Goal: Task Accomplishment & Management: Manage account settings

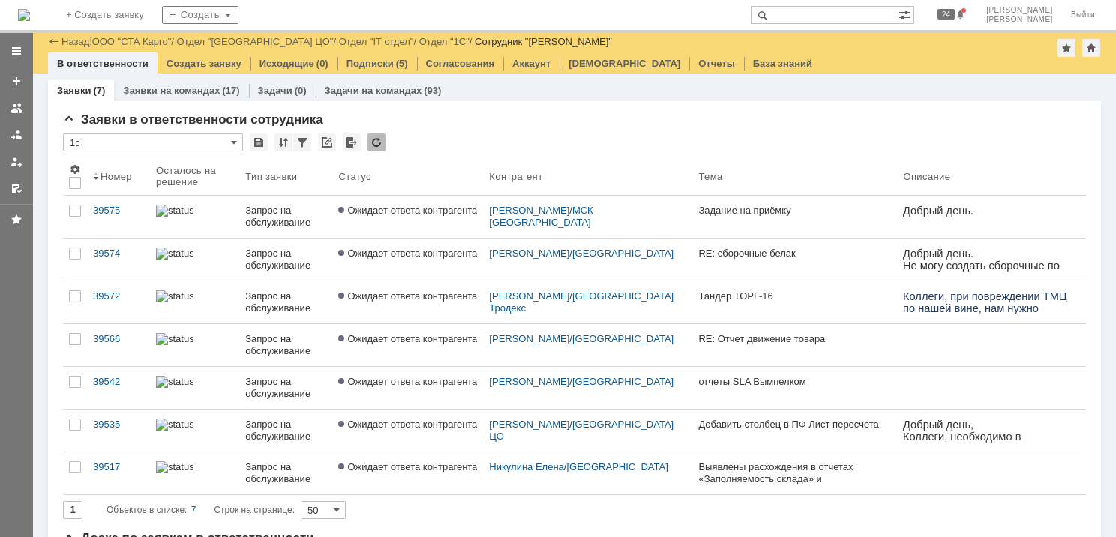
scroll to position [375, 0]
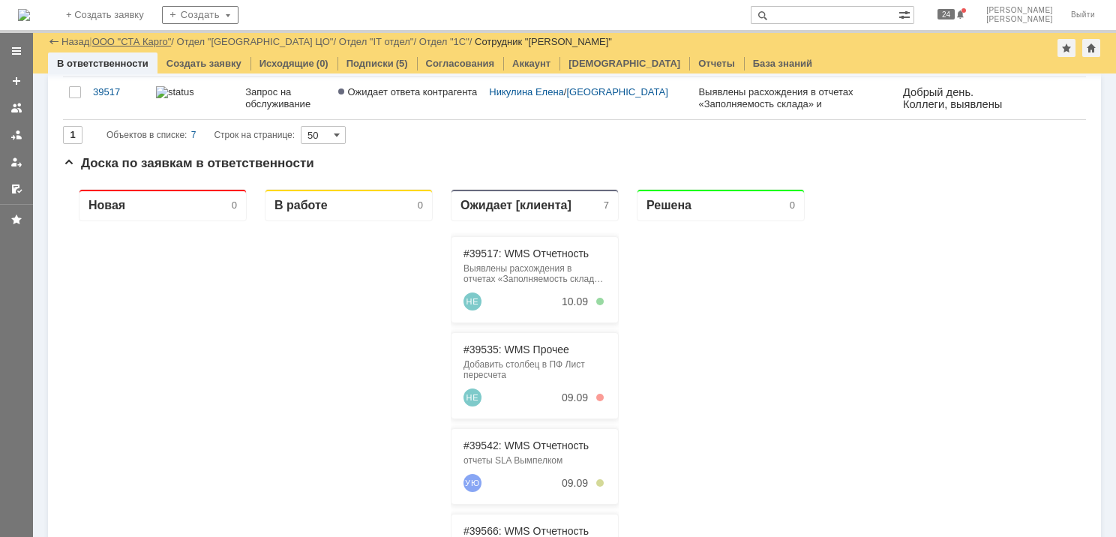
click at [119, 45] on link "ООО "СТА Карго"" at bounding box center [132, 41] width 80 height 11
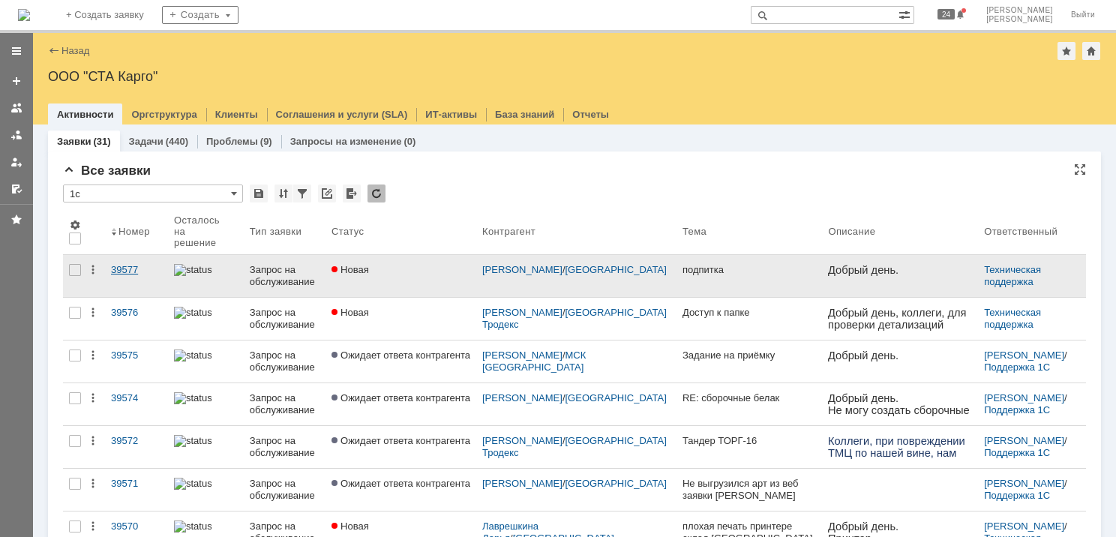
click at [137, 264] on div "39577" at bounding box center [136, 270] width 51 height 12
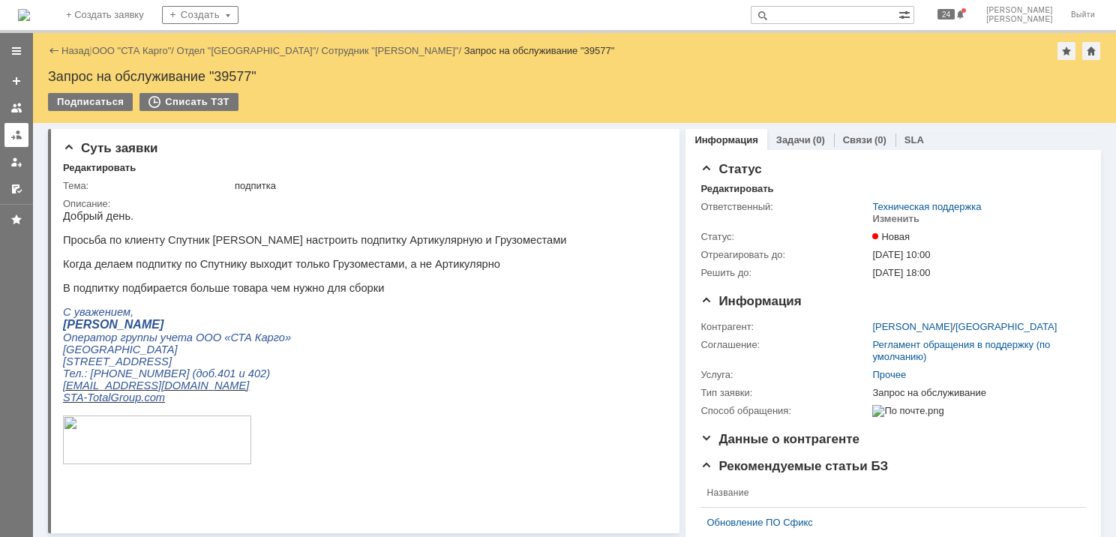
click at [12, 138] on div at bounding box center [17, 135] width 12 height 12
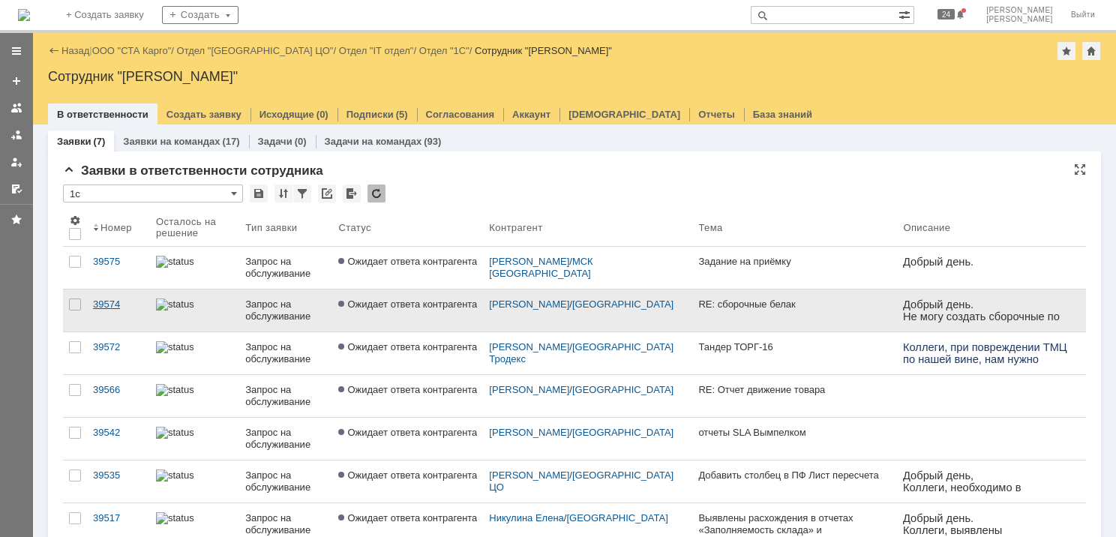
click at [107, 305] on div "39574" at bounding box center [118, 305] width 51 height 12
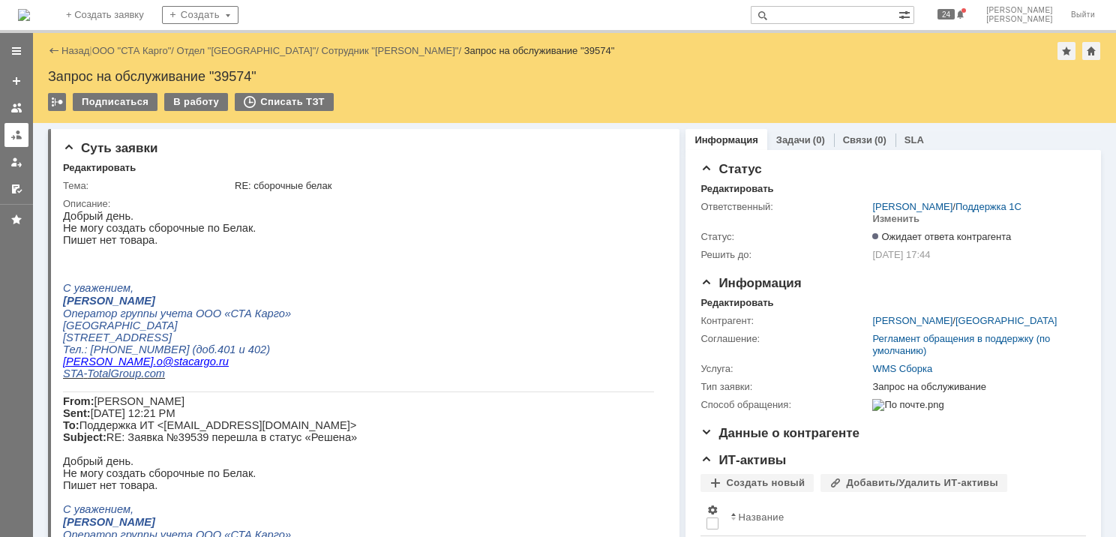
click at [15, 129] on div at bounding box center [17, 135] width 12 height 12
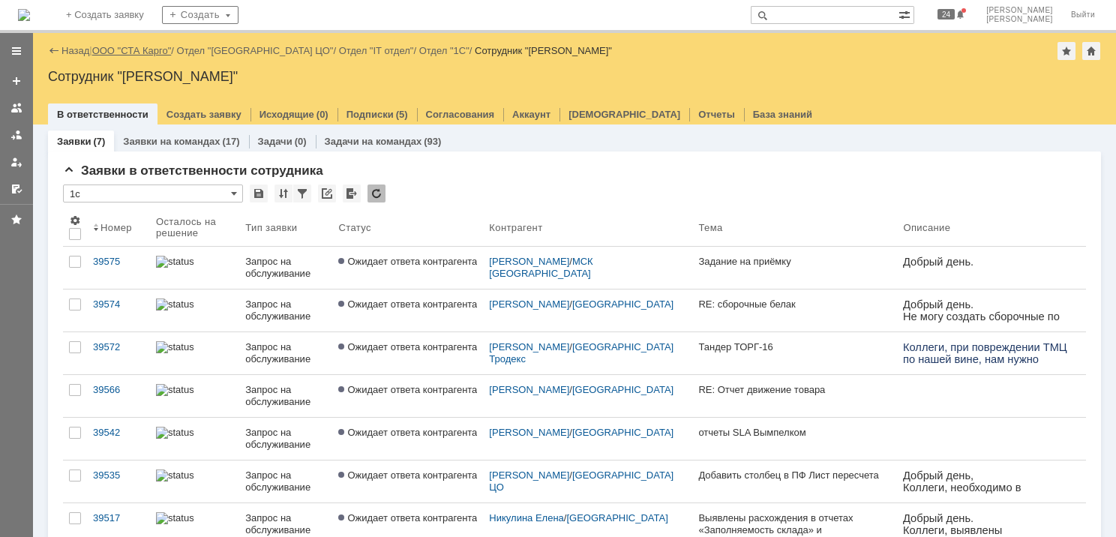
click at [144, 53] on link "ООО "СТА Карго"" at bounding box center [132, 50] width 80 height 11
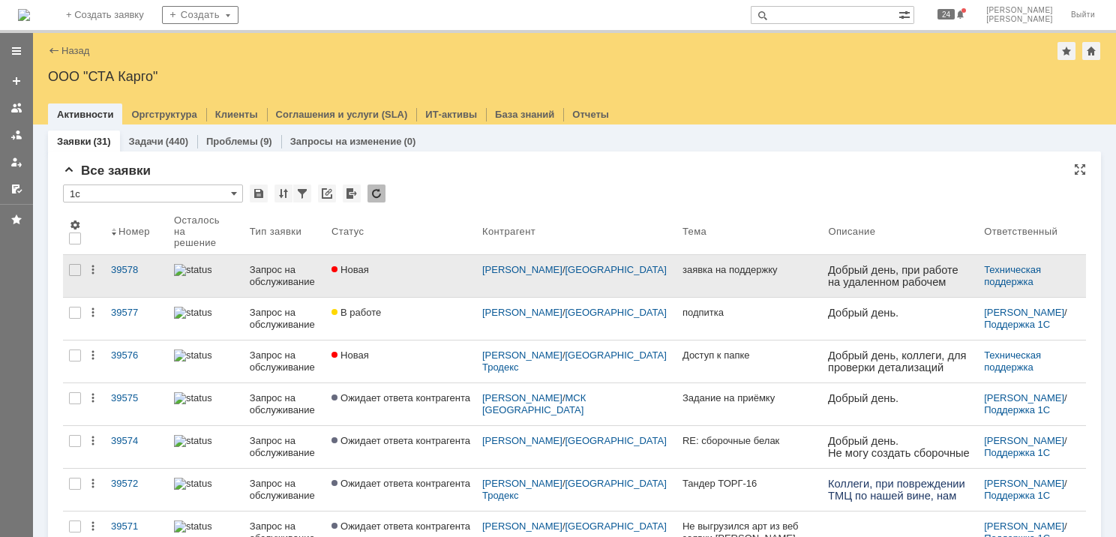
click at [265, 264] on div "Запрос на обслуживание" at bounding box center [285, 276] width 70 height 24
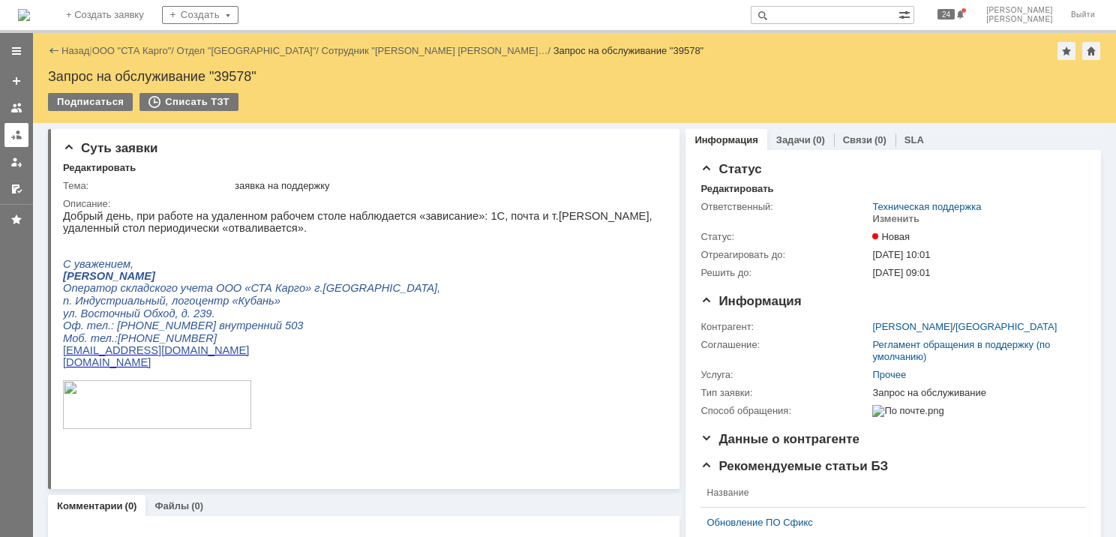
click at [12, 137] on div at bounding box center [17, 135] width 12 height 12
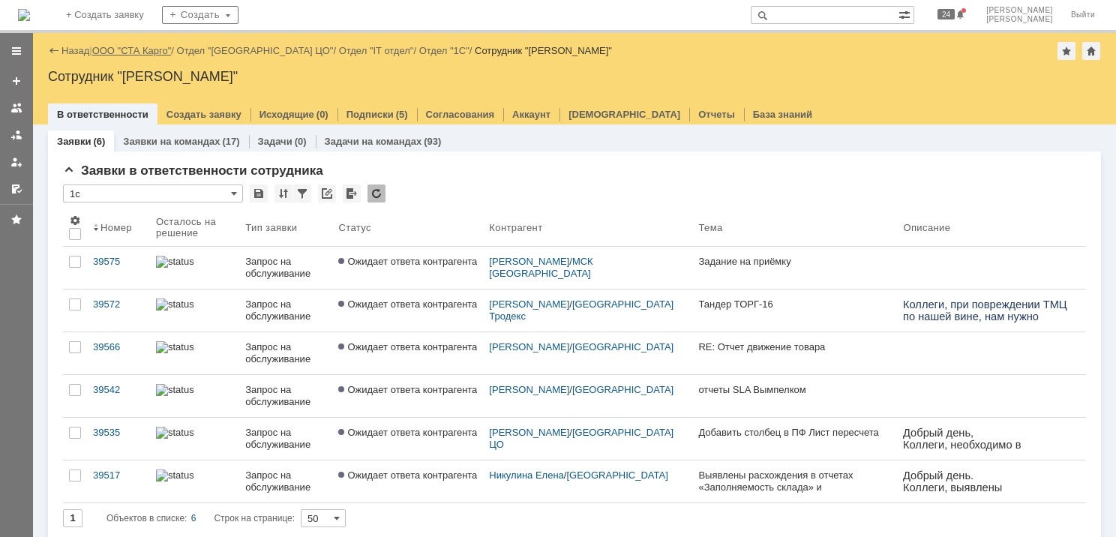
click at [135, 51] on link "ООО "СТА Карго"" at bounding box center [132, 50] width 80 height 11
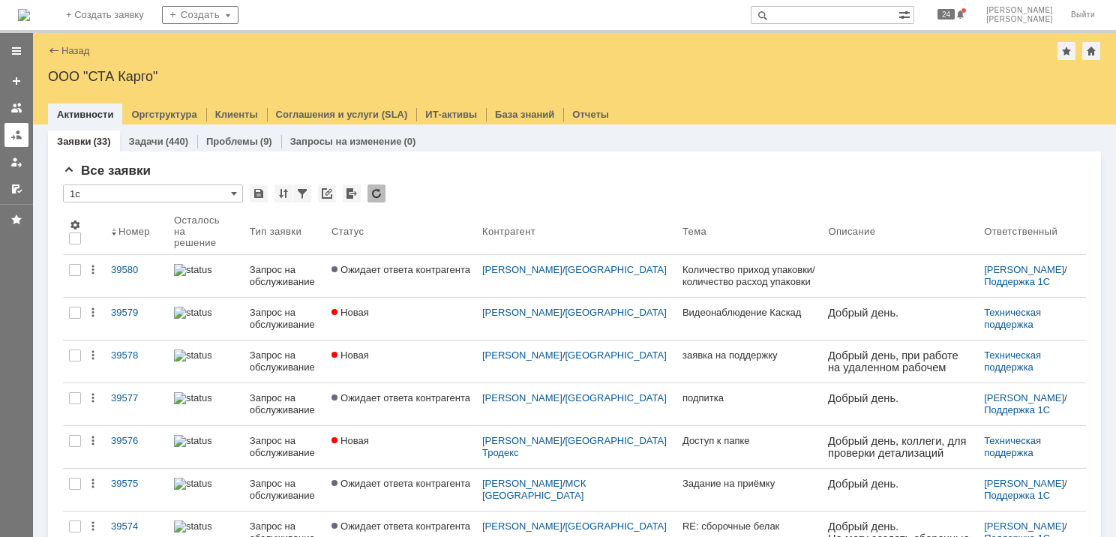
click at [20, 136] on div at bounding box center [17, 135] width 12 height 12
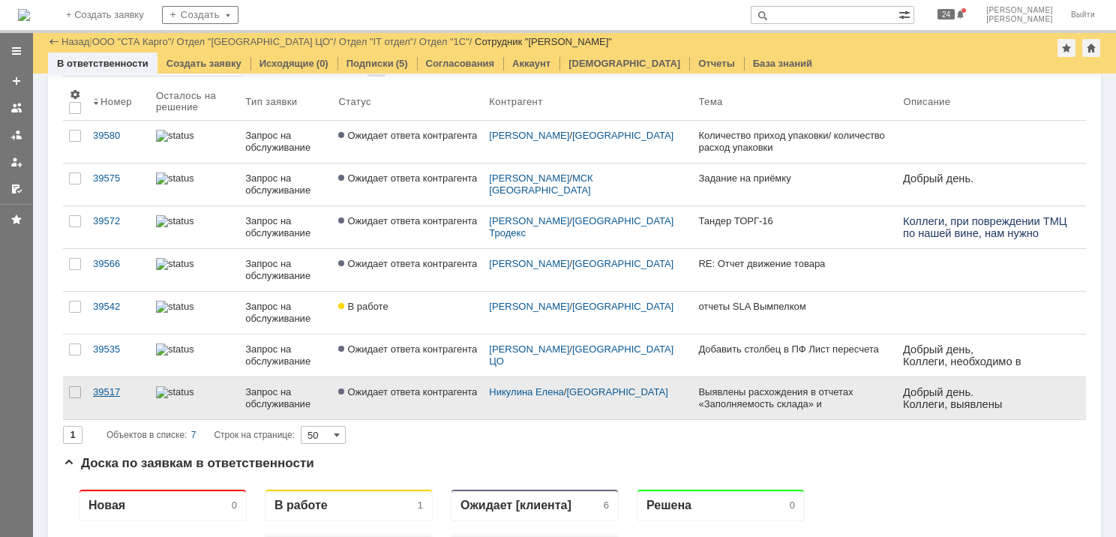
click at [135, 391] on div "39517" at bounding box center [118, 392] width 51 height 12
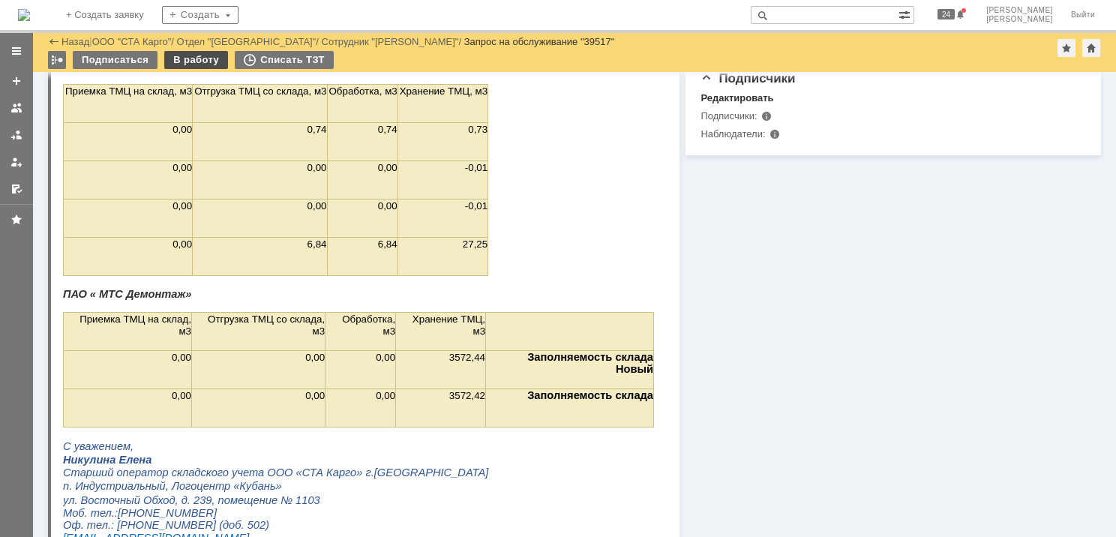
click at [170, 60] on div "В работу" at bounding box center [196, 60] width 64 height 18
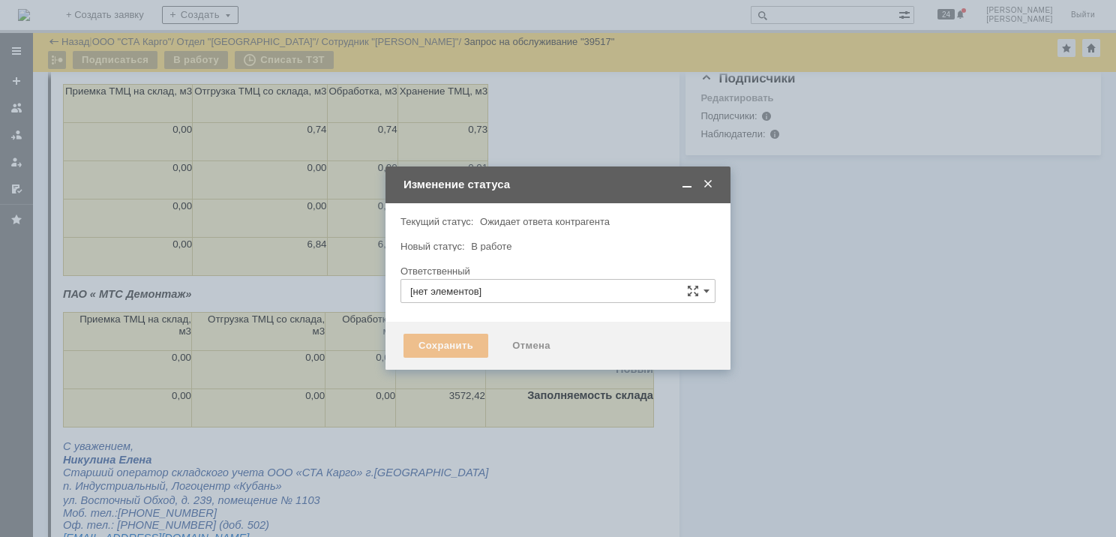
type input "Смирнова Ольга"
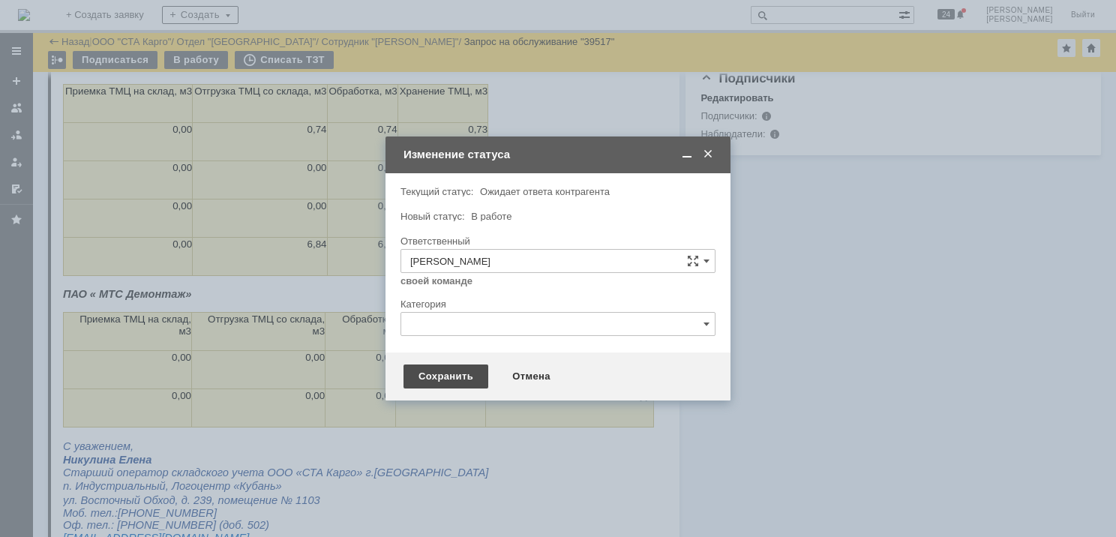
click at [459, 375] on div "Сохранить" at bounding box center [446, 377] width 85 height 24
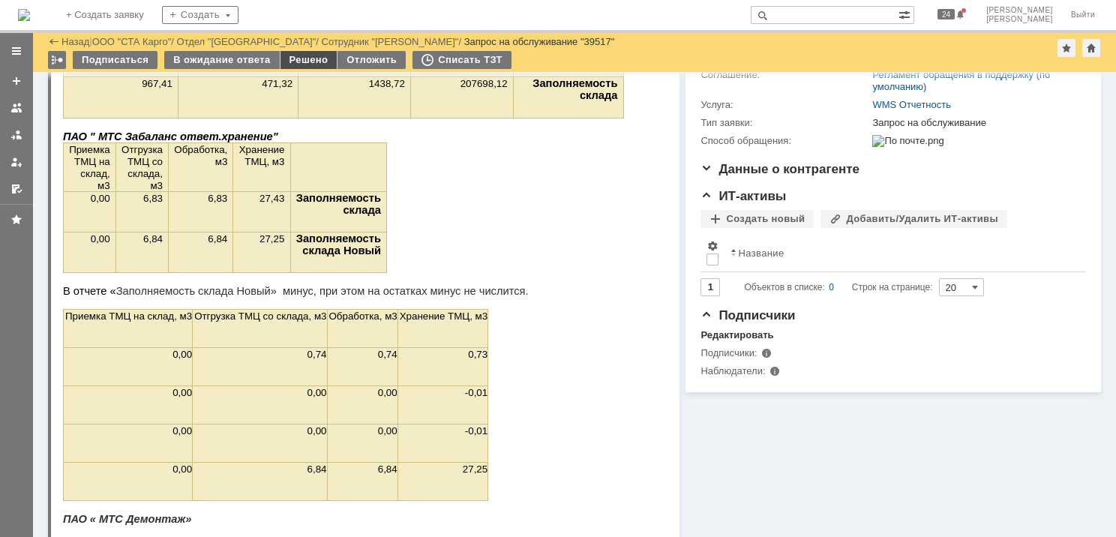
click at [290, 59] on div "Решено" at bounding box center [309, 60] width 57 height 18
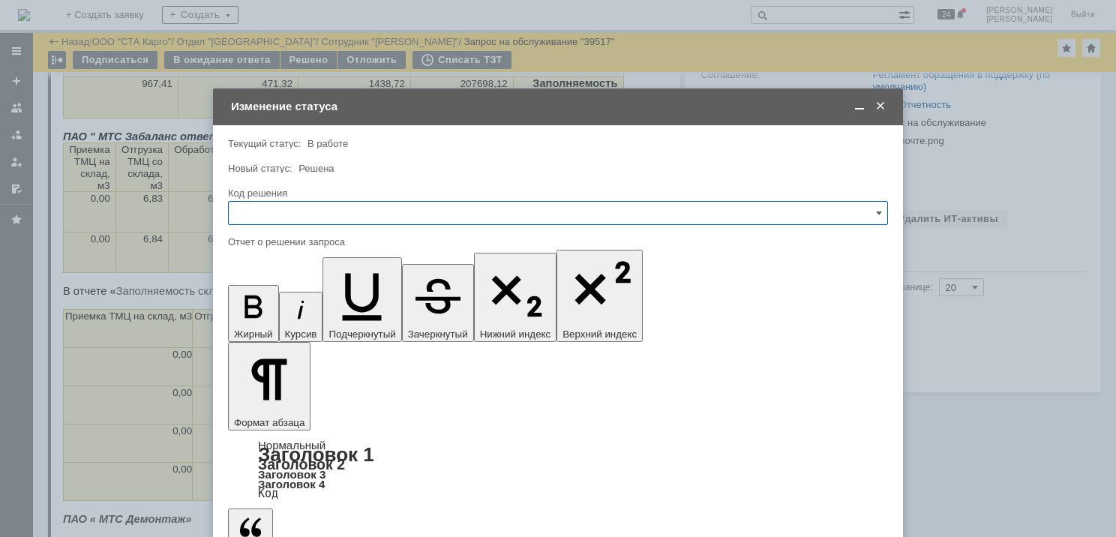
click at [311, 210] on input "text" at bounding box center [558, 213] width 660 height 24
click at [313, 410] on span "Решено" at bounding box center [558, 414] width 641 height 12
type input "Решено"
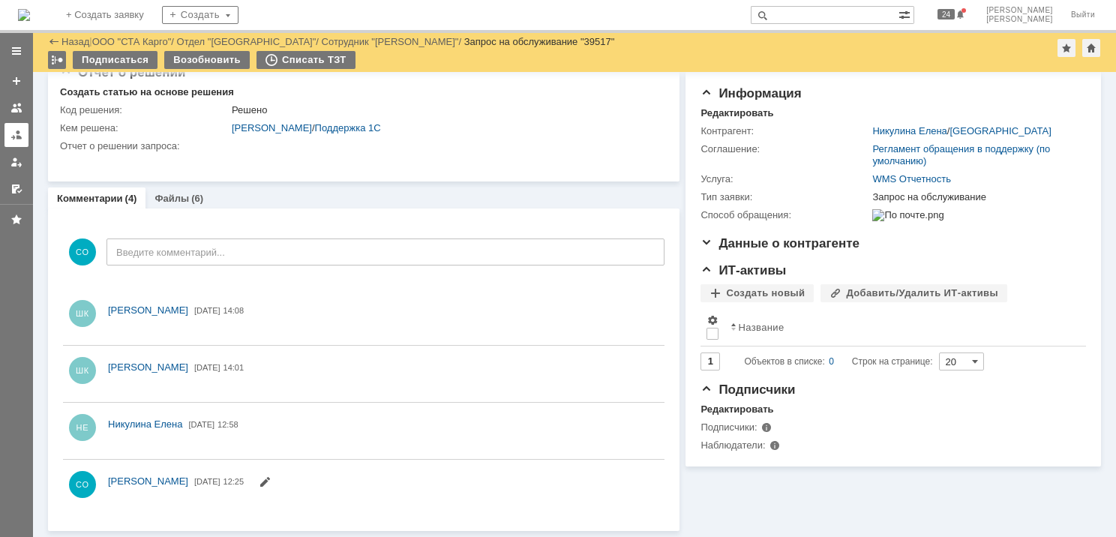
click at [17, 139] on div at bounding box center [17, 135] width 12 height 12
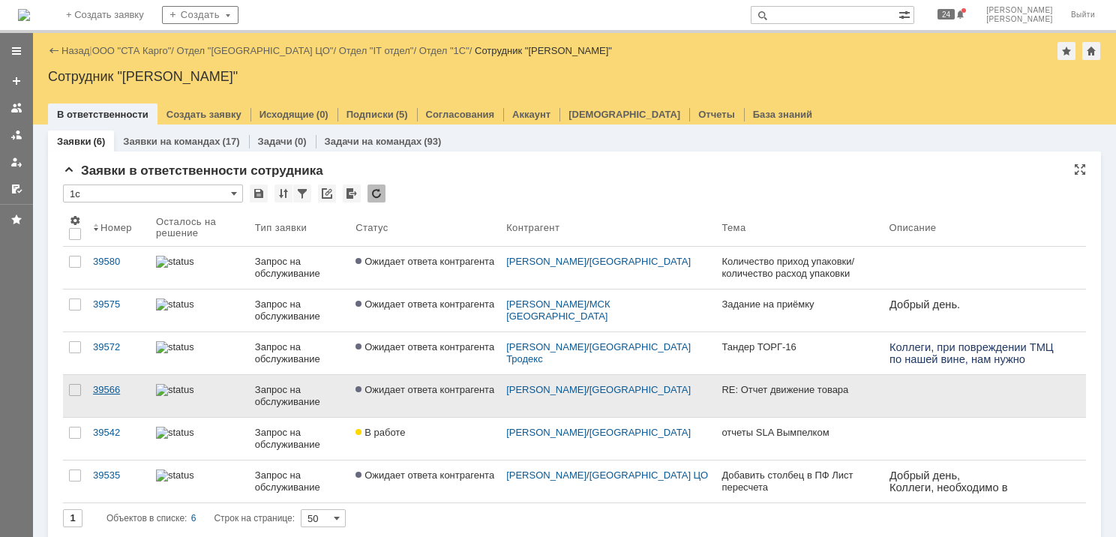
click at [125, 391] on div "39566" at bounding box center [118, 390] width 51 height 12
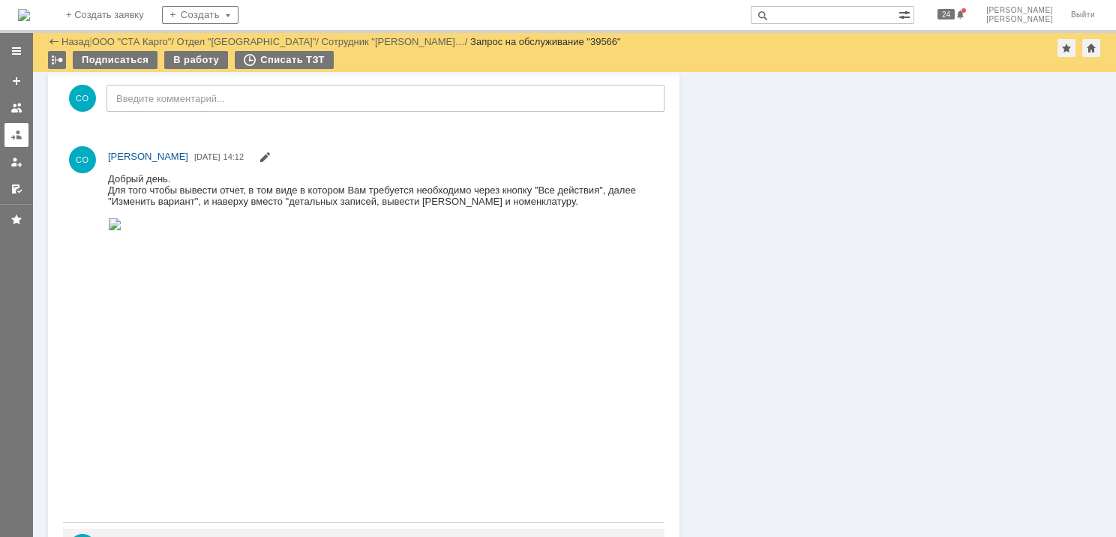
click at [14, 135] on div at bounding box center [17, 135] width 12 height 12
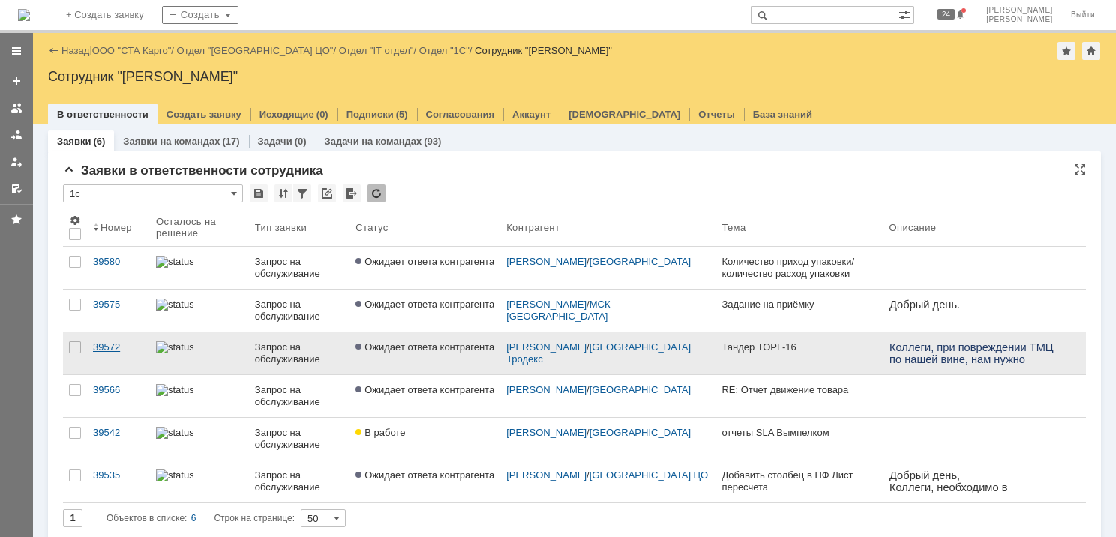
click at [105, 345] on div "39572" at bounding box center [118, 347] width 51 height 12
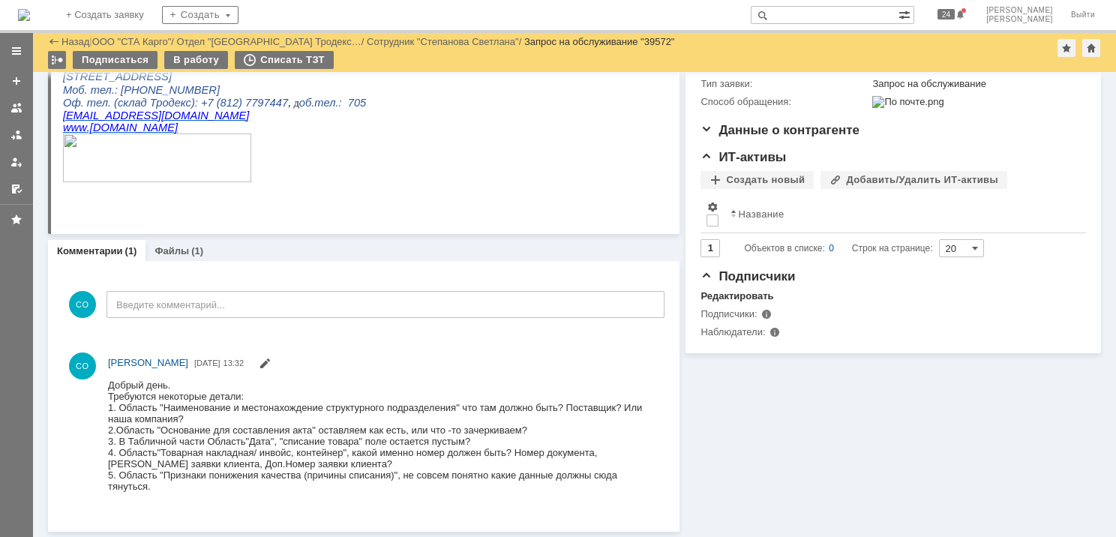
click at [16, 132] on div at bounding box center [17, 135] width 12 height 12
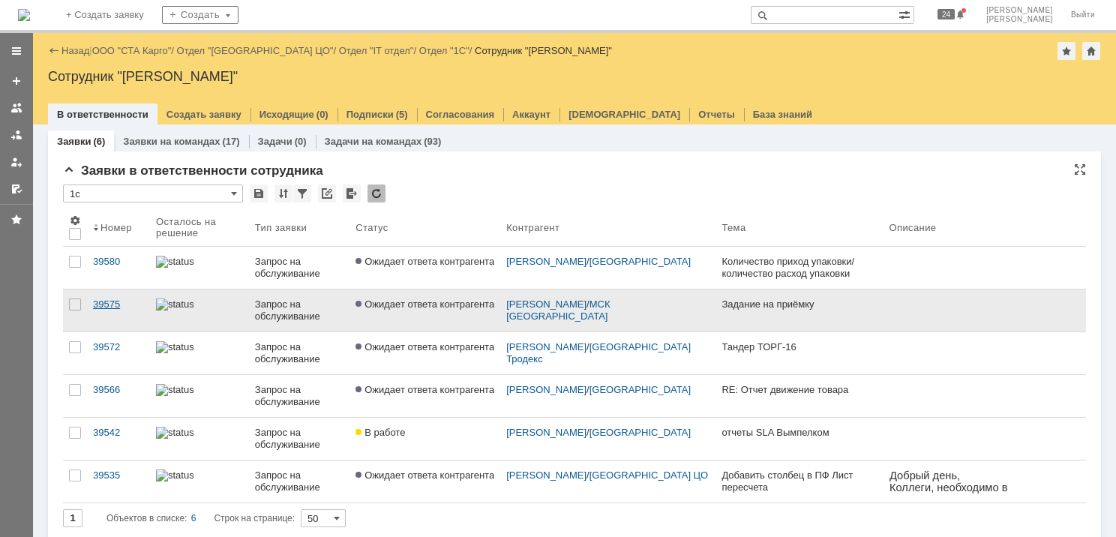
click at [120, 307] on div "39575" at bounding box center [118, 305] width 51 height 12
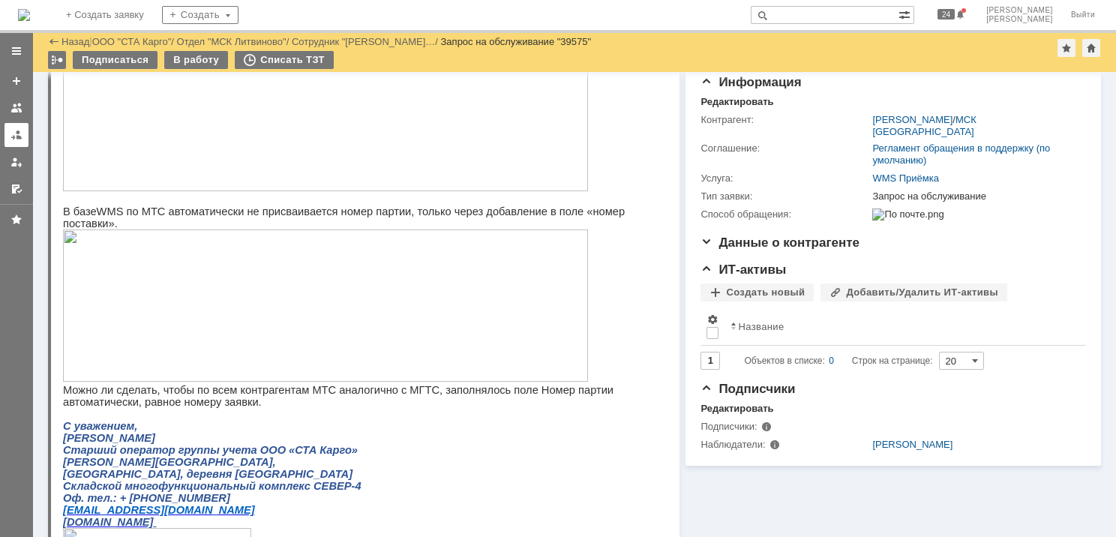
click at [16, 140] on div at bounding box center [17, 135] width 12 height 12
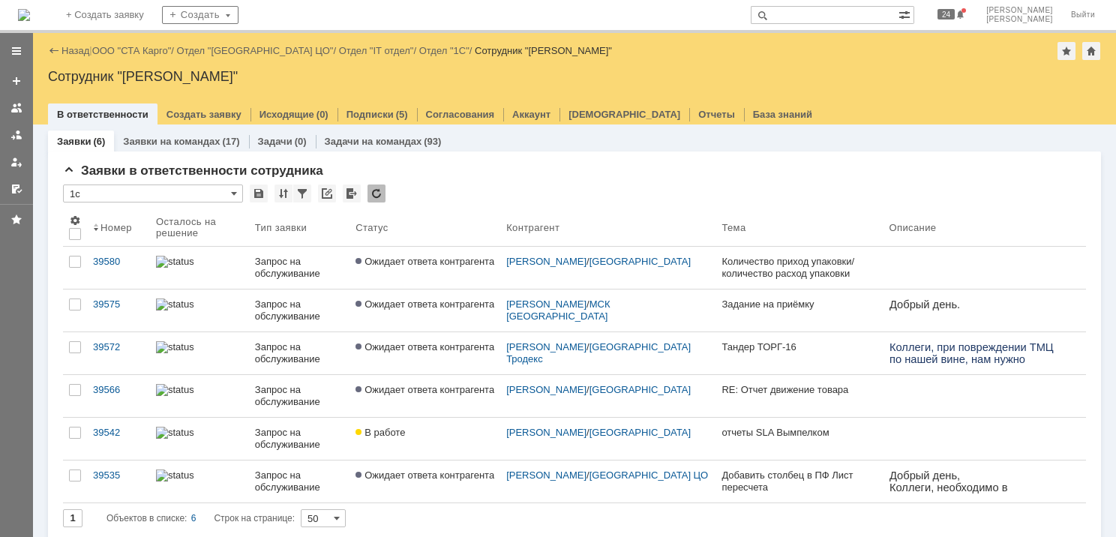
click at [152, 53] on link "ООО "СТА Карго"" at bounding box center [132, 50] width 80 height 11
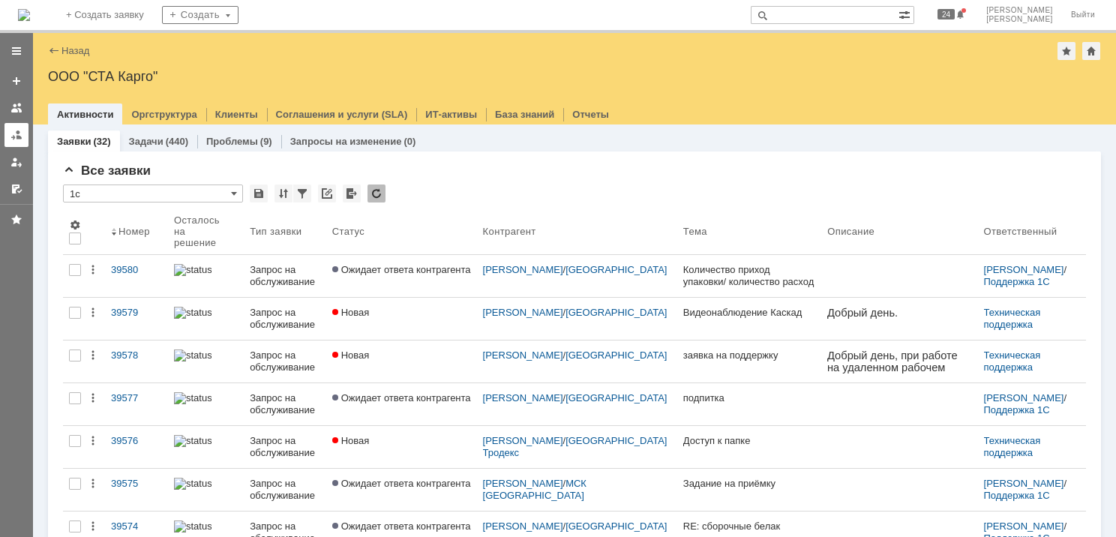
click at [23, 137] on link at bounding box center [17, 135] width 24 height 24
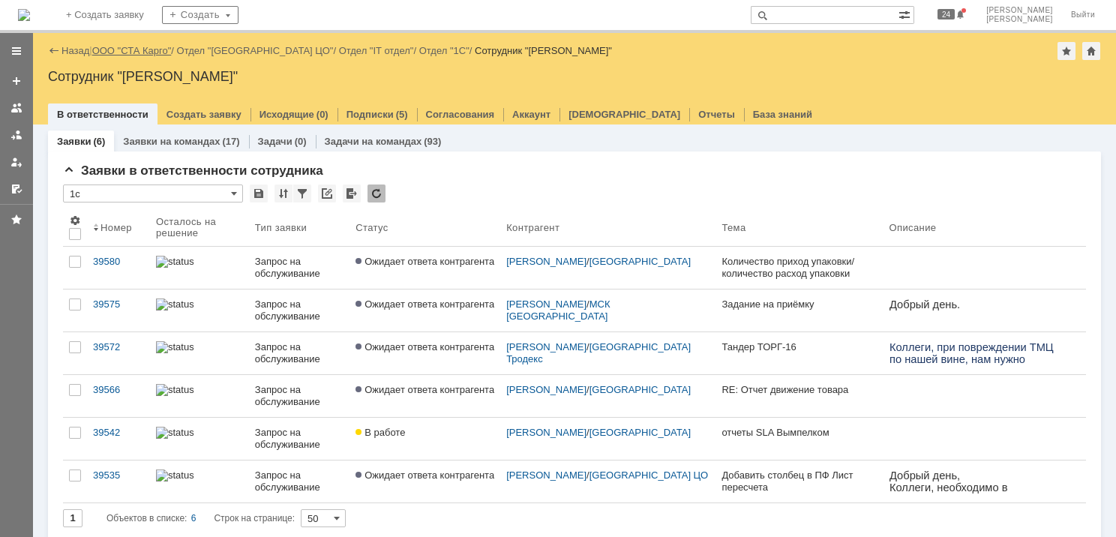
click at [123, 52] on link "ООО "СТА Карго"" at bounding box center [132, 50] width 80 height 11
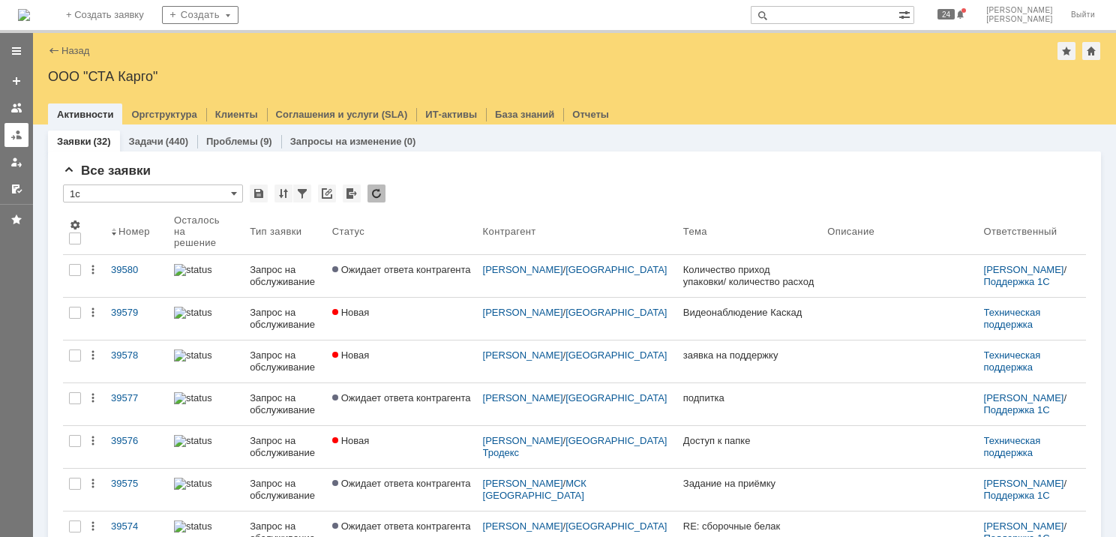
click at [15, 131] on div at bounding box center [17, 135] width 12 height 12
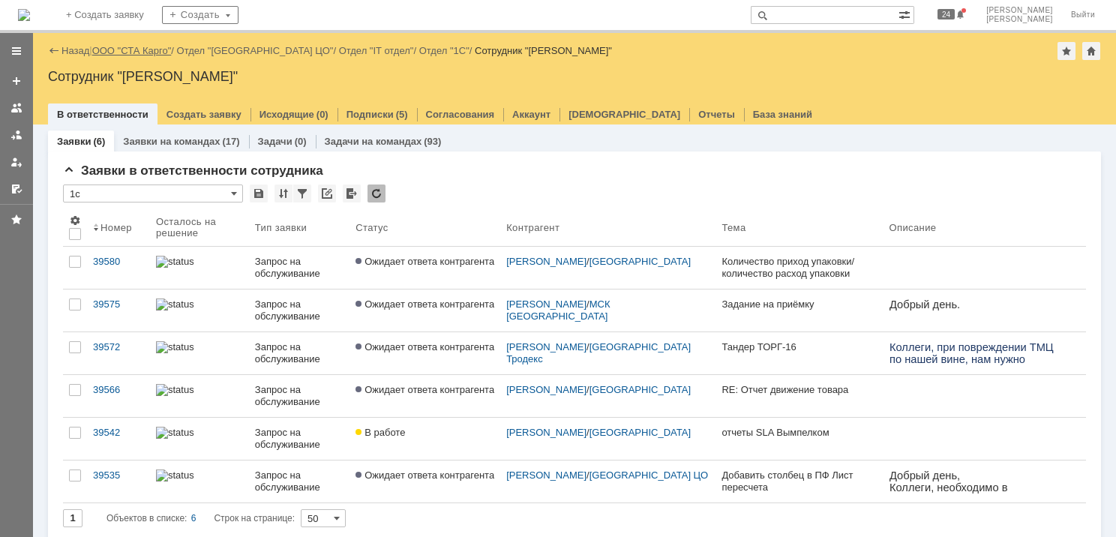
click at [156, 45] on div "Назад | ООО "СТА Карго" / Отдел "Санкт-Петербург ЦО" / Отдел "IT отдел" / Отдел…" at bounding box center [574, 51] width 1053 height 18
click at [153, 49] on link "ООО "СТА Карго"" at bounding box center [132, 50] width 80 height 11
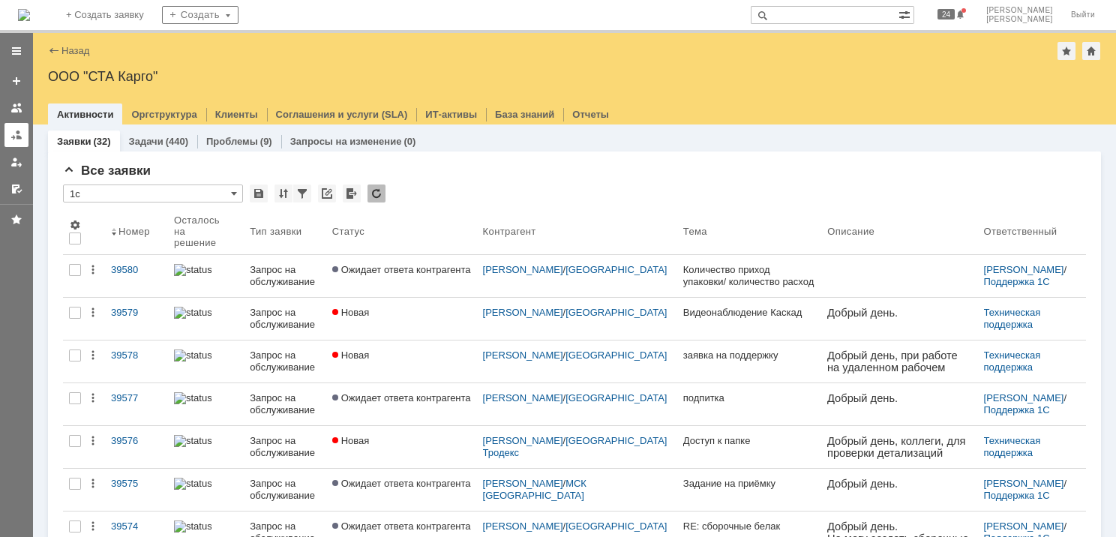
click at [11, 138] on div at bounding box center [17, 135] width 12 height 12
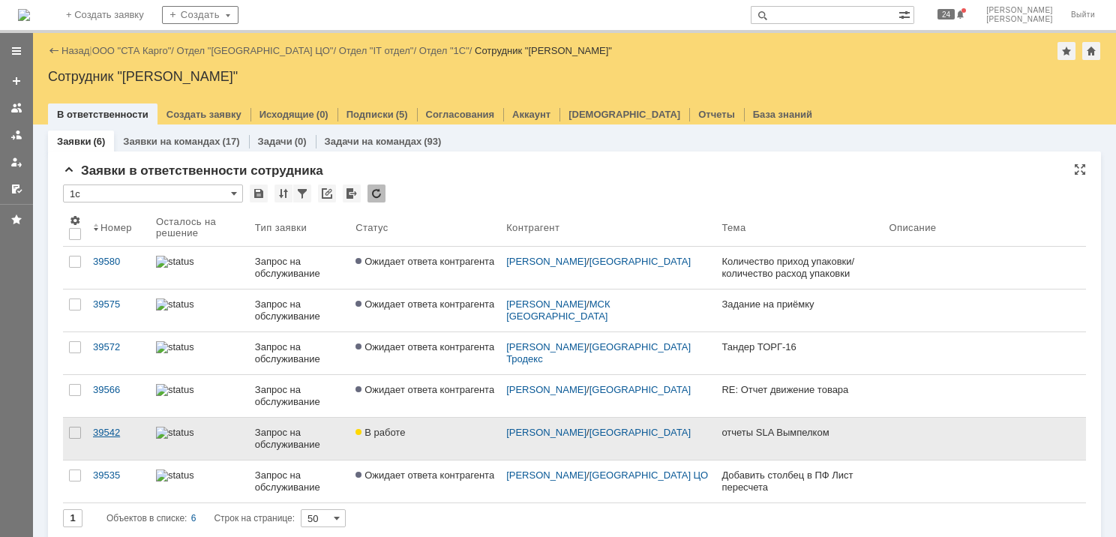
click at [101, 431] on div "39542" at bounding box center [118, 433] width 51 height 12
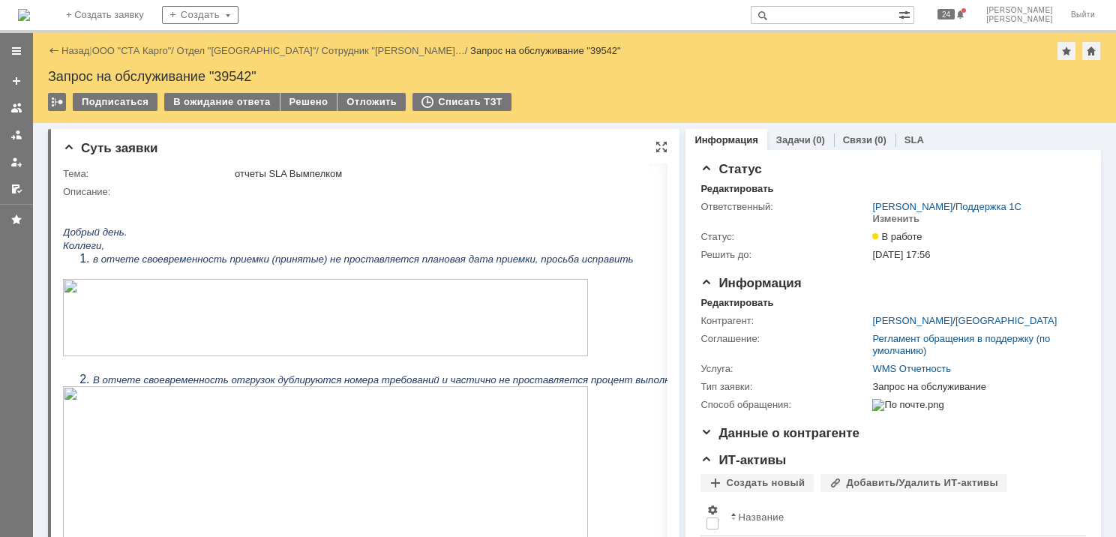
drag, startPoint x: 654, startPoint y: 149, endPoint x: 634, endPoint y: 90, distance: 62.6
click at [656, 149] on div at bounding box center [662, 147] width 12 height 12
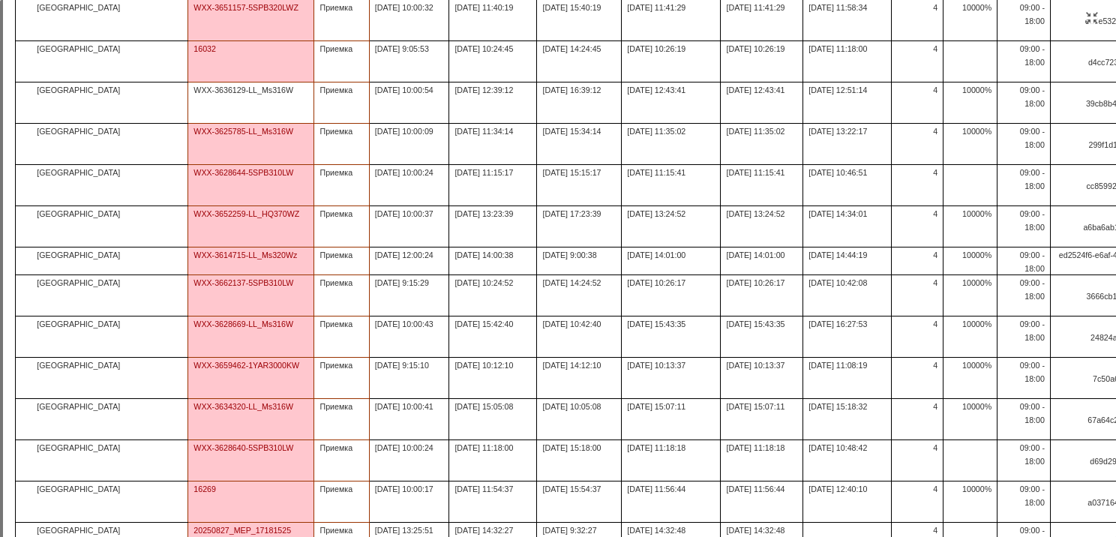
scroll to position [583, 0]
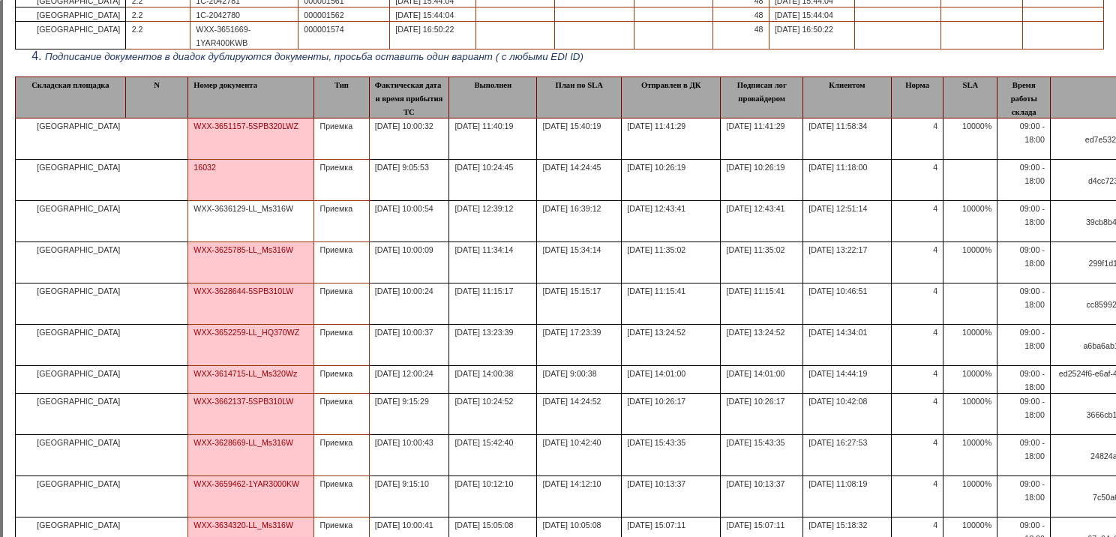
drag, startPoint x: 1094, startPoint y: 18, endPoint x: 1069, endPoint y: 26, distance: 26.1
click at [1094, 18] on div at bounding box center [1092, 18] width 12 height 12
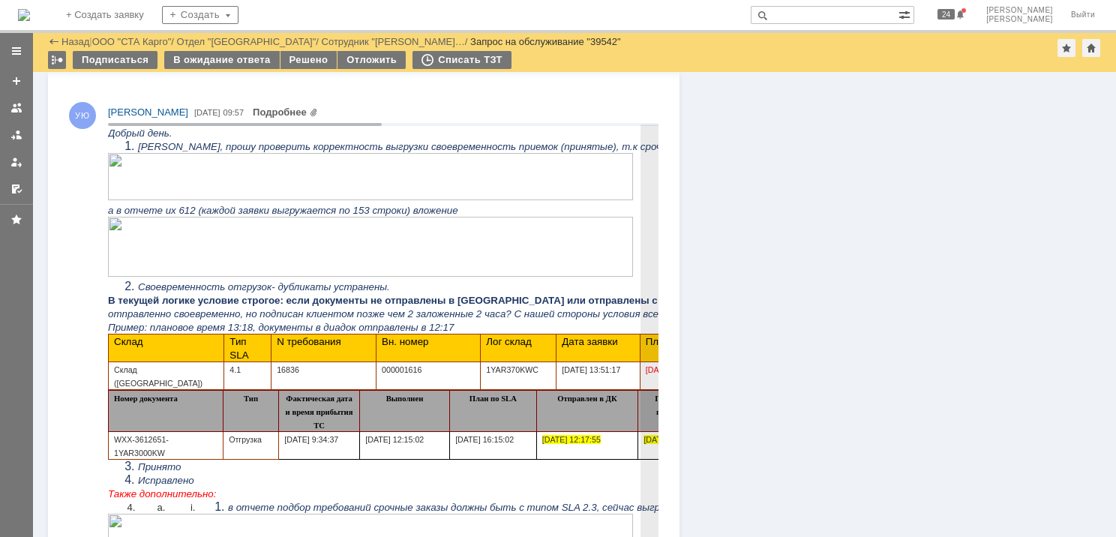
scroll to position [1281, 0]
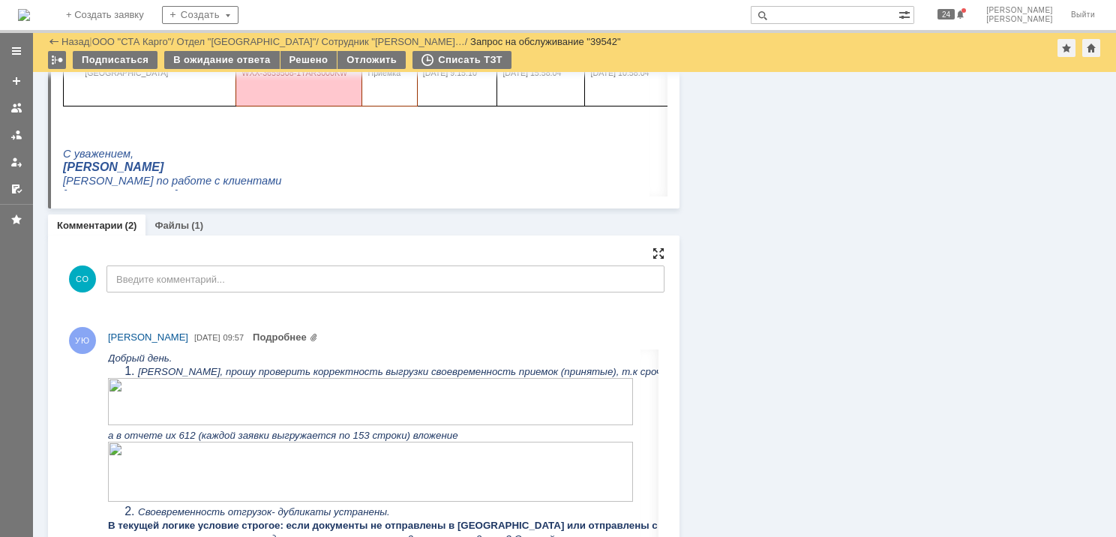
click at [653, 252] on div at bounding box center [659, 254] width 12 height 12
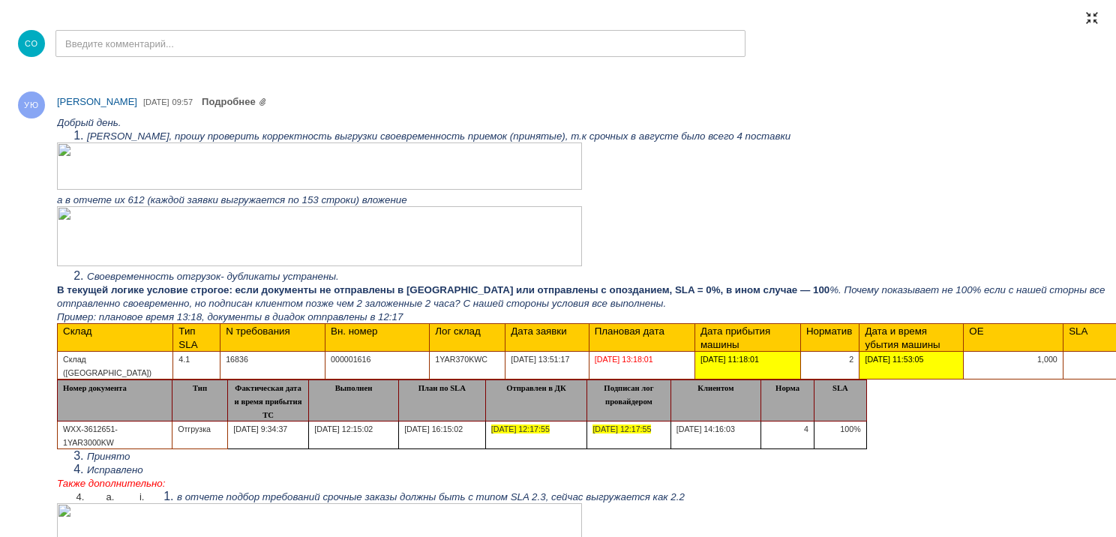
scroll to position [1006, 0]
click at [384, 160] on img at bounding box center [319, 166] width 525 height 47
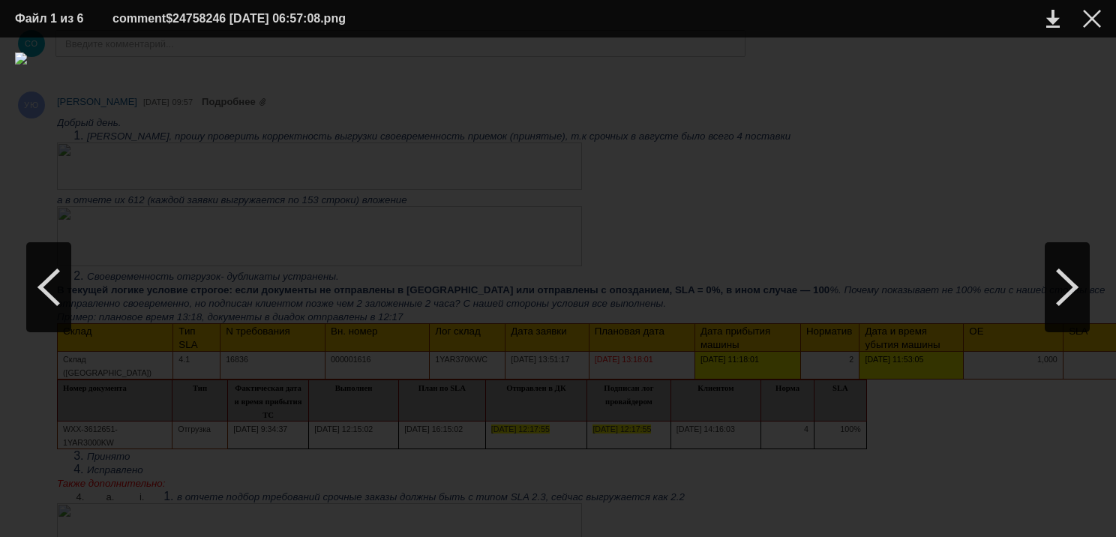
click at [642, 186] on div at bounding box center [558, 288] width 1086 height 470
click at [1092, 20] on div at bounding box center [1092, 19] width 18 height 18
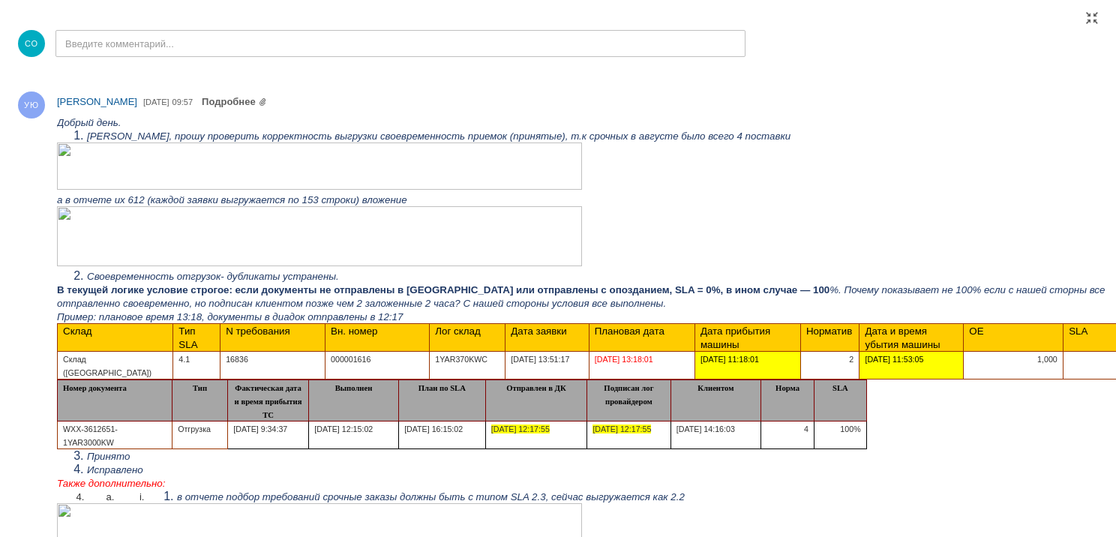
click at [360, 237] on img at bounding box center [319, 236] width 525 height 60
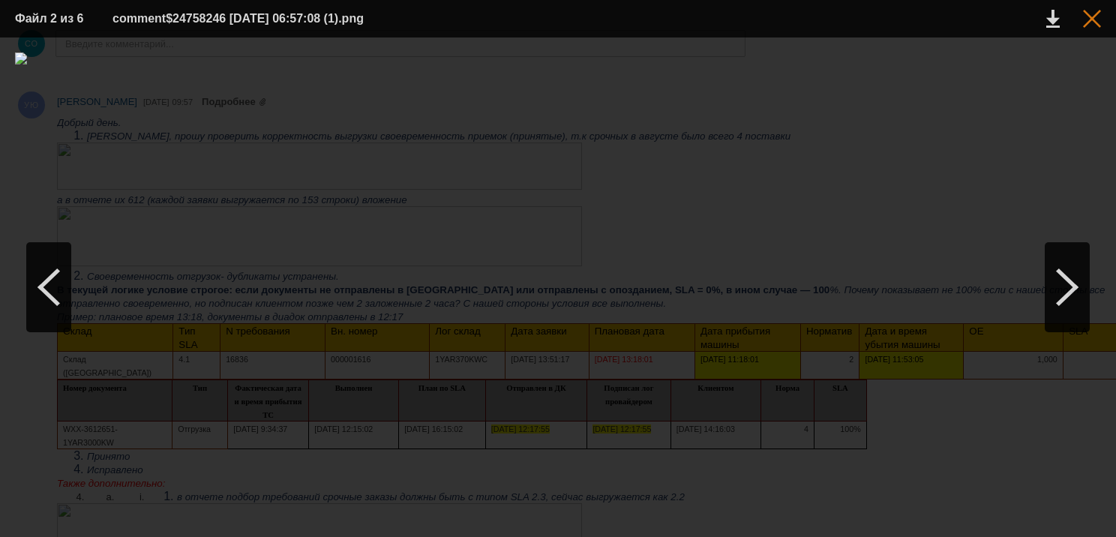
click at [1089, 24] on div at bounding box center [1092, 19] width 18 height 18
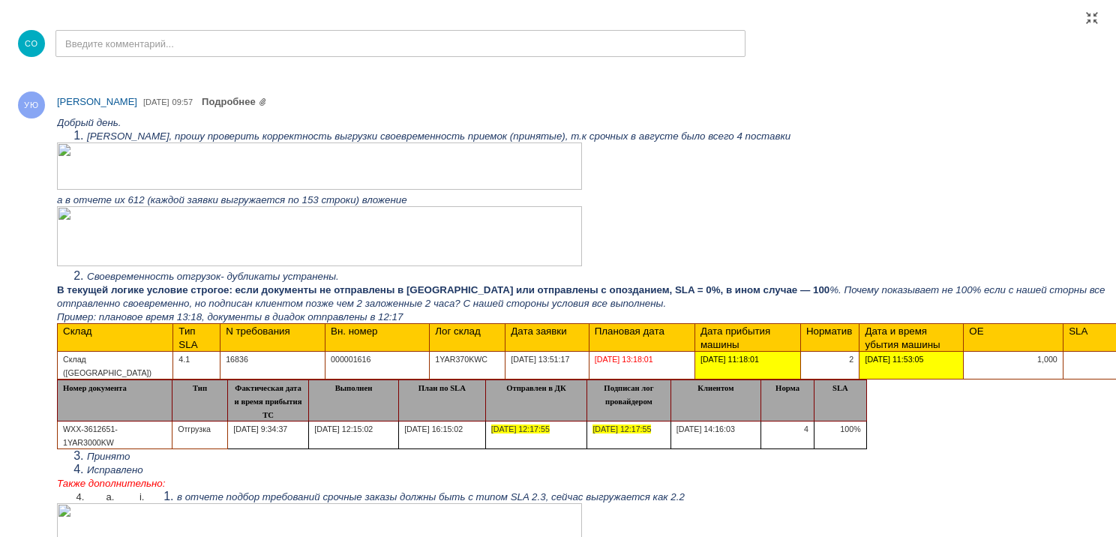
click at [464, 165] on img at bounding box center [319, 166] width 525 height 47
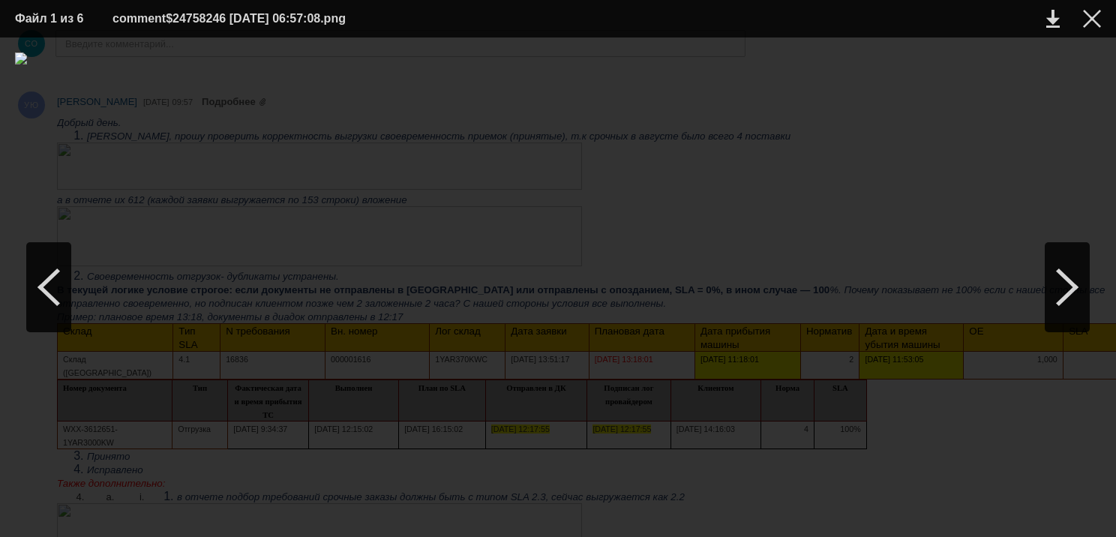
drag, startPoint x: 1092, startPoint y: 23, endPoint x: 1113, endPoint y: 22, distance: 21.1
click at [1091, 23] on div at bounding box center [1092, 19] width 18 height 18
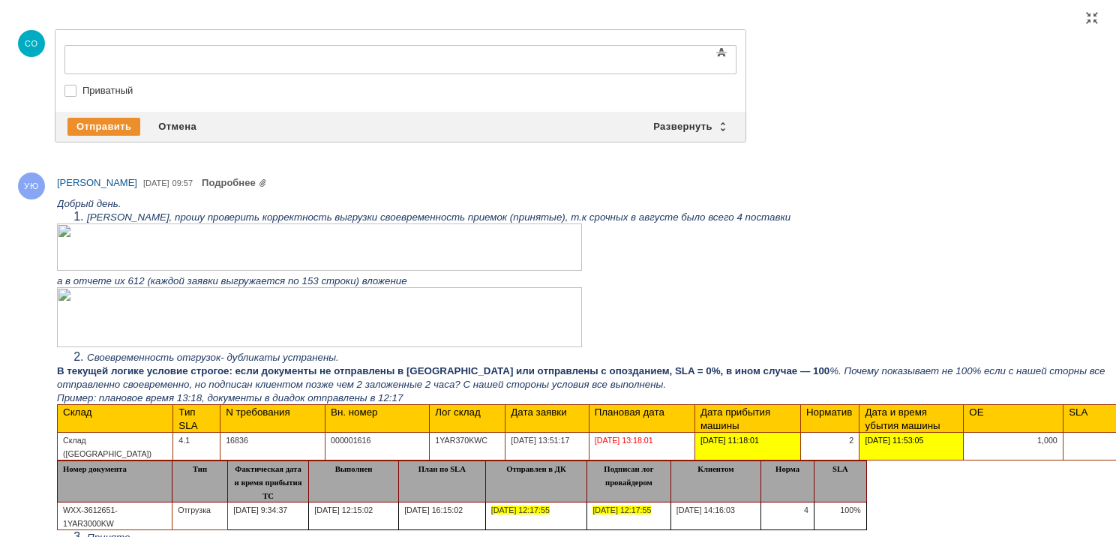
scroll to position [0, 0]
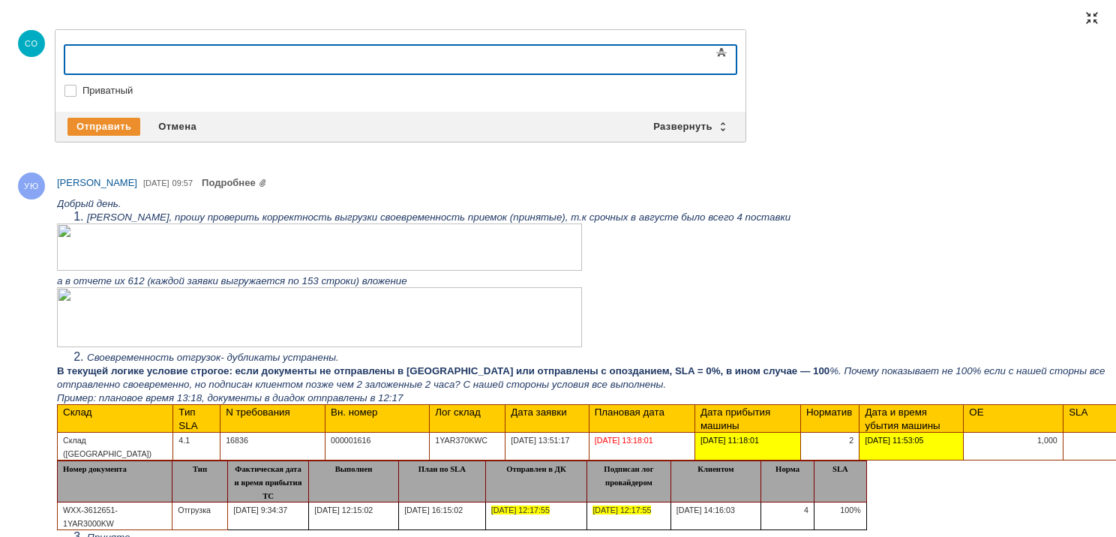
click at [1091, 20] on div at bounding box center [1092, 18] width 12 height 12
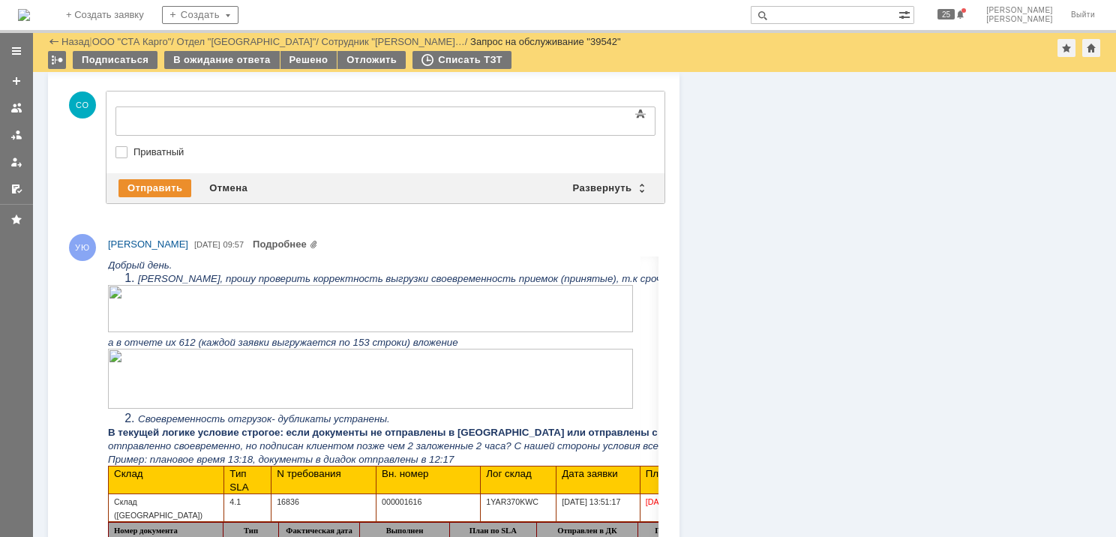
scroll to position [1080, 0]
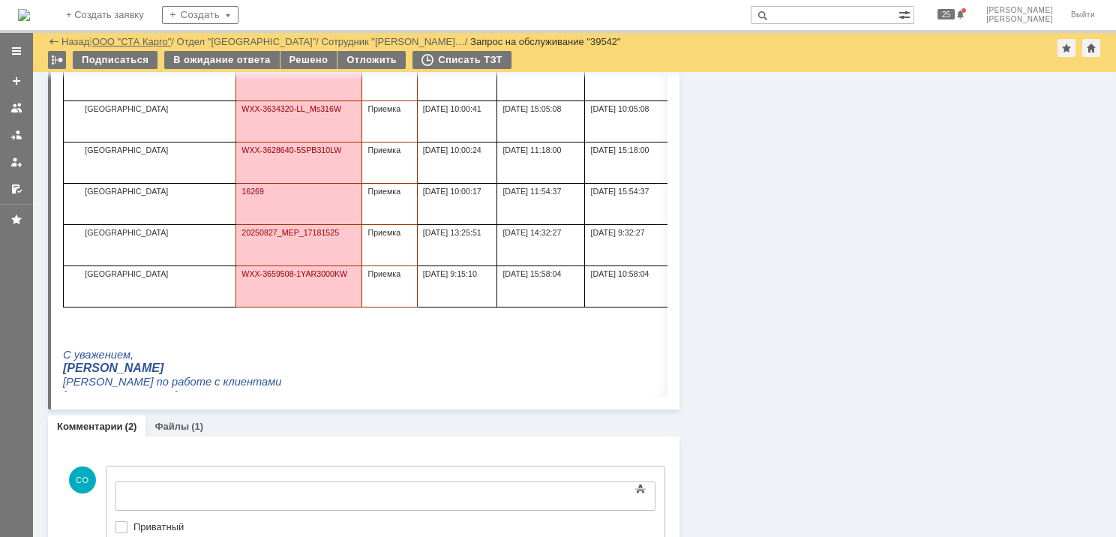
click at [121, 42] on link "ООО "СТА Карго"" at bounding box center [132, 41] width 80 height 11
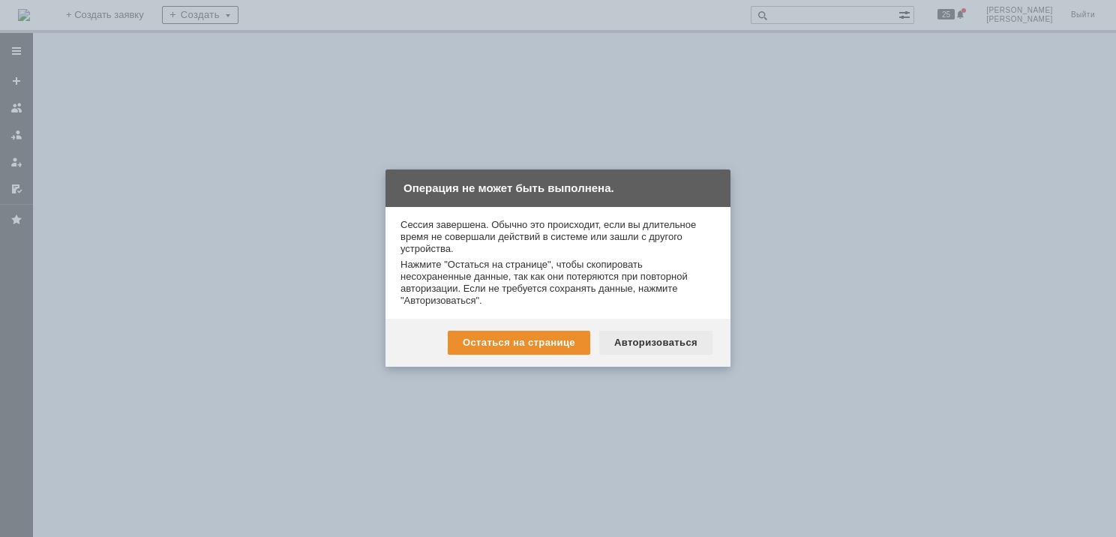
click at [655, 337] on div "Авторизоваться" at bounding box center [655, 343] width 113 height 24
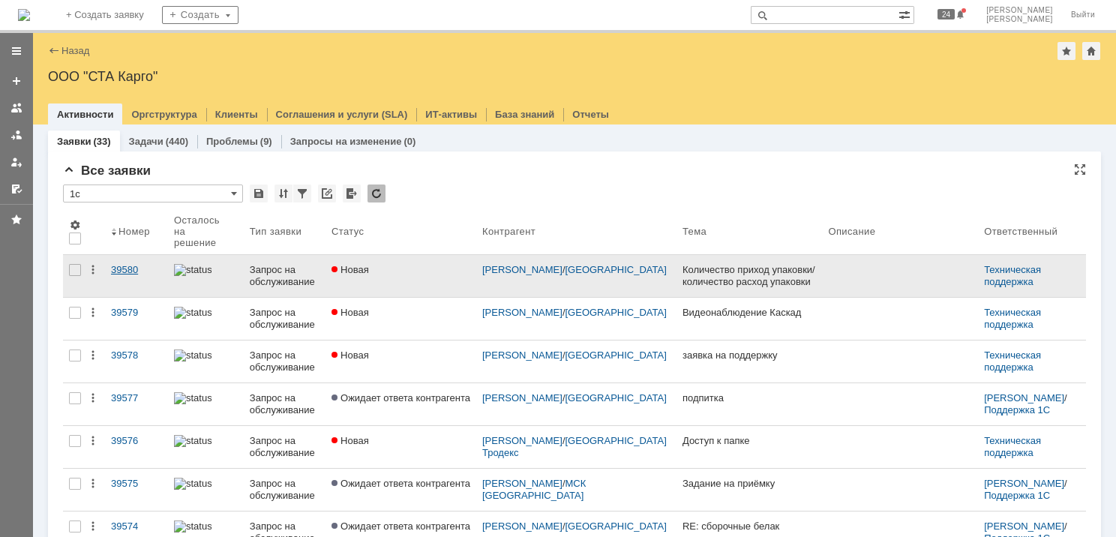
click at [129, 255] on link "39580" at bounding box center [136, 276] width 63 height 42
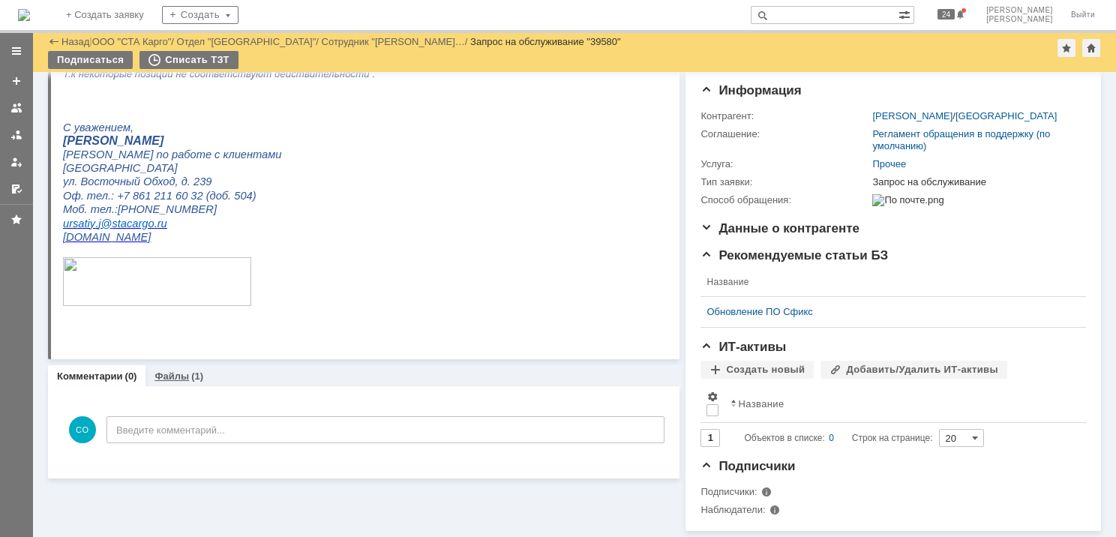
click at [177, 371] on link "Файлы" at bounding box center [172, 376] width 35 height 11
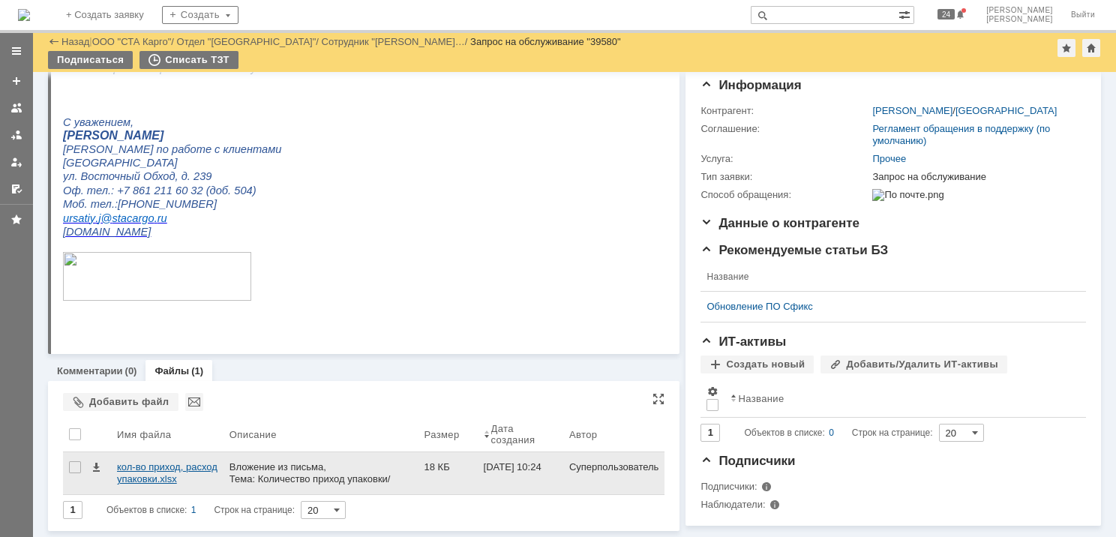
click at [174, 471] on div "кол-во приход, расход упаковки.xlsx" at bounding box center [167, 473] width 101 height 24
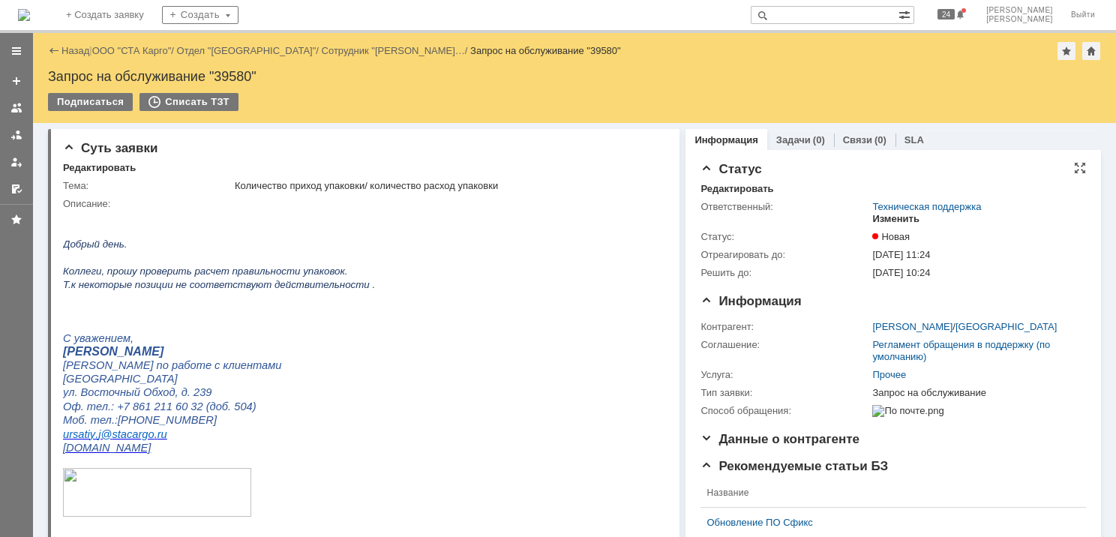
click at [906, 219] on div "Изменить" at bounding box center [895, 219] width 47 height 12
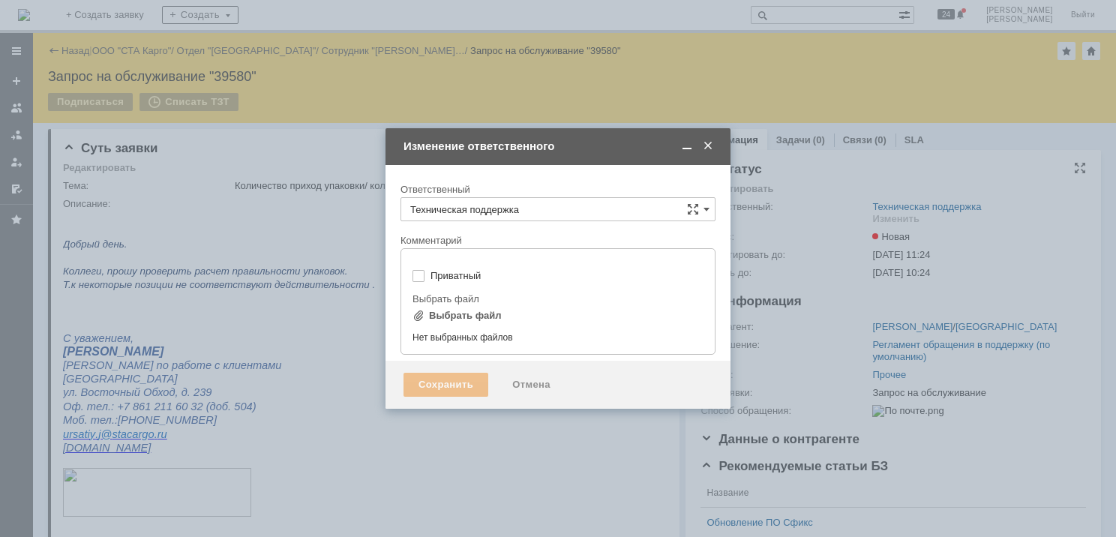
type input "[не указано]"
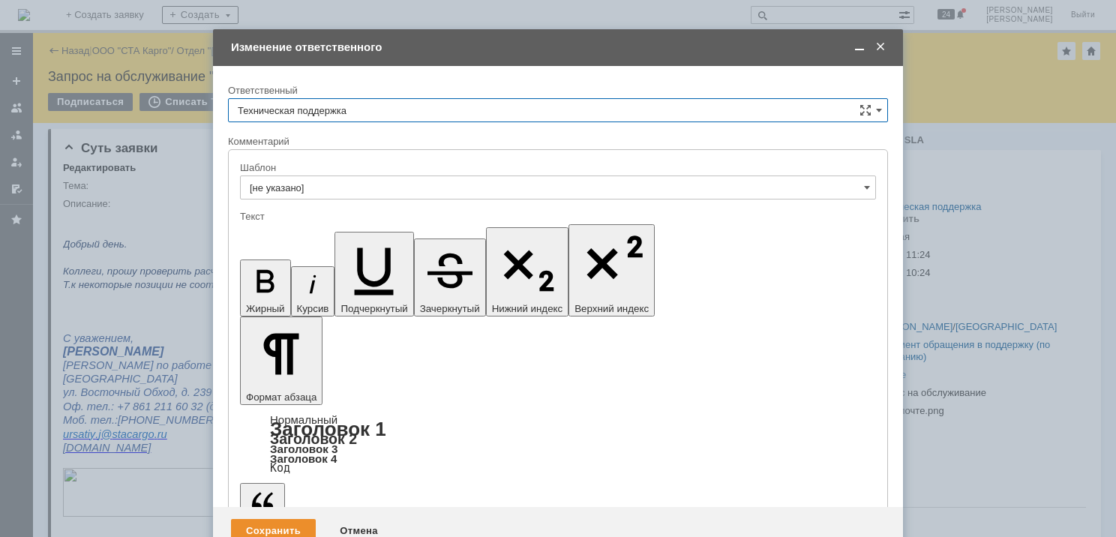
click at [417, 111] on input "Техническая поддержка" at bounding box center [558, 110] width 660 height 24
click at [387, 177] on div "[PERSON_NAME]" at bounding box center [558, 188] width 659 height 24
type input "[PERSON_NAME]"
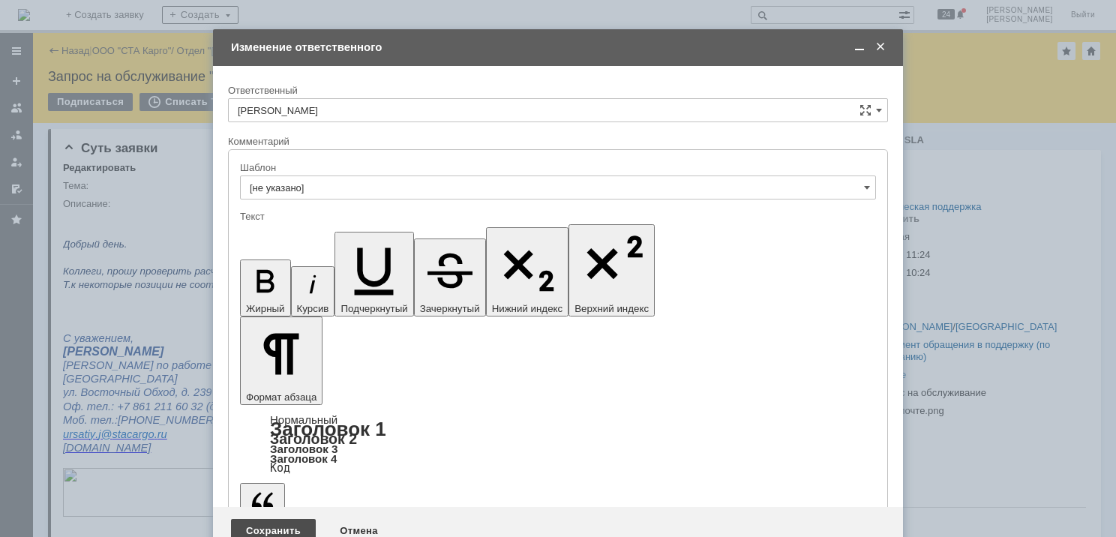
click at [285, 519] on div "Сохранить" at bounding box center [273, 531] width 85 height 24
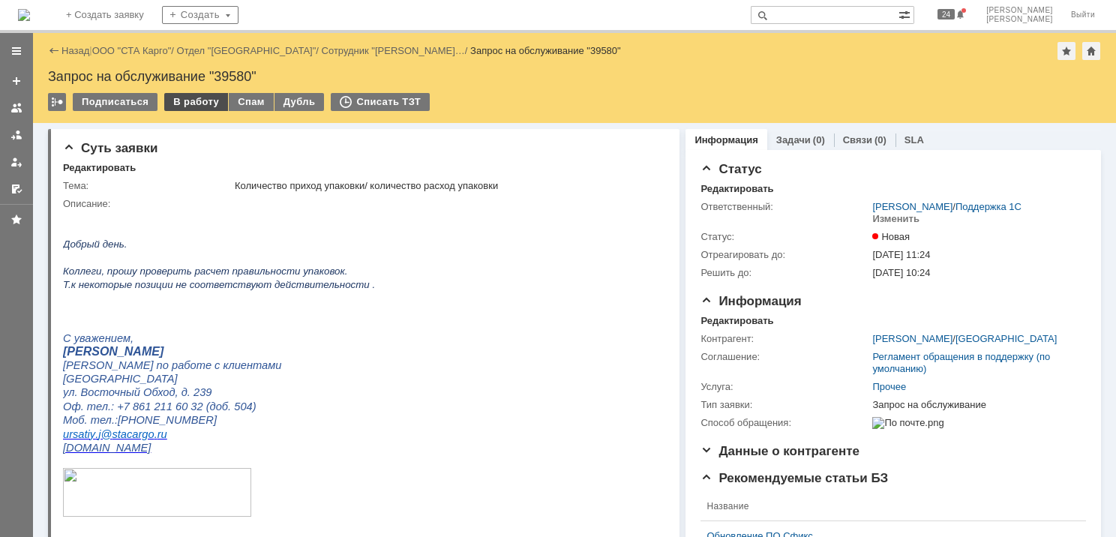
click at [180, 104] on div "В работу" at bounding box center [196, 102] width 64 height 18
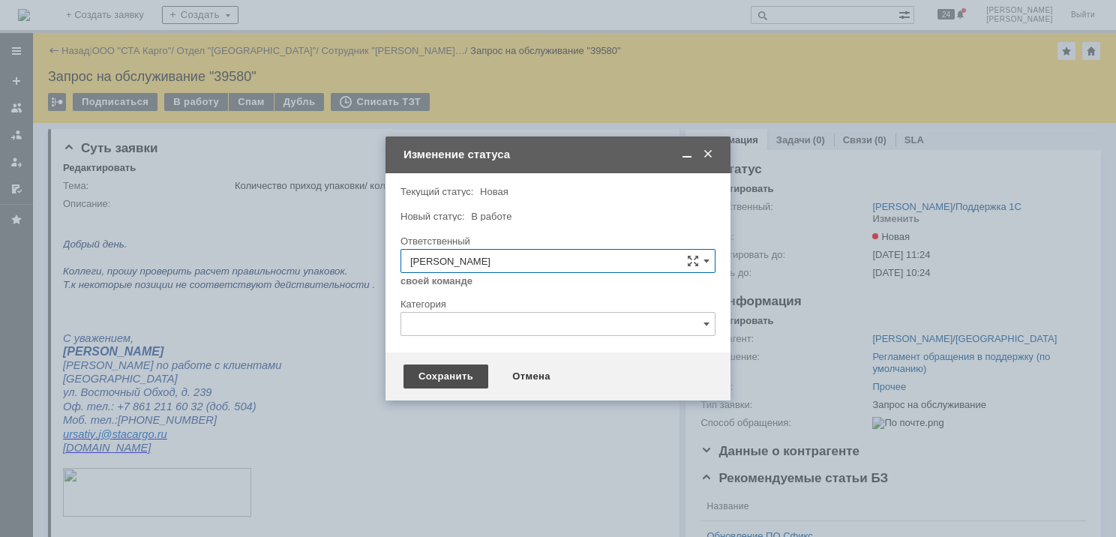
click at [432, 377] on div "Сохранить" at bounding box center [446, 377] width 85 height 24
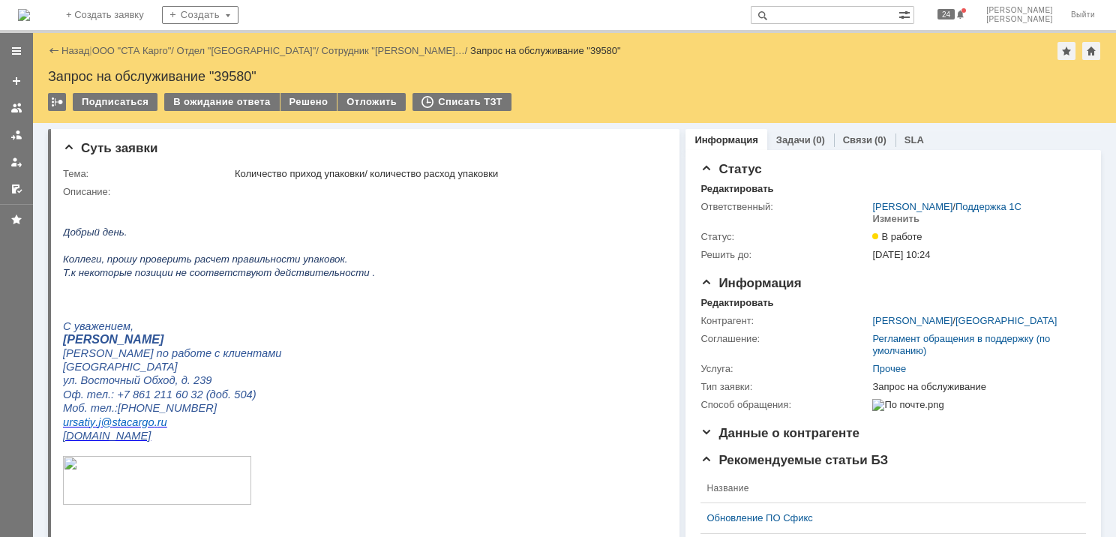
drag, startPoint x: 727, startPoint y: 303, endPoint x: 690, endPoint y: 312, distance: 37.8
click at [727, 303] on div "Редактировать" at bounding box center [737, 303] width 73 height 12
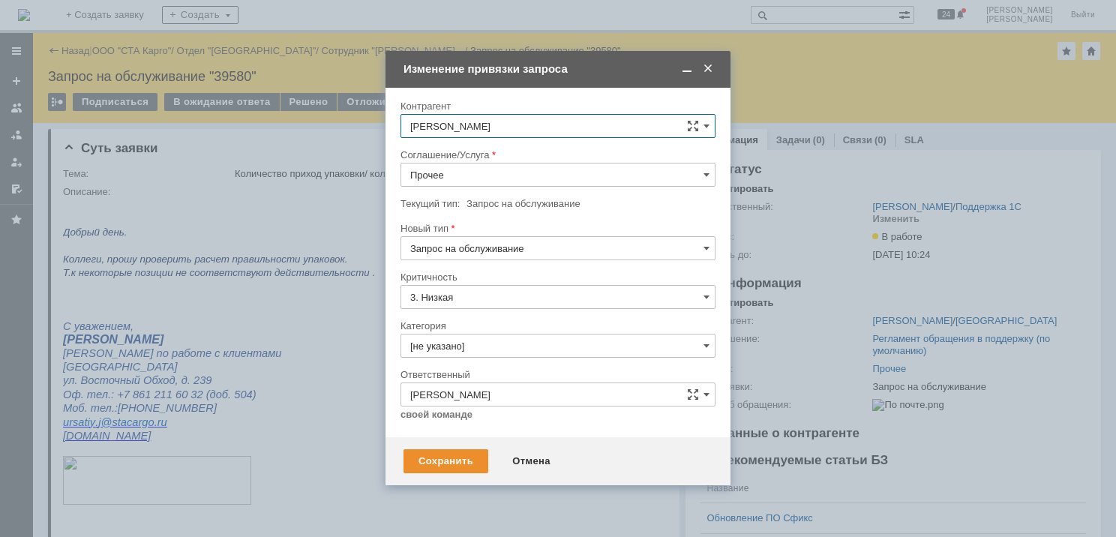
click at [462, 179] on input "Прочее" at bounding box center [558, 175] width 315 height 24
click at [507, 323] on span "WMS Отчетность" at bounding box center [558, 323] width 296 height 12
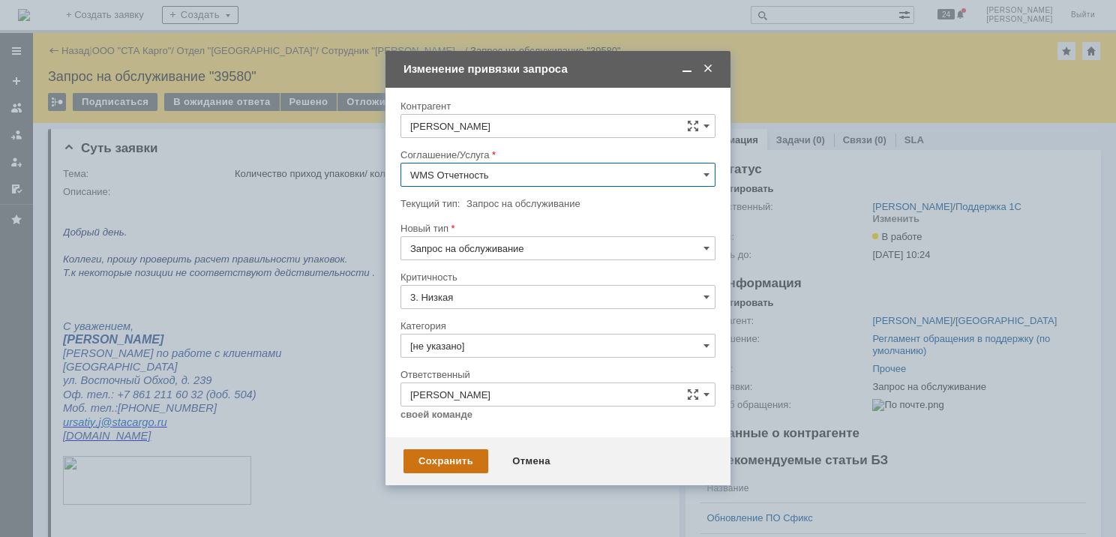
type input "WMS Отчетность"
click at [440, 468] on div "Сохранить" at bounding box center [446, 461] width 85 height 24
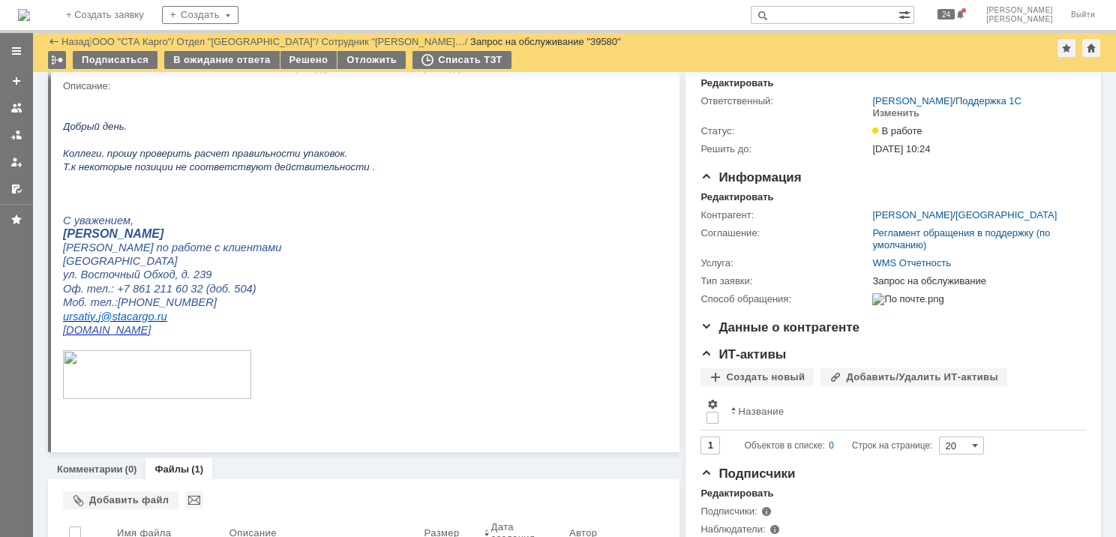
scroll to position [3, 0]
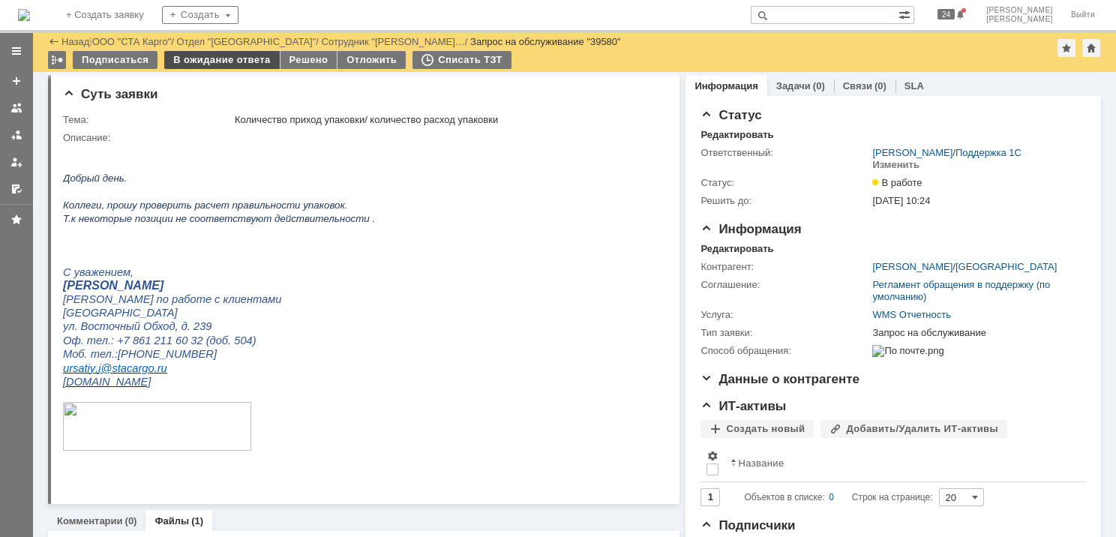
click at [214, 65] on div "В ожидание ответа" at bounding box center [221, 60] width 115 height 18
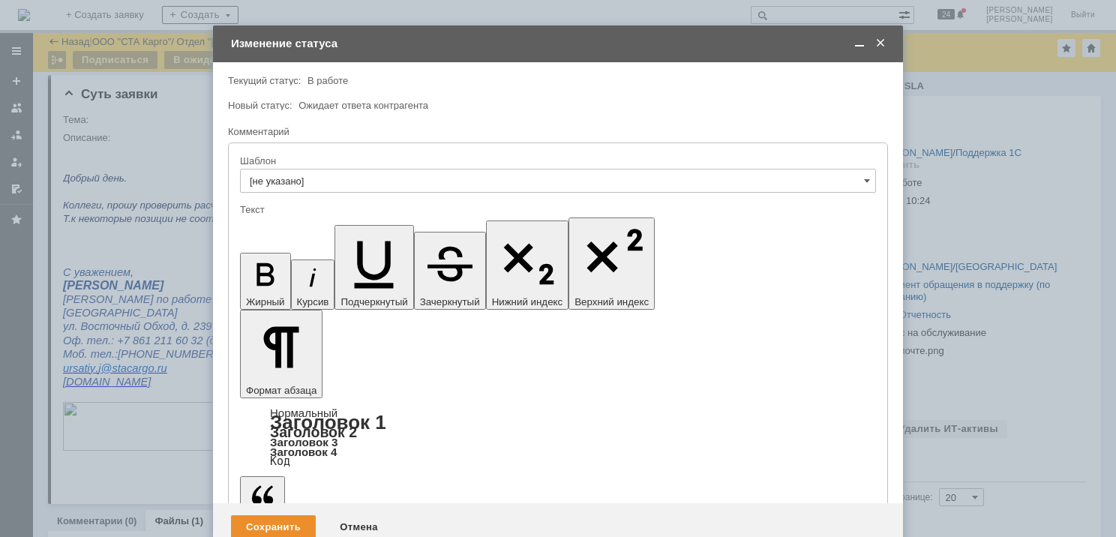
scroll to position [0, 0]
drag, startPoint x: 296, startPoint y: 473, endPoint x: 284, endPoint y: 486, distance: 17.0
click at [290, 503] on div "Сохранить Отмена" at bounding box center [558, 527] width 690 height 48
click at [284, 515] on div "Сохранить" at bounding box center [273, 527] width 85 height 24
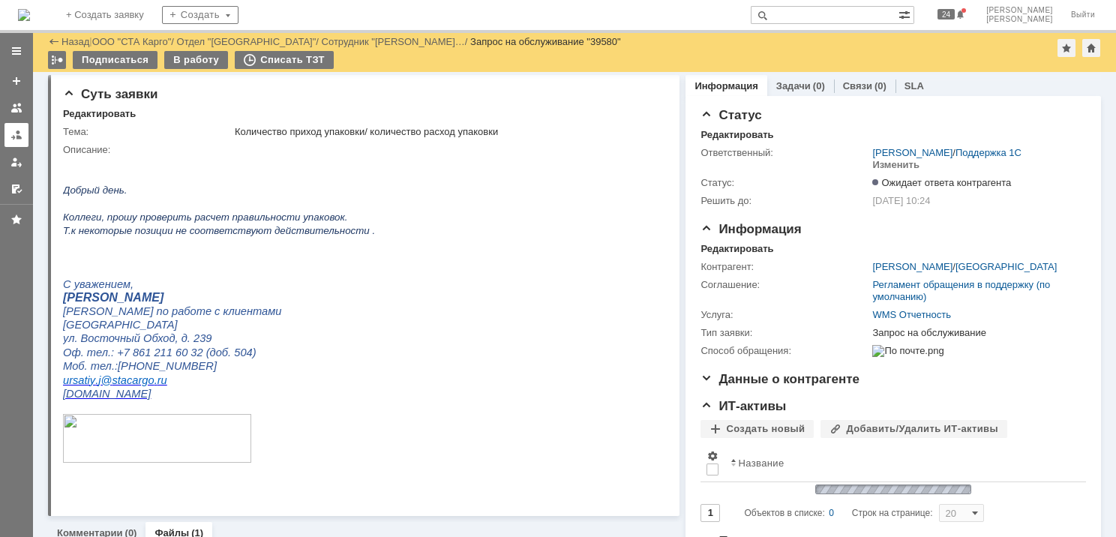
click at [17, 130] on div at bounding box center [17, 135] width 12 height 12
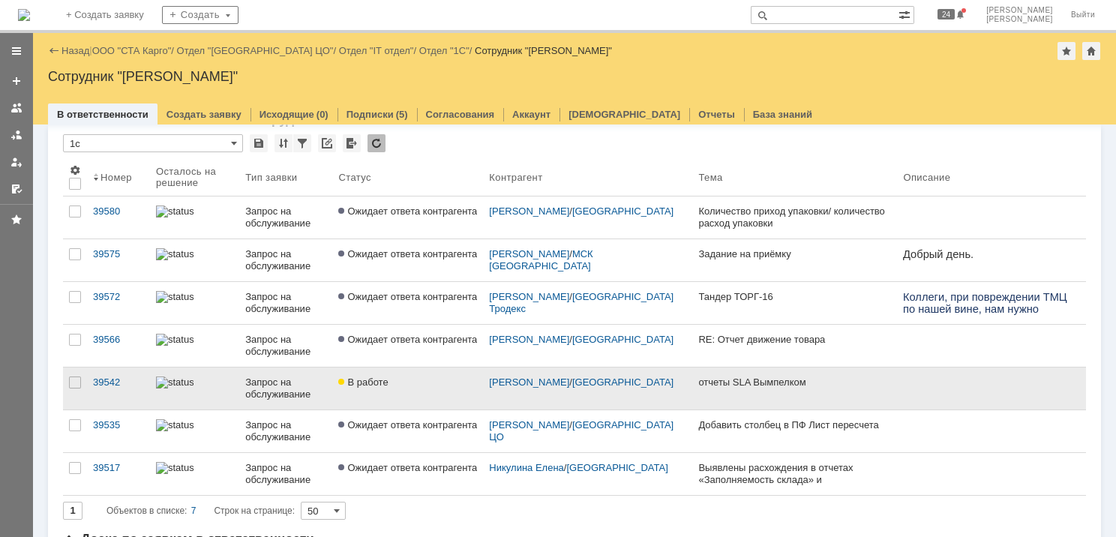
scroll to position [75, 0]
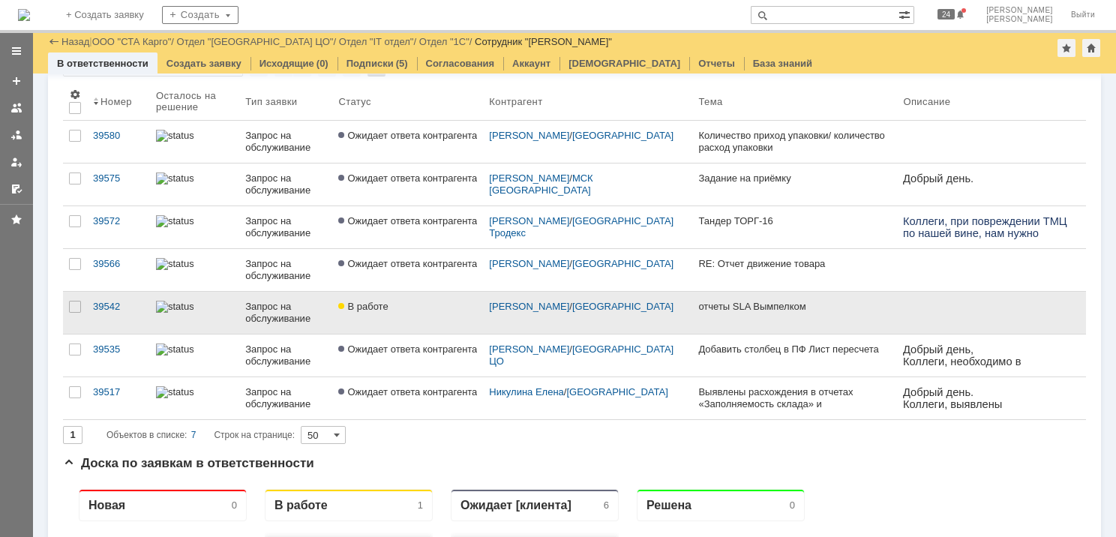
click at [205, 313] on div at bounding box center [194, 307] width 77 height 12
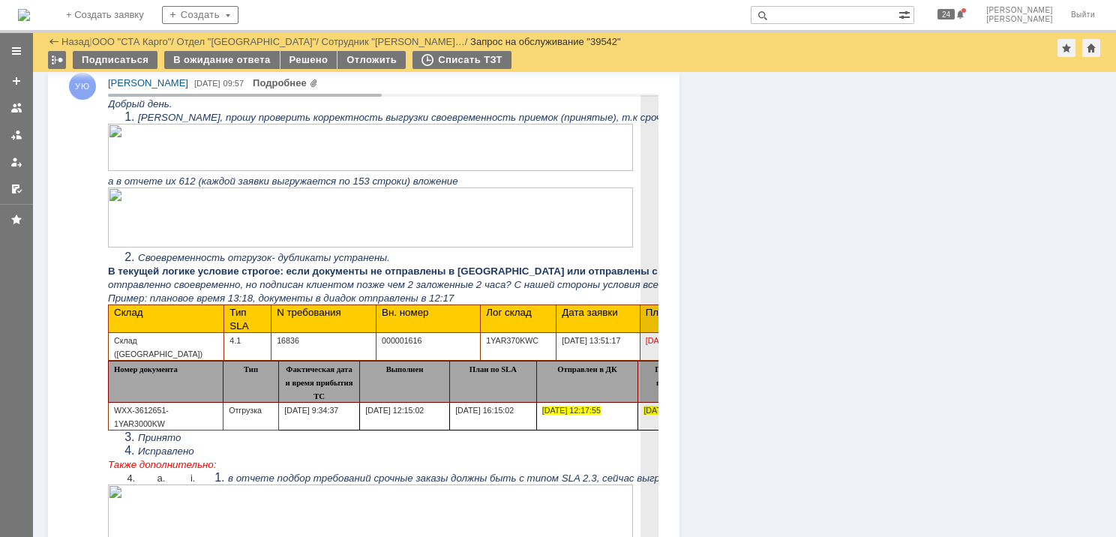
scroll to position [1350, 0]
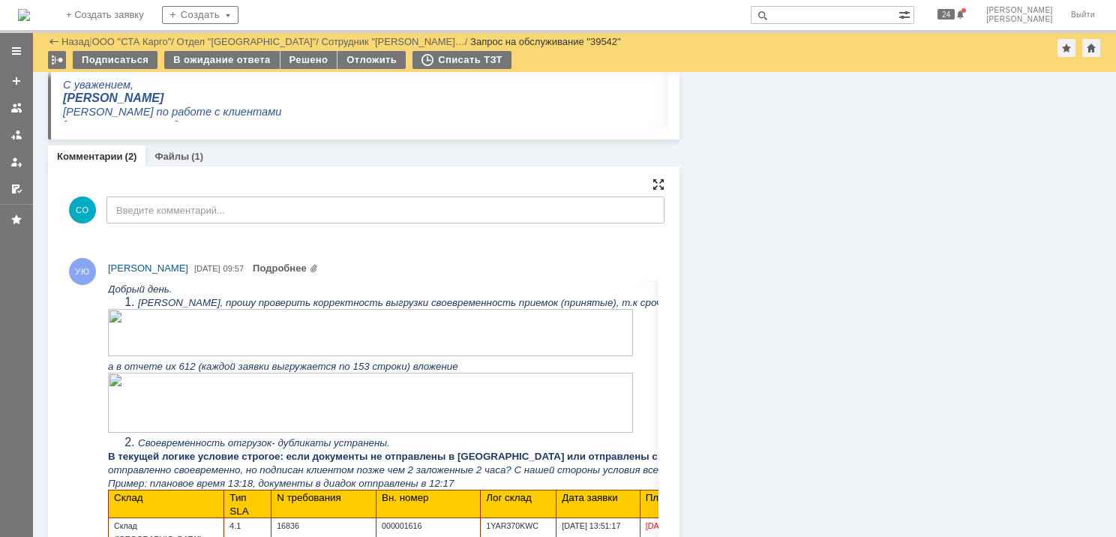
click at [653, 183] on div at bounding box center [659, 185] width 12 height 12
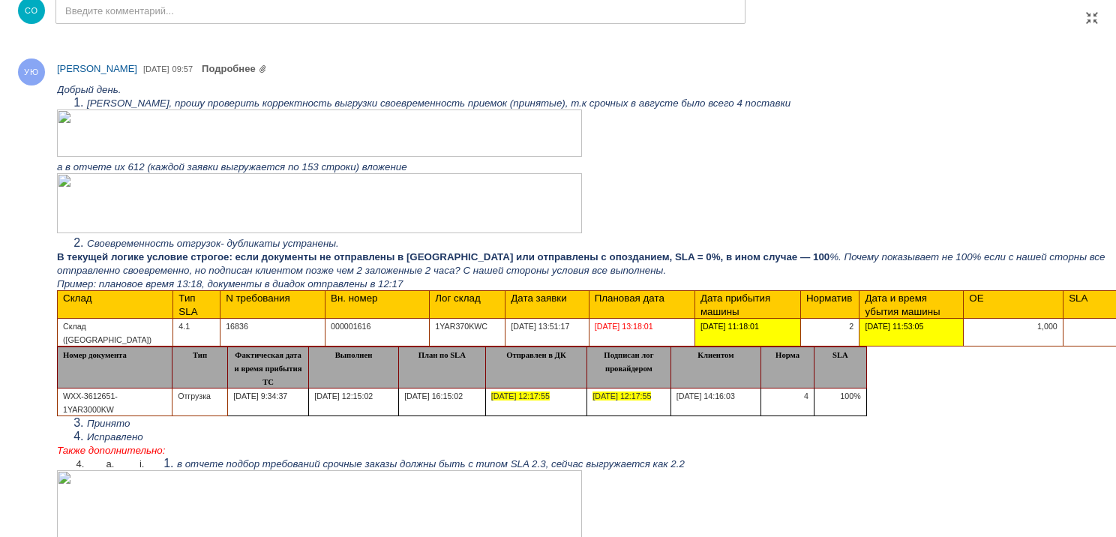
scroll to position [0, 0]
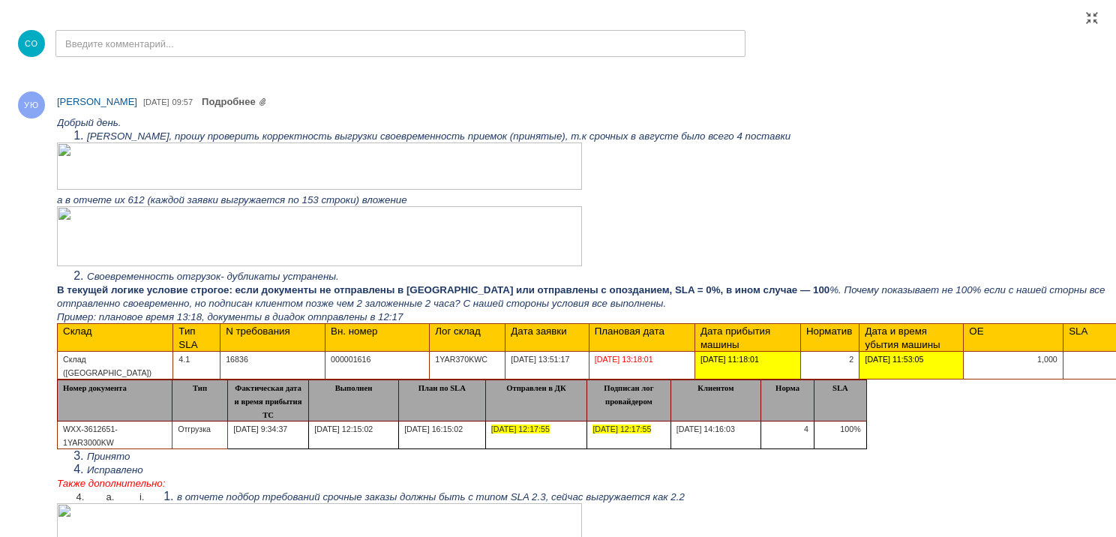
click at [293, 146] on img at bounding box center [319, 166] width 525 height 47
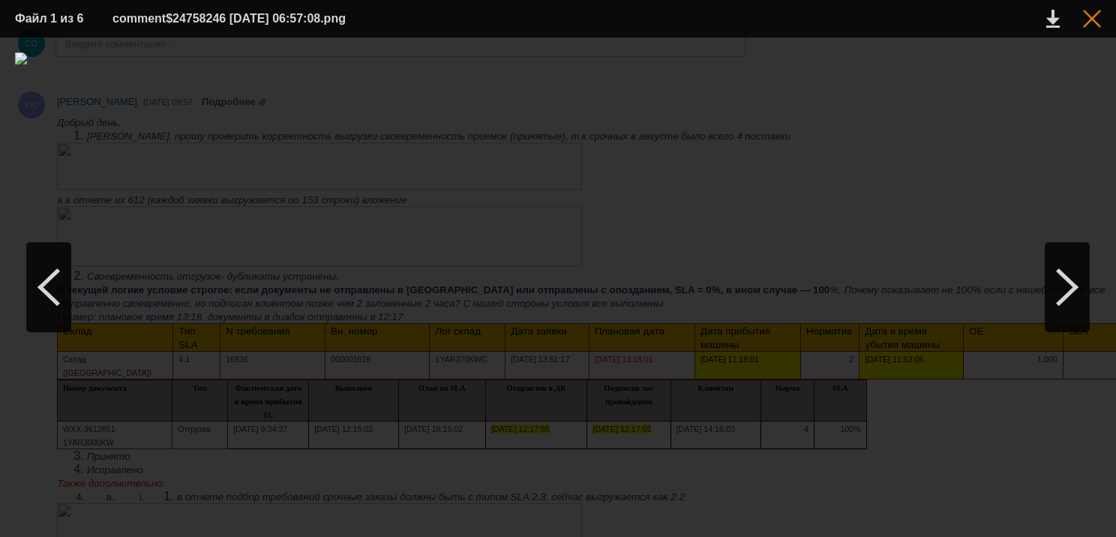
click at [1091, 21] on div at bounding box center [1092, 19] width 18 height 18
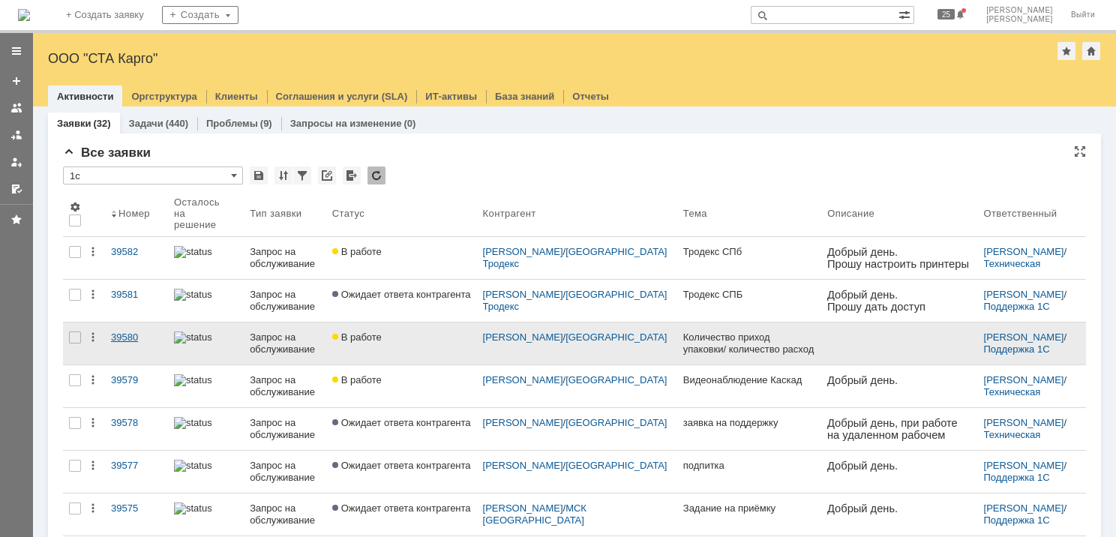
click at [132, 335] on link "39580" at bounding box center [136, 344] width 63 height 42
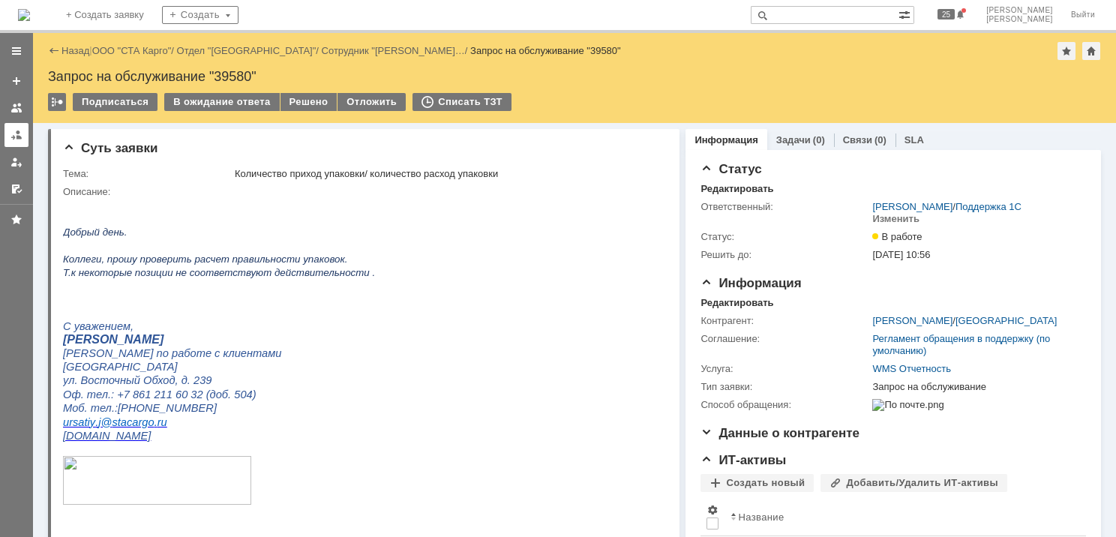
click at [23, 138] on link at bounding box center [17, 135] width 24 height 24
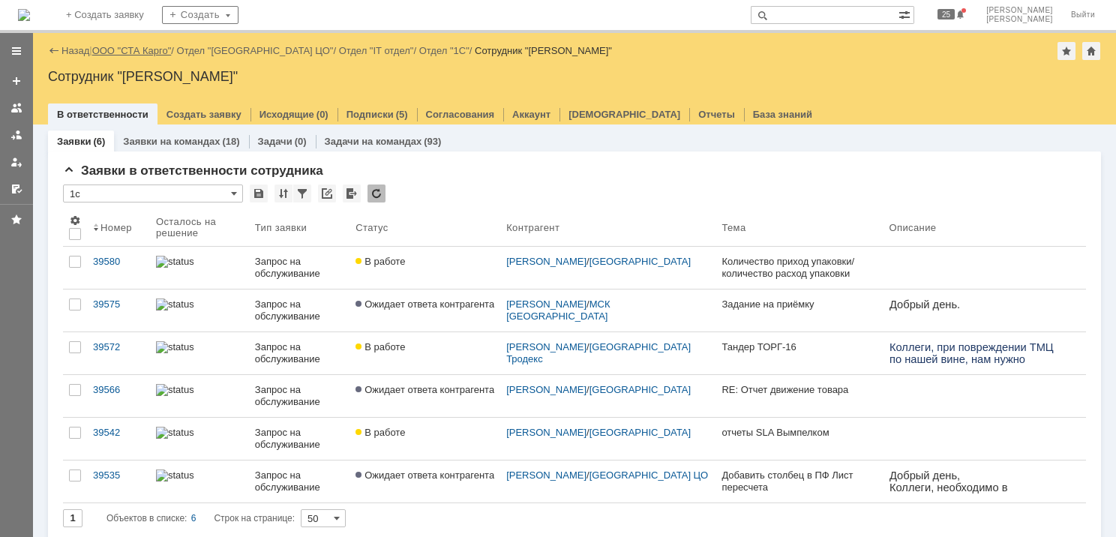
click at [121, 55] on link "ООО "СТА Карго"" at bounding box center [132, 50] width 80 height 11
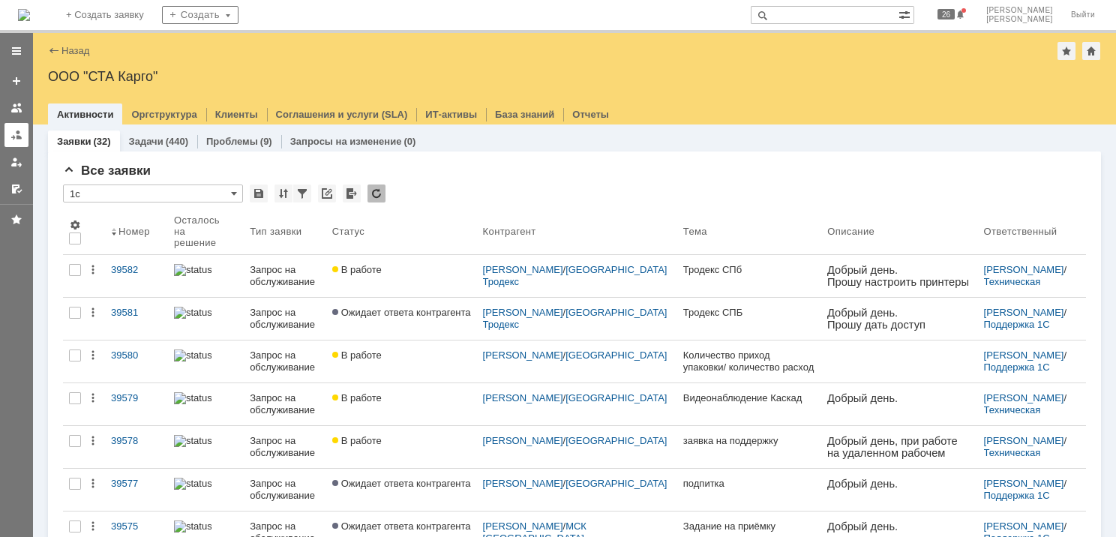
click at [20, 133] on div at bounding box center [17, 135] width 12 height 12
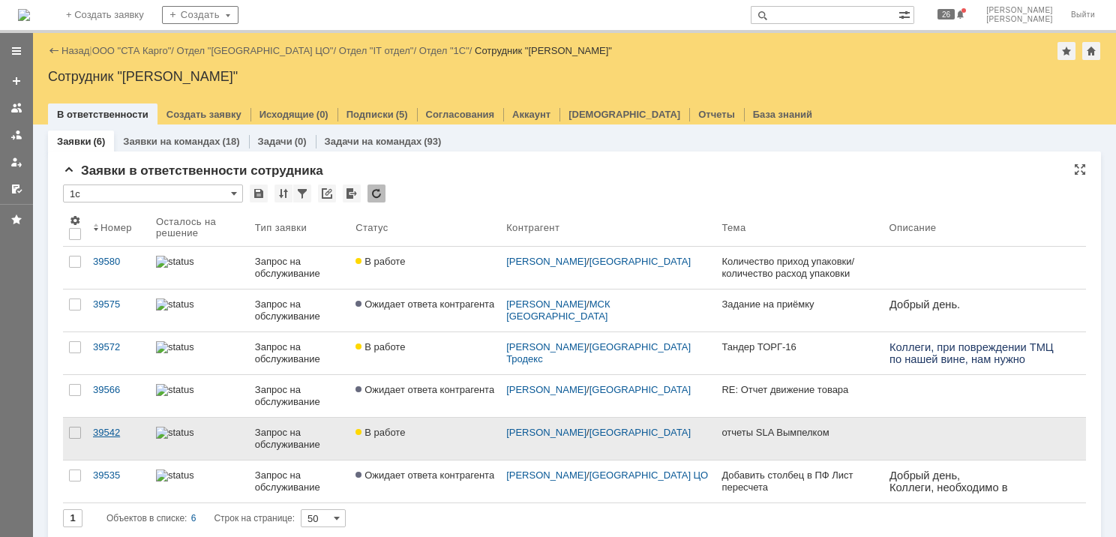
click at [106, 430] on div "39542" at bounding box center [118, 433] width 51 height 12
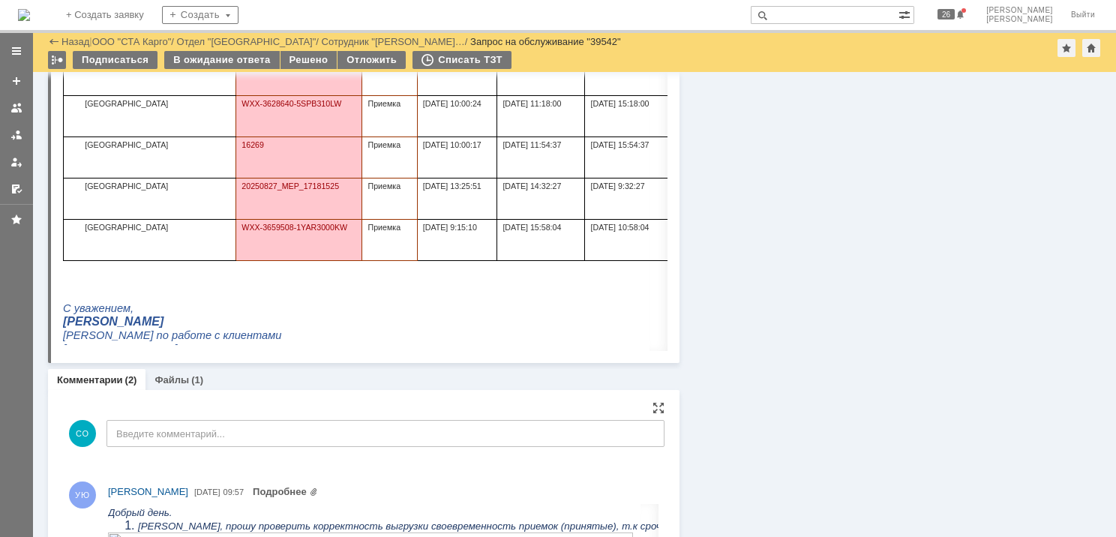
scroll to position [1427, 0]
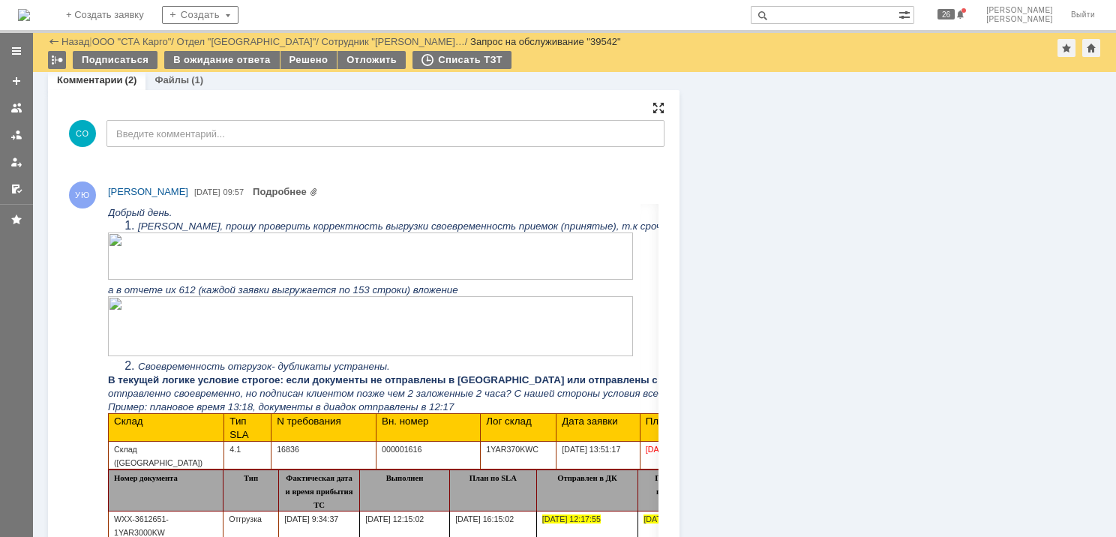
click at [653, 108] on div at bounding box center [659, 108] width 12 height 12
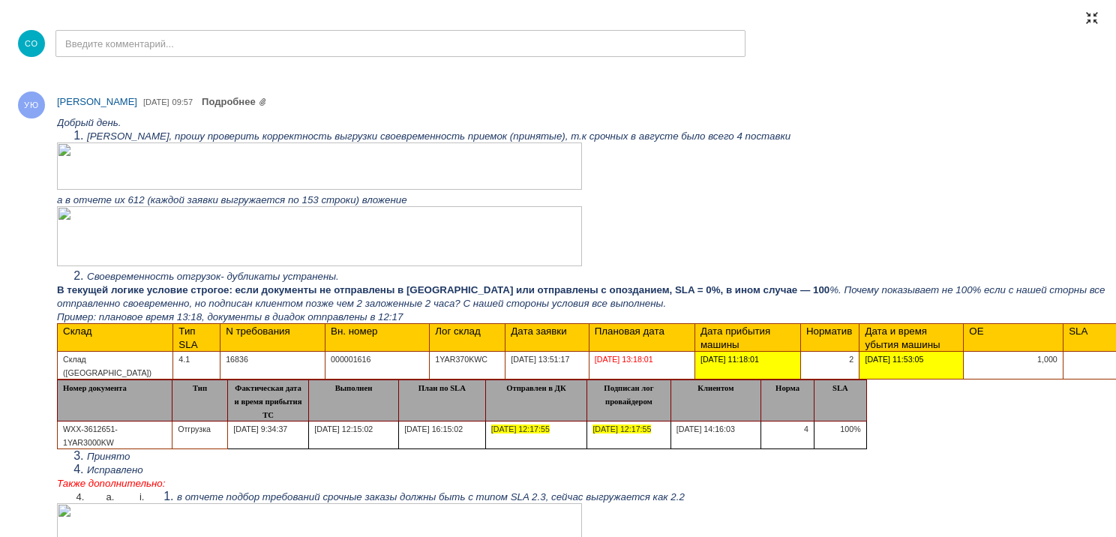
click at [1092, 18] on div at bounding box center [1092, 18] width 12 height 12
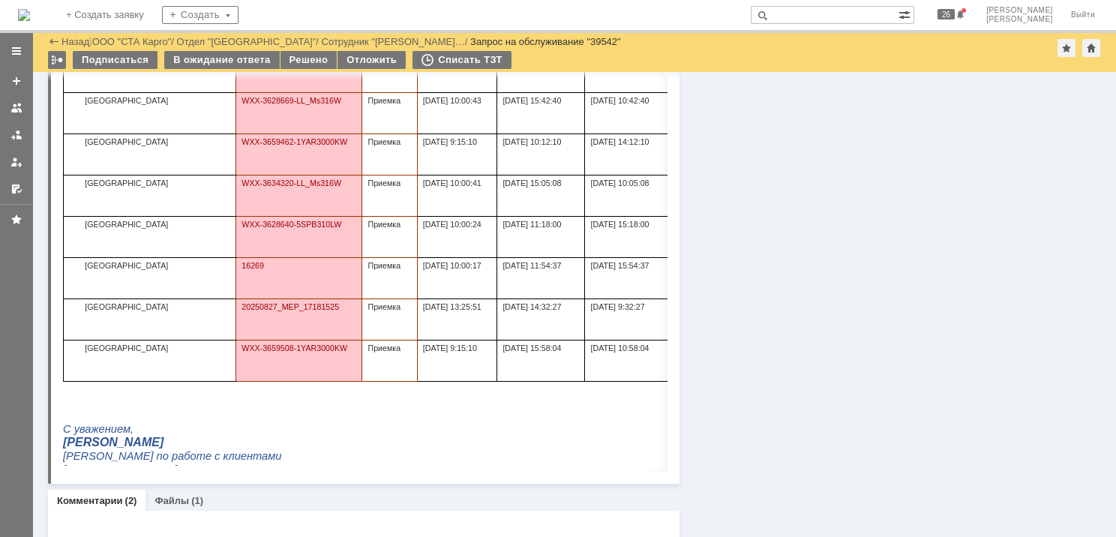
scroll to position [1455, 0]
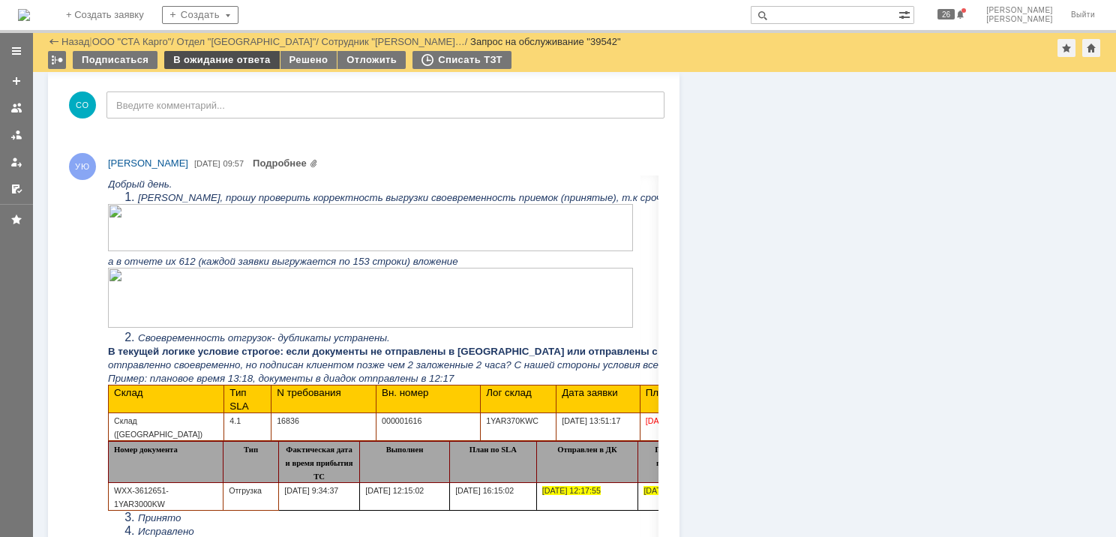
click at [236, 59] on div "В ожидание ответа" at bounding box center [221, 60] width 115 height 18
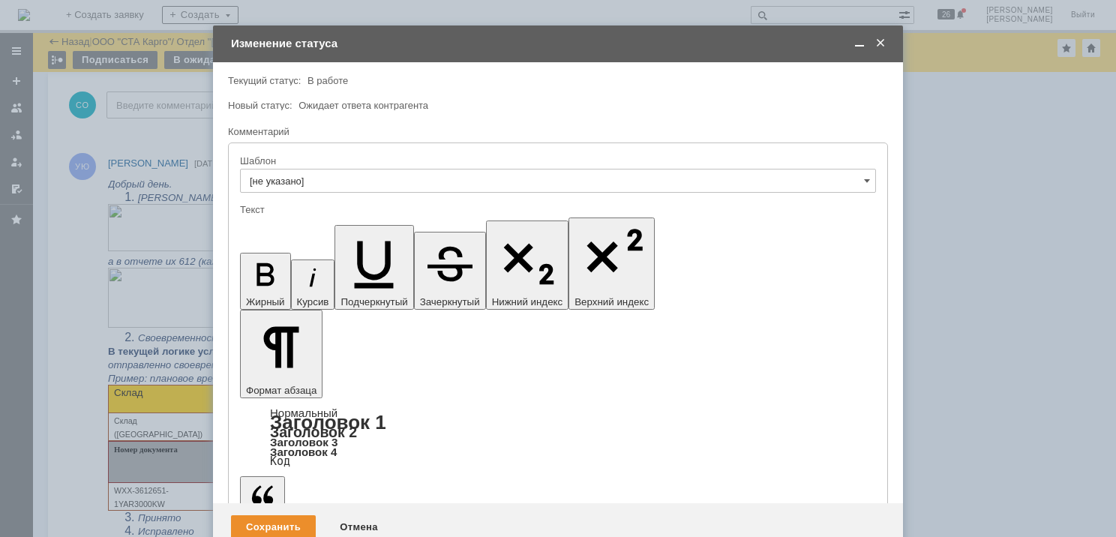
scroll to position [0, 0]
click at [865, 42] on span at bounding box center [859, 44] width 15 height 14
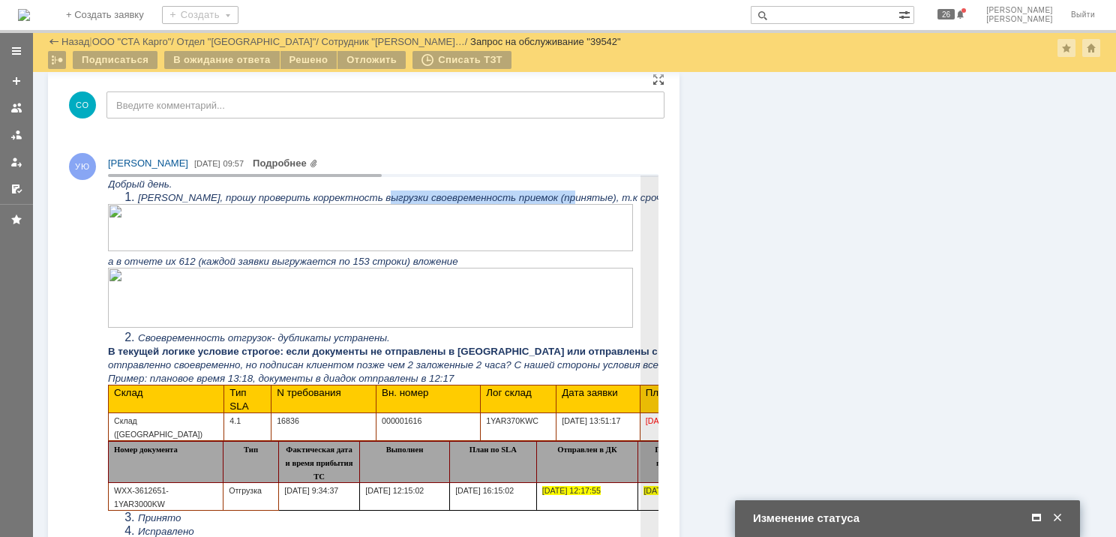
drag, startPoint x: 399, startPoint y: 197, endPoint x: 594, endPoint y: 195, distance: 195.0
click at [595, 195] on span "[PERSON_NAME], прошу проверить корректность выгрузки своевременность приемок (п…" at bounding box center [490, 197] width 704 height 11
copy span "своевременность приемок (принятые)"
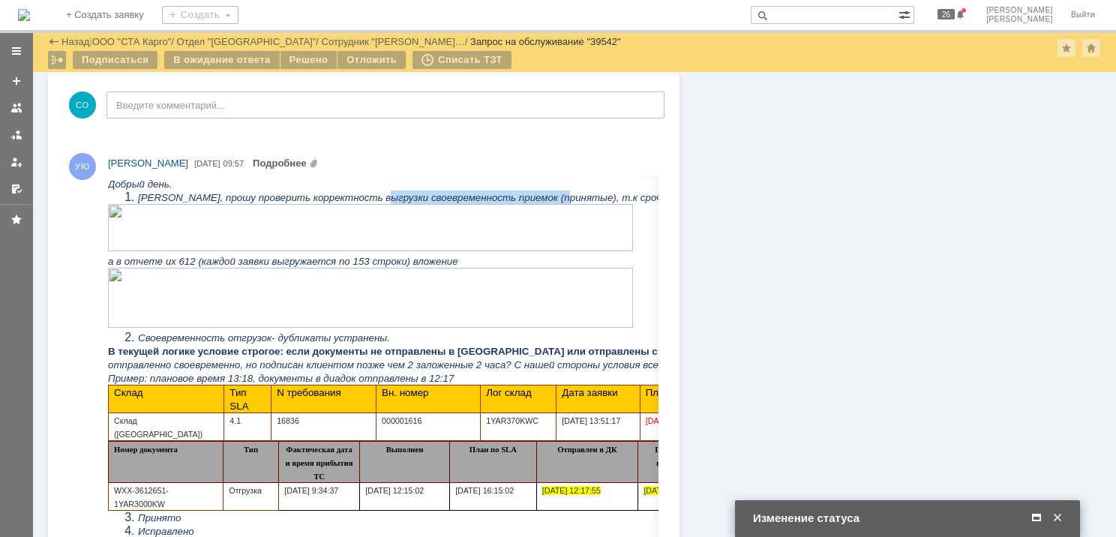
click at [1041, 516] on span at bounding box center [1036, 519] width 15 height 14
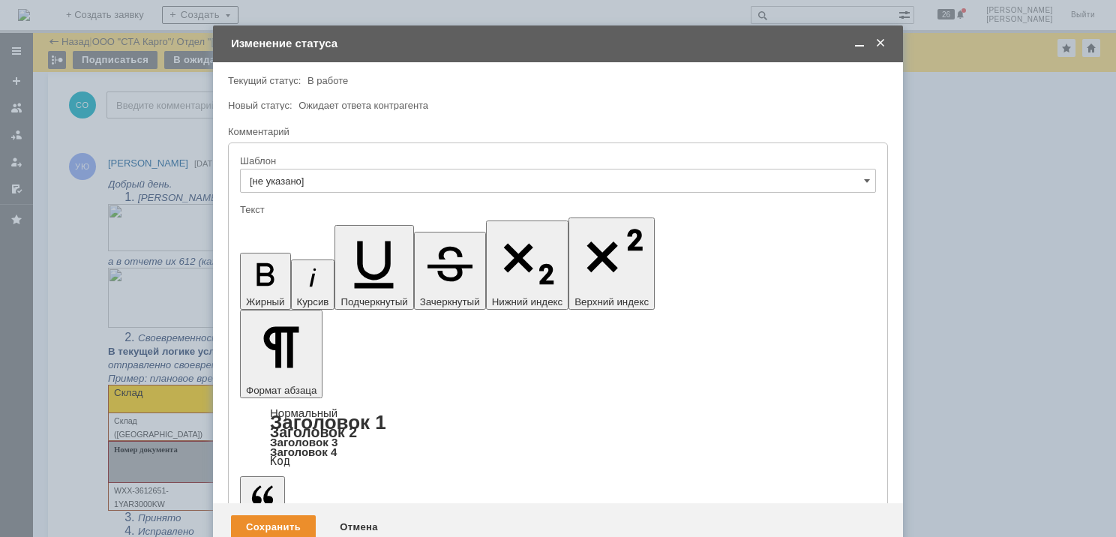
drag, startPoint x: 305, startPoint y: 4172, endPoint x: 257, endPoint y: 4169, distance: 48.1
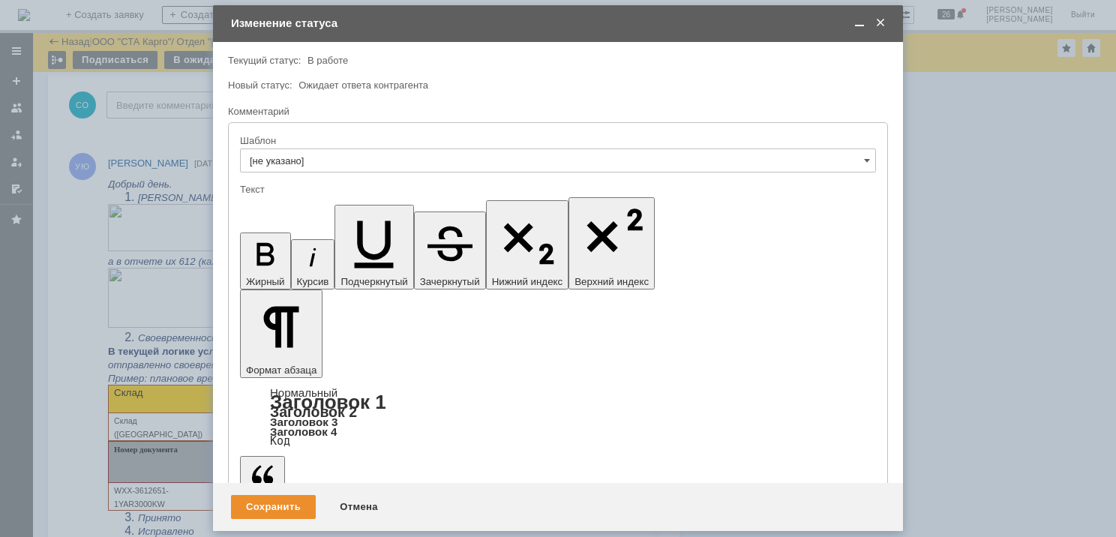
scroll to position [0, 5]
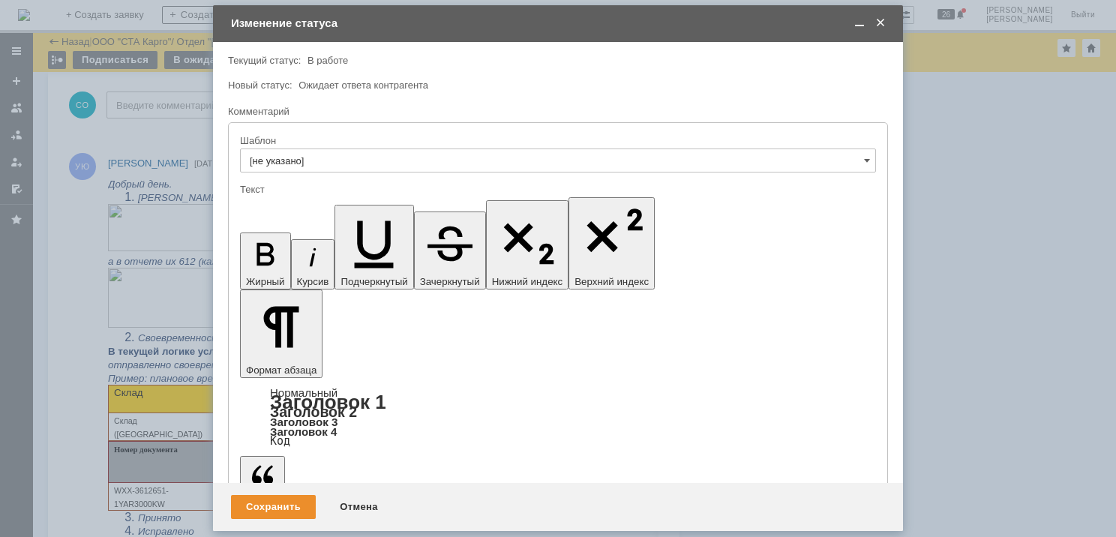
click at [857, 26] on span at bounding box center [859, 24] width 15 height 14
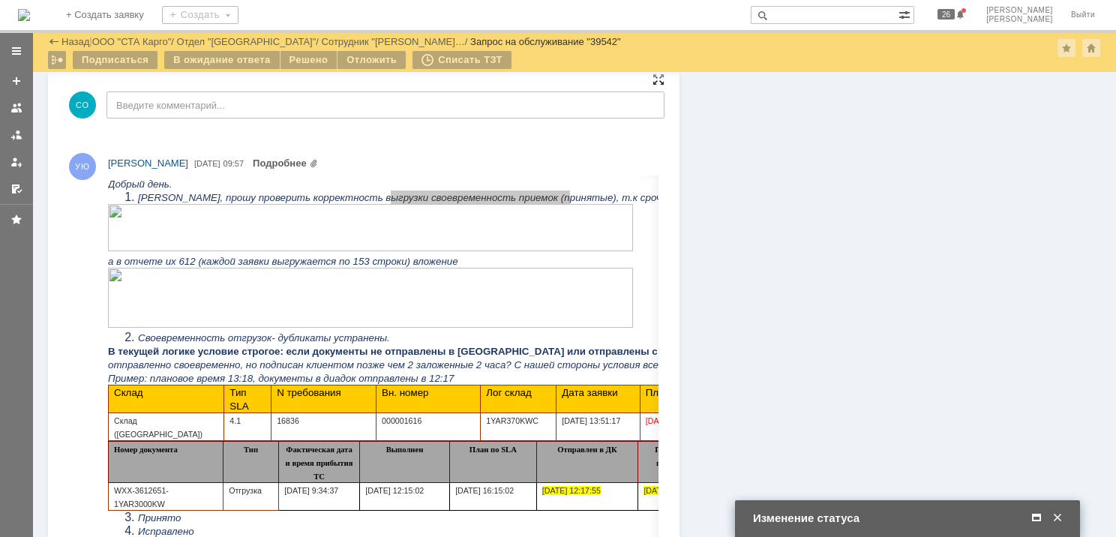
click at [653, 83] on div at bounding box center [659, 80] width 12 height 12
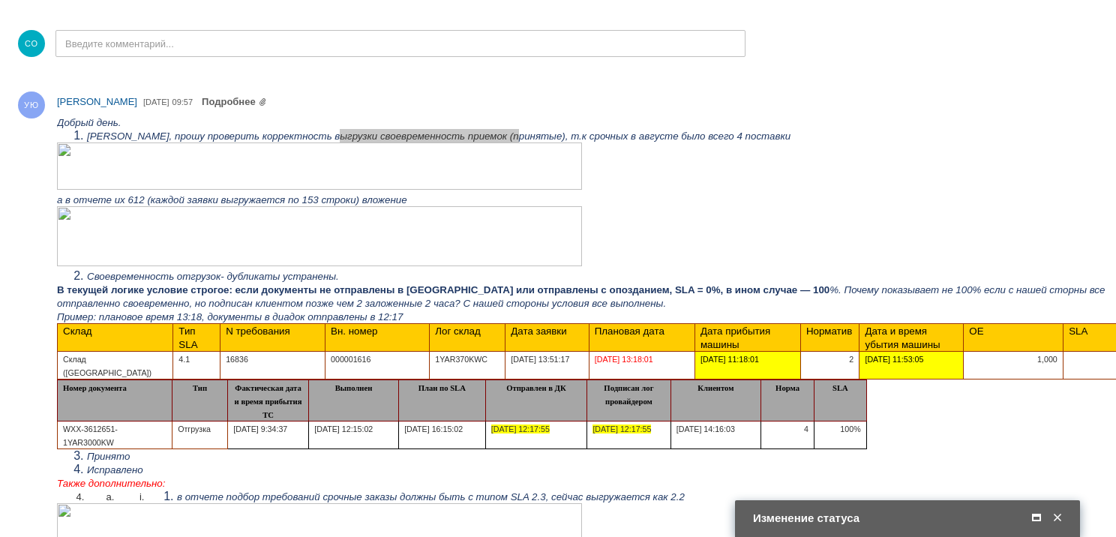
drag, startPoint x: 1038, startPoint y: 515, endPoint x: 1026, endPoint y: 515, distance: 12.0
click at [1038, 515] on span at bounding box center [1036, 519] width 15 height 14
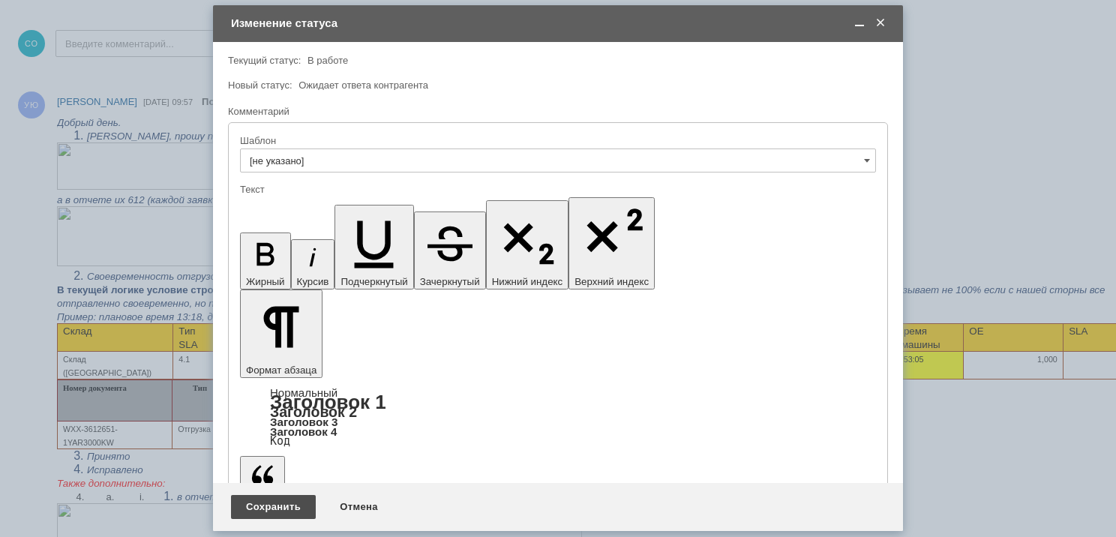
click at [273, 514] on div "Сохранить" at bounding box center [273, 507] width 85 height 24
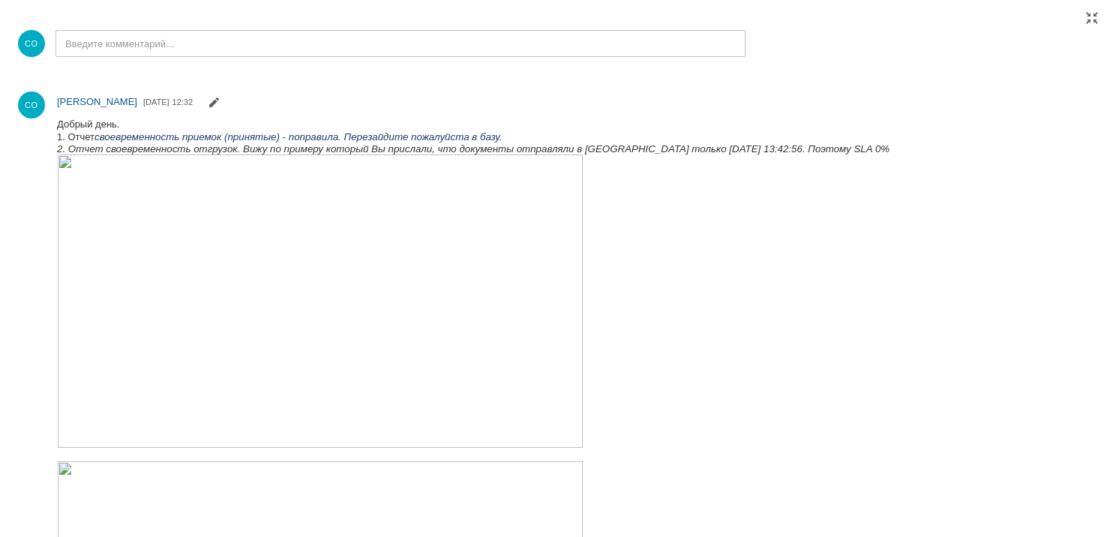
scroll to position [0, 0]
click at [1097, 20] on div at bounding box center [1092, 18] width 12 height 12
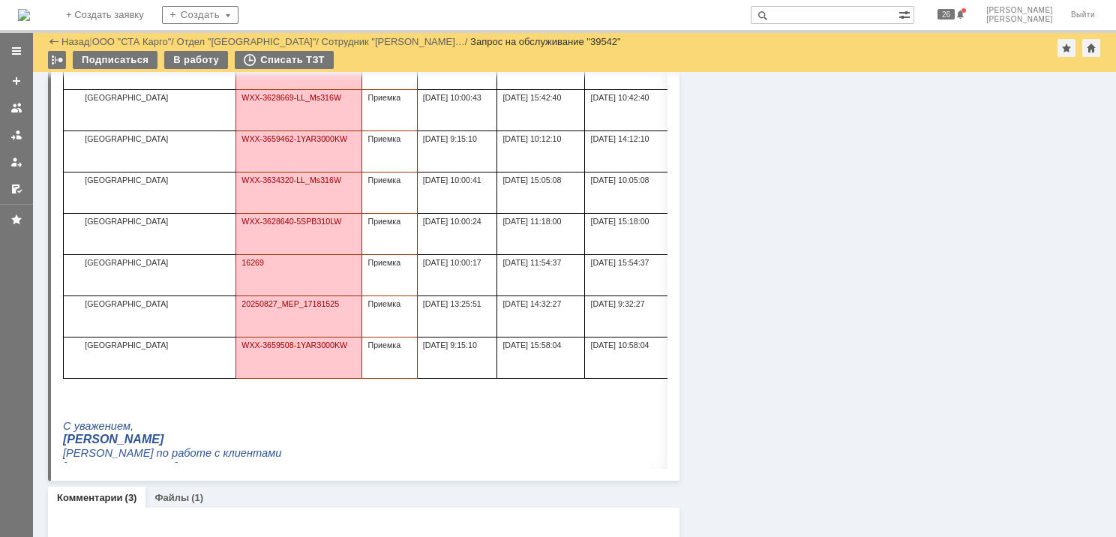
scroll to position [519, 0]
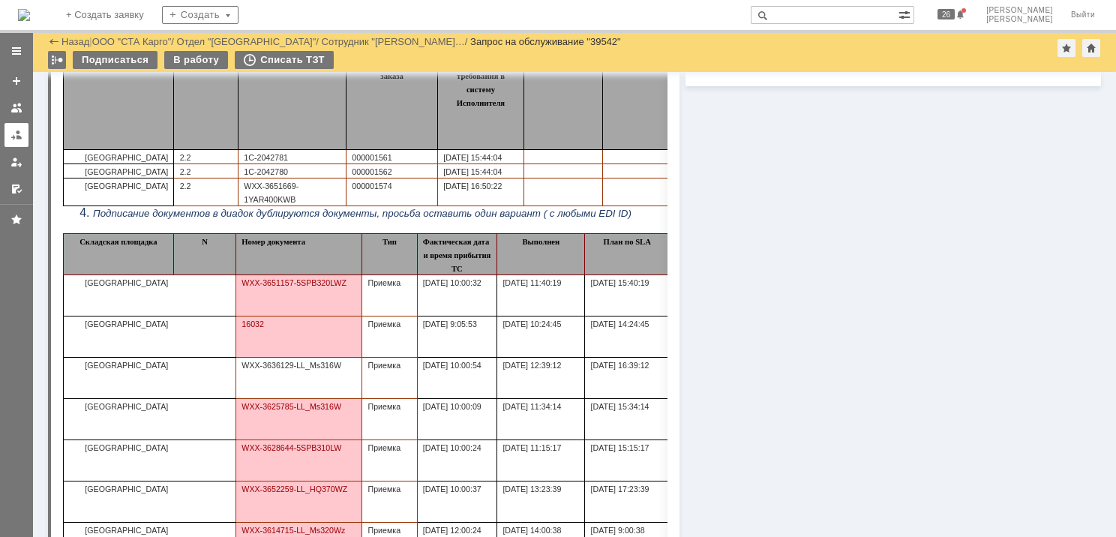
click at [21, 134] on div at bounding box center [17, 135] width 12 height 12
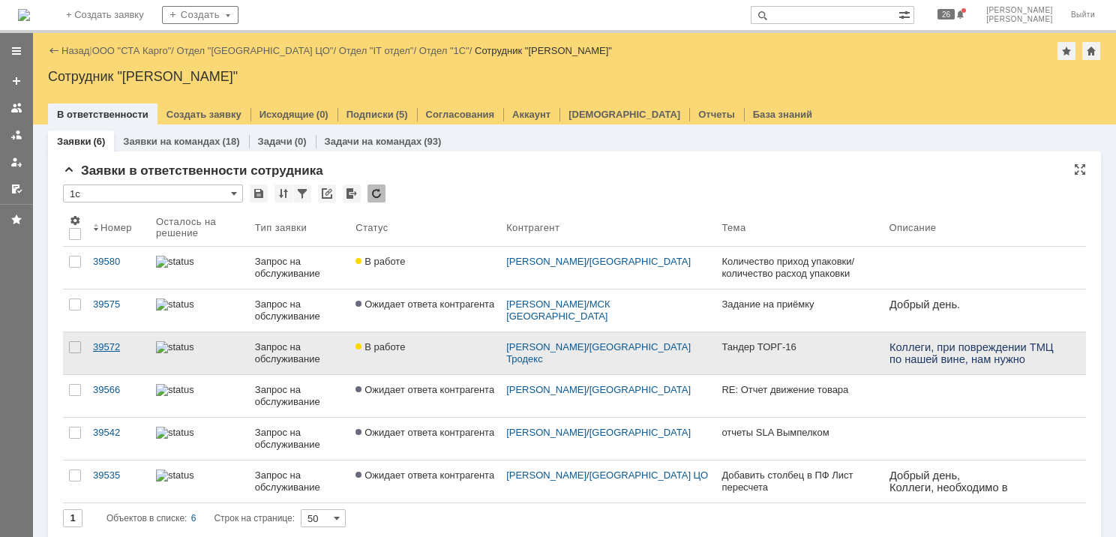
click at [113, 345] on div "39572" at bounding box center [118, 347] width 51 height 12
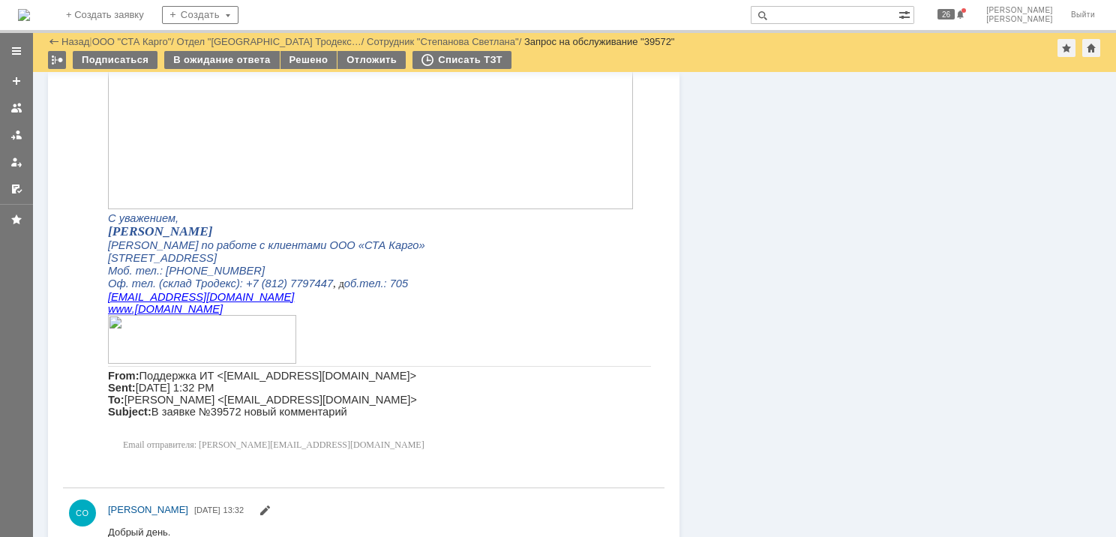
scroll to position [786, 0]
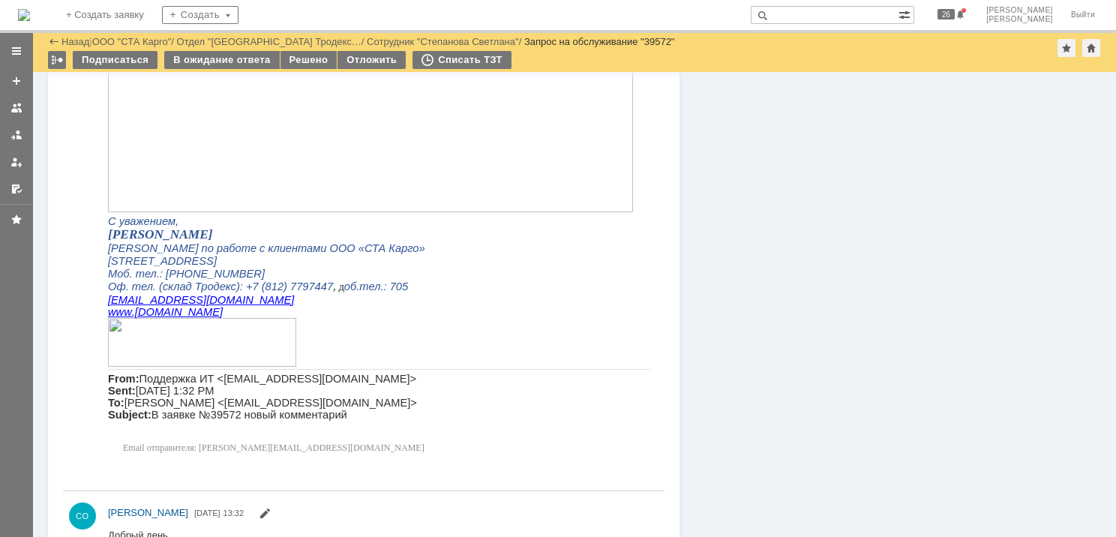
click at [23, 131] on link at bounding box center [17, 135] width 24 height 24
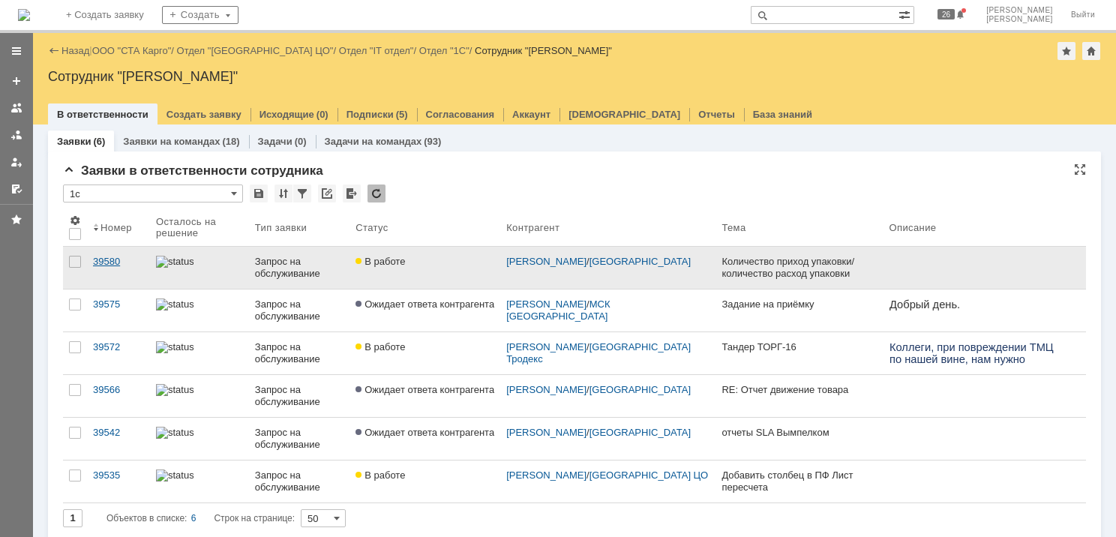
click at [102, 267] on div "39580" at bounding box center [118, 262] width 51 height 12
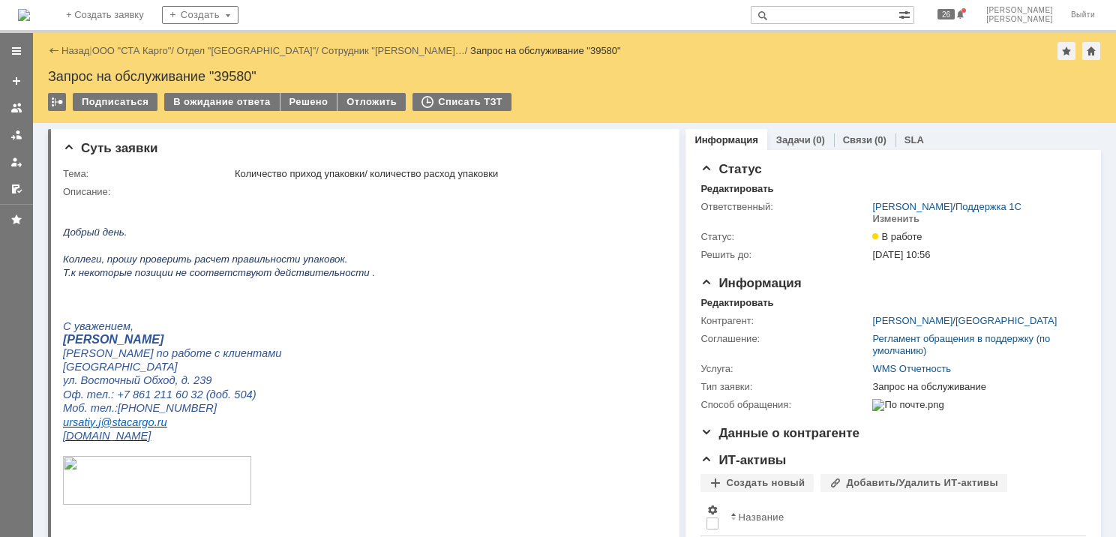
click at [21, 133] on div at bounding box center [17, 135] width 12 height 12
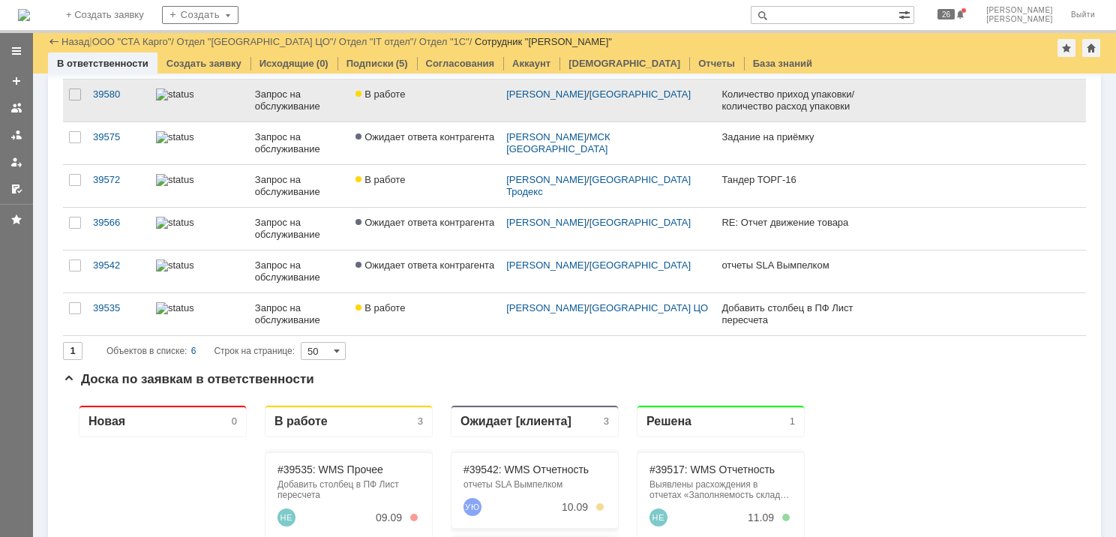
scroll to position [150, 0]
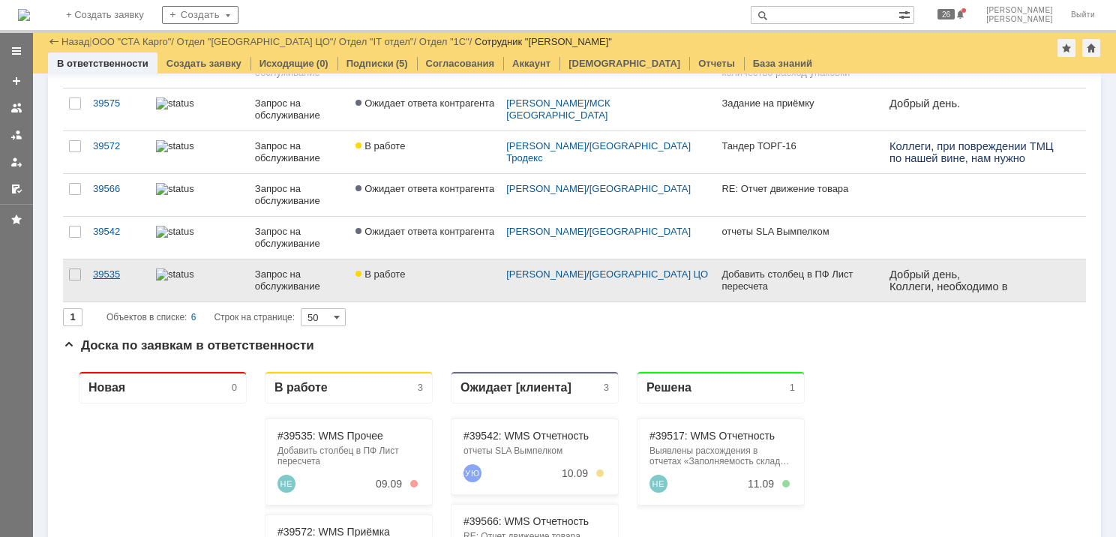
click at [108, 278] on div "39535" at bounding box center [118, 275] width 51 height 12
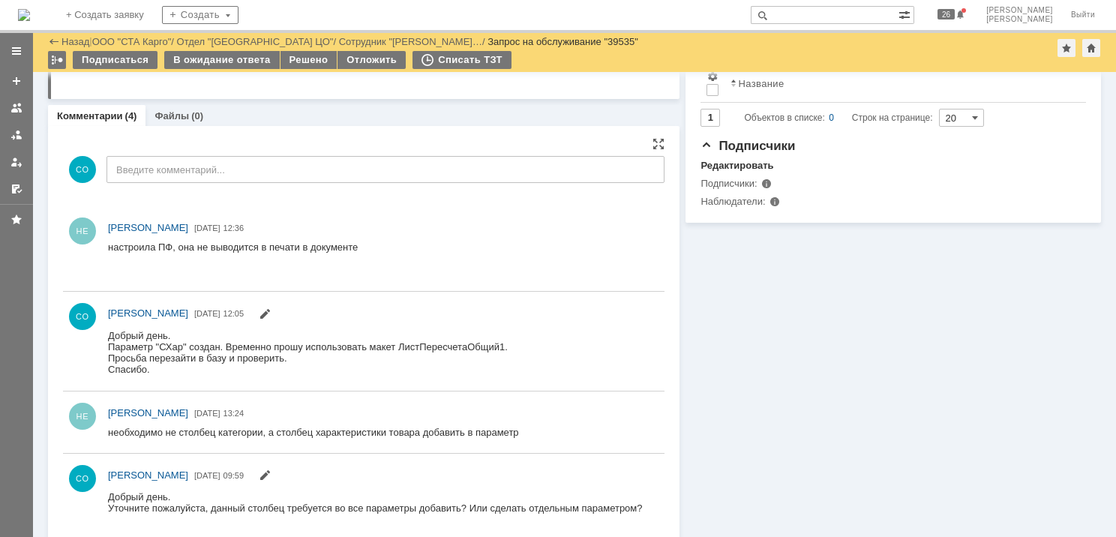
scroll to position [393, 0]
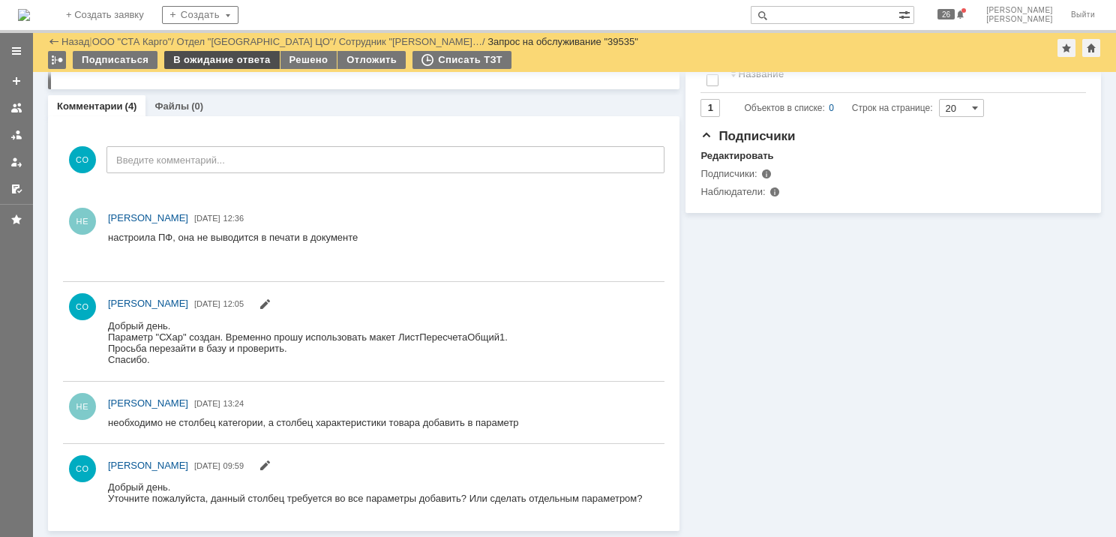
click at [212, 59] on div "В ожидание ответа" at bounding box center [221, 60] width 115 height 18
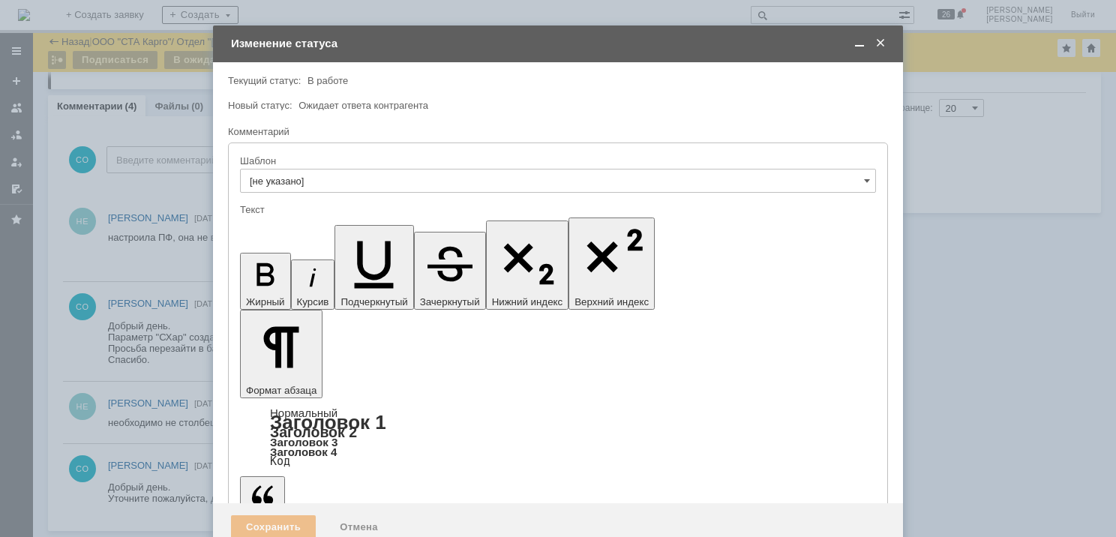
scroll to position [0, 0]
drag, startPoint x: 464, startPoint y: 4142, endPoint x: 617, endPoint y: 4136, distance: 153.1
copy div "ОбщийБезСер и БезНомераДок."
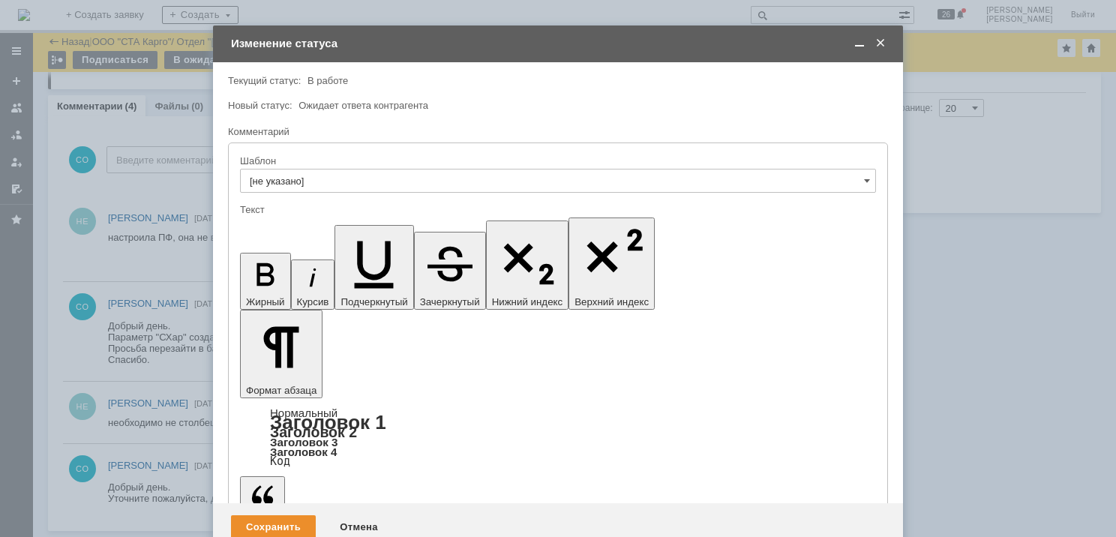
drag, startPoint x: 600, startPoint y: 4154, endPoint x: 601, endPoint y: 4163, distance: 8.3
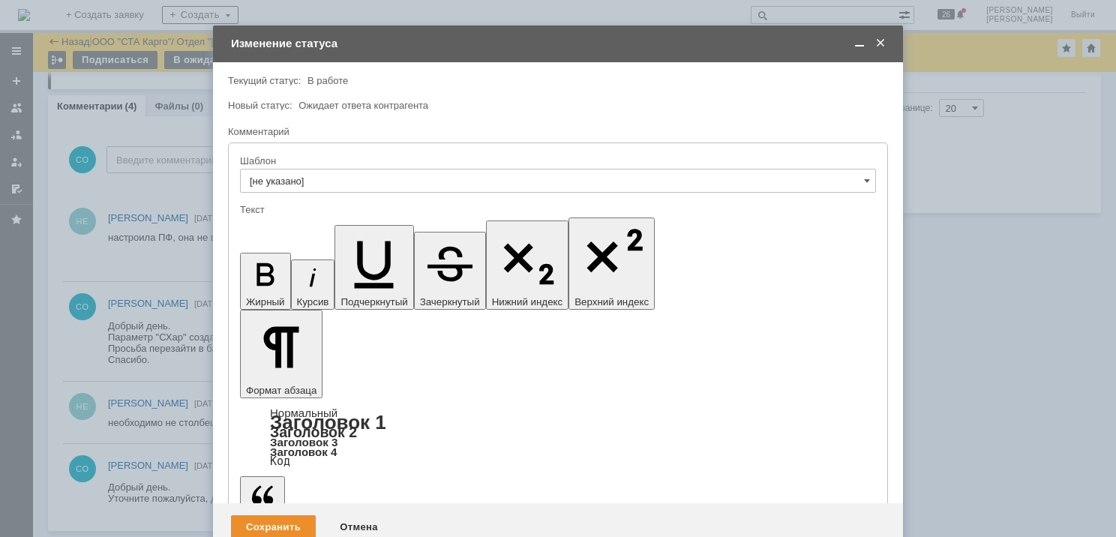
drag, startPoint x: 740, startPoint y: 4155, endPoint x: 755, endPoint y: 4149, distance: 16.2
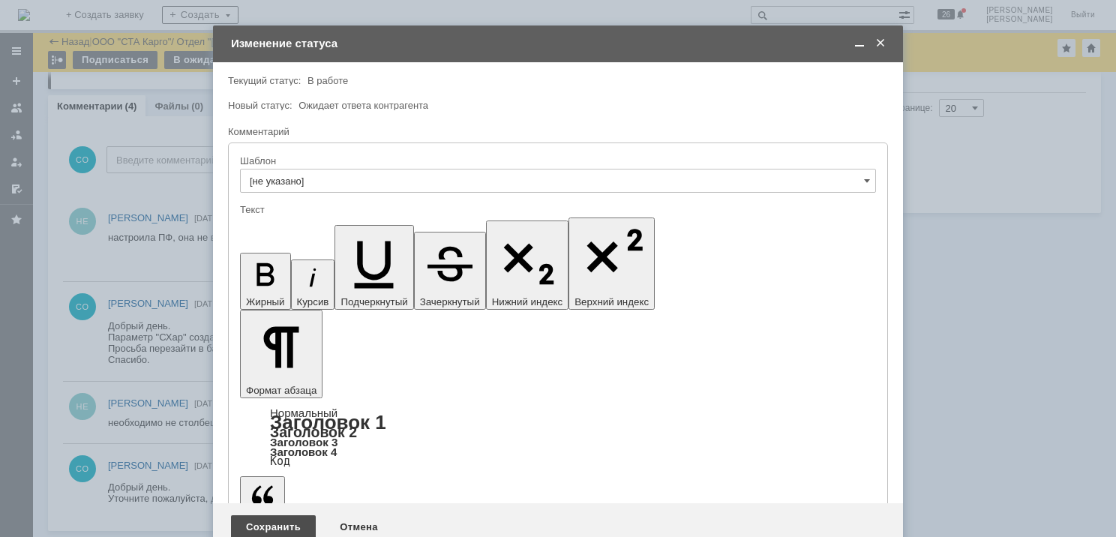
click at [279, 515] on div "Сохранить" at bounding box center [273, 527] width 85 height 24
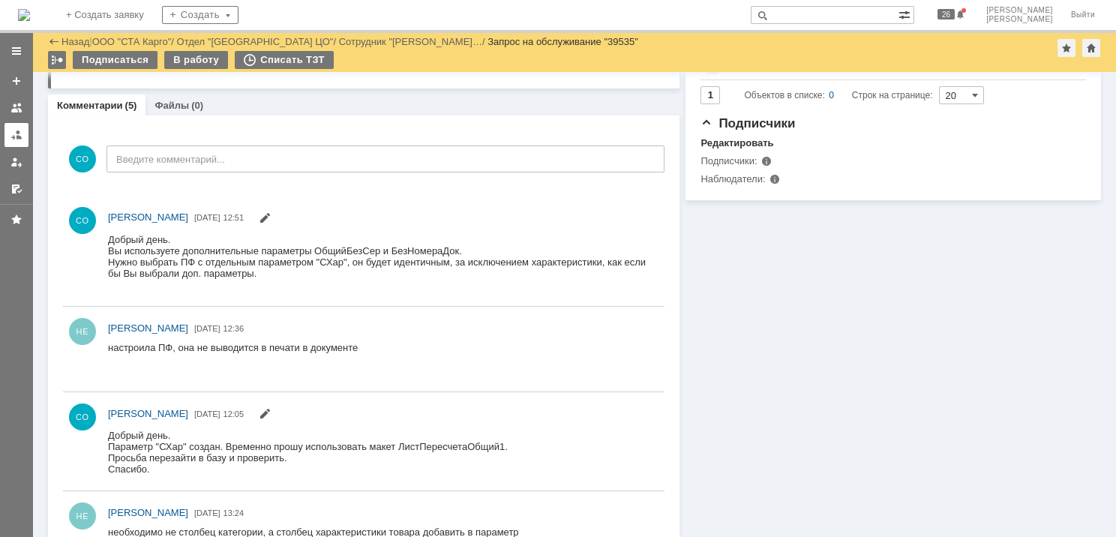
click at [21, 135] on div at bounding box center [17, 135] width 12 height 12
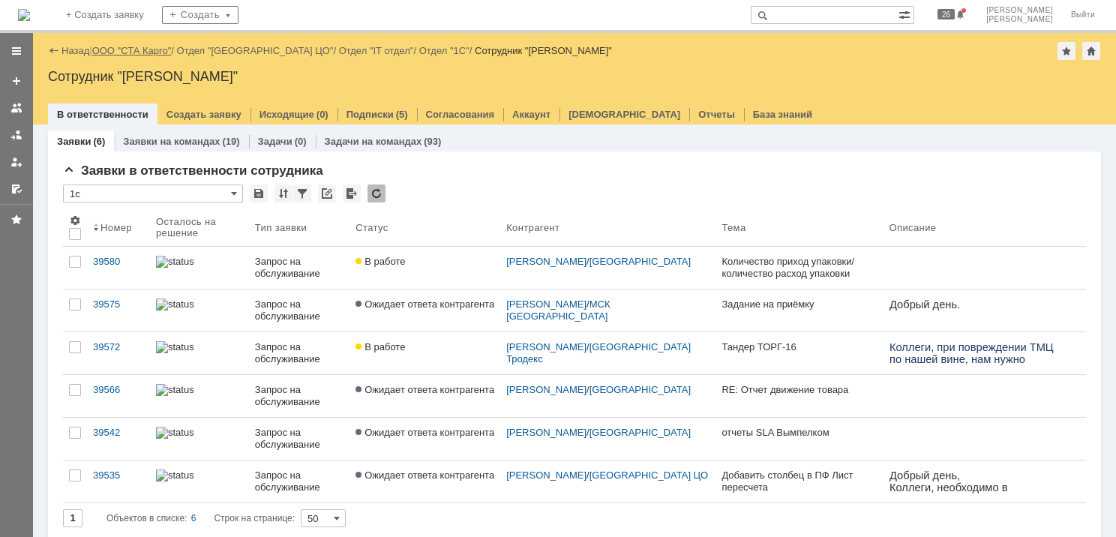
click at [153, 45] on link "ООО "СТА Карго"" at bounding box center [132, 50] width 80 height 11
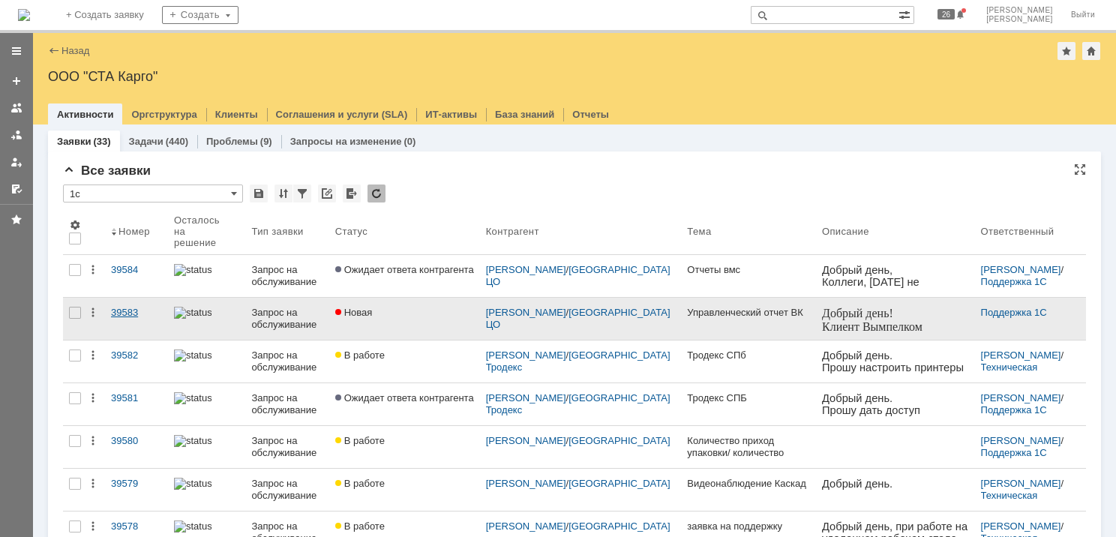
click at [122, 307] on div "39583" at bounding box center [136, 313] width 51 height 12
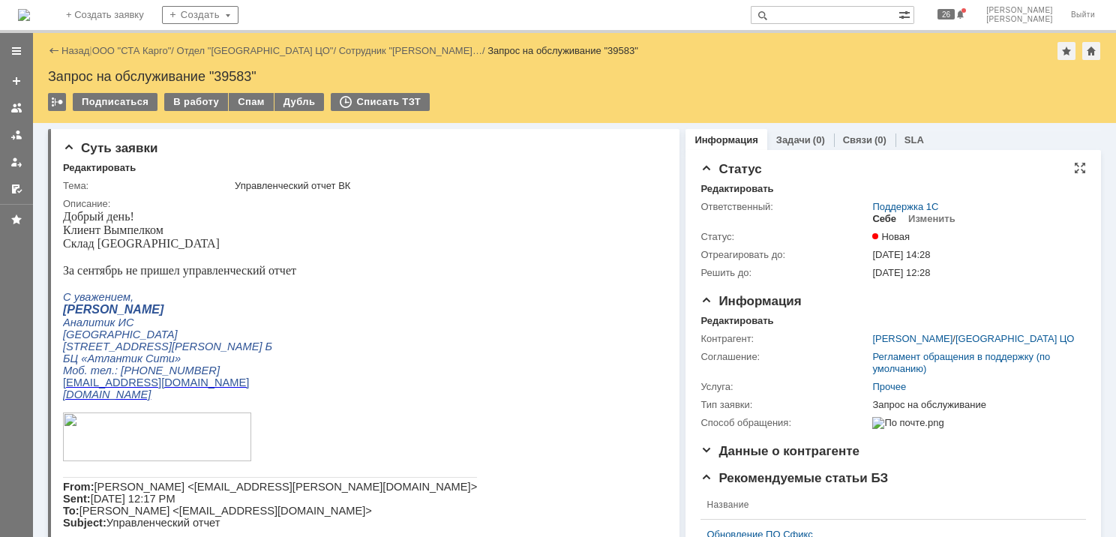
click at [879, 219] on div "Себе" at bounding box center [884, 219] width 24 height 12
click at [203, 106] on div "В работу" at bounding box center [196, 102] width 64 height 18
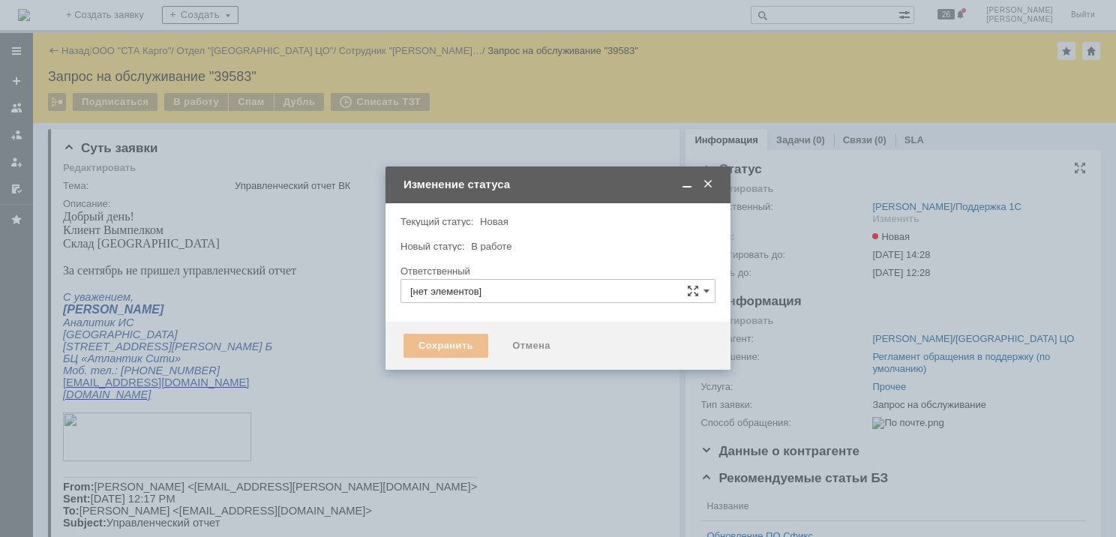
type input "[PERSON_NAME]"
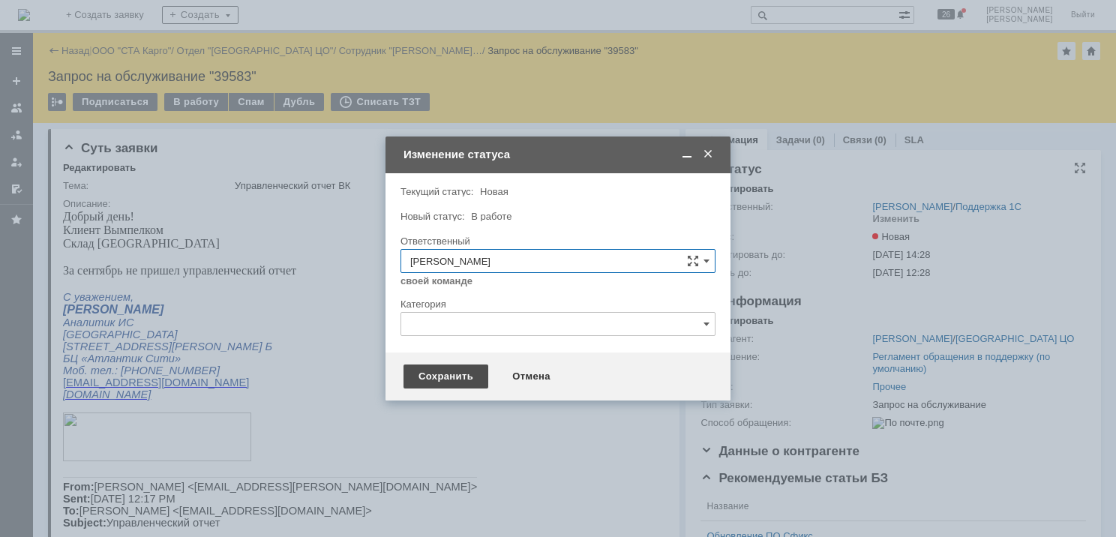
click at [444, 377] on div "Сохранить" at bounding box center [446, 377] width 85 height 24
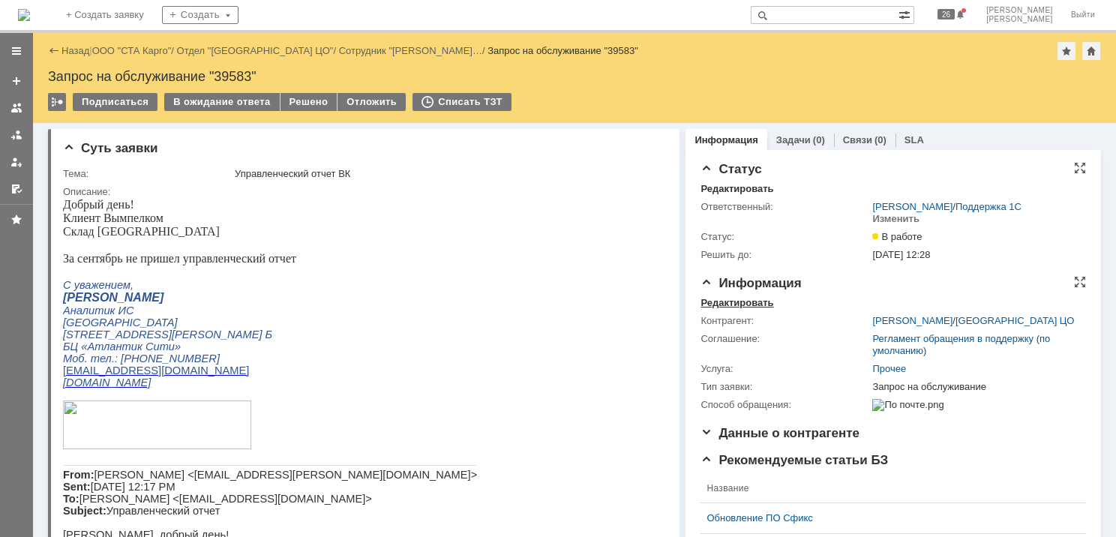
click at [750, 302] on div "Редактировать" at bounding box center [737, 303] width 73 height 12
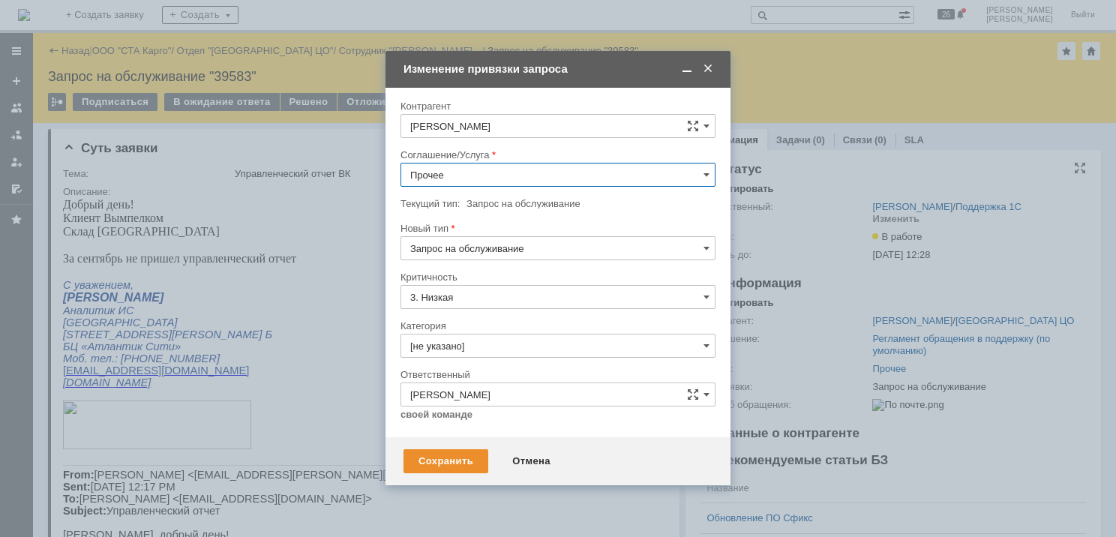
click at [476, 170] on input "Прочее" at bounding box center [558, 175] width 315 height 24
click at [502, 250] on span "WMS Отчетность" at bounding box center [558, 248] width 296 height 12
type input "WMS Отчетность"
click at [435, 463] on div "Сохранить" at bounding box center [446, 461] width 85 height 24
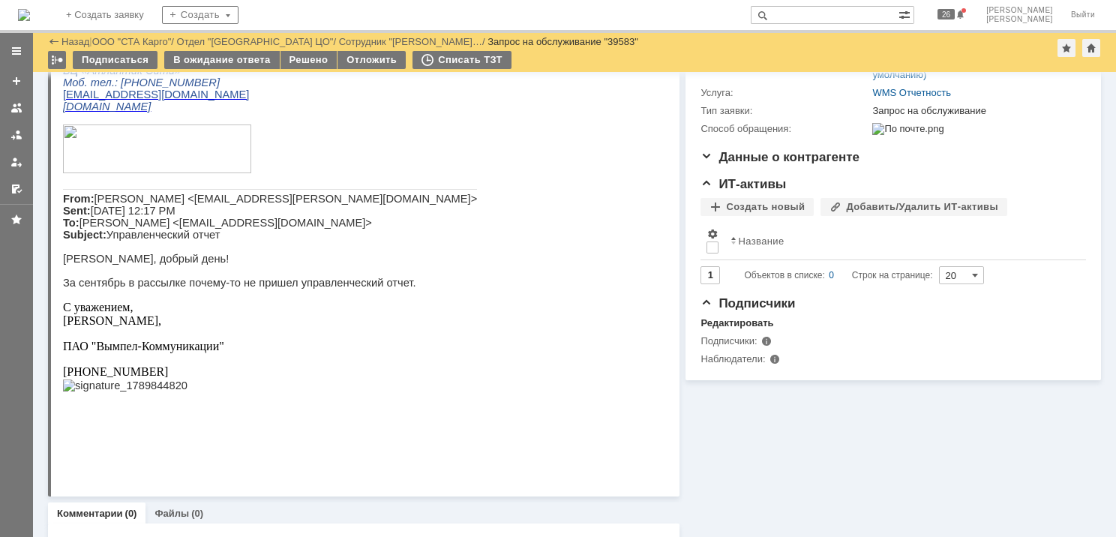
click at [23, 136] on link at bounding box center [17, 135] width 24 height 24
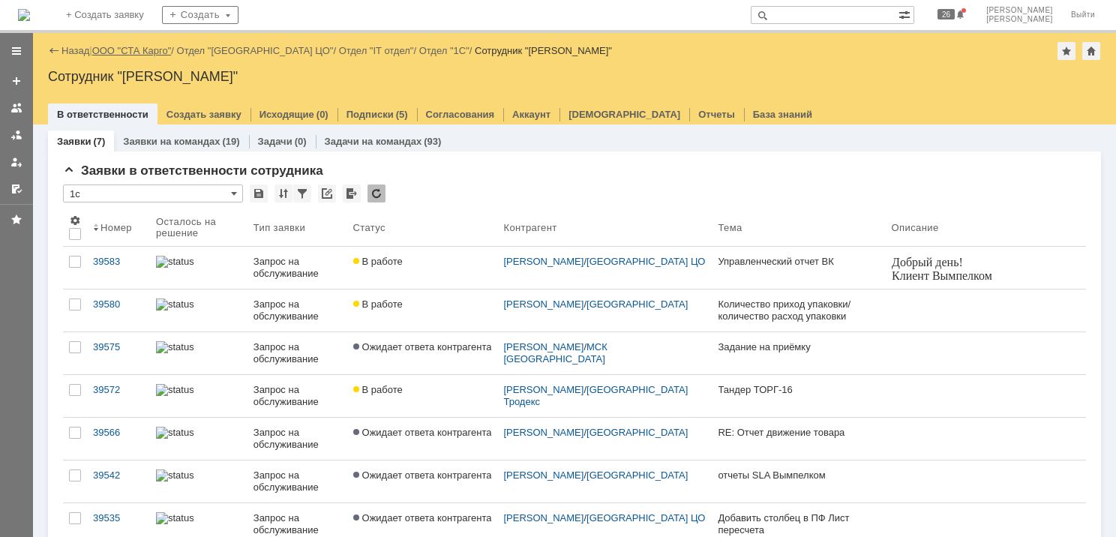
click at [141, 48] on link "ООО "СТА Карго"" at bounding box center [132, 50] width 80 height 11
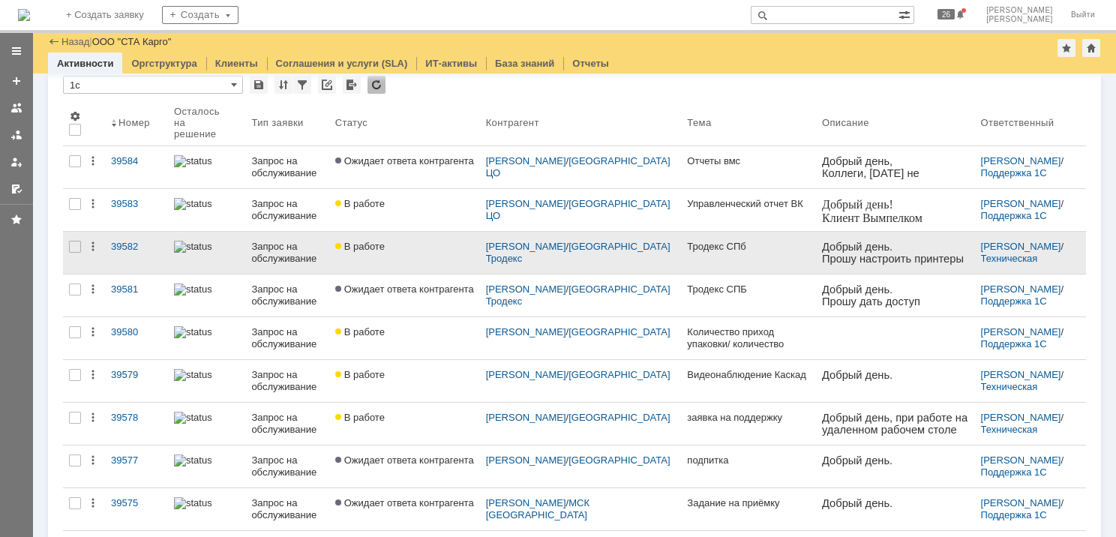
scroll to position [75, 0]
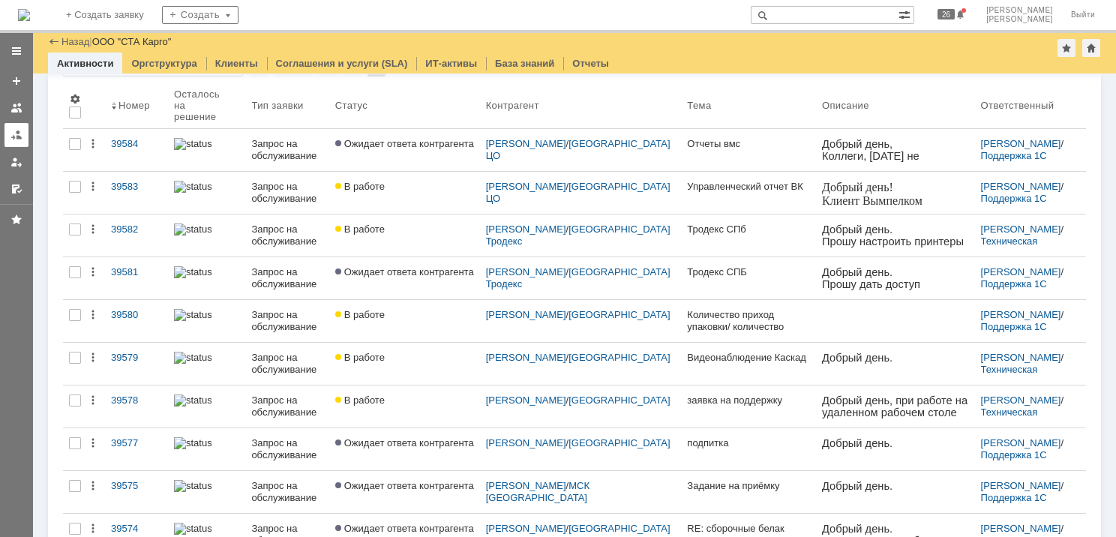
click at [15, 134] on div at bounding box center [17, 135] width 12 height 12
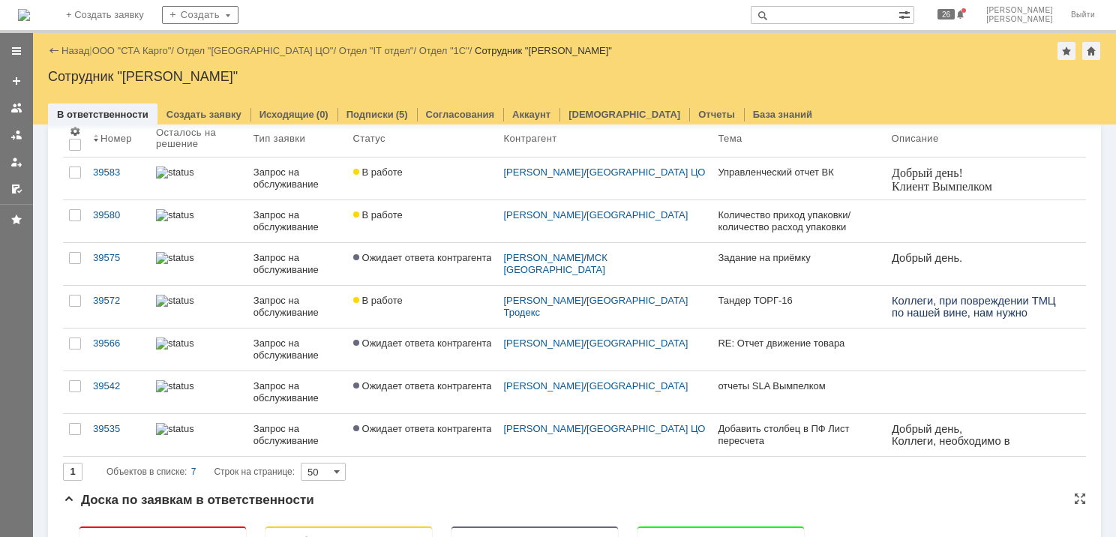
scroll to position [150, 0]
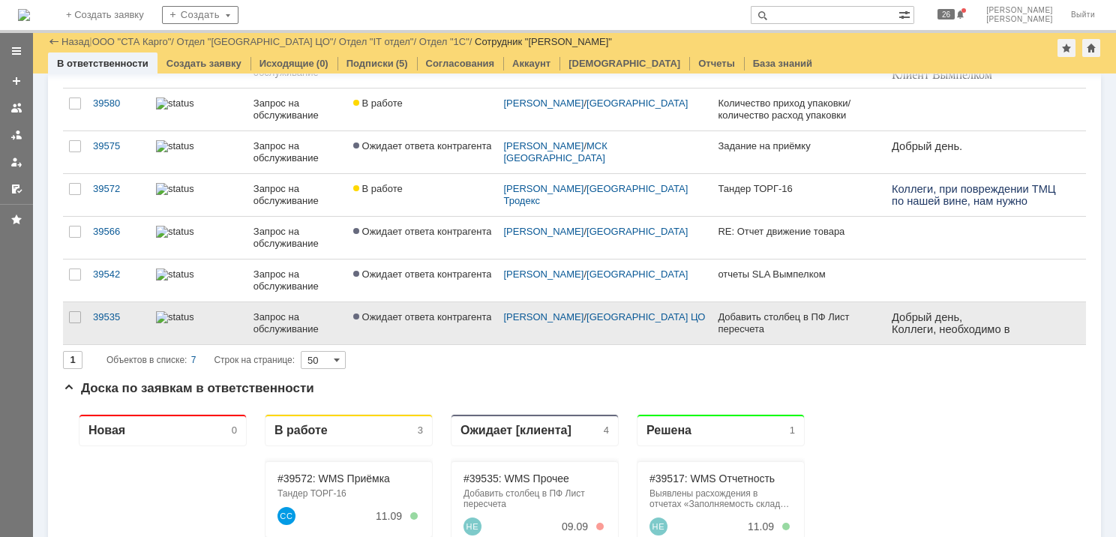
click at [206, 320] on div at bounding box center [199, 317] width 86 height 12
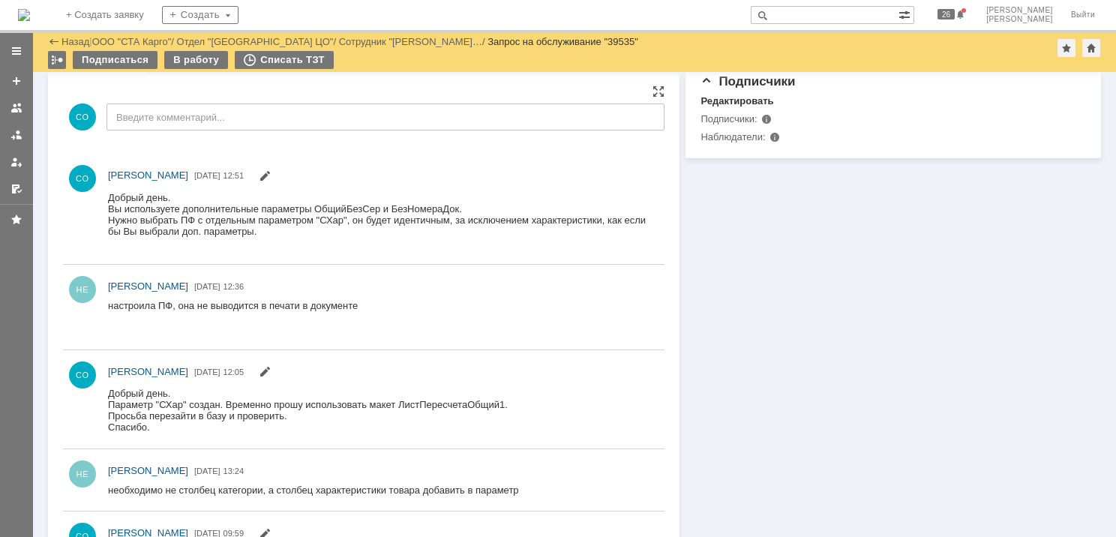
scroll to position [515, 0]
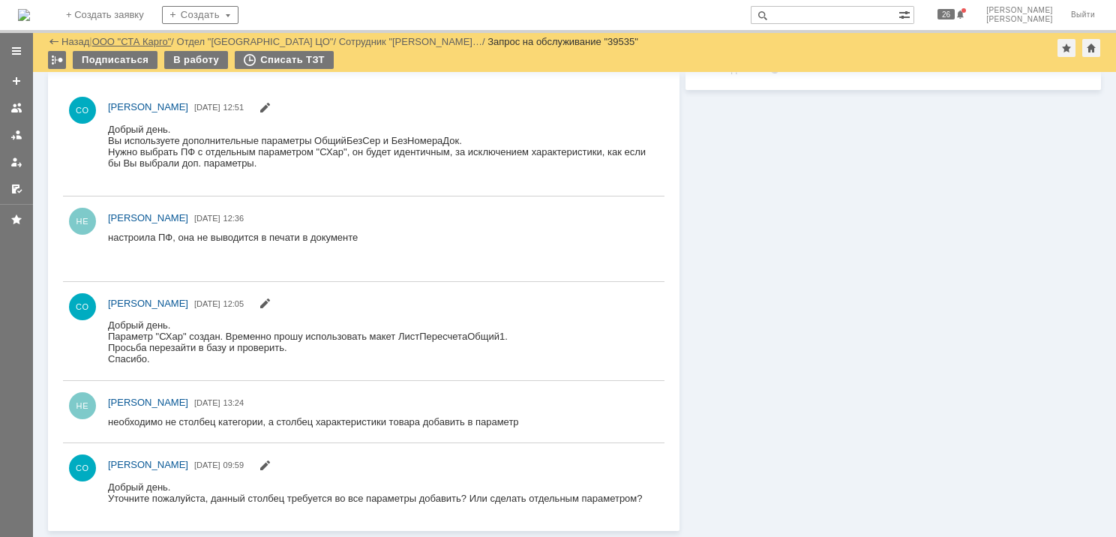
click at [146, 40] on link "ООО "СТА Карго"" at bounding box center [132, 41] width 80 height 11
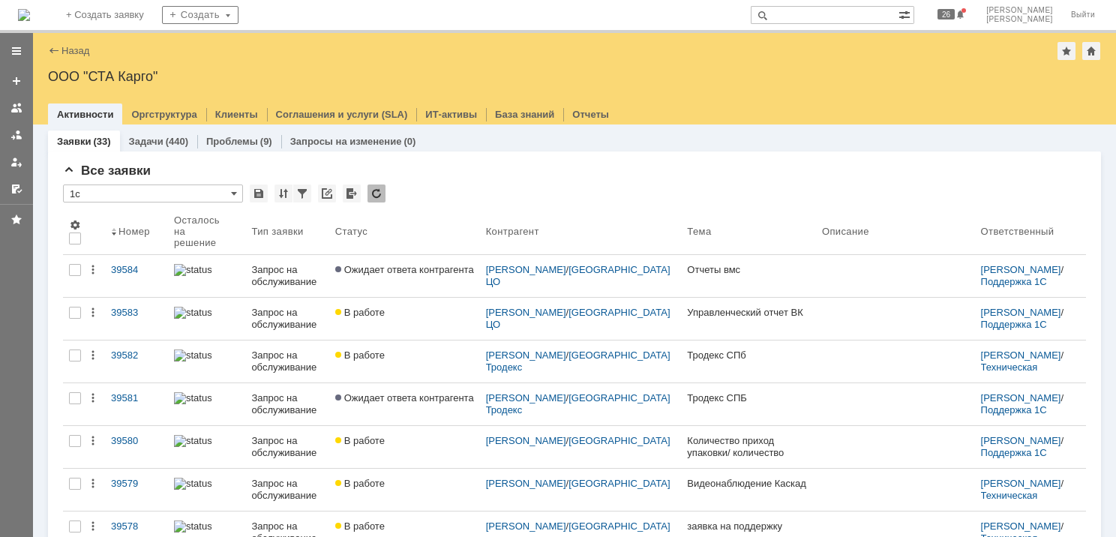
click at [12, 137] on div at bounding box center [17, 135] width 12 height 12
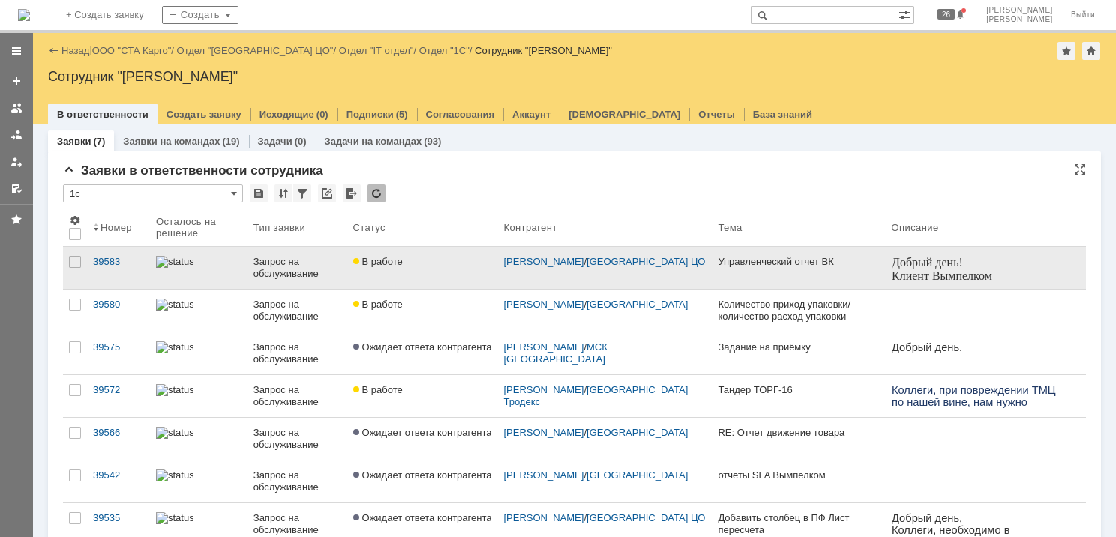
click at [103, 263] on div "39583" at bounding box center [118, 262] width 51 height 12
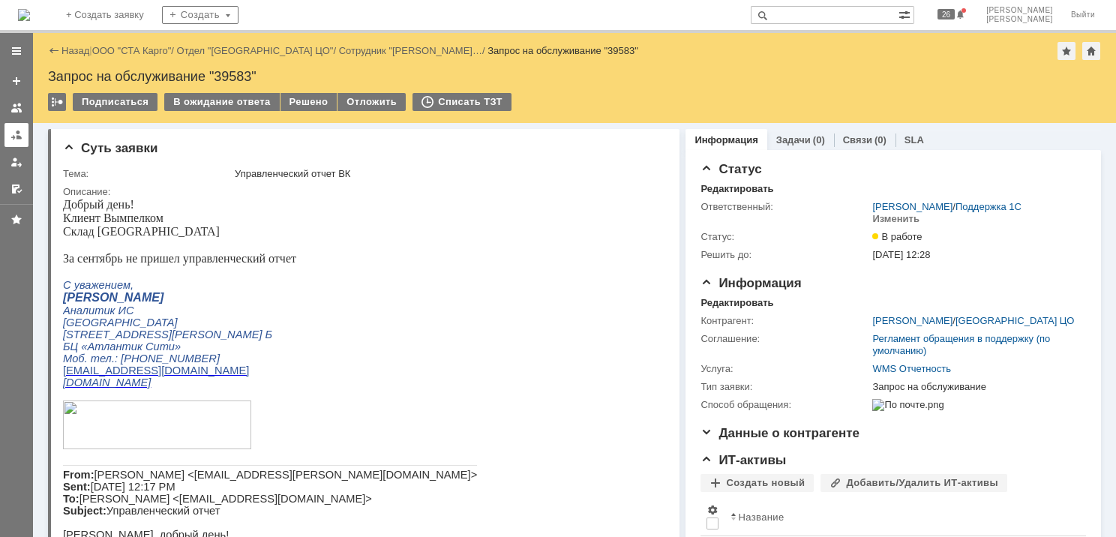
click at [20, 140] on div at bounding box center [17, 135] width 12 height 12
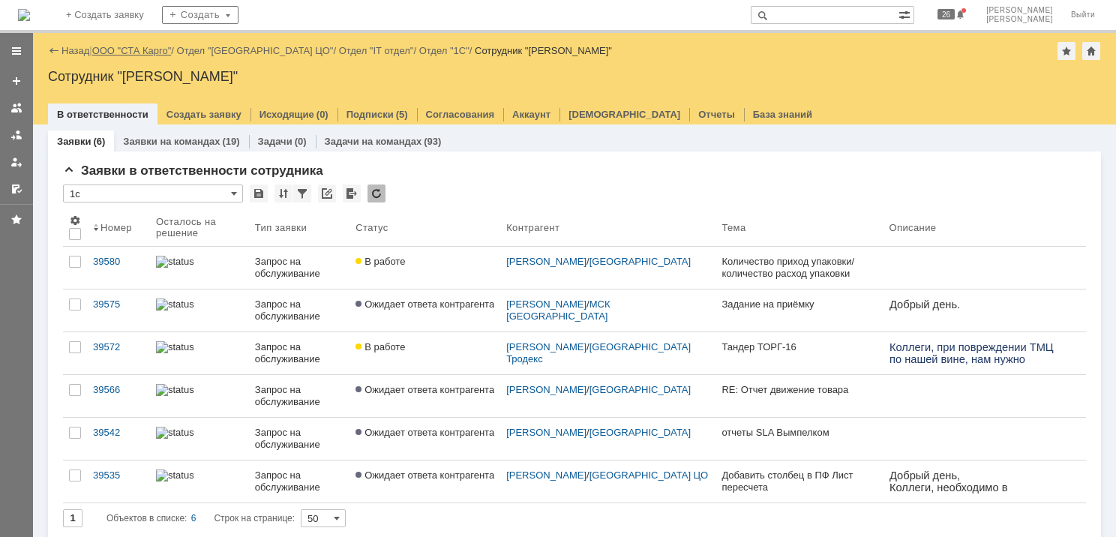
click at [114, 53] on link "ООО "СТА Карго"" at bounding box center [132, 50] width 80 height 11
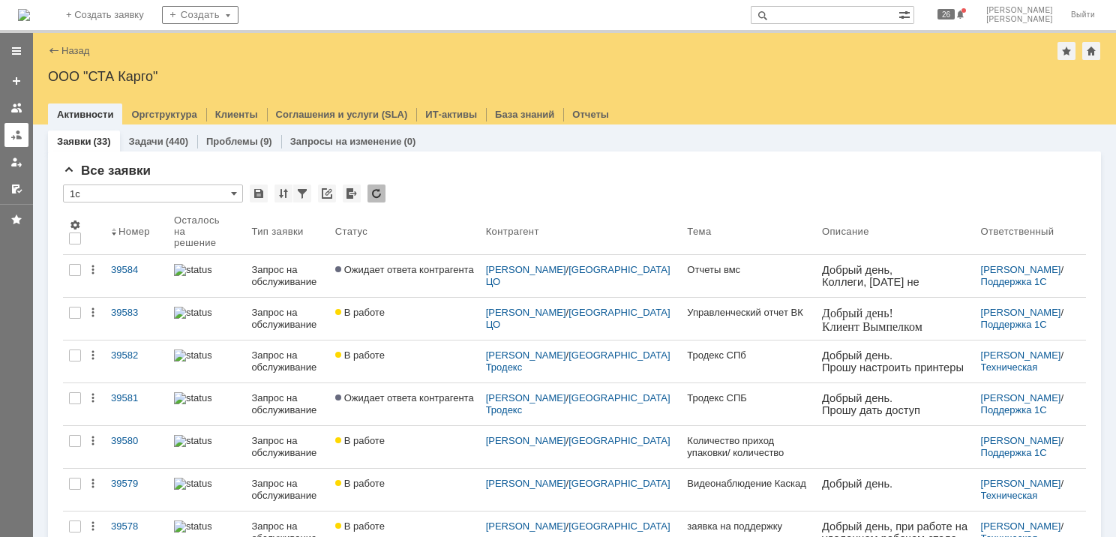
click at [17, 131] on div at bounding box center [17, 135] width 12 height 12
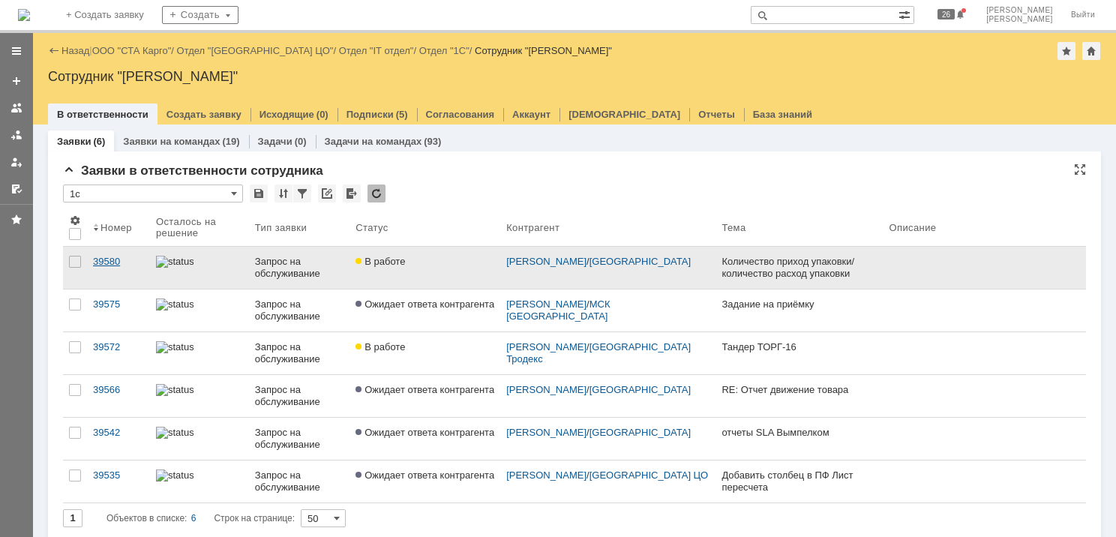
click at [109, 272] on link "39580" at bounding box center [118, 268] width 63 height 42
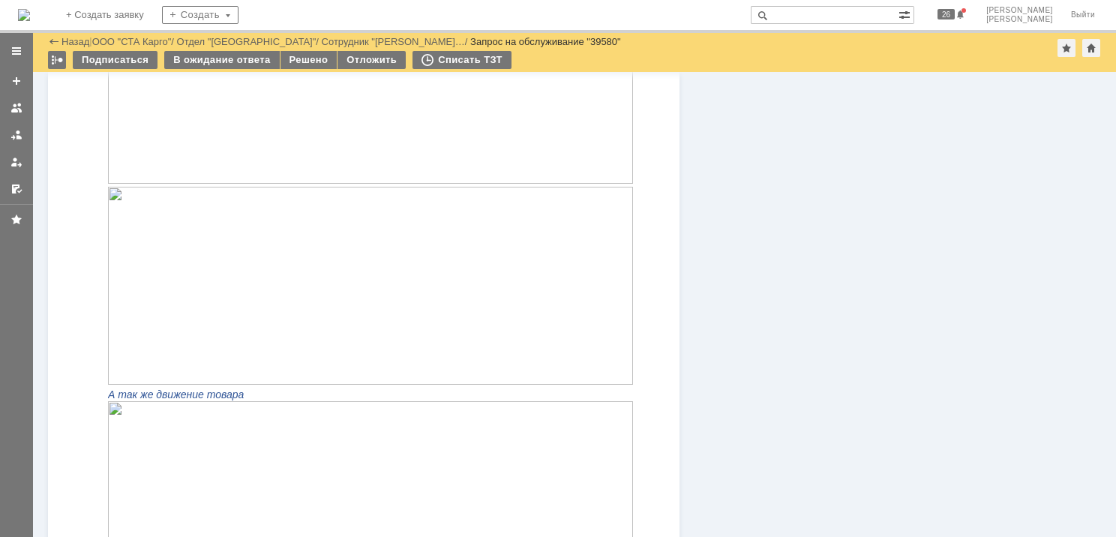
scroll to position [507, 0]
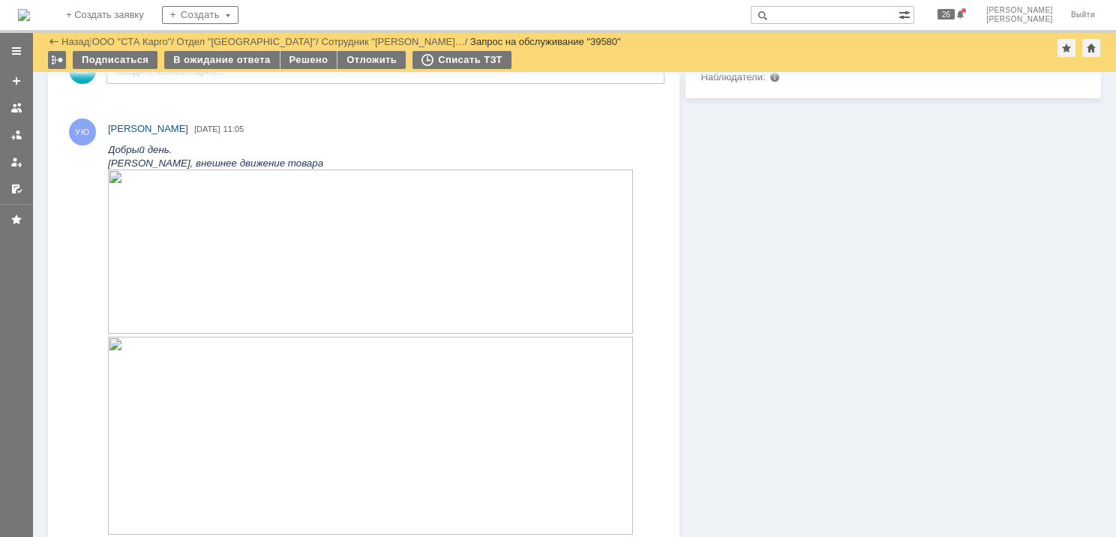
click at [367, 293] on img at bounding box center [370, 252] width 525 height 164
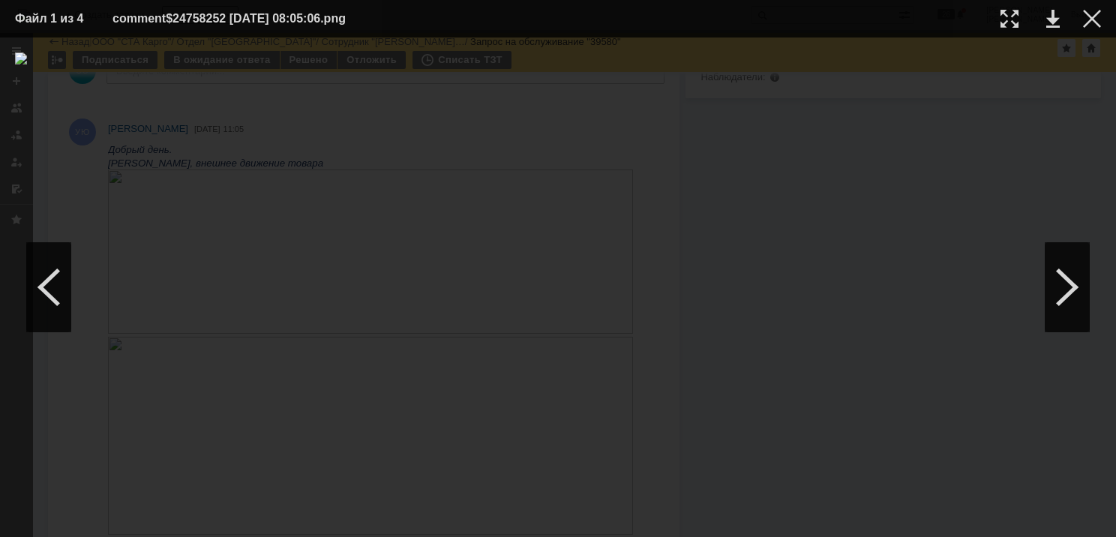
drag, startPoint x: 1086, startPoint y: 20, endPoint x: 804, endPoint y: 64, distance: 285.3
click at [1088, 20] on div at bounding box center [1092, 19] width 18 height 18
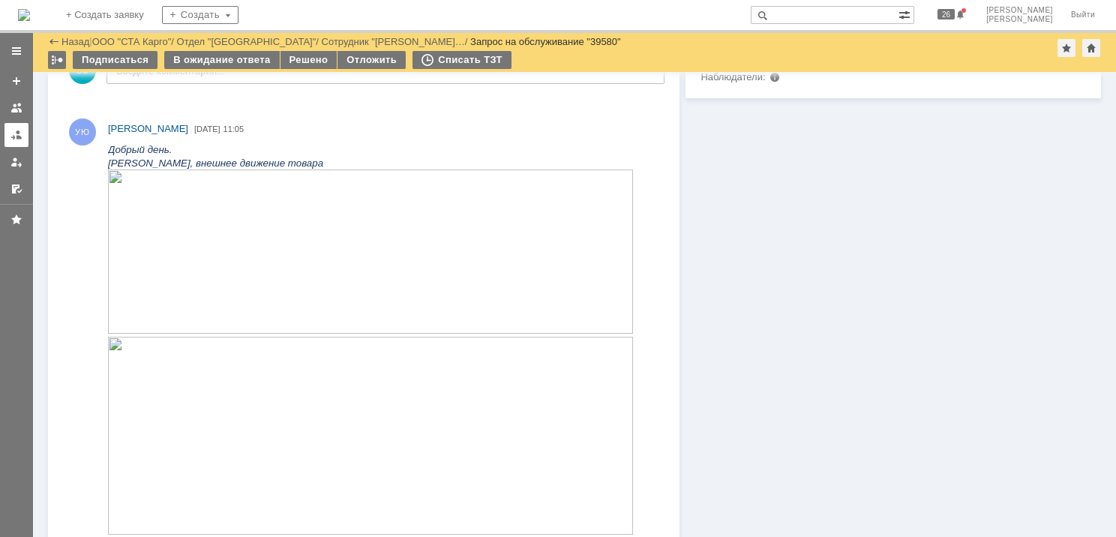
click at [20, 133] on div at bounding box center [17, 135] width 12 height 12
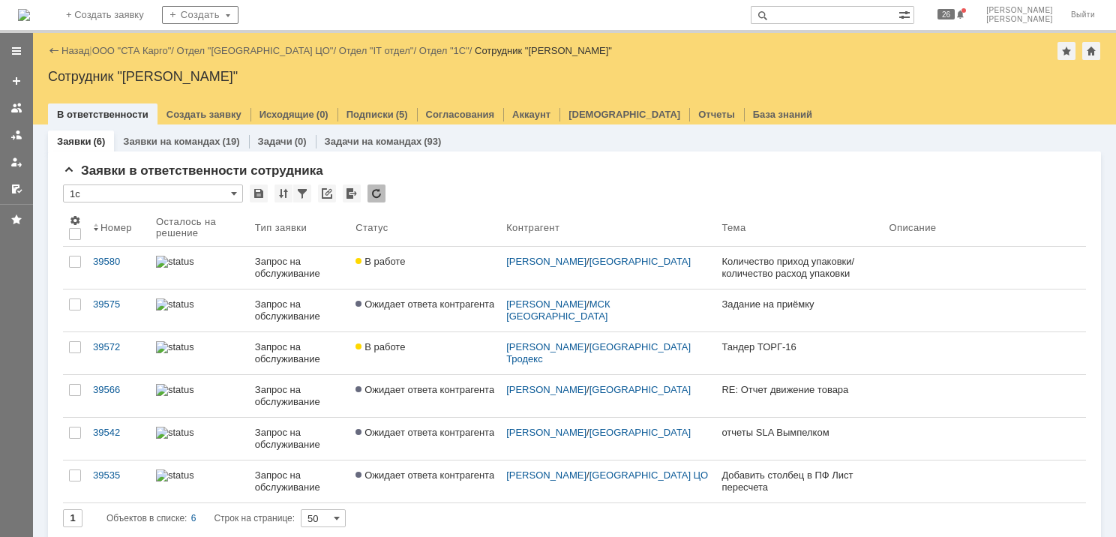
click at [127, 43] on div "Назад | ООО "СТА Карго" / Отдел "Санкт-Петербург ЦО" / Отдел "IT отдел" / Отдел…" at bounding box center [574, 51] width 1053 height 18
click at [121, 54] on link "ООО "СТА Карго"" at bounding box center [132, 50] width 80 height 11
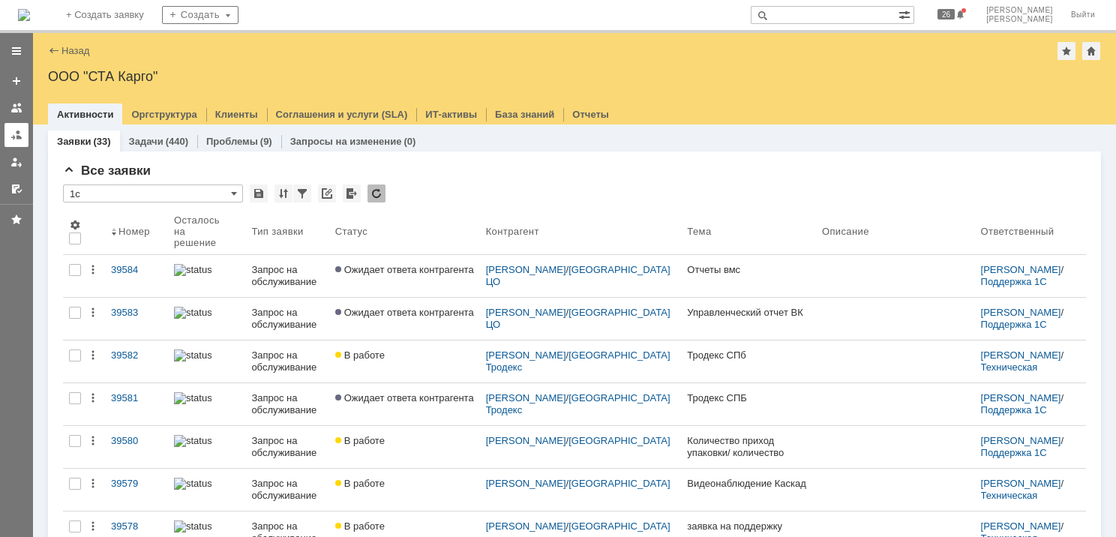
click at [15, 134] on div at bounding box center [17, 135] width 12 height 12
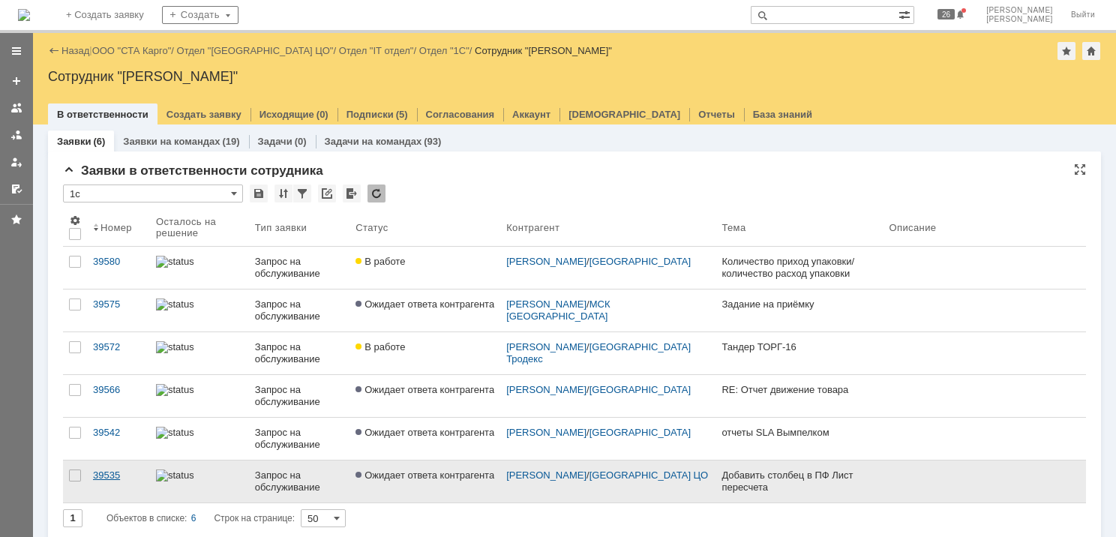
click at [105, 475] on div "39535" at bounding box center [118, 476] width 51 height 12
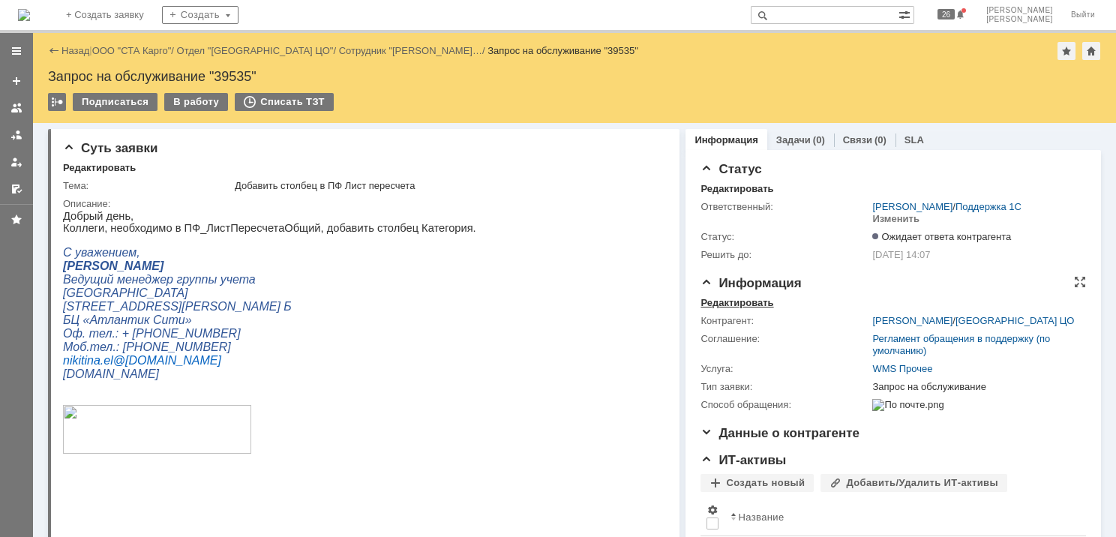
click at [757, 301] on div "Редактировать" at bounding box center [737, 303] width 73 height 12
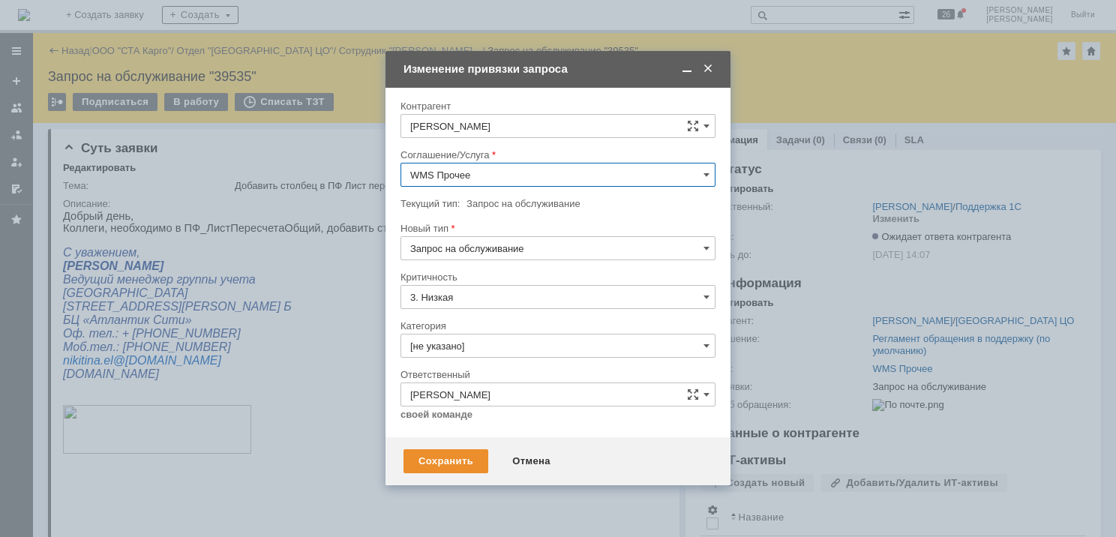
click at [543, 245] on input "Запрос на обслуживание" at bounding box center [558, 248] width 315 height 24
click at [669, 196] on div at bounding box center [558, 192] width 315 height 11
type input "Запрос на обслуживание"
click at [710, 65] on span at bounding box center [708, 69] width 15 height 14
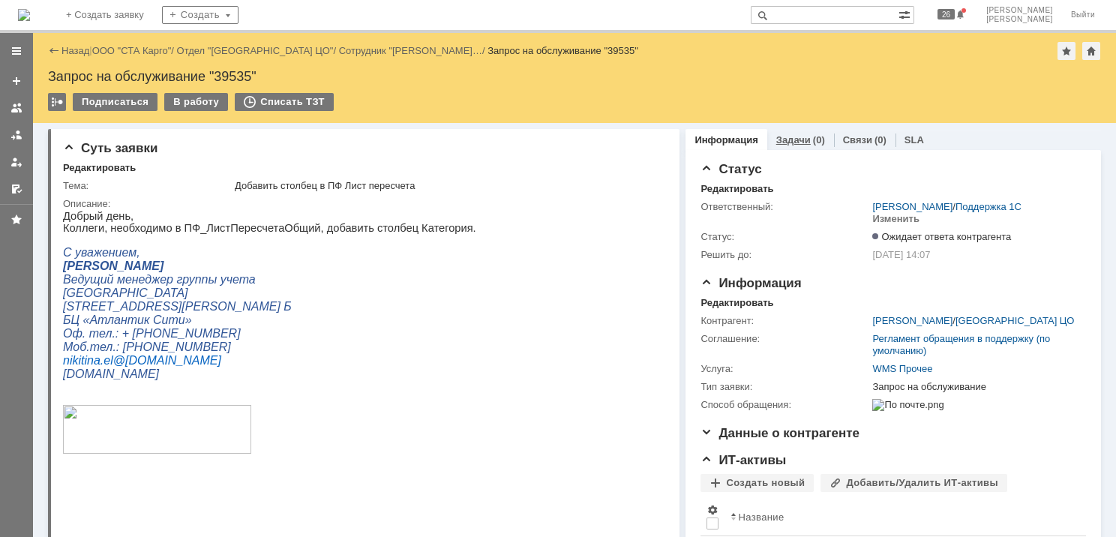
click at [797, 141] on link "Задачи" at bounding box center [793, 139] width 35 height 11
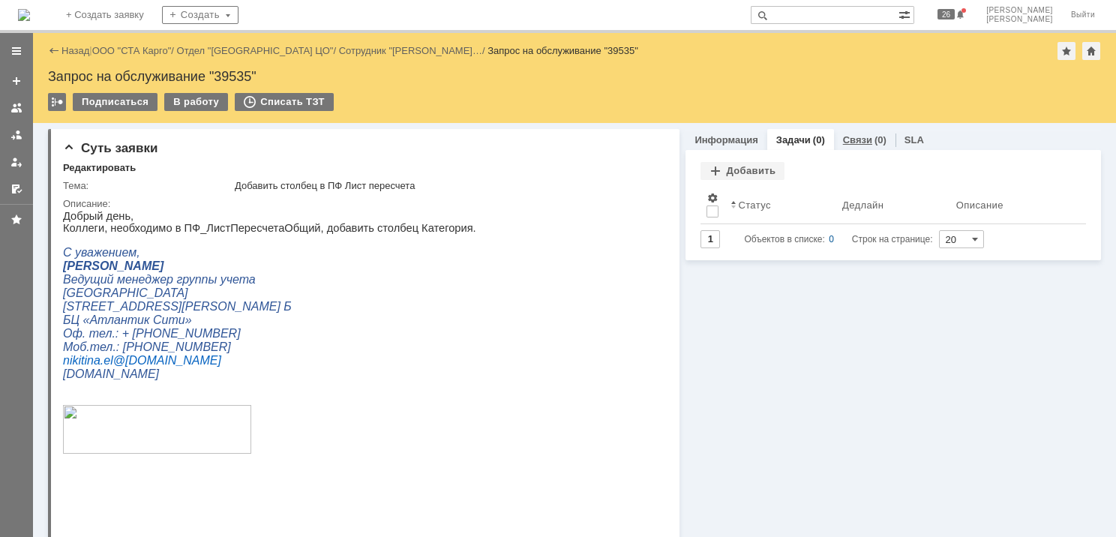
click at [843, 138] on link "Связи" at bounding box center [857, 139] width 29 height 11
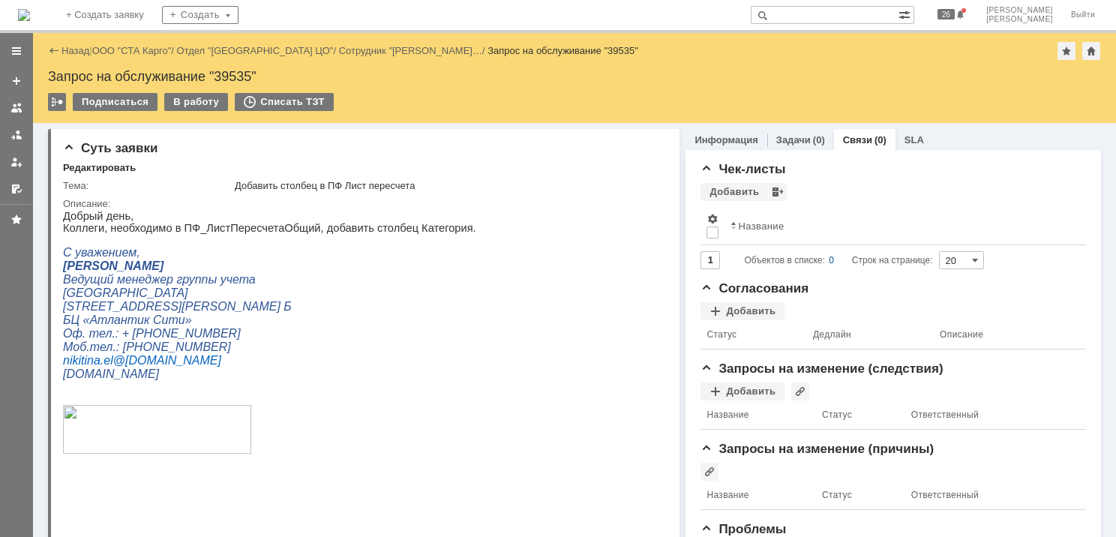
click at [715, 153] on div "Чек-листы Добавить Просмотреть архив Результаты поиска: Изменить Сбросить Сорти…" at bounding box center [894, 376] width 416 height 452
click at [719, 142] on link "Информация" at bounding box center [726, 139] width 63 height 11
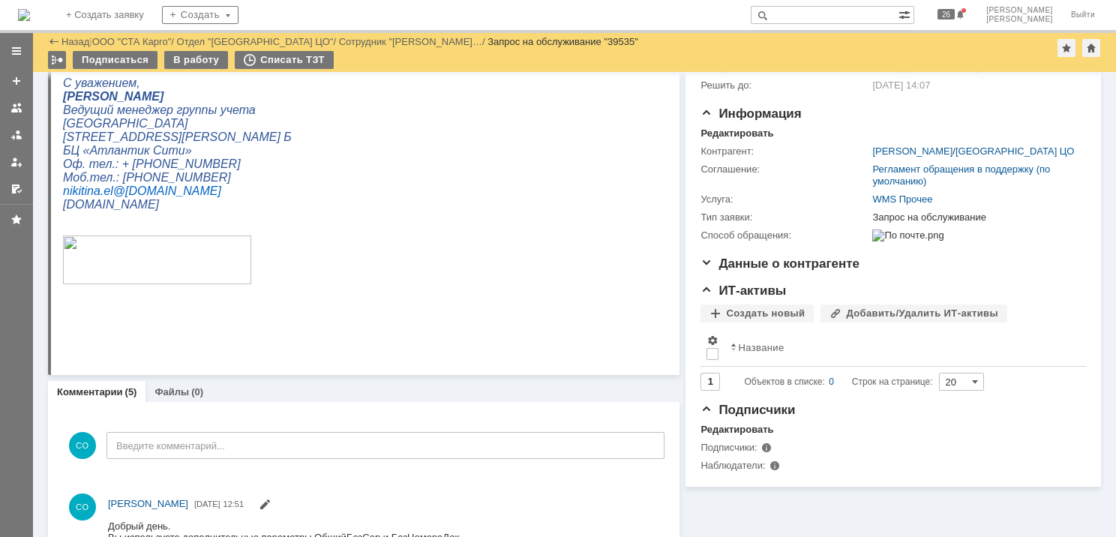
scroll to position [65, 0]
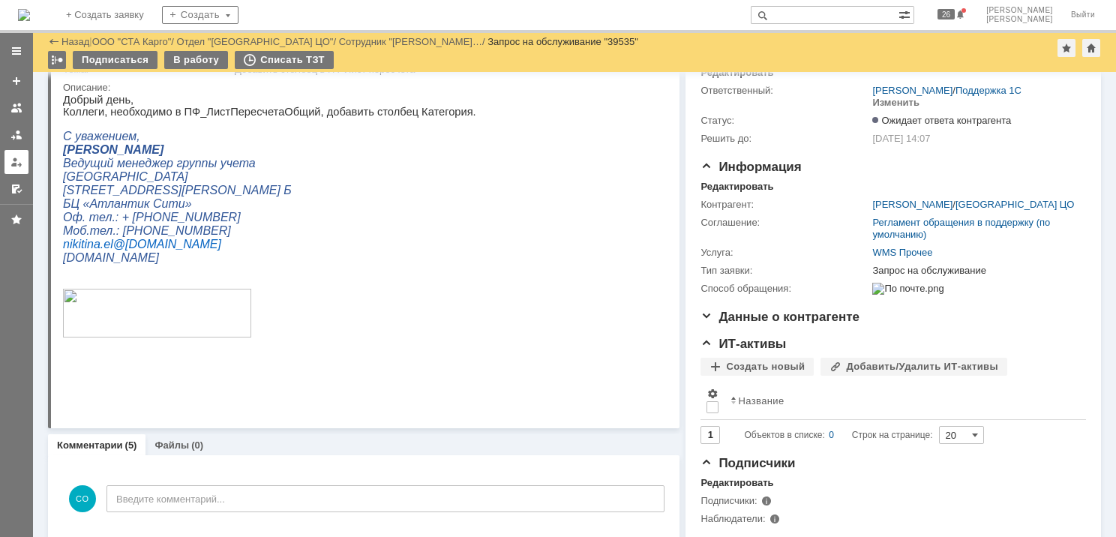
click at [19, 158] on div at bounding box center [17, 162] width 12 height 12
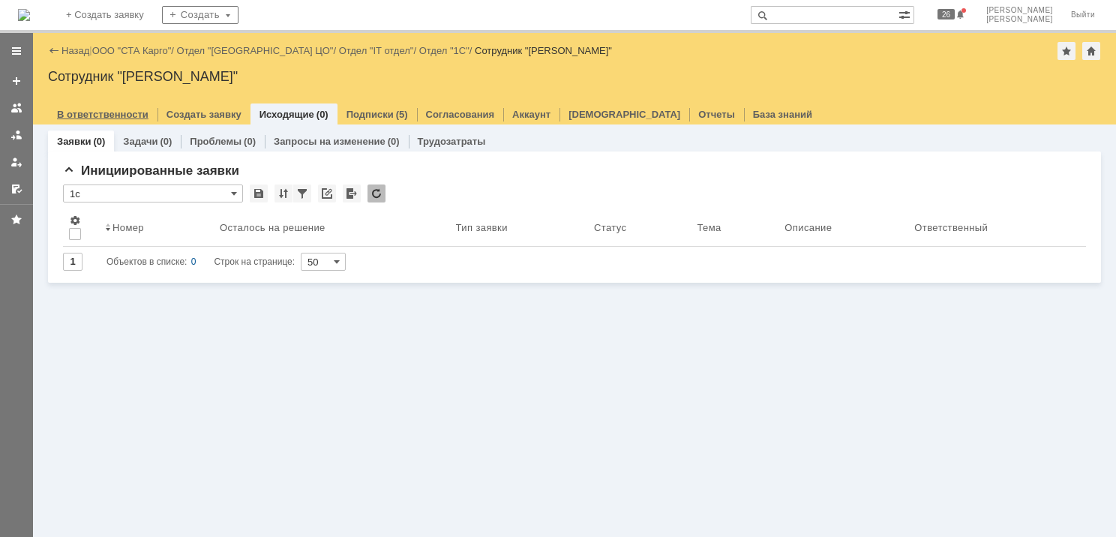
click at [118, 114] on link "В ответственности" at bounding box center [103, 114] width 92 height 11
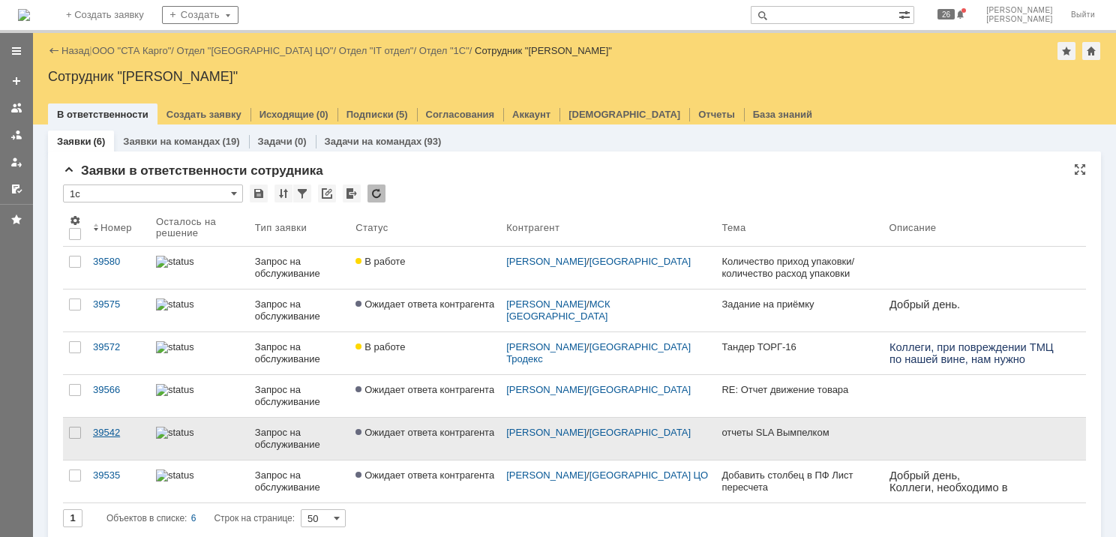
click at [96, 430] on div "39542" at bounding box center [118, 433] width 51 height 12
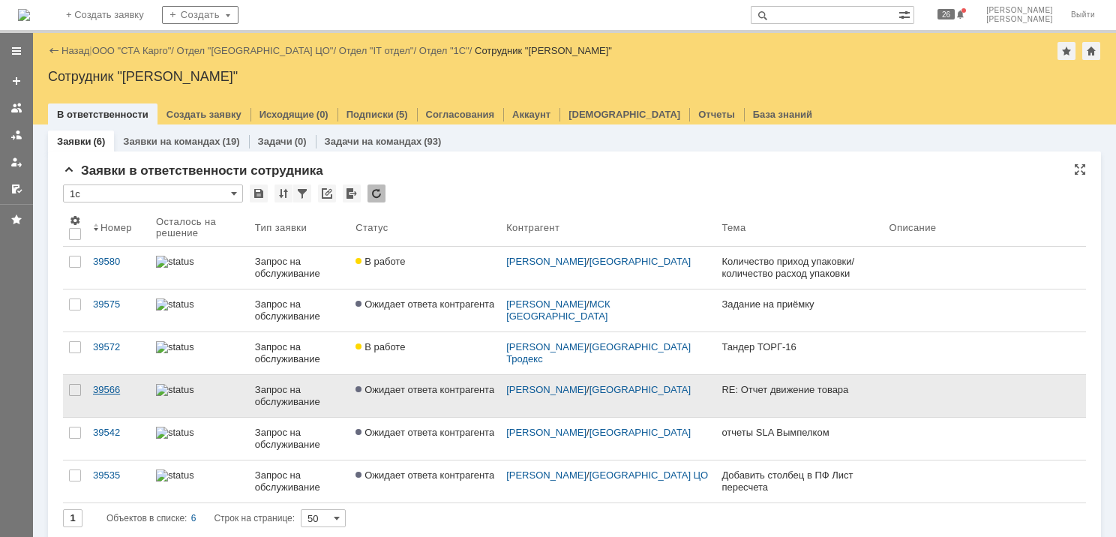
click at [101, 390] on div "39566" at bounding box center [118, 390] width 51 height 12
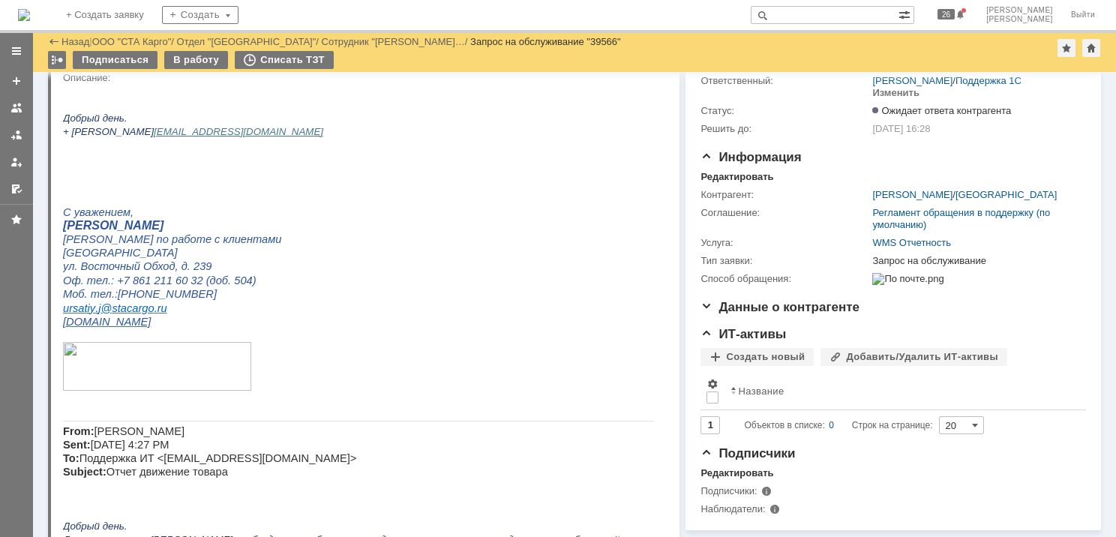
scroll to position [19, 0]
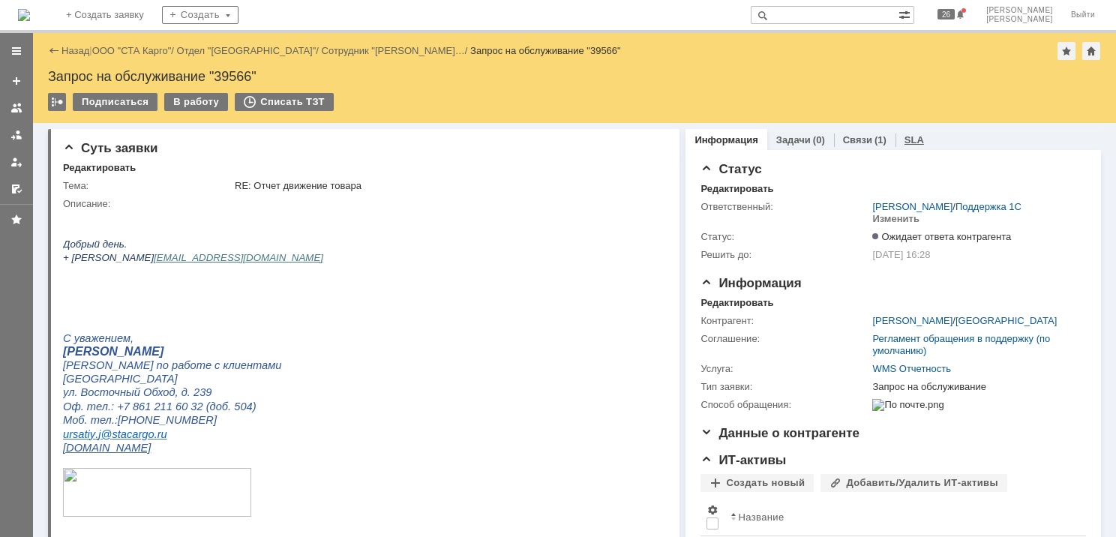
click at [905, 142] on link "SLA" at bounding box center [915, 139] width 20 height 11
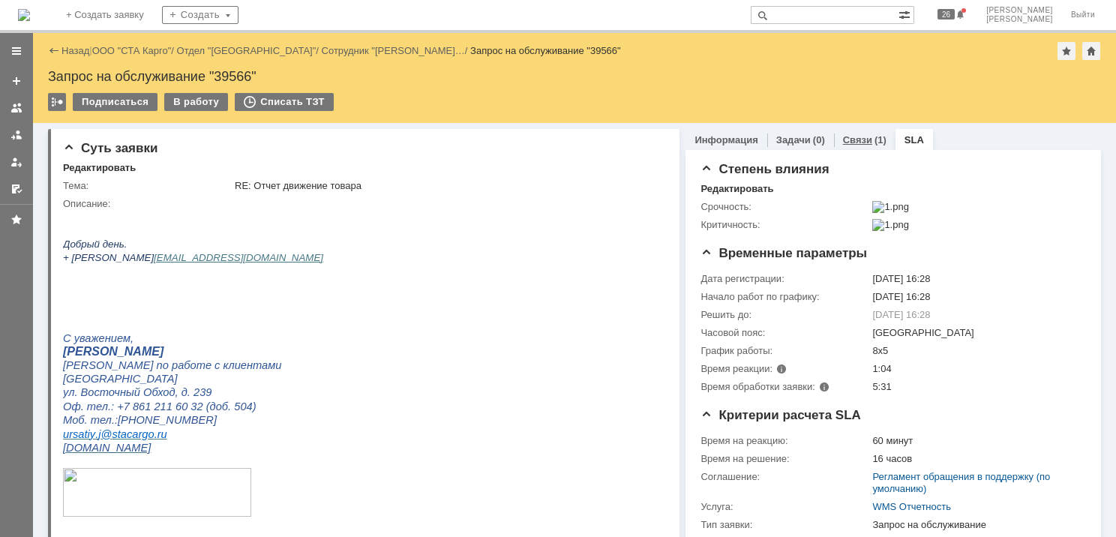
click at [875, 144] on div "(1)" at bounding box center [881, 139] width 12 height 11
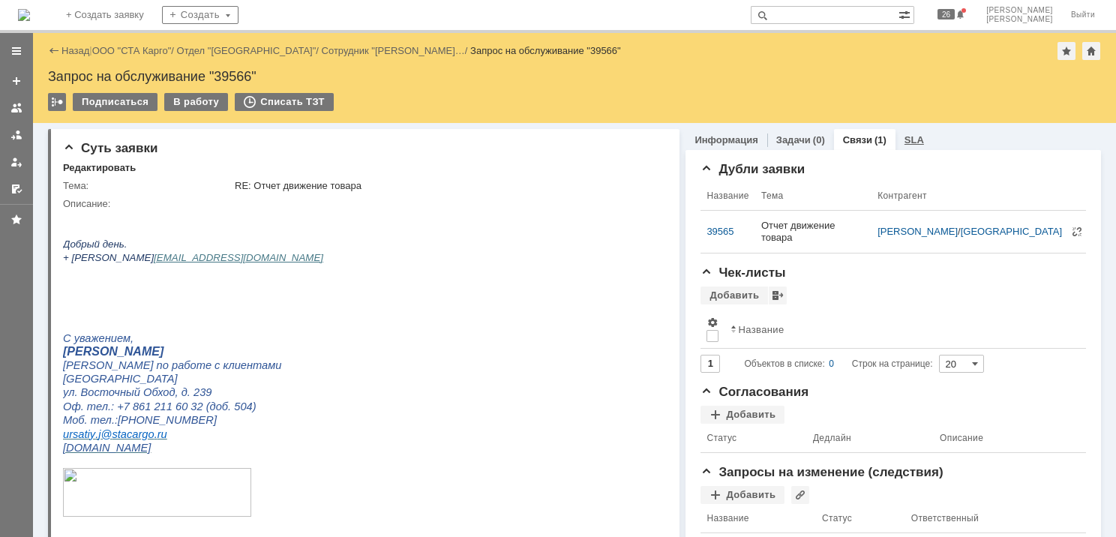
click at [905, 137] on link "SLA" at bounding box center [915, 139] width 20 height 11
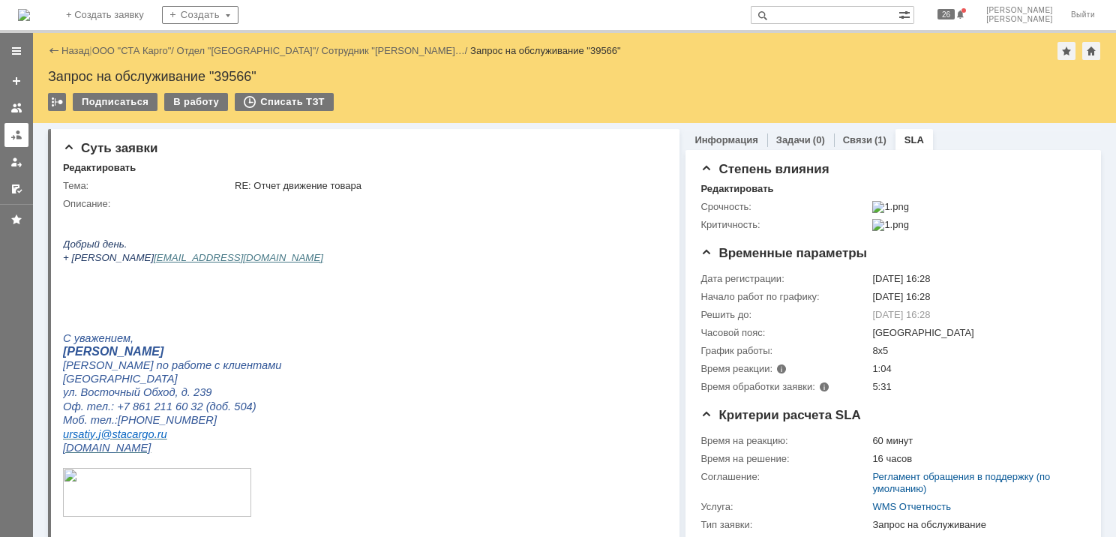
click at [15, 137] on div at bounding box center [17, 135] width 12 height 12
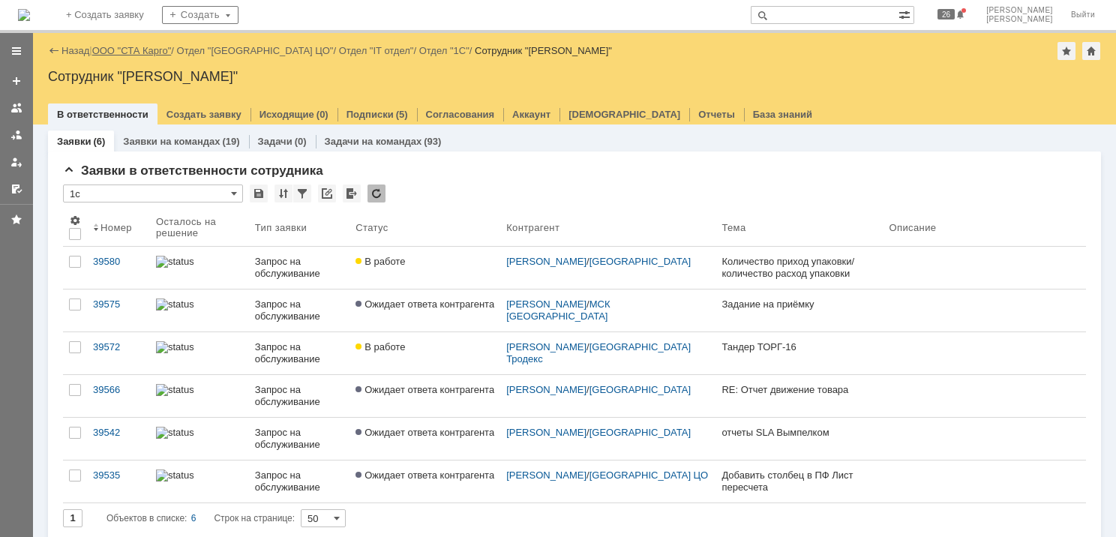
click at [143, 48] on link "ООО "СТА Карго"" at bounding box center [132, 50] width 80 height 11
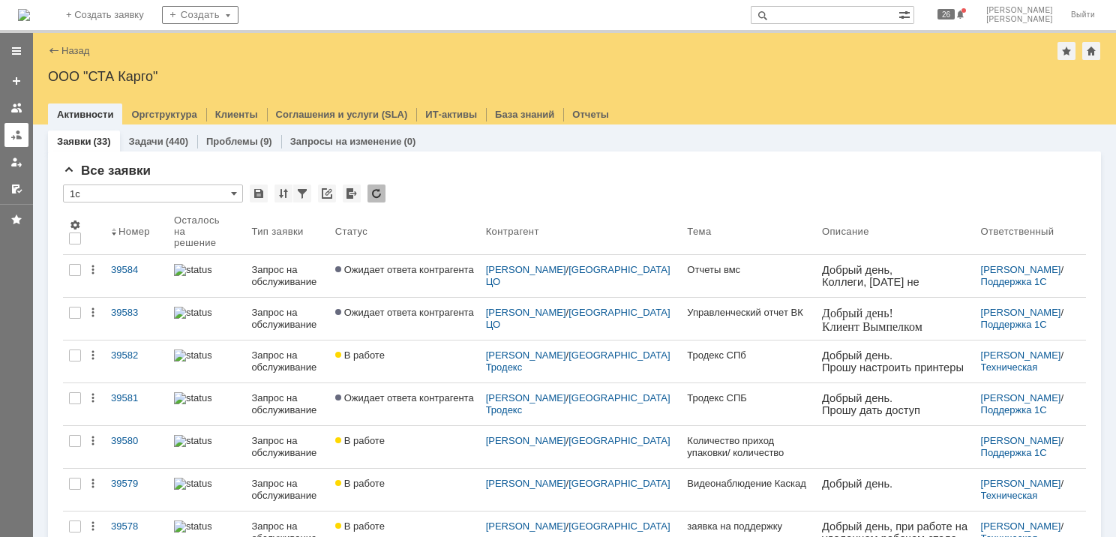
click at [14, 141] on link at bounding box center [17, 135] width 24 height 24
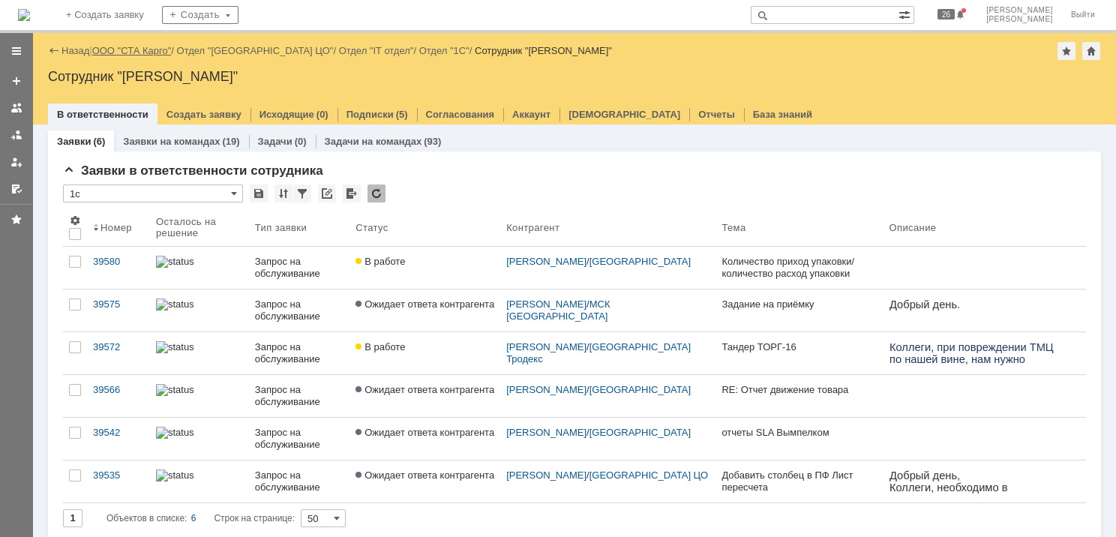
click at [150, 52] on link "ООО "СТА Карго"" at bounding box center [132, 50] width 80 height 11
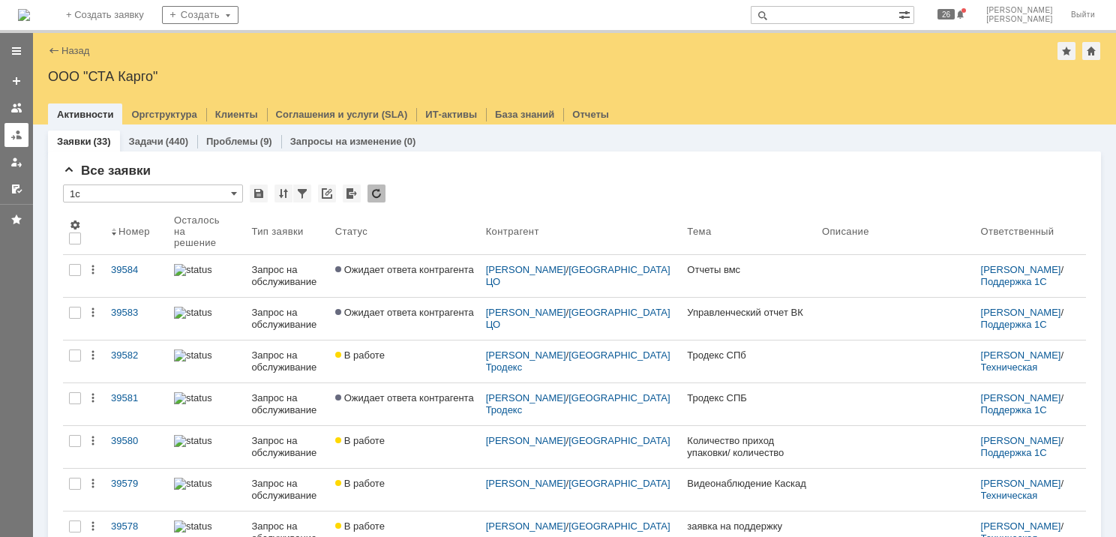
click at [6, 135] on link at bounding box center [17, 135] width 24 height 24
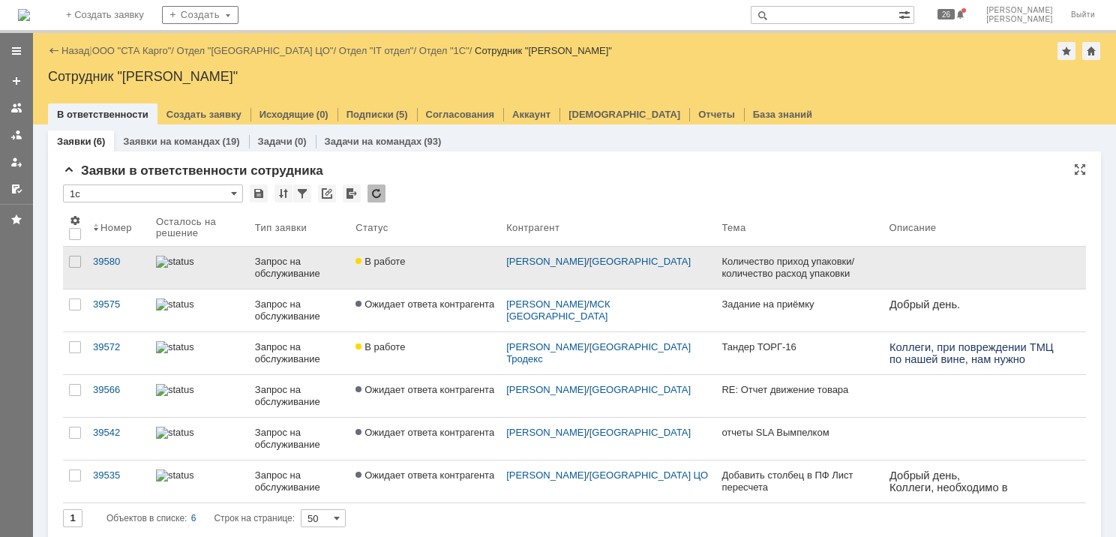
click at [287, 273] on div "Запрос на обслуживание" at bounding box center [299, 268] width 89 height 24
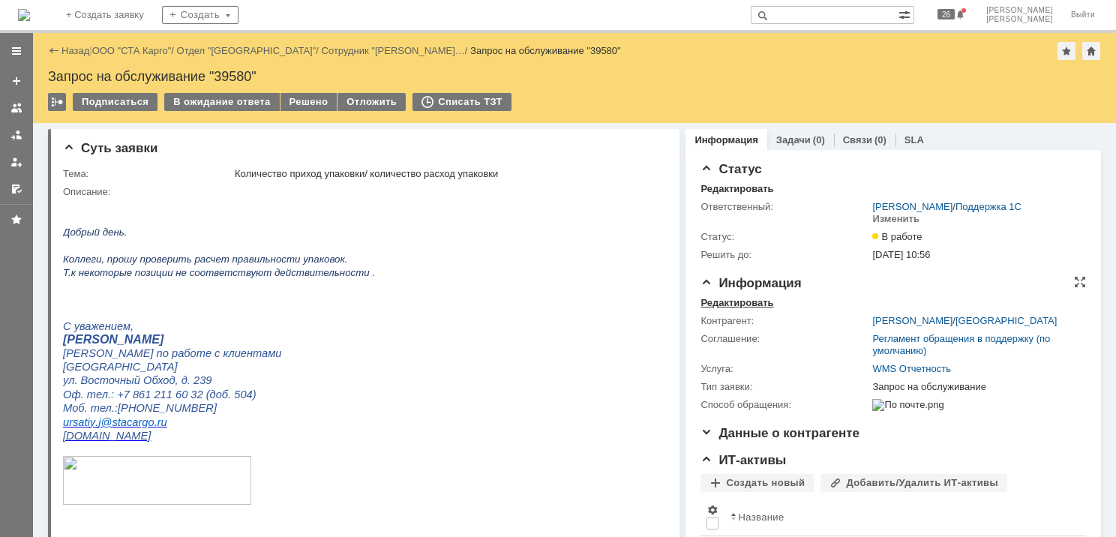
click at [753, 303] on div "Редактировать" at bounding box center [737, 303] width 73 height 12
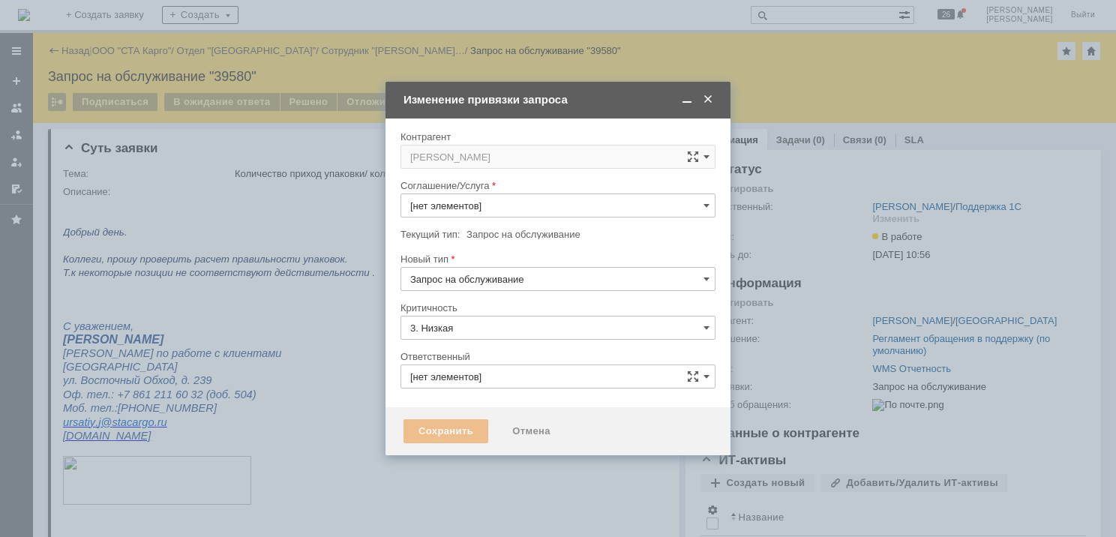
type input "WMS Отчетность"
type input "[PERSON_NAME]"
type input "[не указано]"
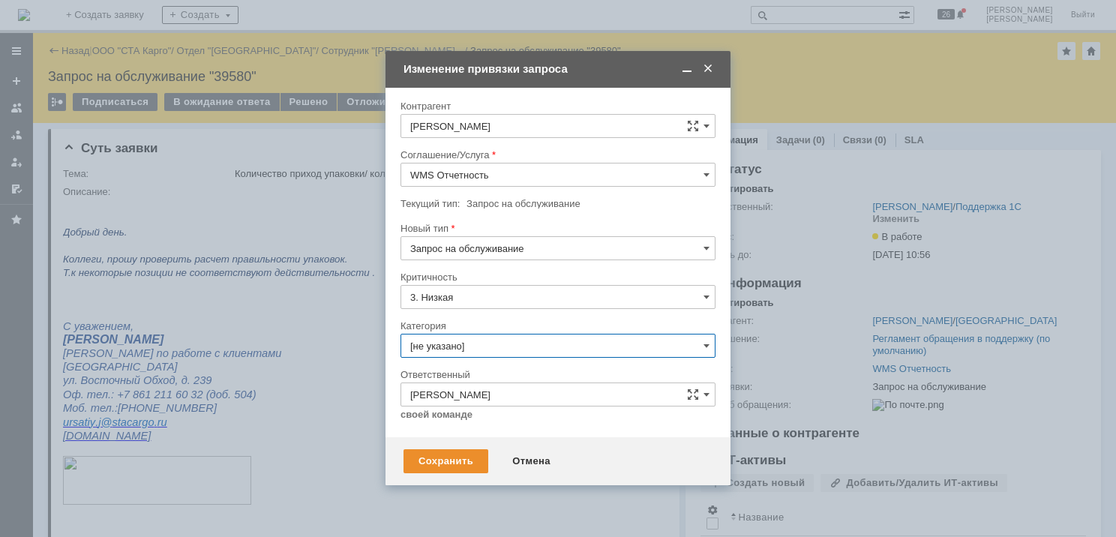
click at [491, 336] on input "[не указано]" at bounding box center [558, 346] width 315 height 24
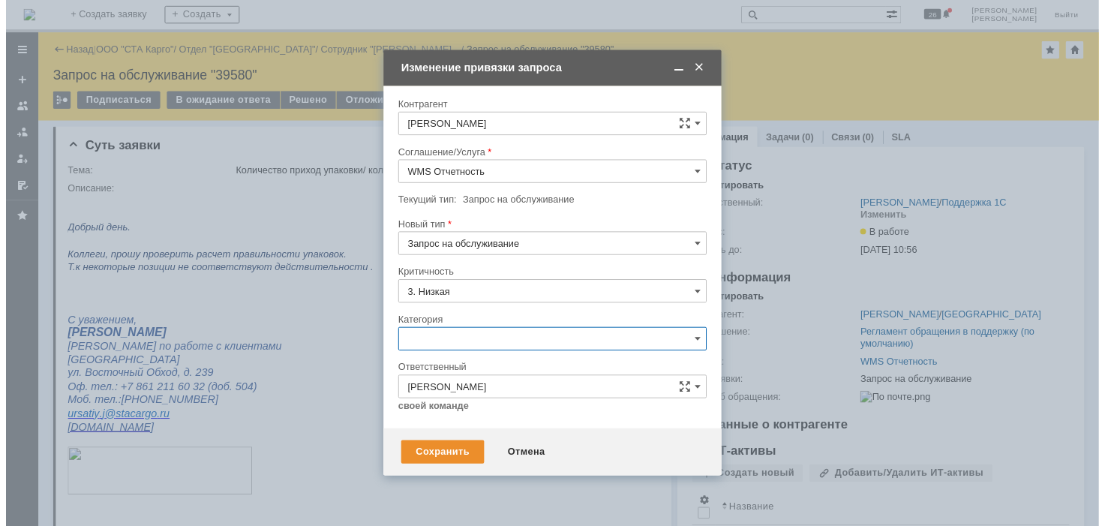
scroll to position [35, 0]
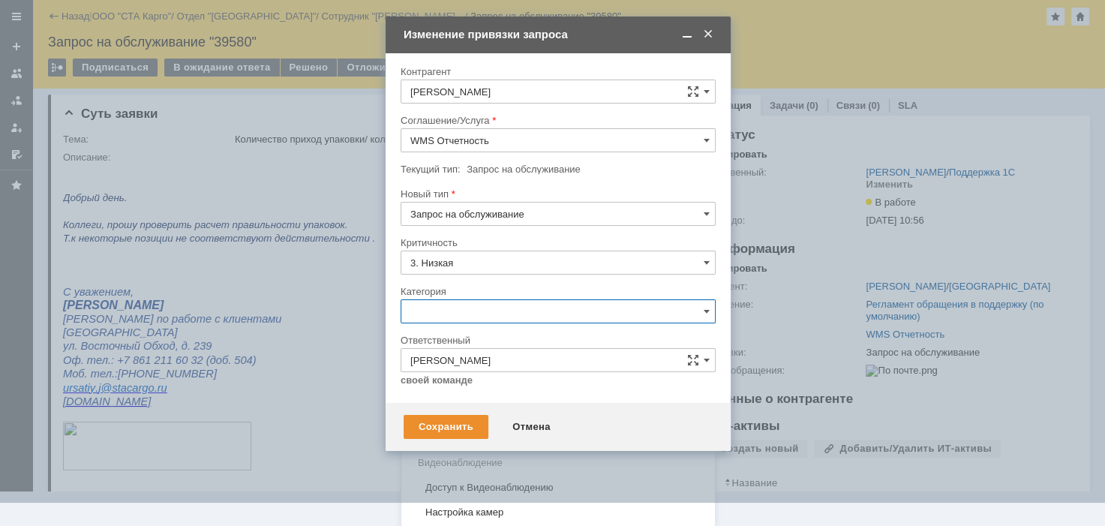
click at [482, 410] on span "Консультация пользователя" at bounding box center [558, 413] width 296 height 12
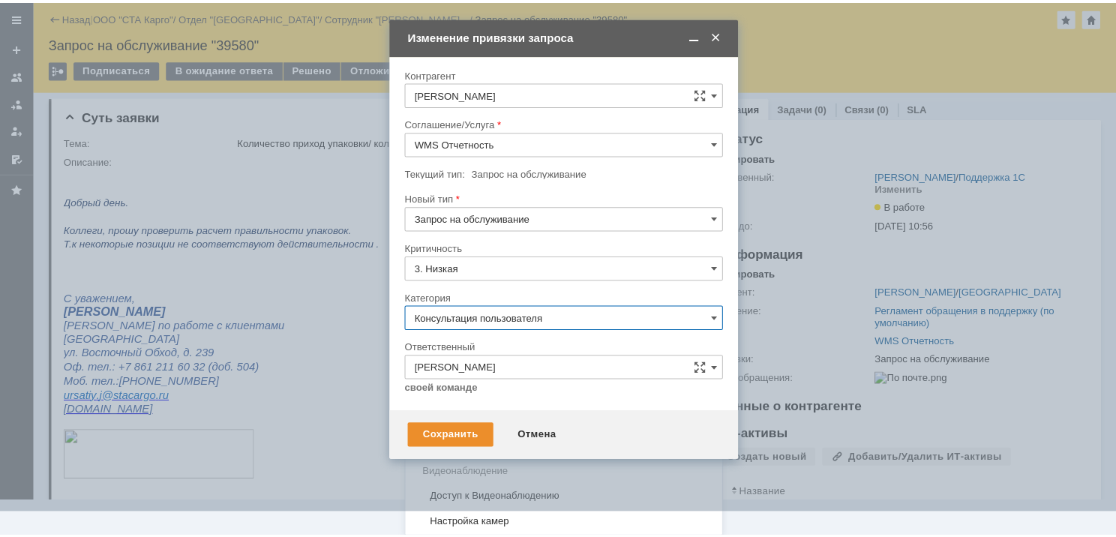
scroll to position [0, 0]
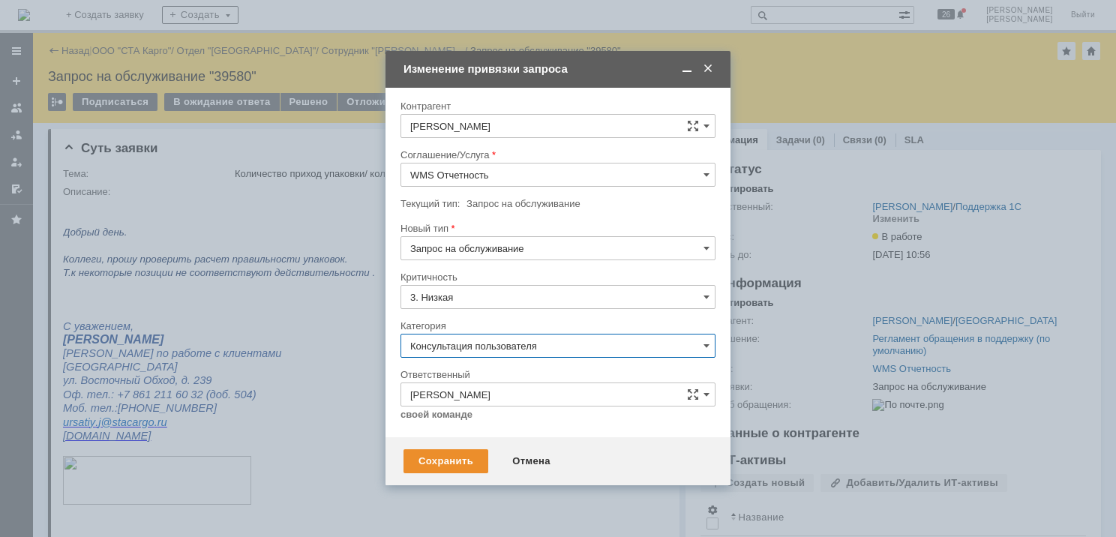
type input "Консультация пользователя"
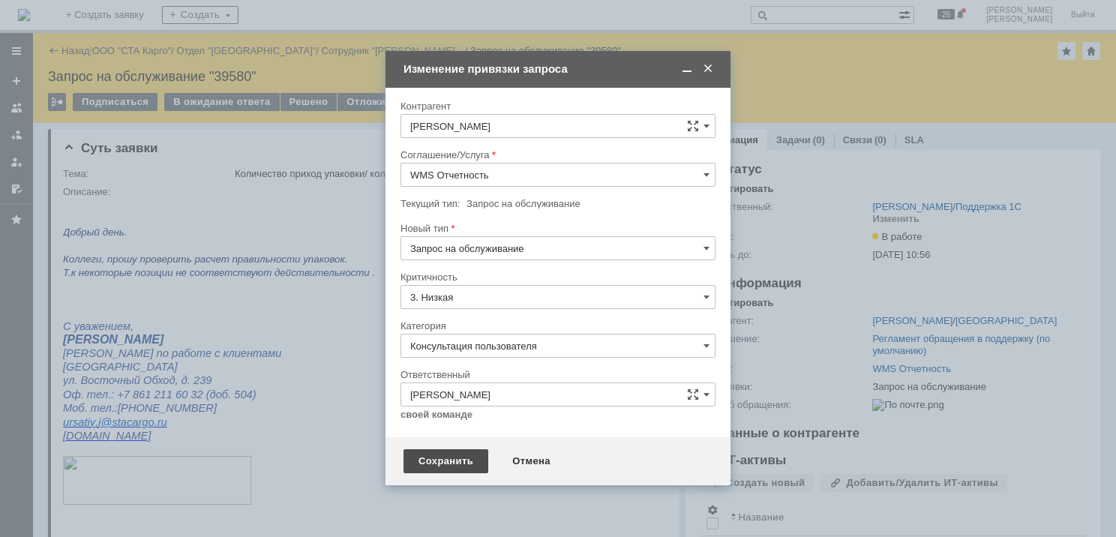
click at [433, 455] on div "Сохранить" at bounding box center [446, 461] width 85 height 24
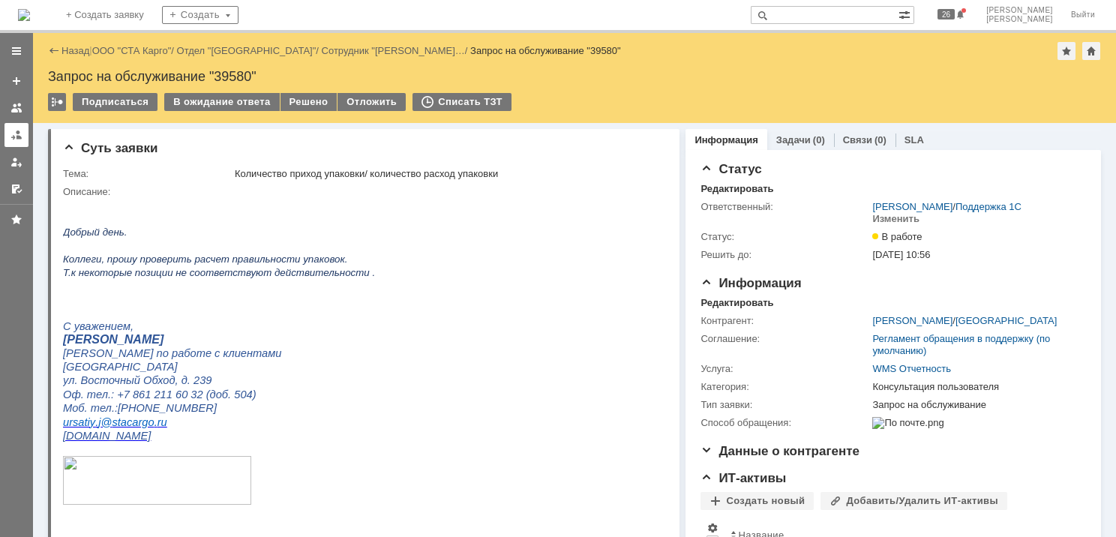
click at [11, 146] on link at bounding box center [17, 135] width 24 height 24
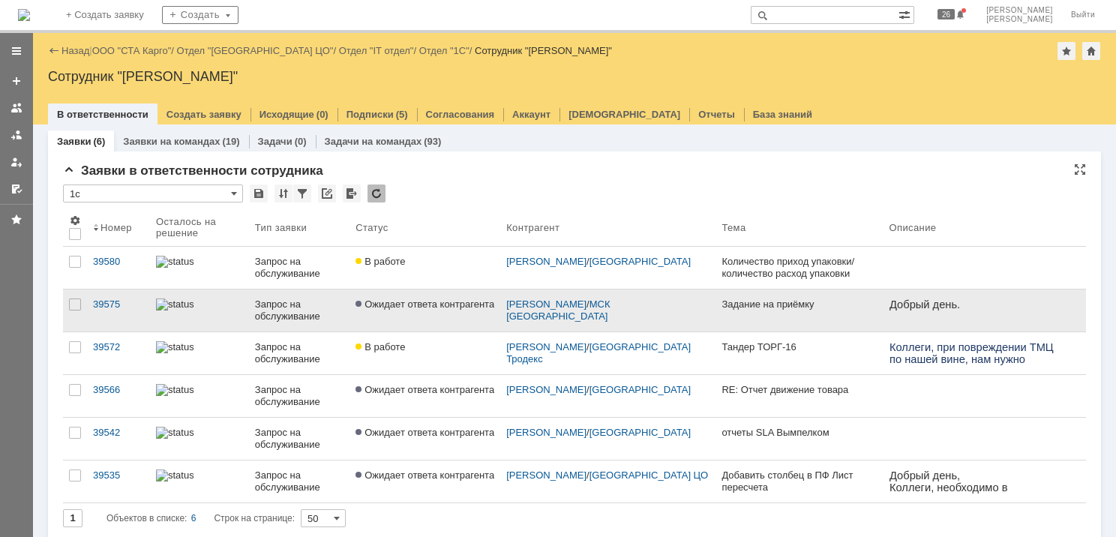
click at [263, 308] on div "Запрос на обслуживание" at bounding box center [299, 311] width 89 height 24
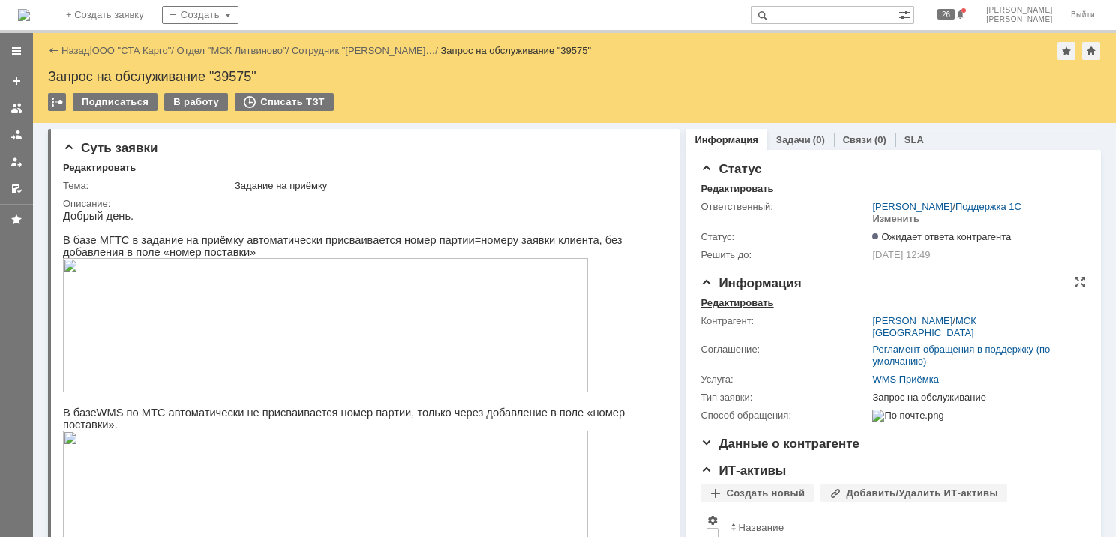
click at [723, 303] on div "Редактировать" at bounding box center [737, 303] width 73 height 12
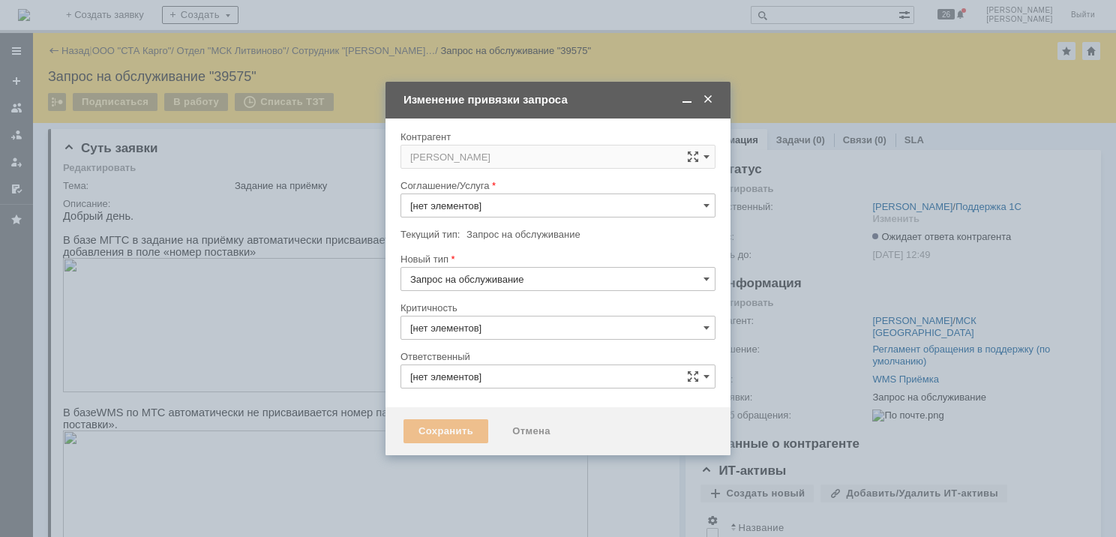
type input "[PERSON_NAME]"
type input "WMS Приёмка"
type input "[не указано]"
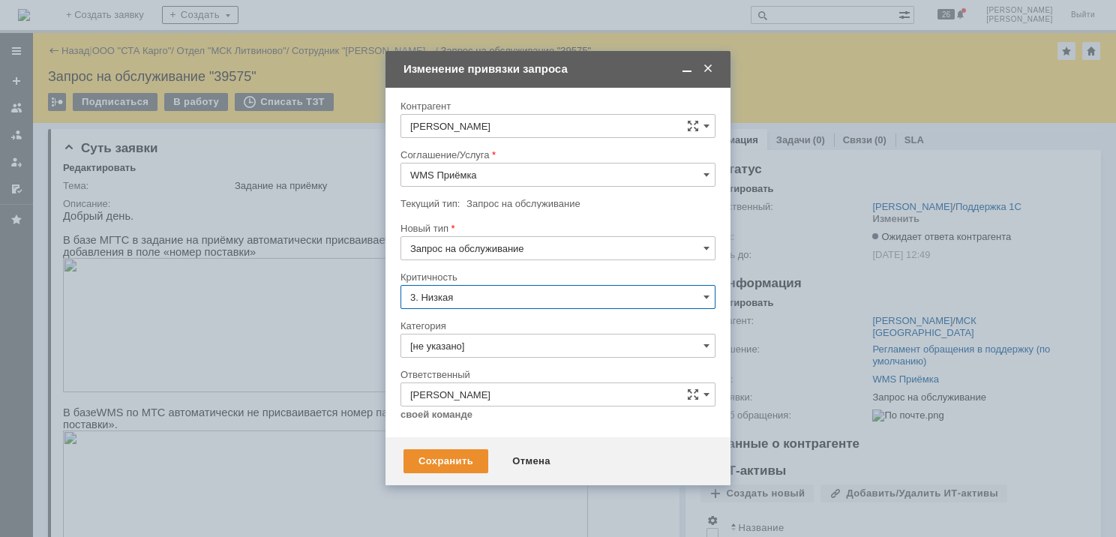
click at [496, 297] on input "3. Низкая" at bounding box center [558, 297] width 315 height 24
click at [504, 267] on div at bounding box center [558, 265] width 315 height 11
type input "3. Низкая"
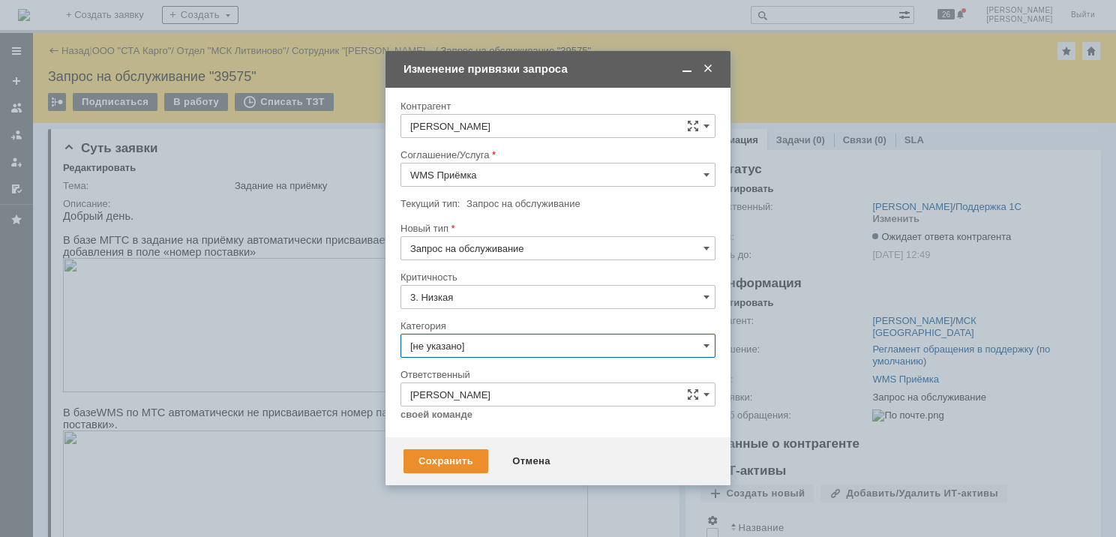
click at [476, 339] on input "[не указано]" at bounding box center [558, 346] width 315 height 24
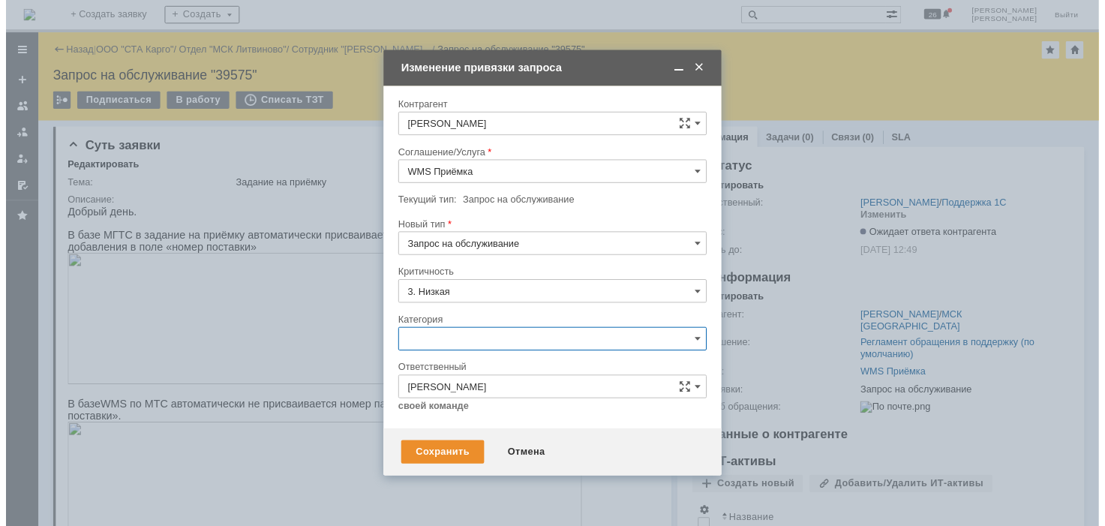
scroll to position [35, 0]
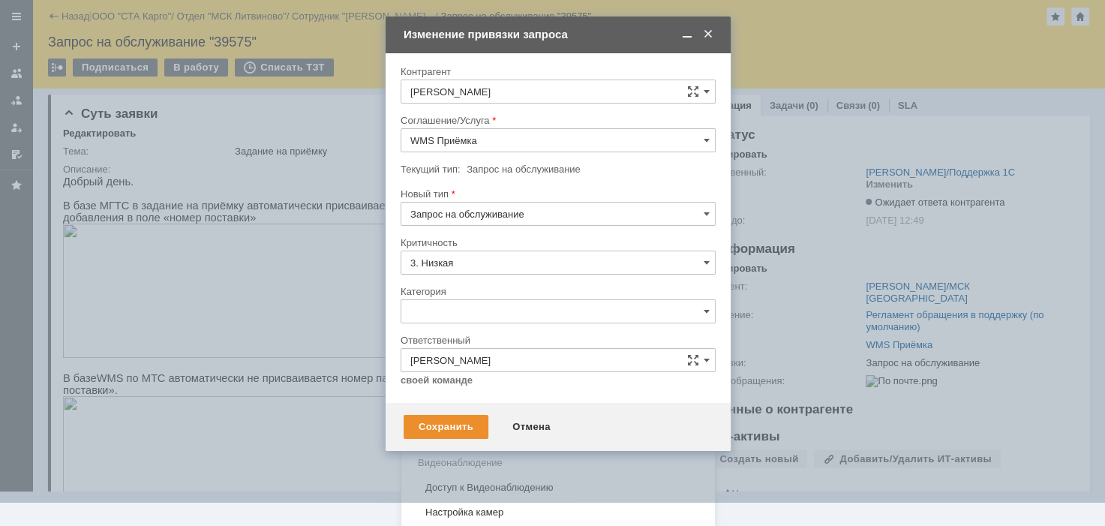
click at [460, 391] on span "Изменение" at bounding box center [558, 389] width 296 height 12
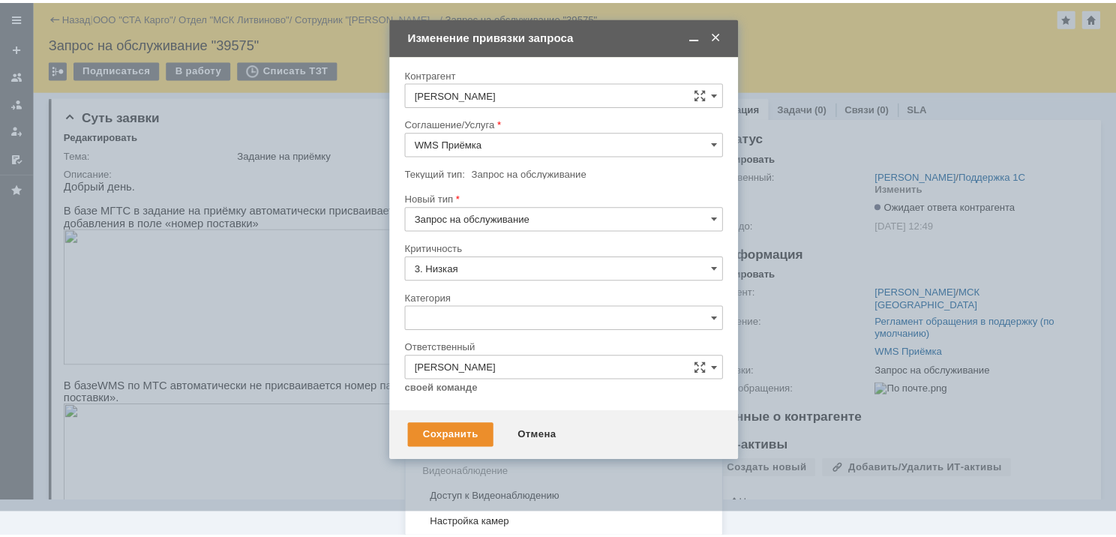
scroll to position [0, 0]
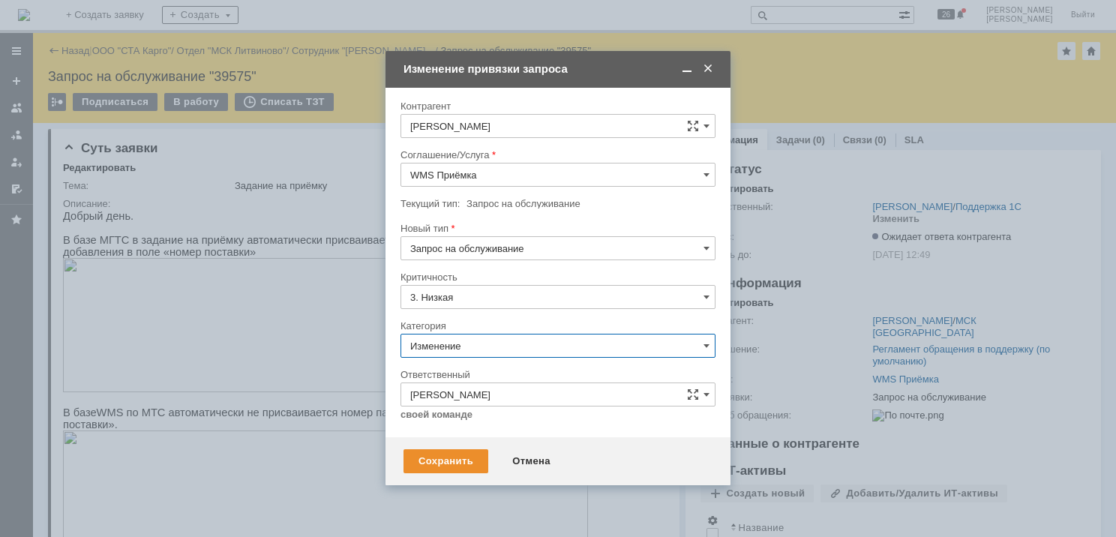
type input "Изменение"
click at [452, 459] on div "Сохранить" at bounding box center [446, 461] width 85 height 24
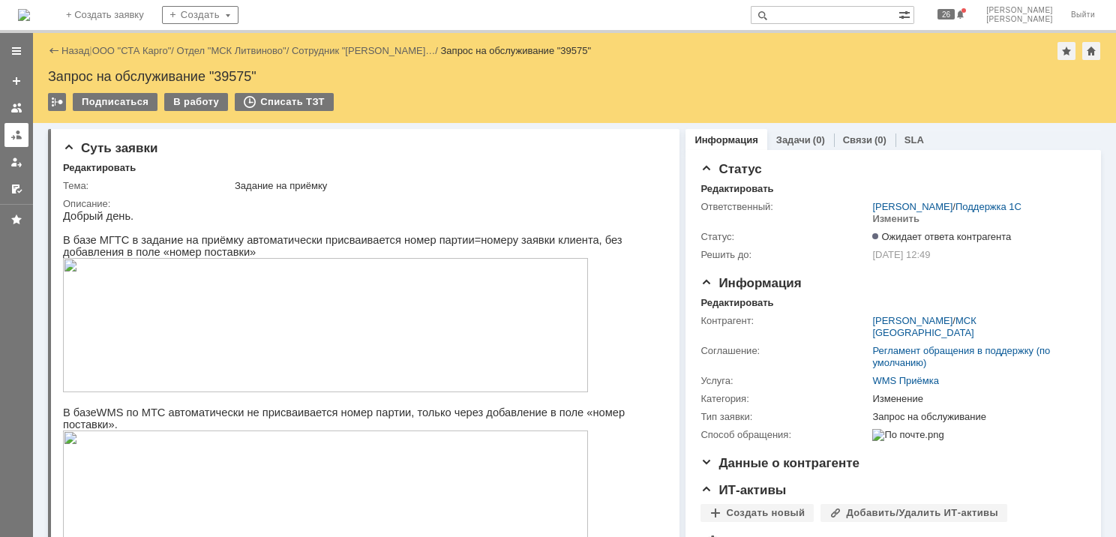
click at [17, 138] on div at bounding box center [17, 135] width 12 height 12
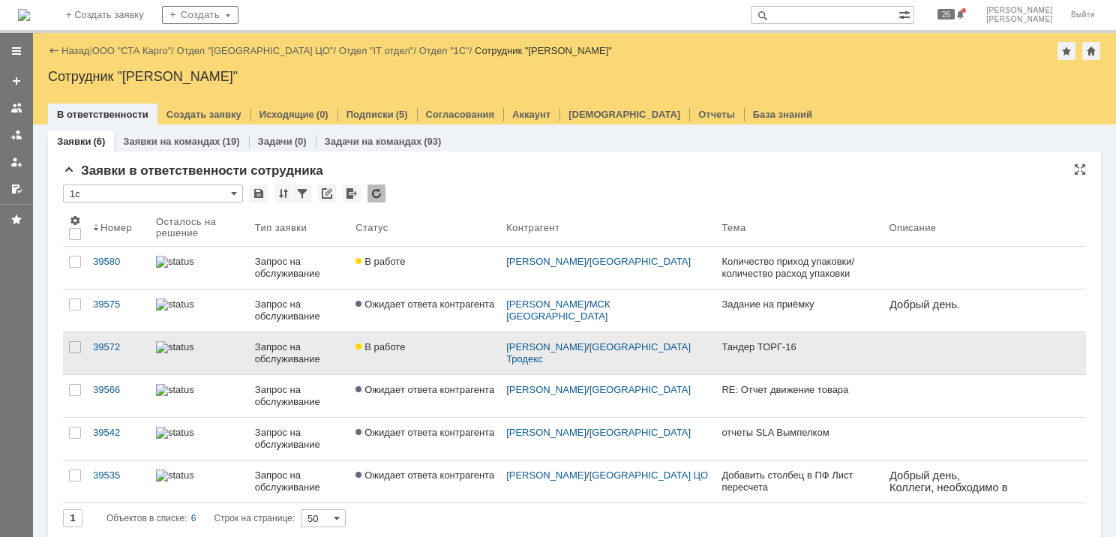
click at [263, 353] on div "Запрос на обслуживание" at bounding box center [299, 353] width 89 height 24
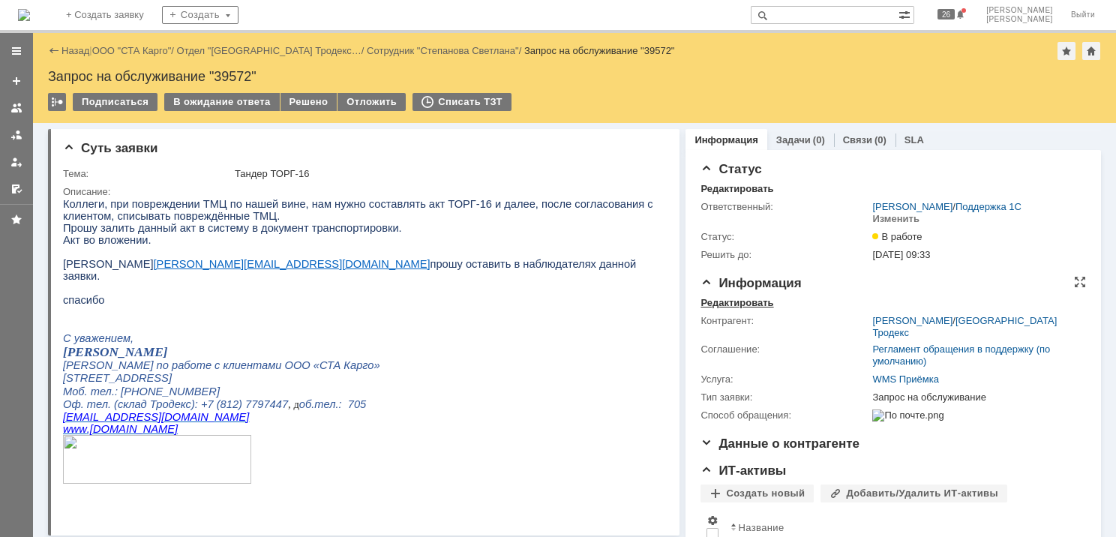
click at [727, 302] on div "Редактировать" at bounding box center [737, 303] width 73 height 12
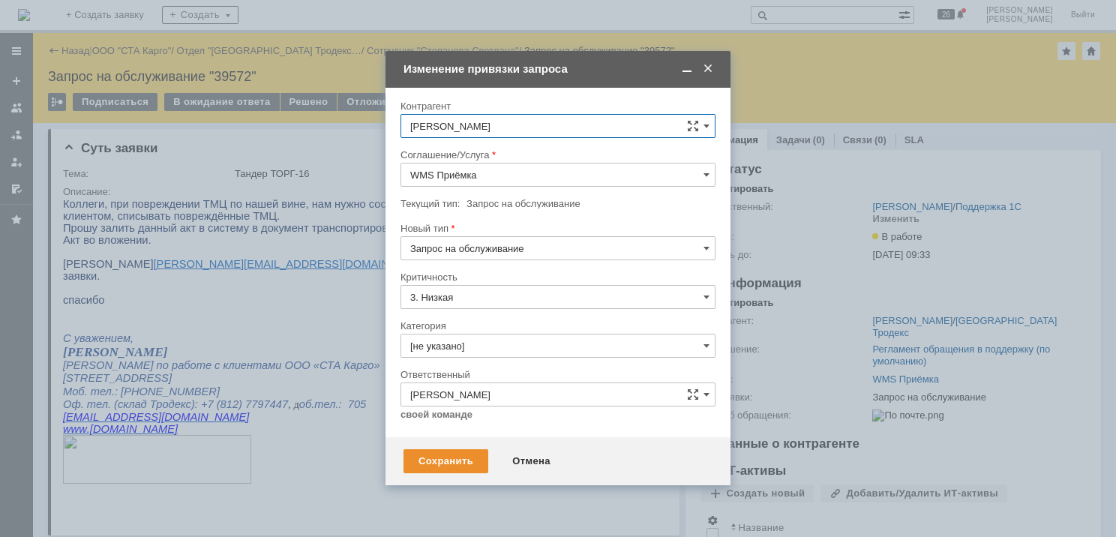
click at [464, 344] on input "[не указано]" at bounding box center [558, 346] width 315 height 24
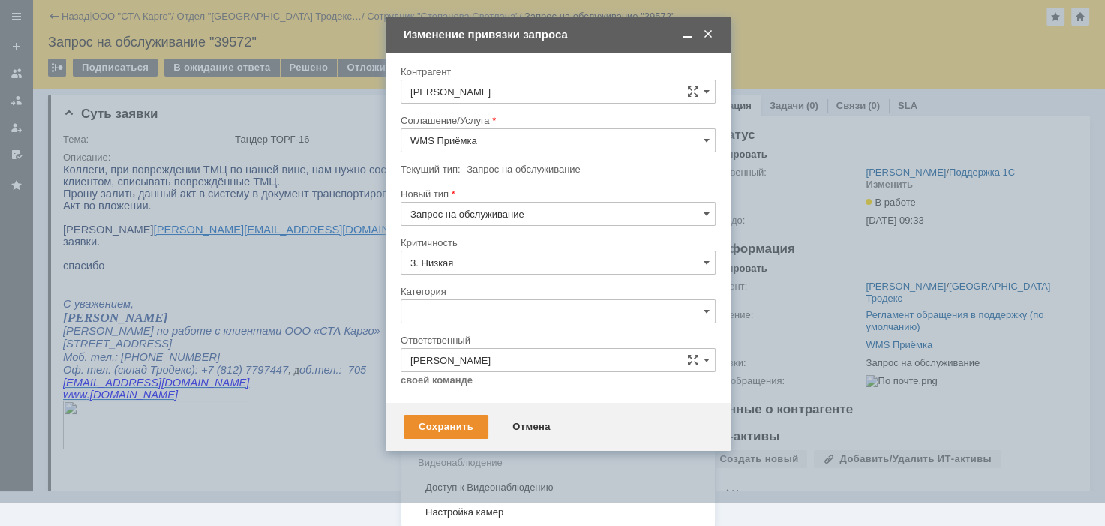
click at [478, 389] on span "Изменение" at bounding box center [558, 389] width 296 height 12
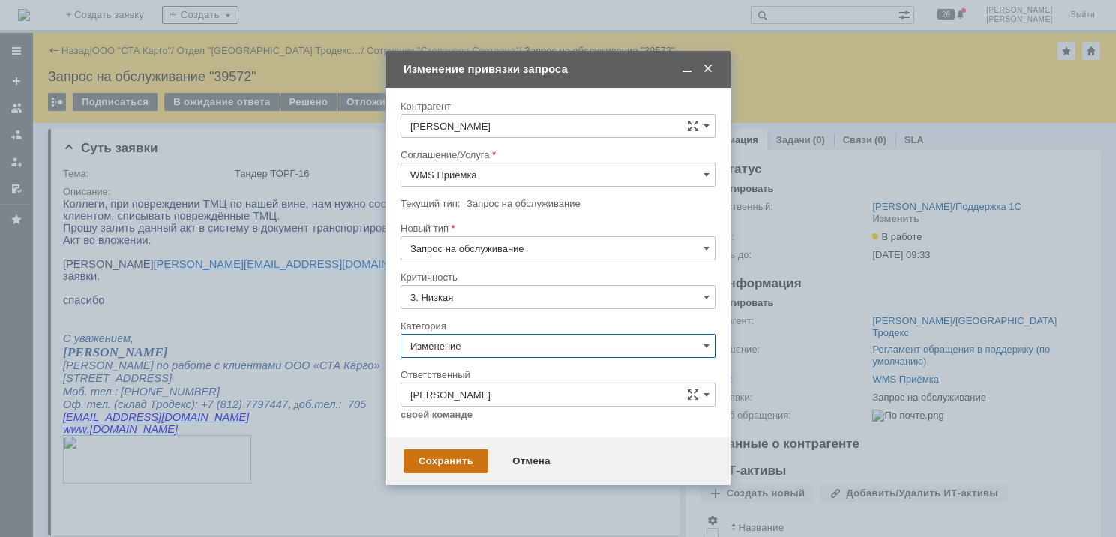
type input "Изменение"
click at [441, 461] on div "Сохранить" at bounding box center [446, 461] width 85 height 24
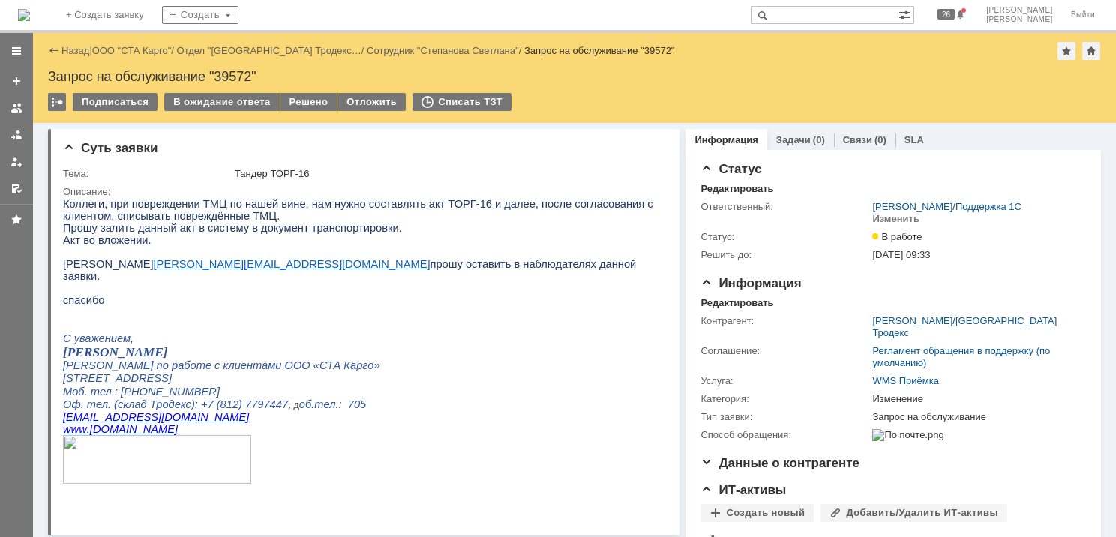
drag, startPoint x: 14, startPoint y: 135, endPoint x: 48, endPoint y: 154, distance: 39.3
click at [14, 135] on div at bounding box center [17, 135] width 12 height 12
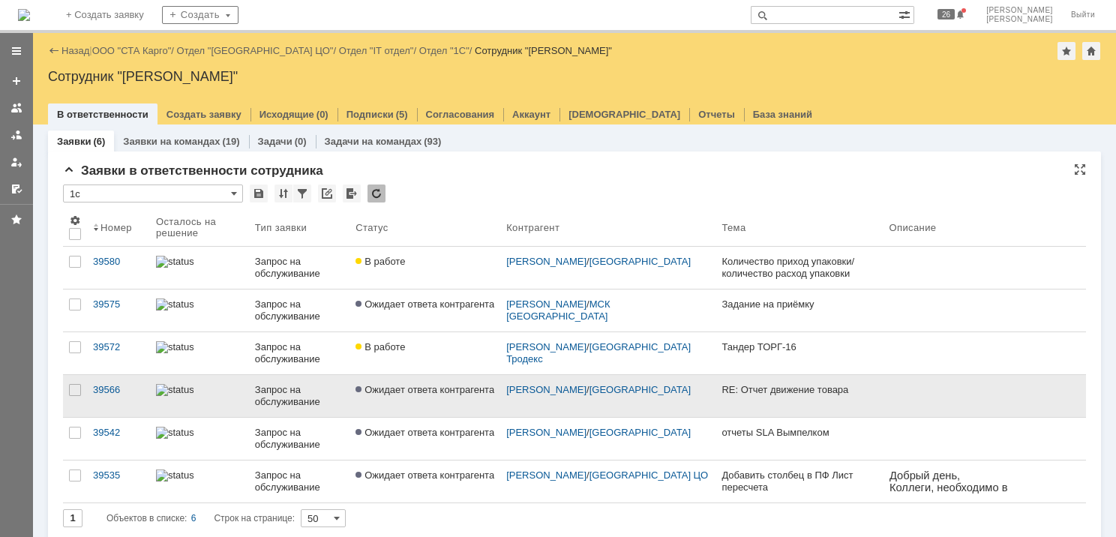
click at [204, 396] on div at bounding box center [199, 390] width 87 height 12
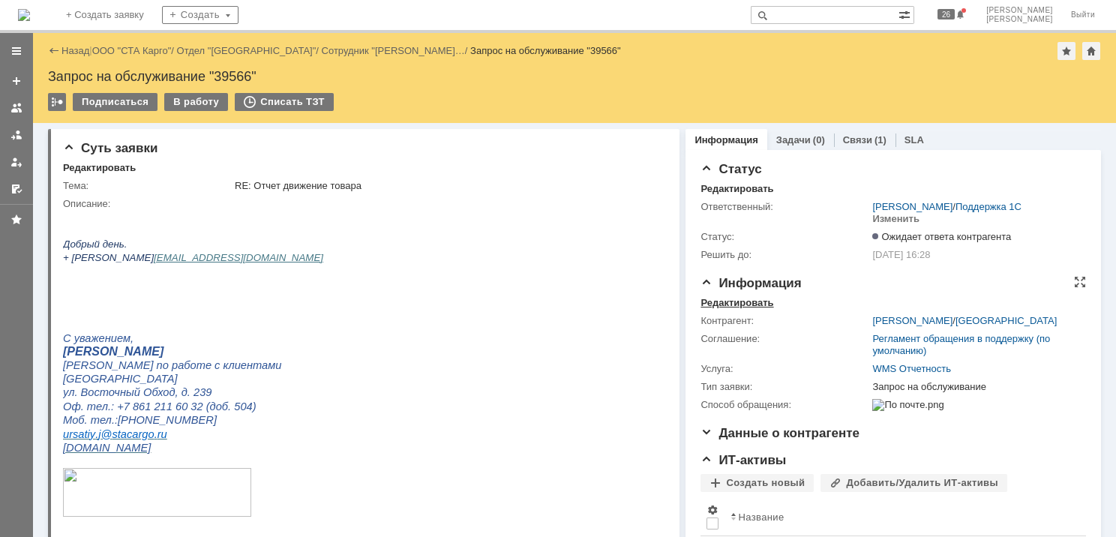
click at [744, 302] on div "Редактировать" at bounding box center [737, 303] width 73 height 12
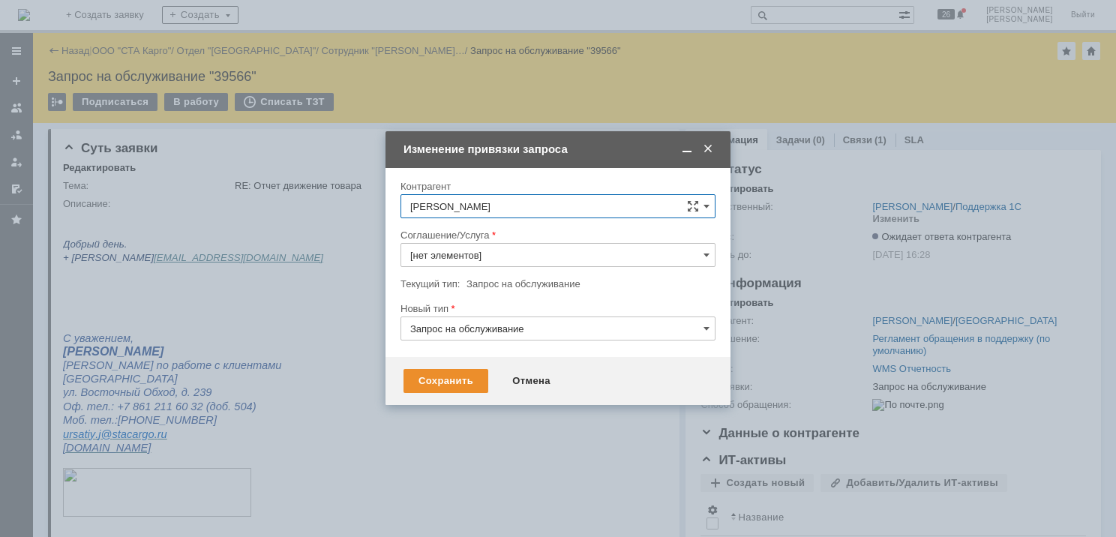
type input "WMS Отчетность"
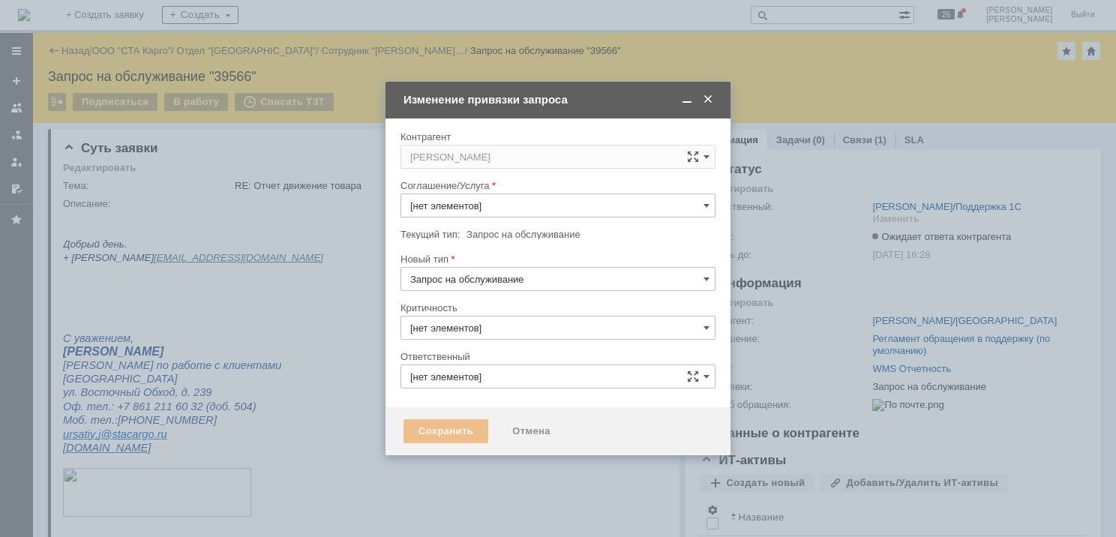
type input "WMS Отчетность"
type input "3. Низкая"
type input "[не указано]"
type input "[PERSON_NAME]"
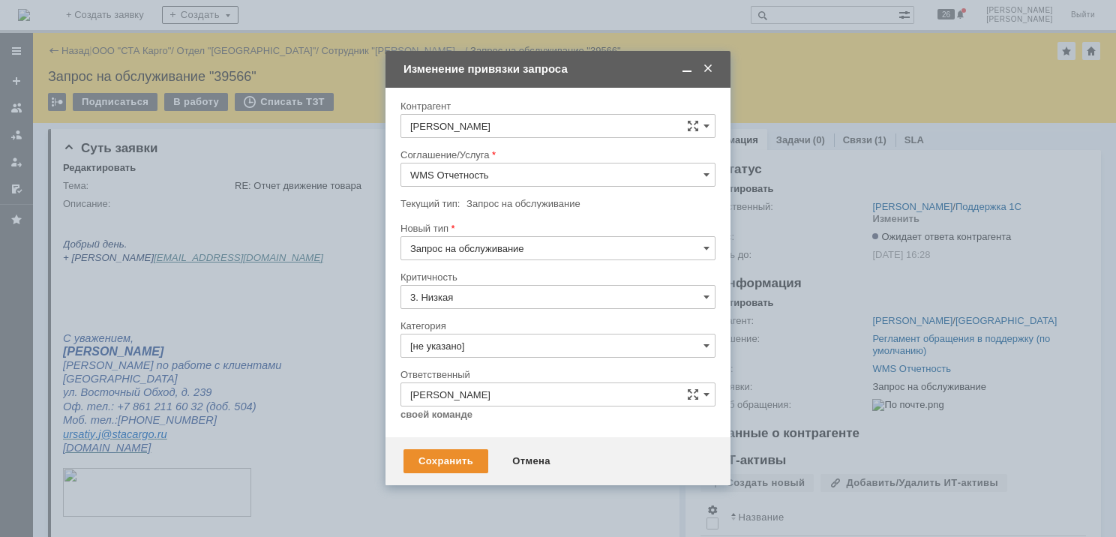
click at [514, 249] on input "Запрос на обслуживание" at bounding box center [558, 248] width 315 height 24
click at [582, 217] on div at bounding box center [558, 217] width 315 height 11
type input "Запрос на обслуживание"
click at [498, 345] on input "[не указано]" at bounding box center [558, 346] width 315 height 24
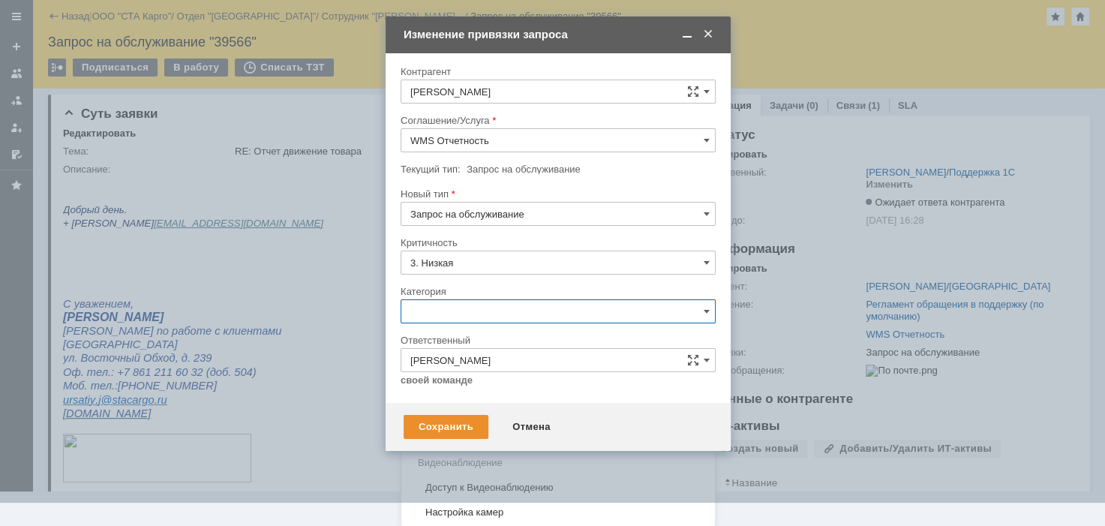
click at [469, 389] on span "Изменение" at bounding box center [558, 389] width 296 height 12
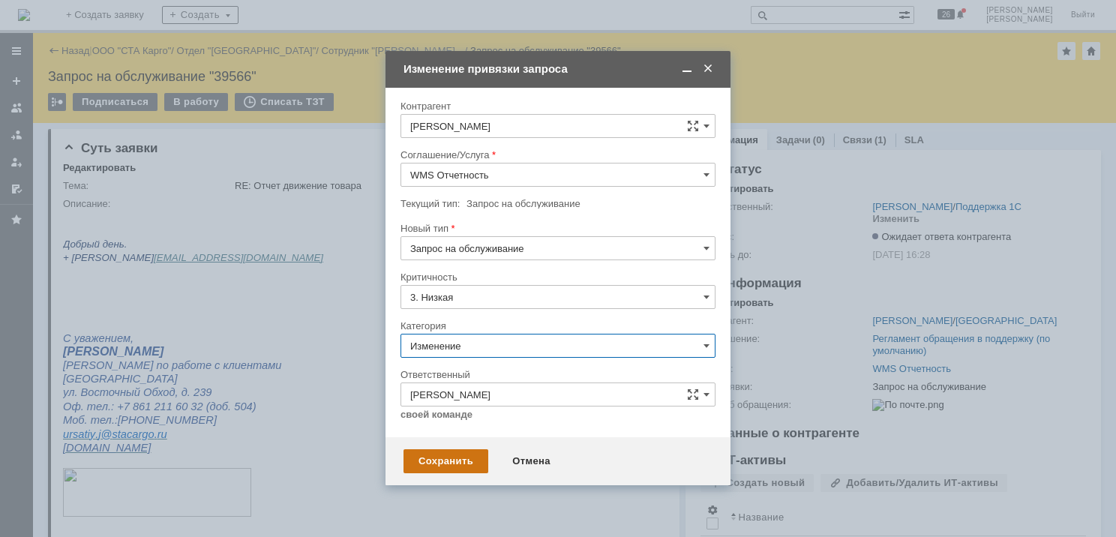
type input "Изменение"
click at [434, 464] on div "Сохранить" at bounding box center [446, 461] width 85 height 24
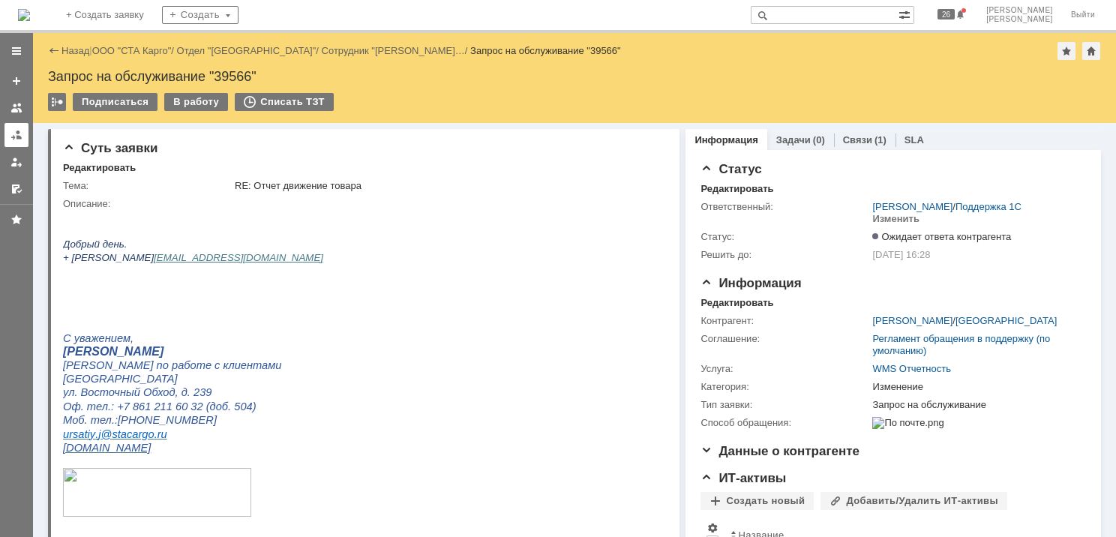
click at [18, 137] on div at bounding box center [17, 135] width 12 height 12
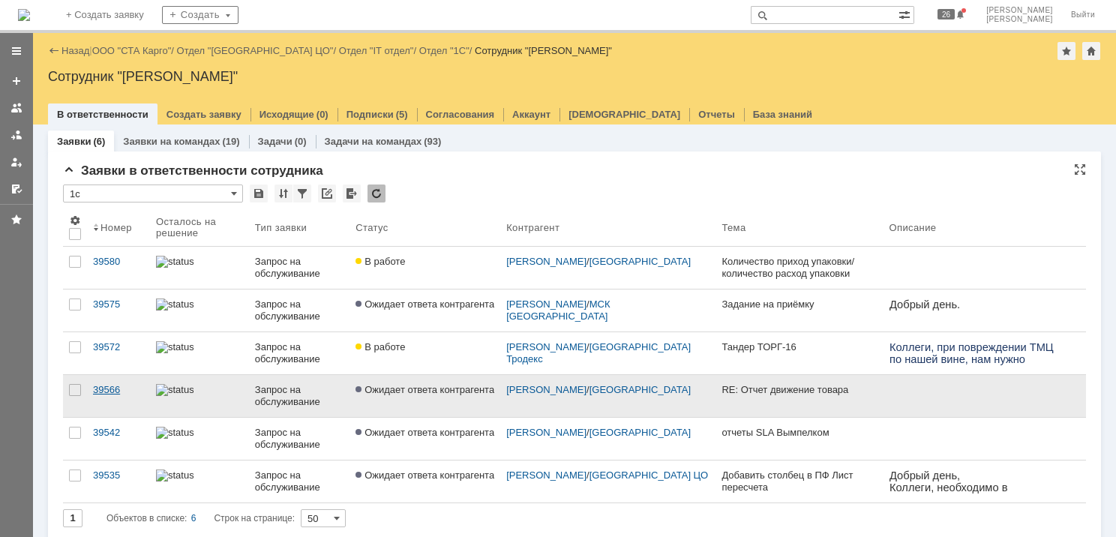
click at [146, 387] on link "39566" at bounding box center [118, 396] width 63 height 42
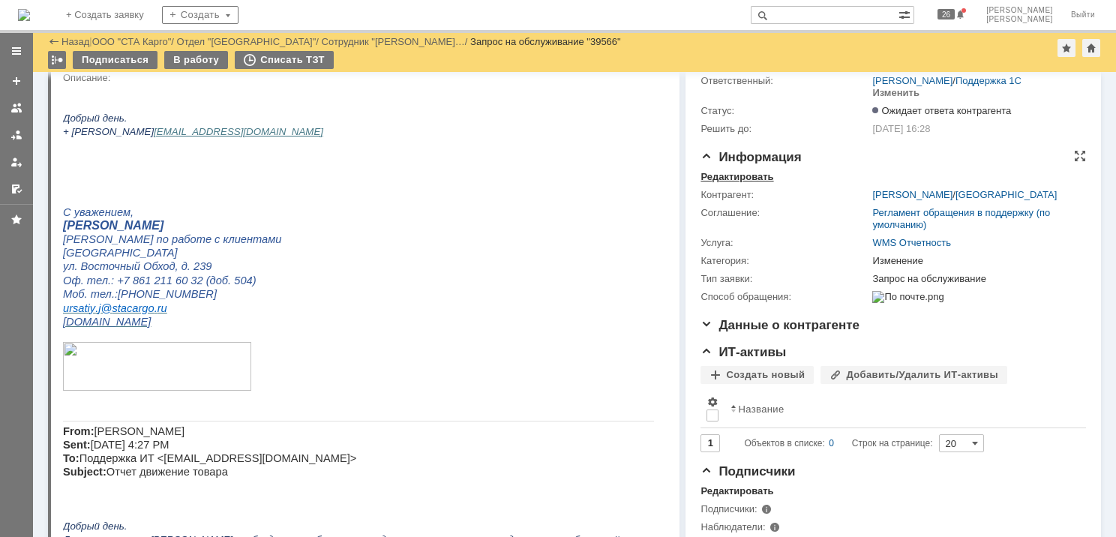
click at [735, 180] on div "Редактировать" at bounding box center [737, 177] width 73 height 12
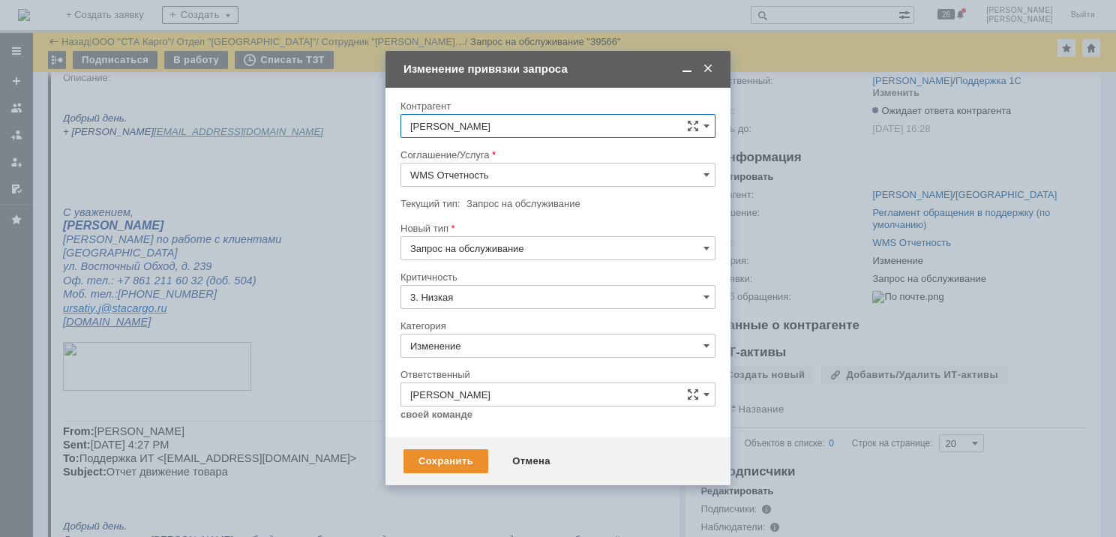
click at [478, 347] on input "Изменение" at bounding box center [558, 346] width 315 height 24
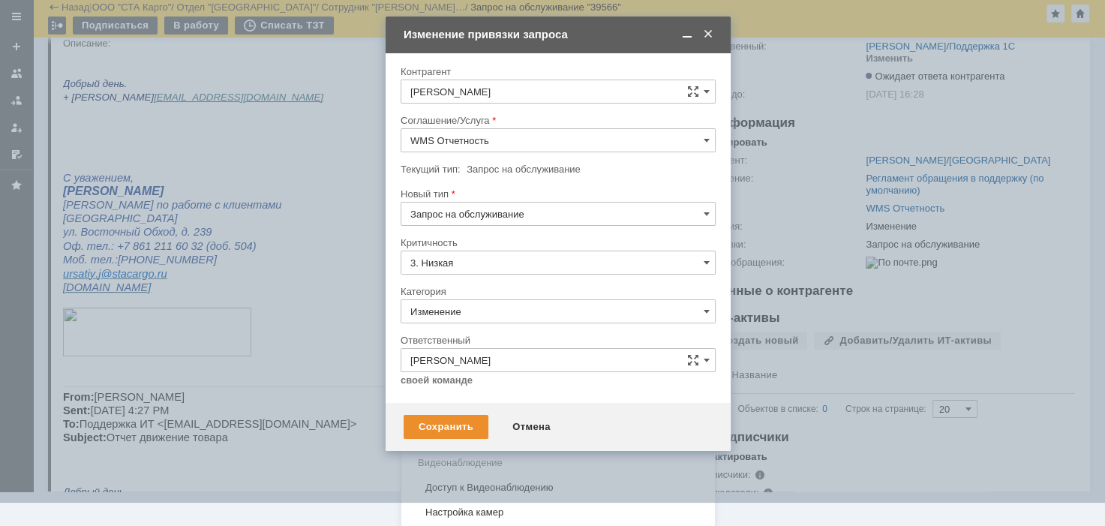
click at [473, 407] on span "Консультация пользователя" at bounding box center [558, 413] width 296 height 12
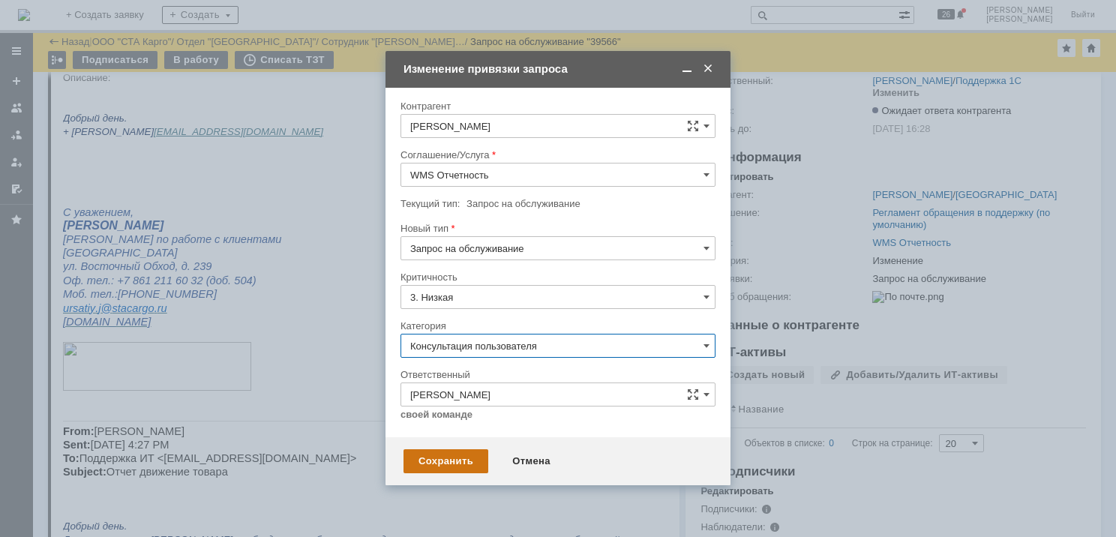
type input "Консультация пользователя"
click at [440, 464] on div "Сохранить" at bounding box center [446, 461] width 85 height 24
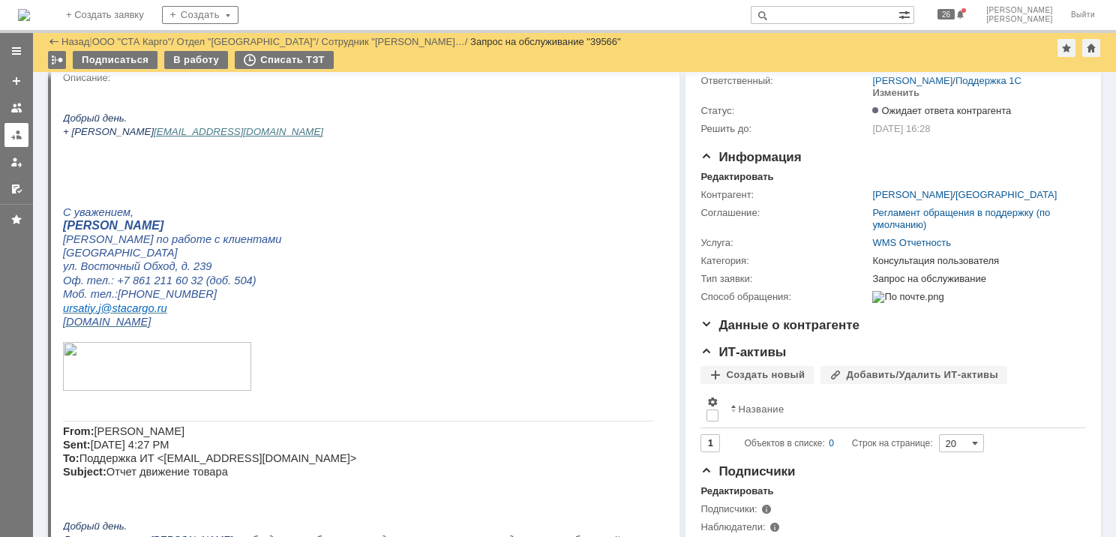
click at [18, 135] on div at bounding box center [17, 135] width 12 height 12
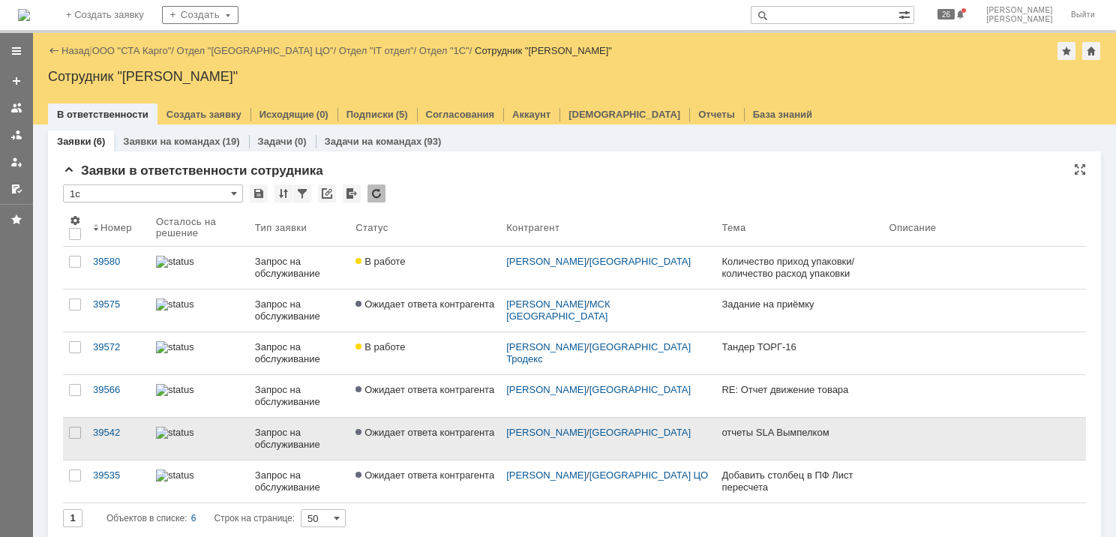
click at [394, 437] on span "Ожидает ответа контрагента" at bounding box center [425, 432] width 139 height 11
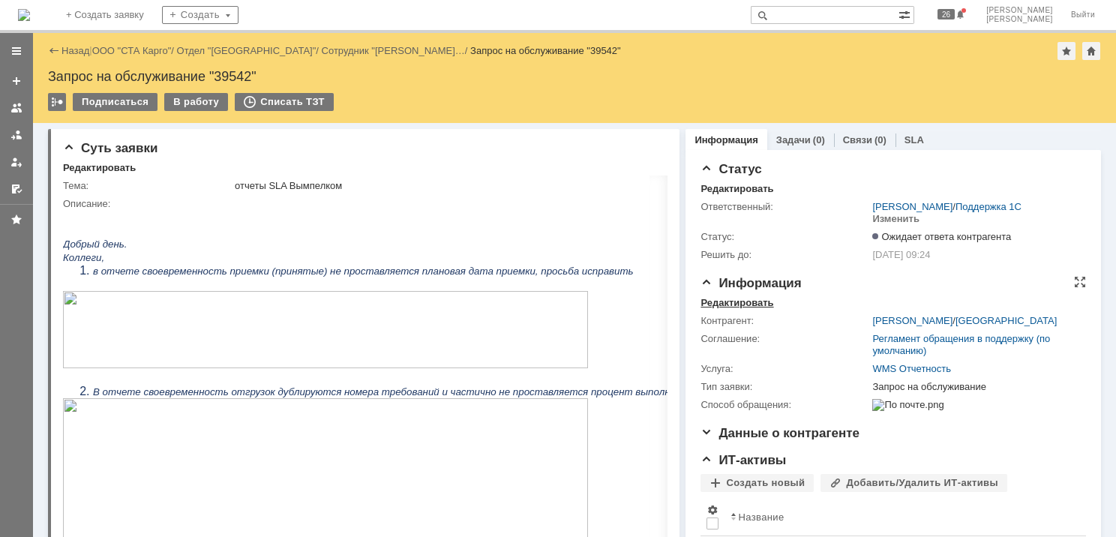
click at [735, 303] on div "Редактировать" at bounding box center [737, 303] width 73 height 12
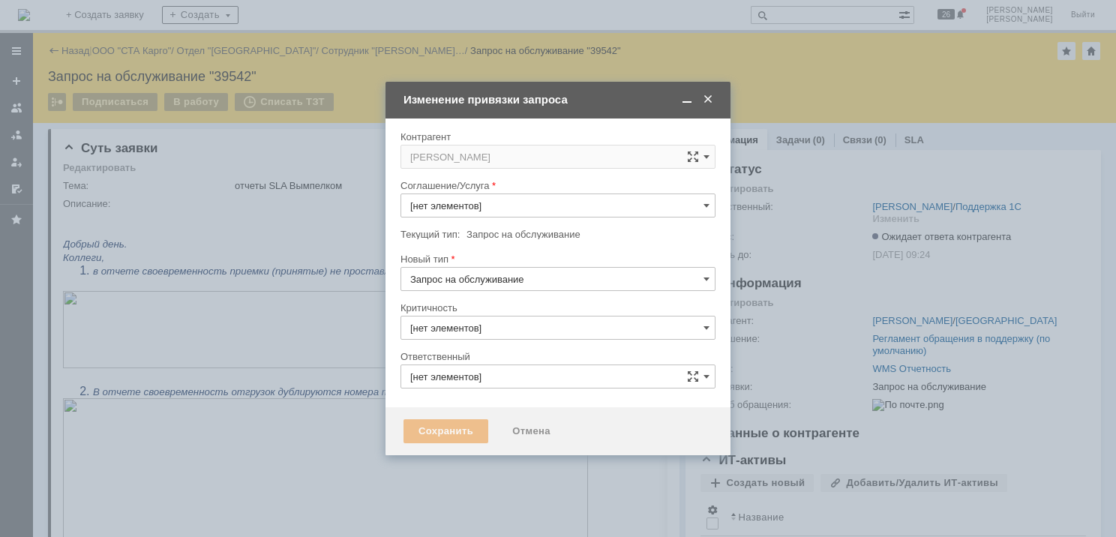
type input "3. Низкая"
type input "[не указано]"
type input "WMS Отчетность"
type input "[PERSON_NAME]"
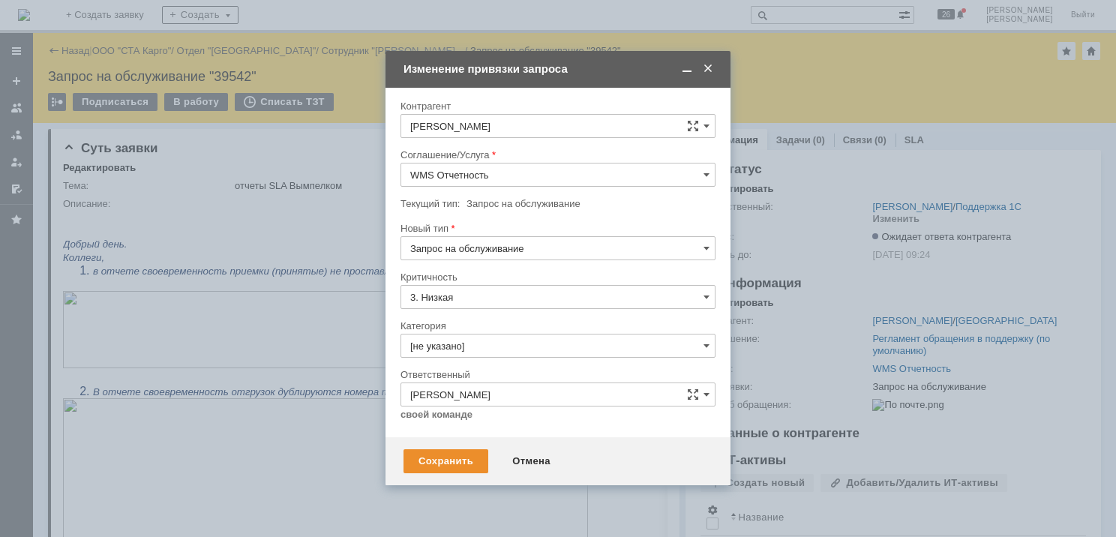
click at [492, 341] on input "[не указано]" at bounding box center [558, 346] width 315 height 24
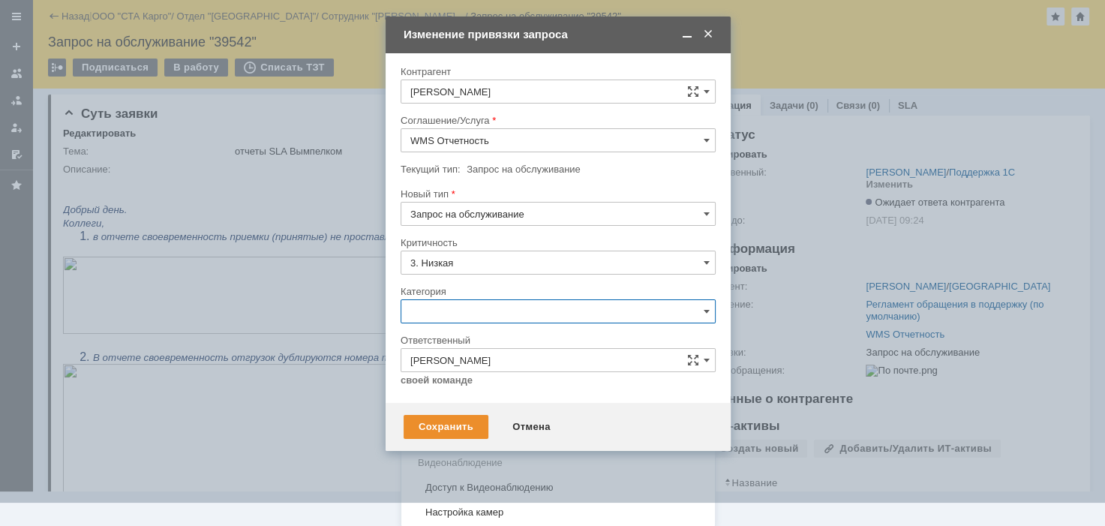
click at [488, 389] on span "Изменение" at bounding box center [558, 389] width 296 height 12
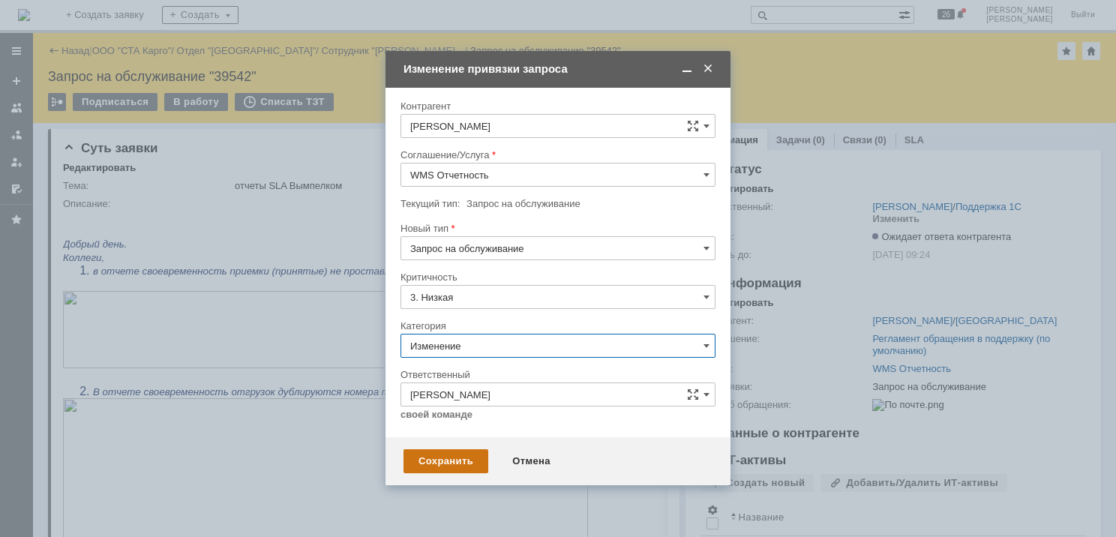
type input "Изменение"
click at [448, 466] on div "Сохранить" at bounding box center [446, 461] width 85 height 24
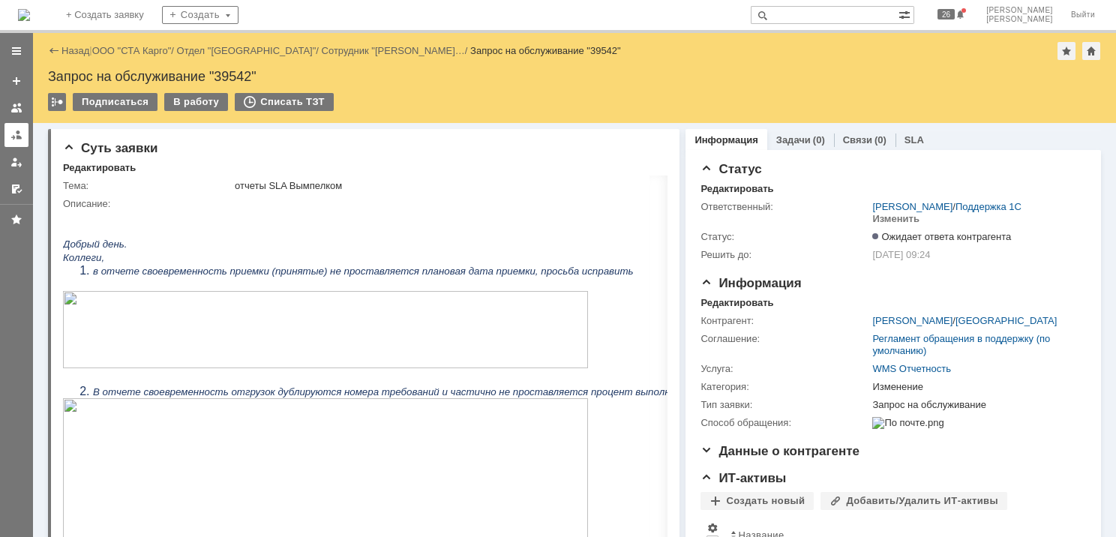
click at [15, 141] on link at bounding box center [17, 135] width 24 height 24
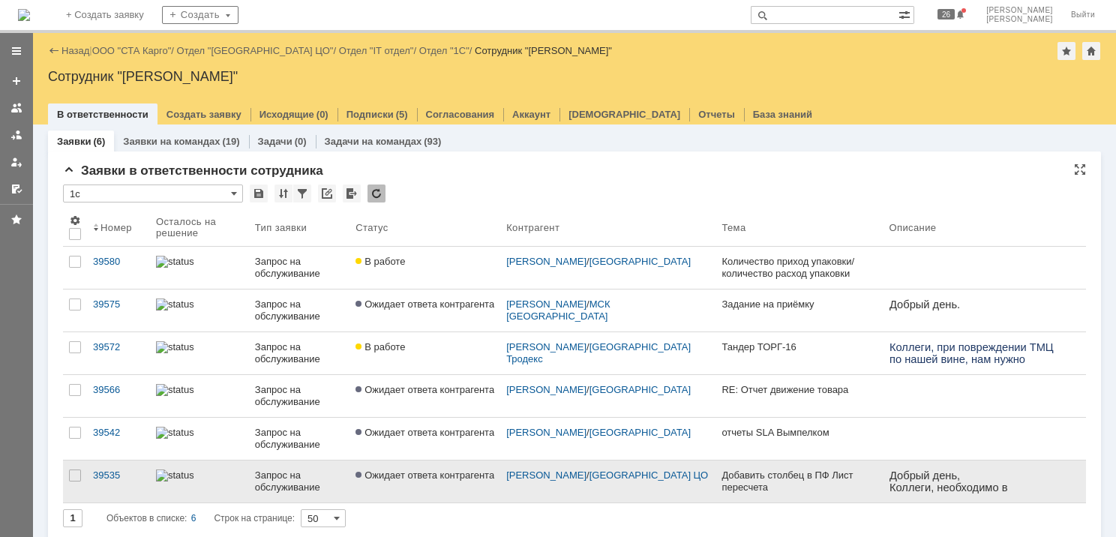
click at [329, 477] on div "Запрос на обслуживание" at bounding box center [299, 482] width 89 height 24
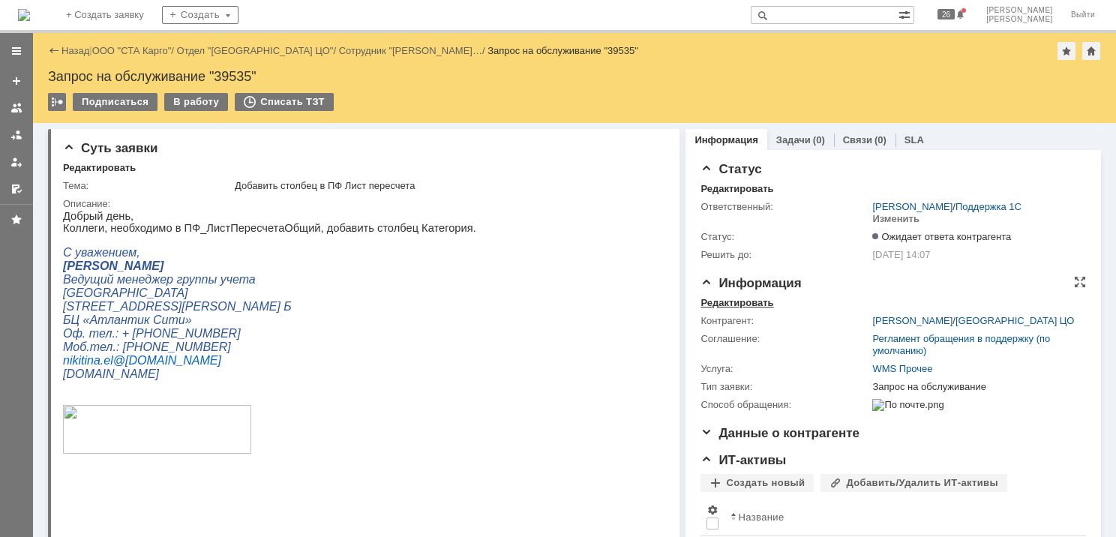
click at [730, 298] on div "Редактировать" at bounding box center [737, 303] width 73 height 12
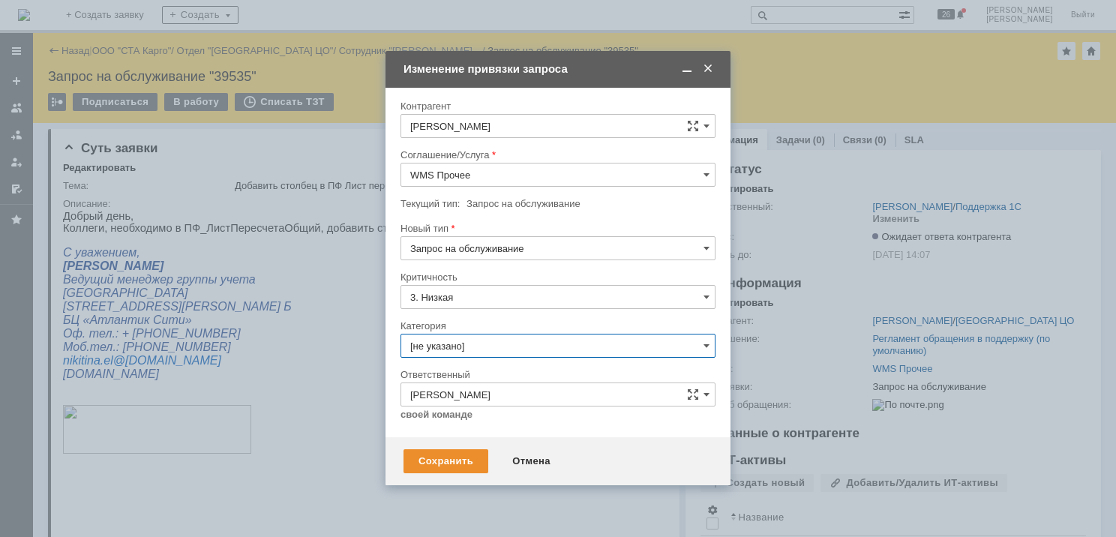
click at [480, 350] on input "[не указано]" at bounding box center [558, 346] width 315 height 24
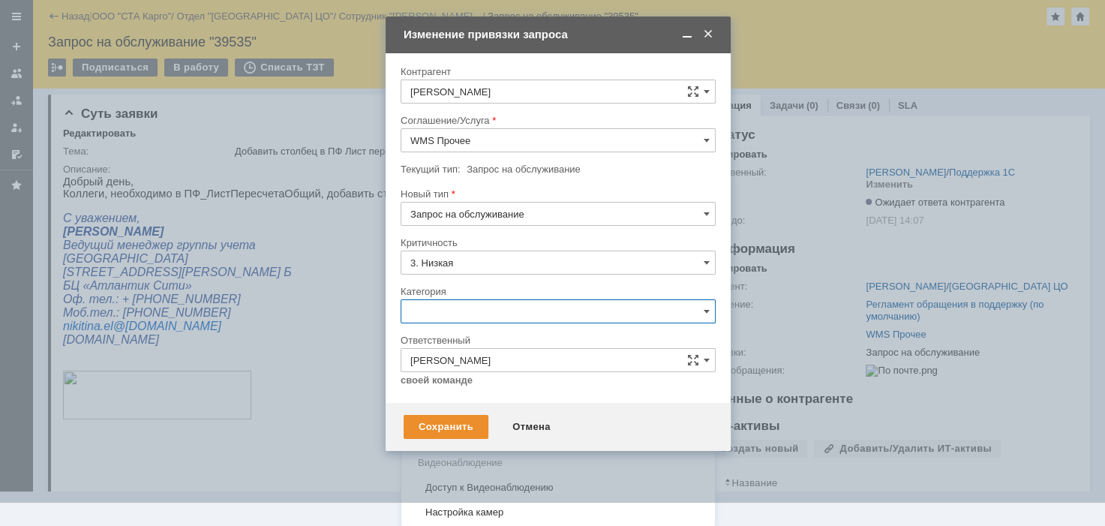
click at [455, 390] on span "Изменение" at bounding box center [558, 389] width 296 height 12
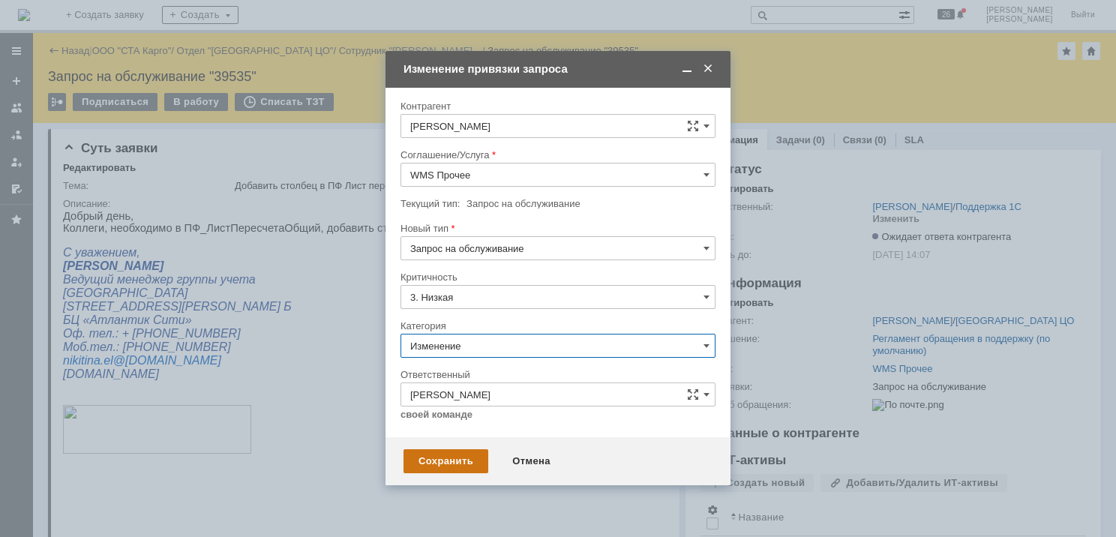
type input "Изменение"
click at [429, 463] on div "Сохранить" at bounding box center [446, 461] width 85 height 24
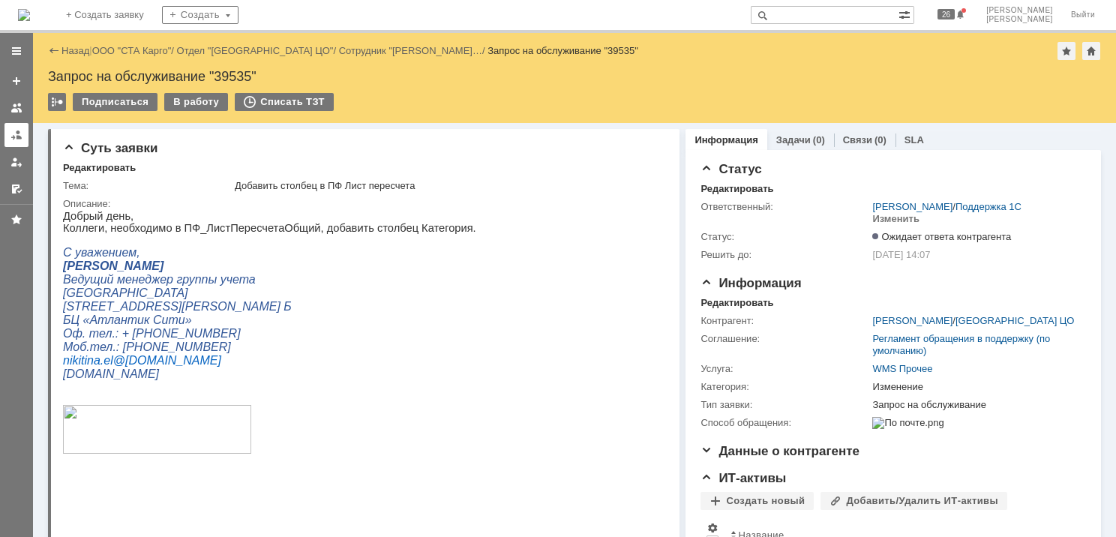
click at [11, 137] on div at bounding box center [17, 135] width 12 height 12
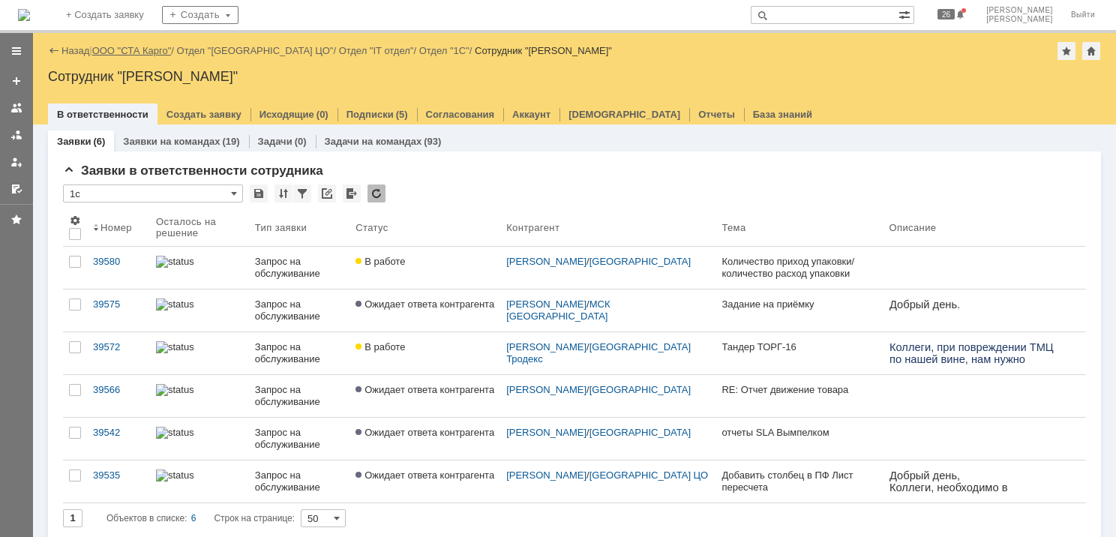
click at [159, 48] on link "ООО "СТА Карго"" at bounding box center [132, 50] width 80 height 11
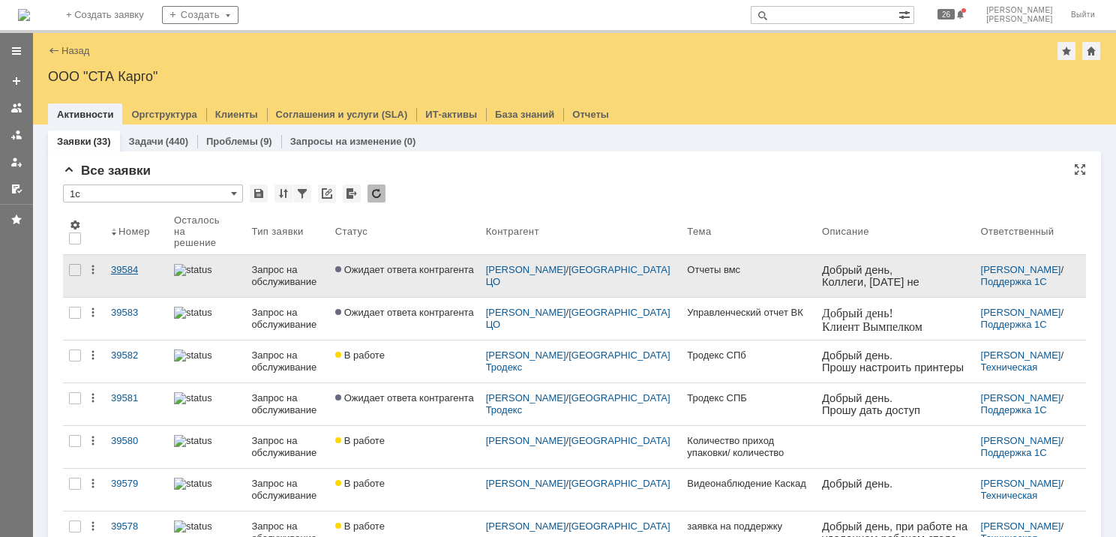
click at [143, 272] on link "39584" at bounding box center [136, 276] width 63 height 42
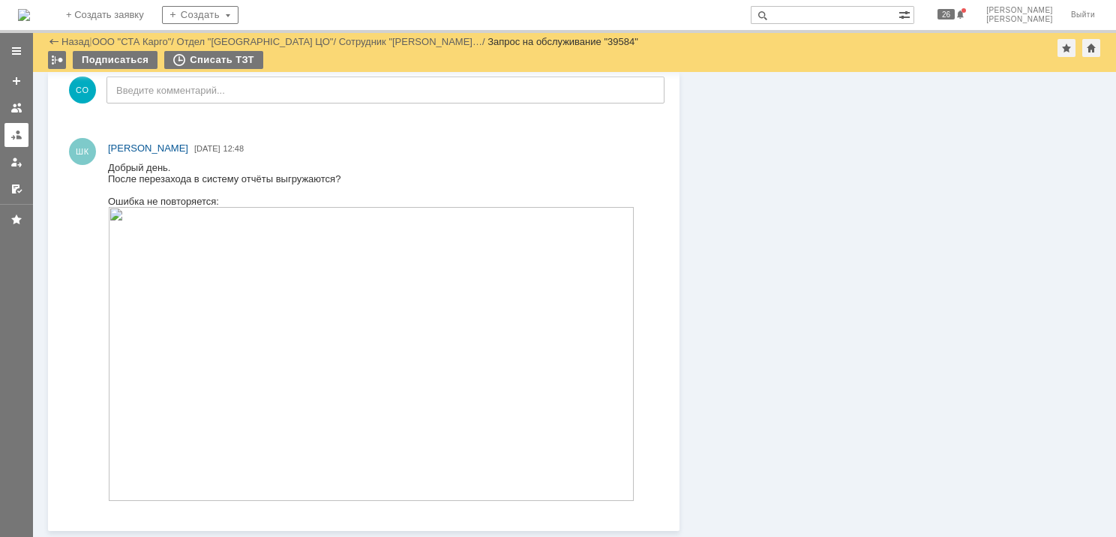
click at [18, 129] on div at bounding box center [17, 135] width 12 height 12
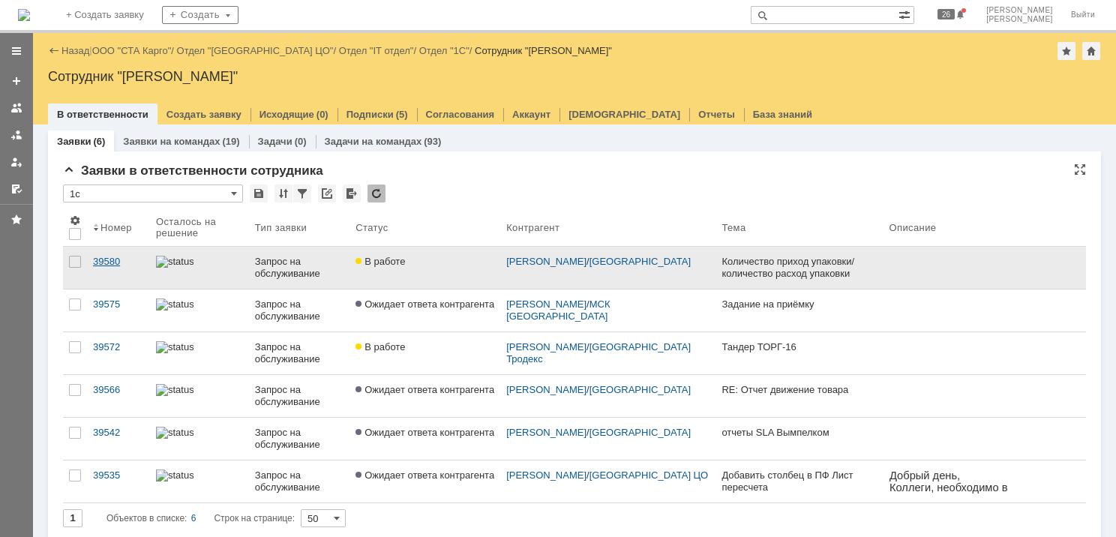
click at [117, 262] on div "39580" at bounding box center [118, 262] width 51 height 12
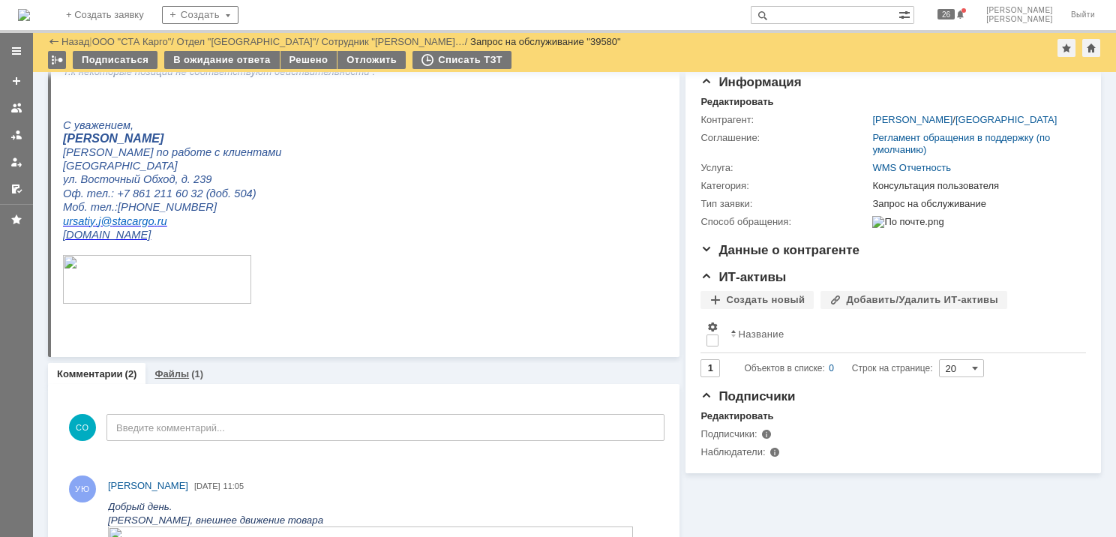
click at [176, 371] on link "Файлы" at bounding box center [172, 373] width 35 height 11
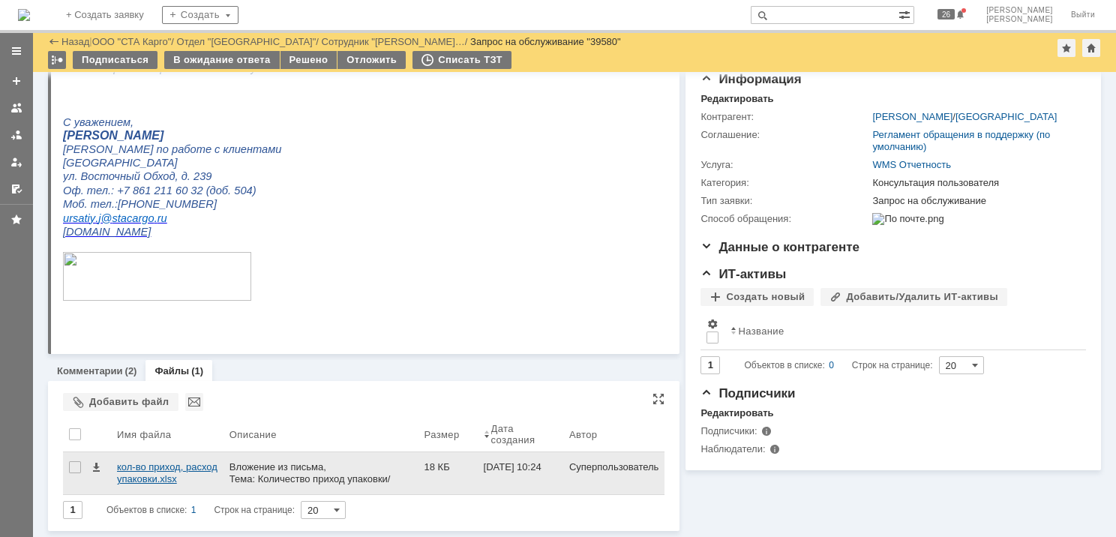
click at [150, 465] on div "кол-во приход, расход упаковки.xlsx" at bounding box center [167, 473] width 101 height 24
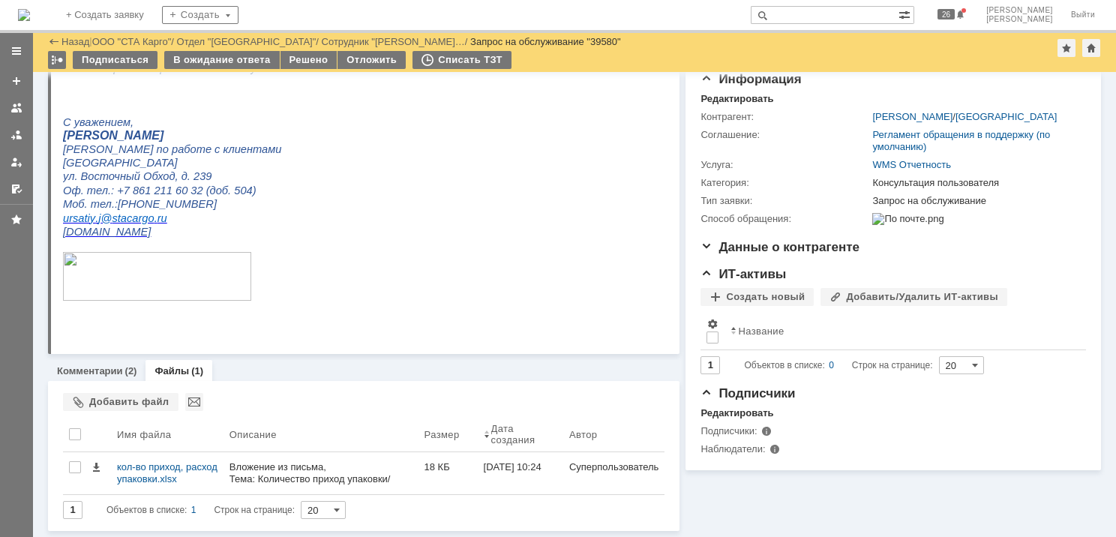
scroll to position [153, 0]
click at [110, 374] on link "Комментарии" at bounding box center [90, 370] width 66 height 11
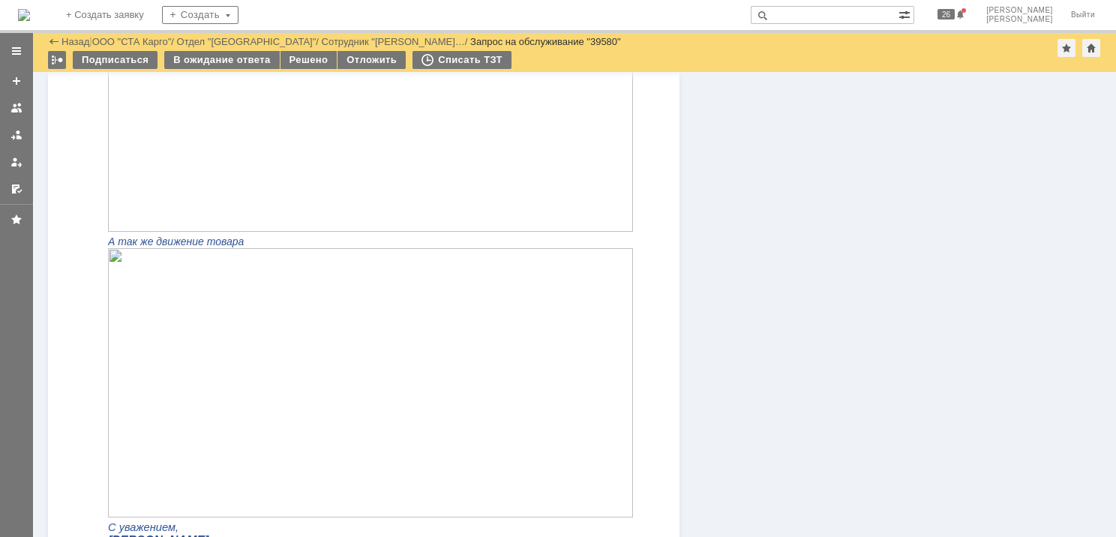
scroll to position [896, 0]
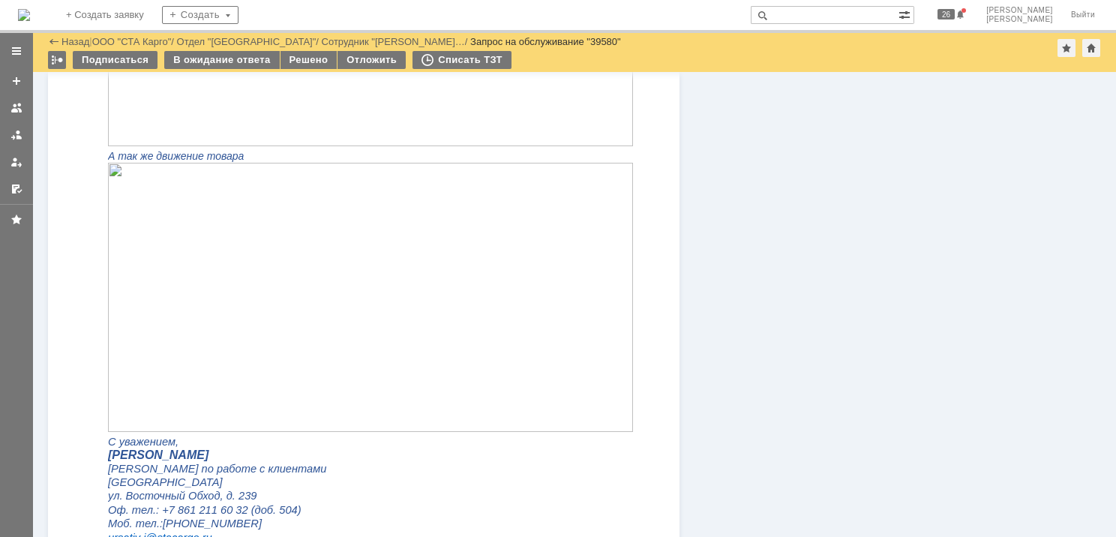
click at [280, 356] on img at bounding box center [370, 297] width 525 height 269
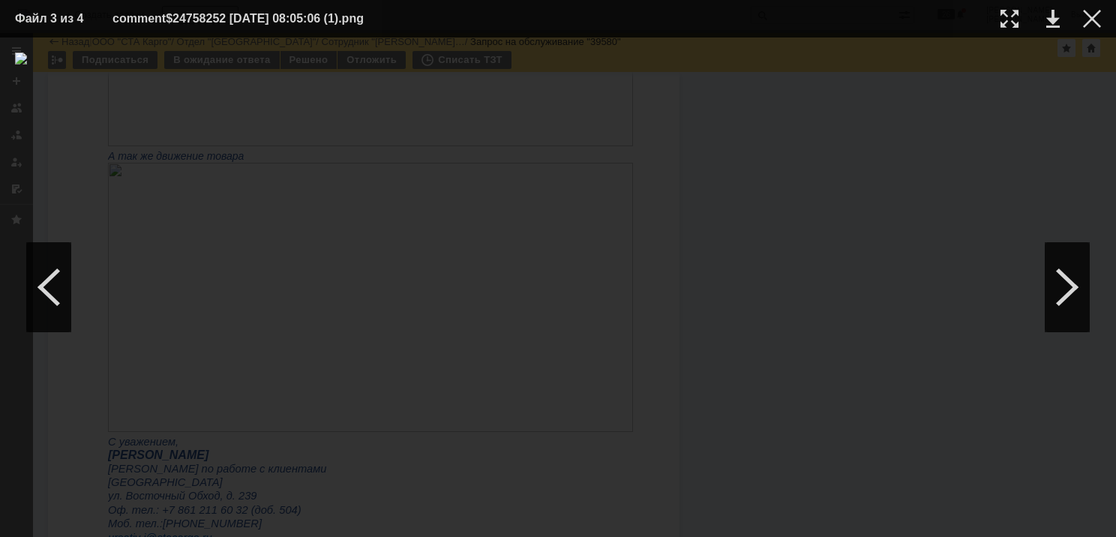
drag, startPoint x: 1089, startPoint y: 20, endPoint x: 1064, endPoint y: 65, distance: 51.7
click at [1089, 20] on div at bounding box center [1092, 19] width 18 height 18
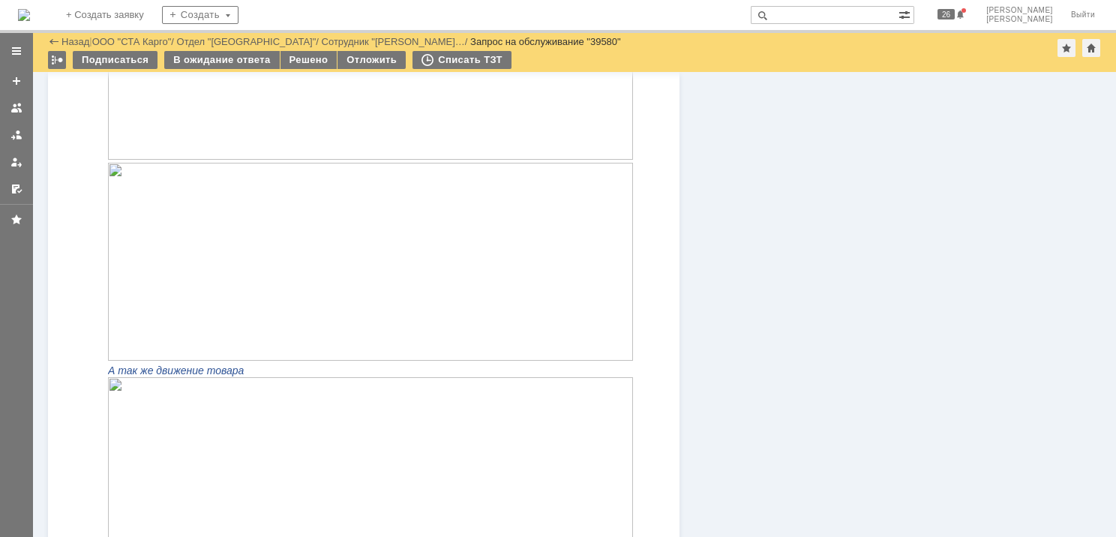
scroll to position [671, 0]
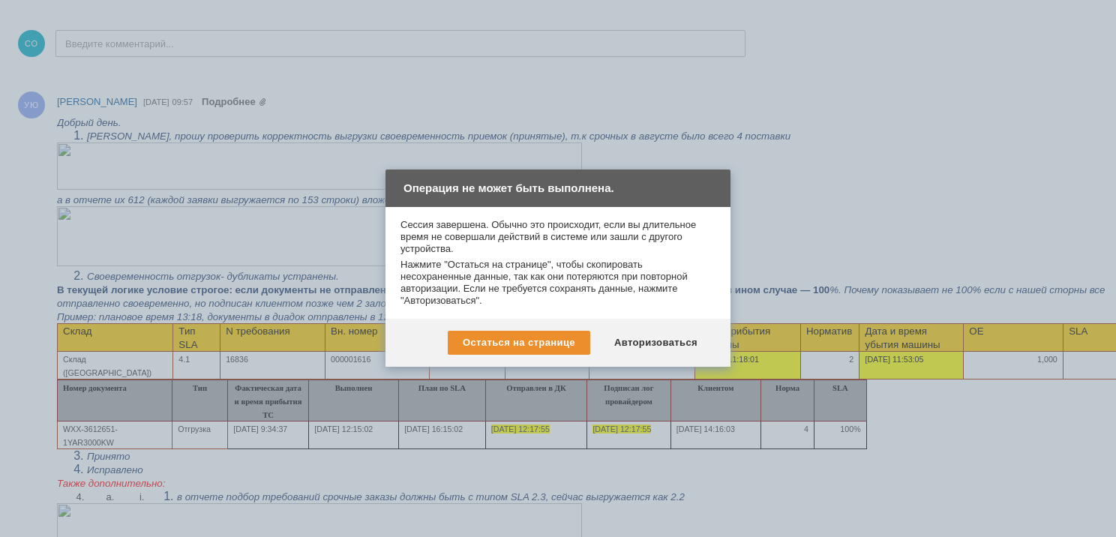
scroll to position [1006, 0]
click at [624, 348] on div "Авторизоваться" at bounding box center [655, 343] width 113 height 24
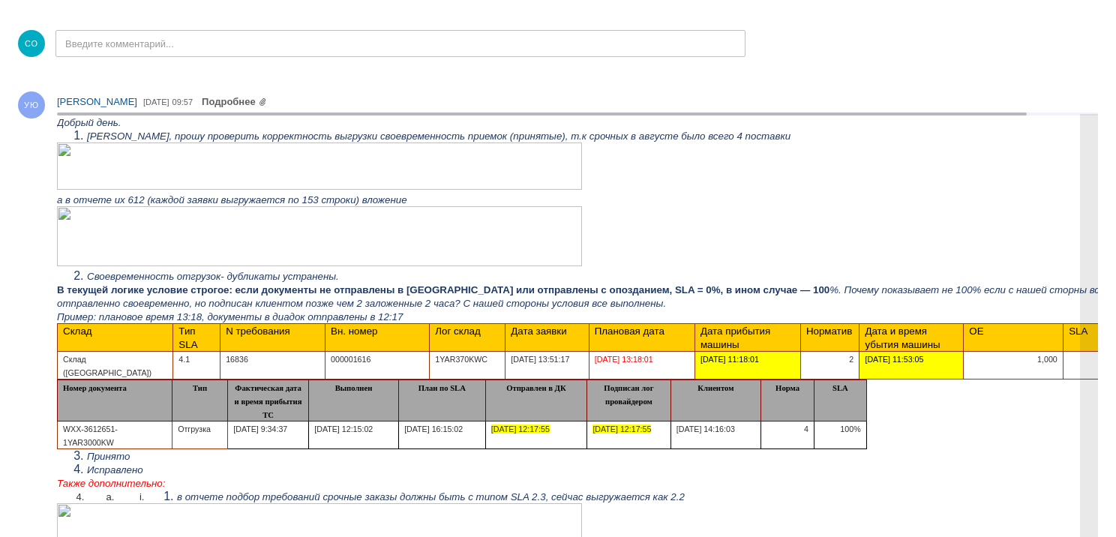
click at [517, 317] on p "Пример: плановое время 13:18, документы в диадок отправлены в 12:17" at bounding box center [610, 317] width 1106 height 14
click at [619, 166] on p at bounding box center [610, 168] width 1106 height 50
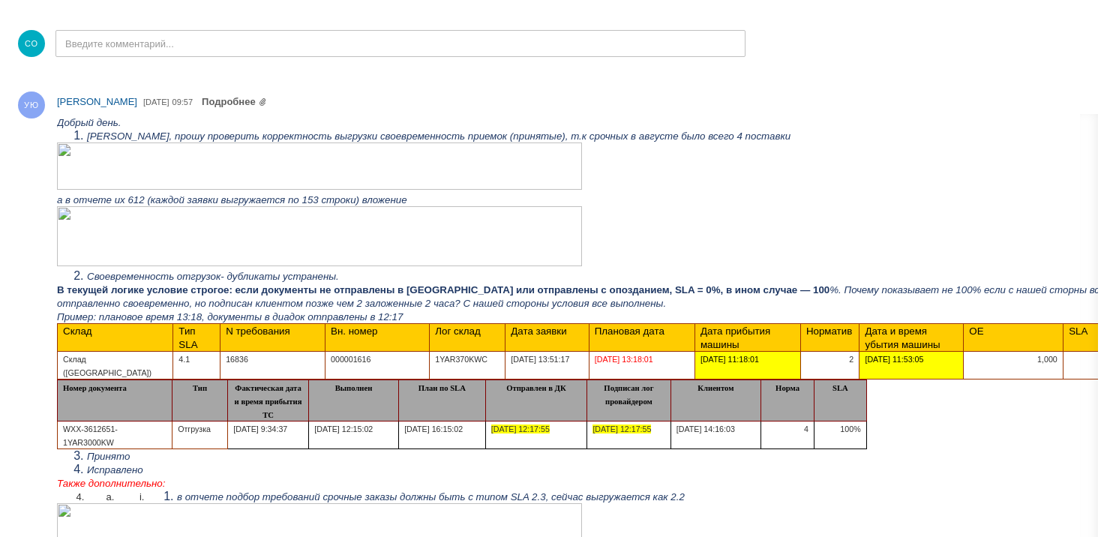
drag, startPoint x: 1092, startPoint y: 18, endPoint x: 793, endPoint y: 135, distance: 321.3
click at [1088, 18] on div at bounding box center [1092, 18] width 12 height 12
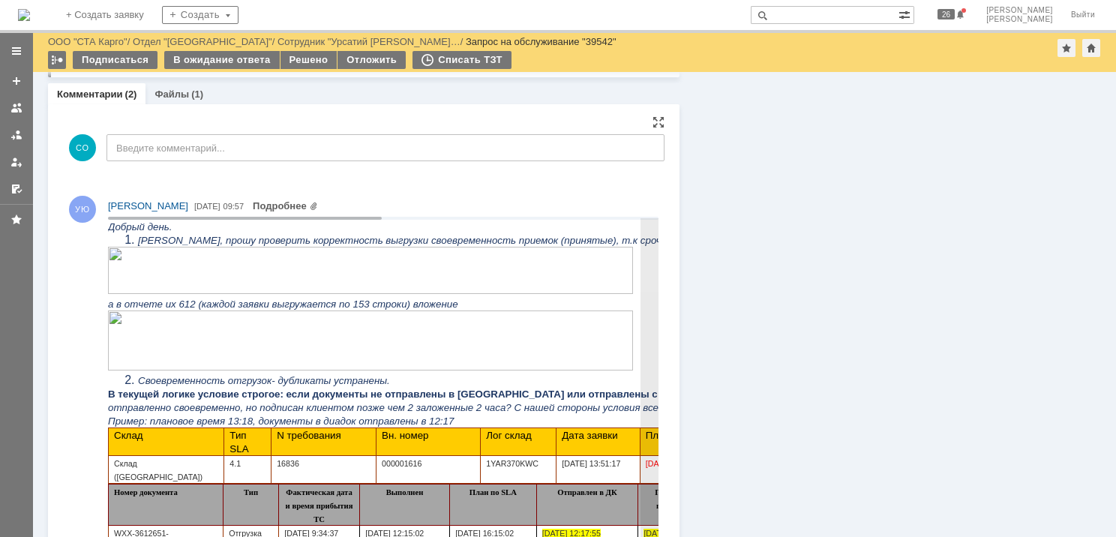
scroll to position [1500, 0]
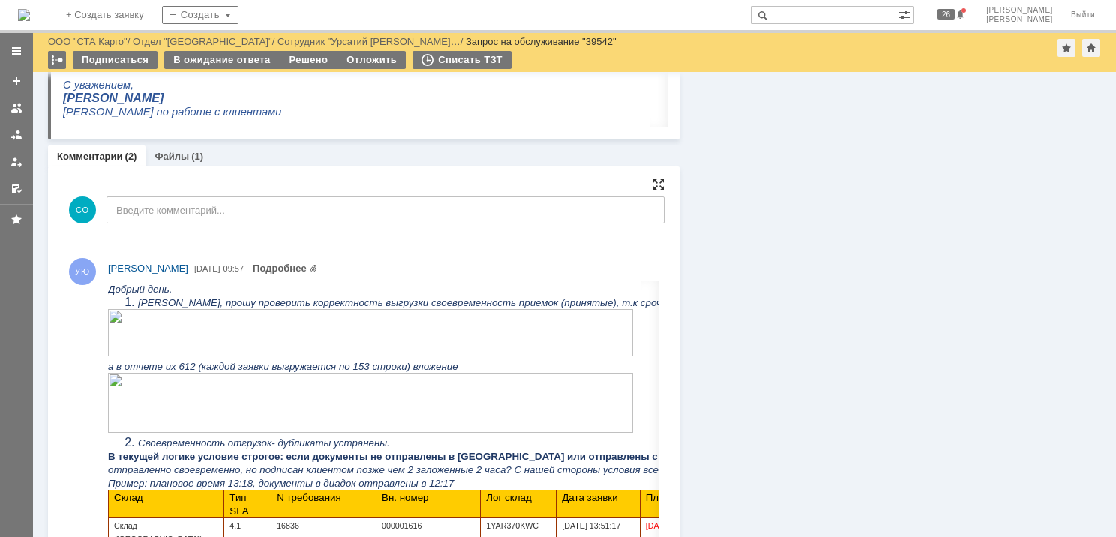
drag, startPoint x: 653, startPoint y: 186, endPoint x: 596, endPoint y: 71, distance: 128.8
click at [653, 186] on div at bounding box center [659, 185] width 12 height 12
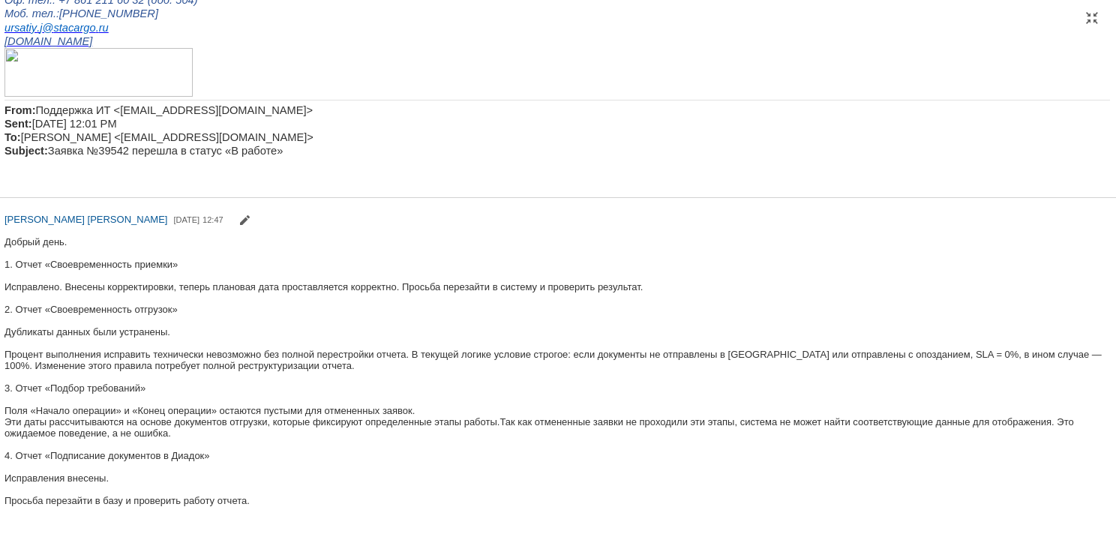
scroll to position [858, 0]
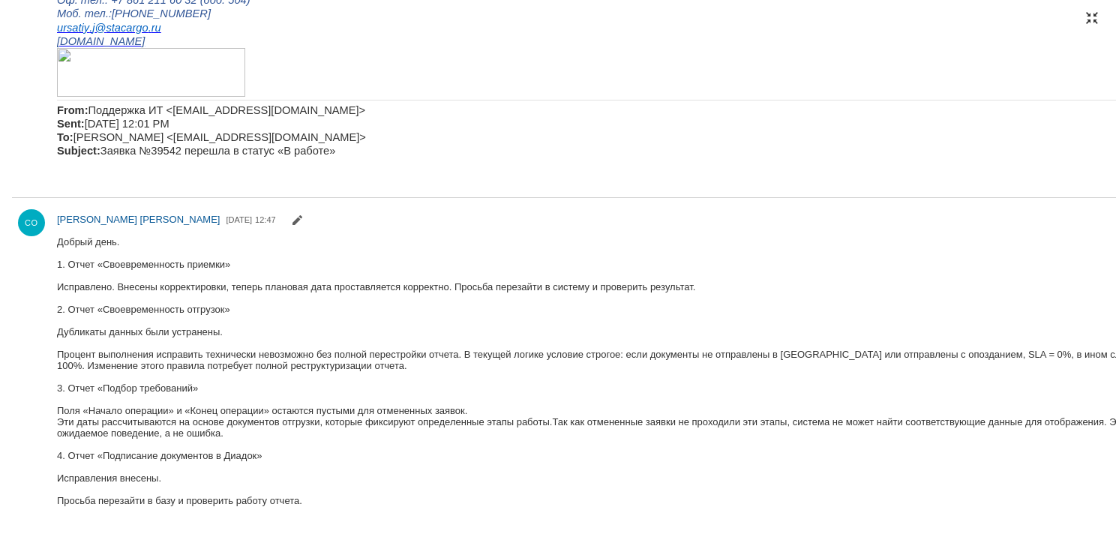
click at [1091, 21] on div at bounding box center [1092, 18] width 12 height 12
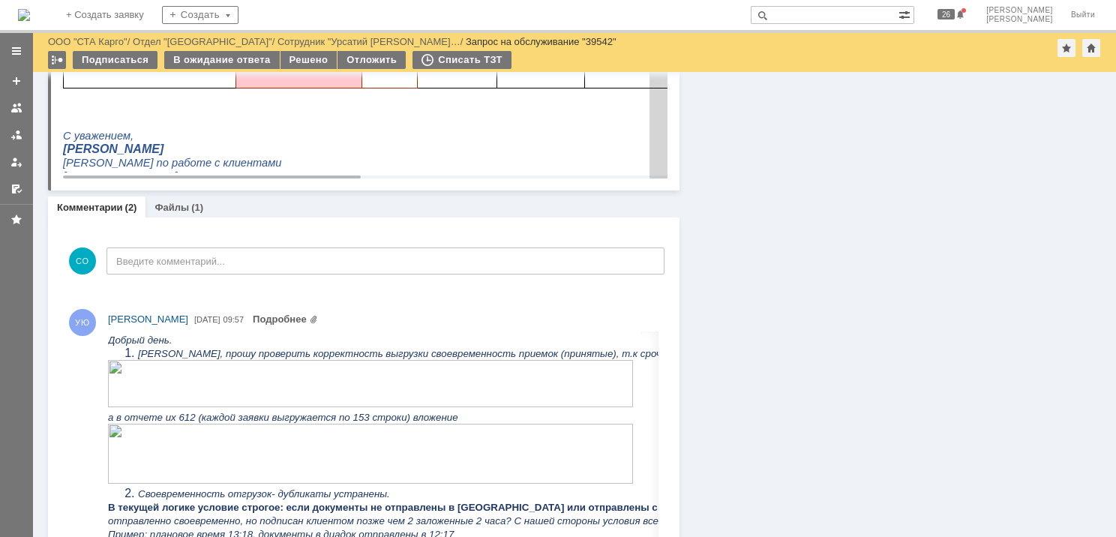
scroll to position [1230, 0]
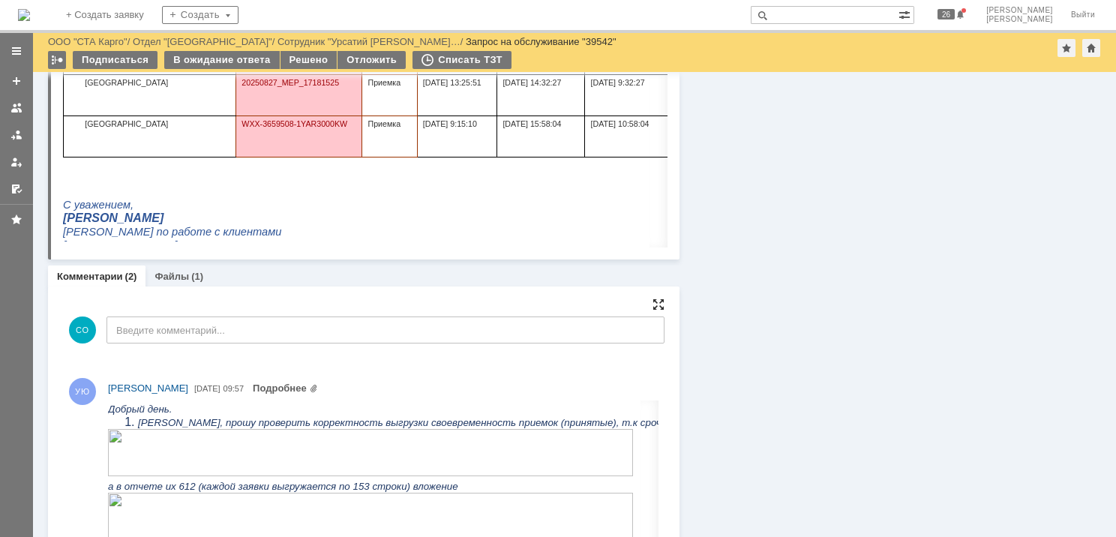
click at [653, 306] on div at bounding box center [659, 305] width 12 height 12
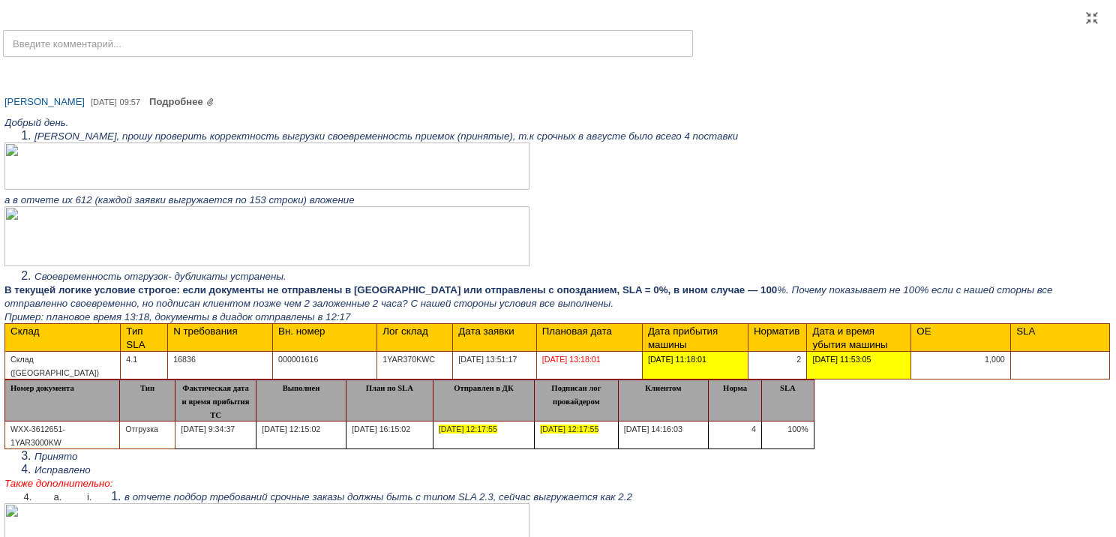
scroll to position [0, 0]
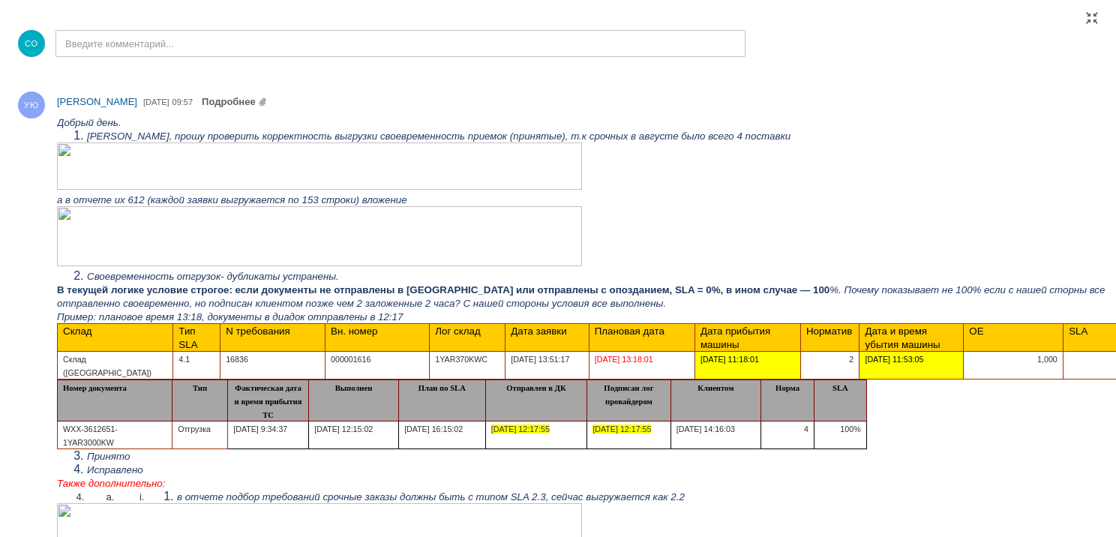
click at [358, 362] on span "000001616" at bounding box center [351, 359] width 40 height 9
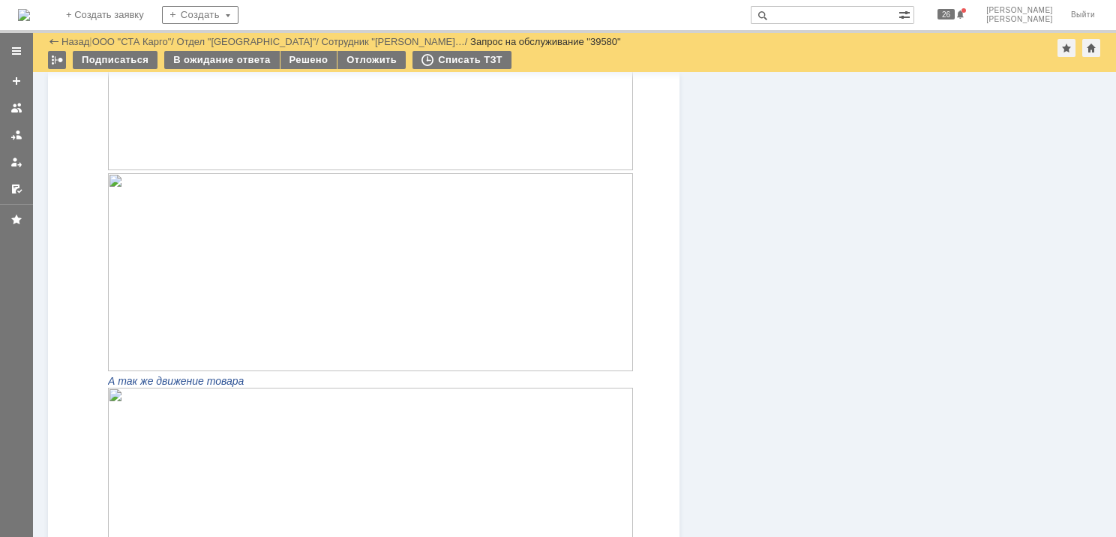
scroll to position [896, 0]
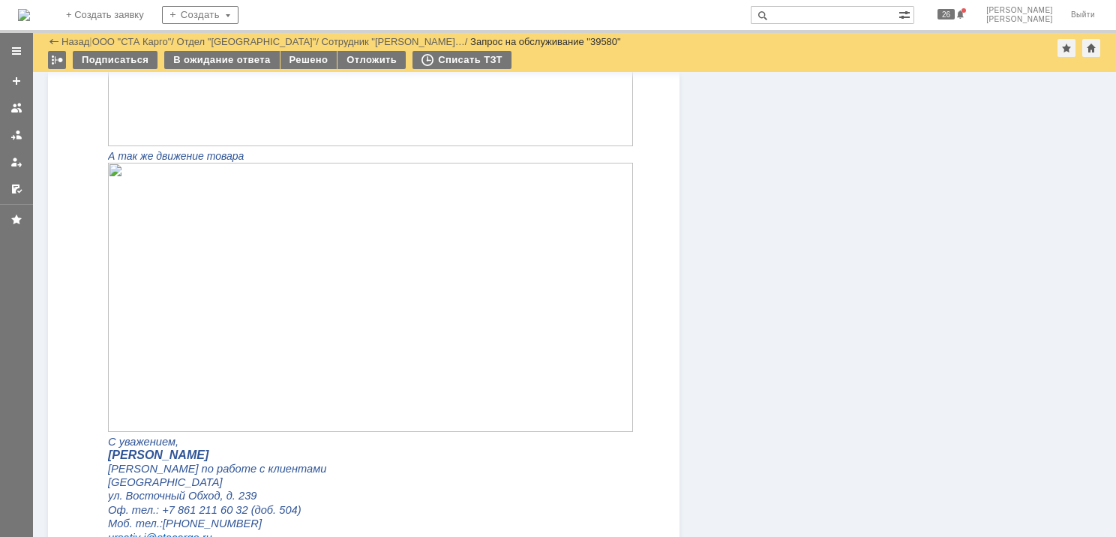
click at [367, 334] on img at bounding box center [370, 297] width 525 height 269
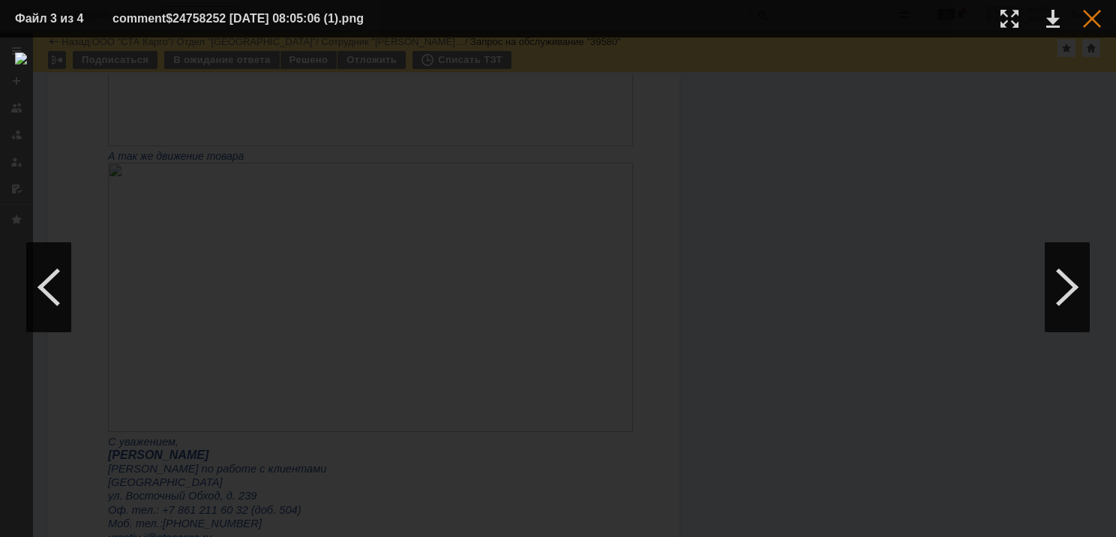
click at [1096, 18] on div at bounding box center [1092, 19] width 18 height 18
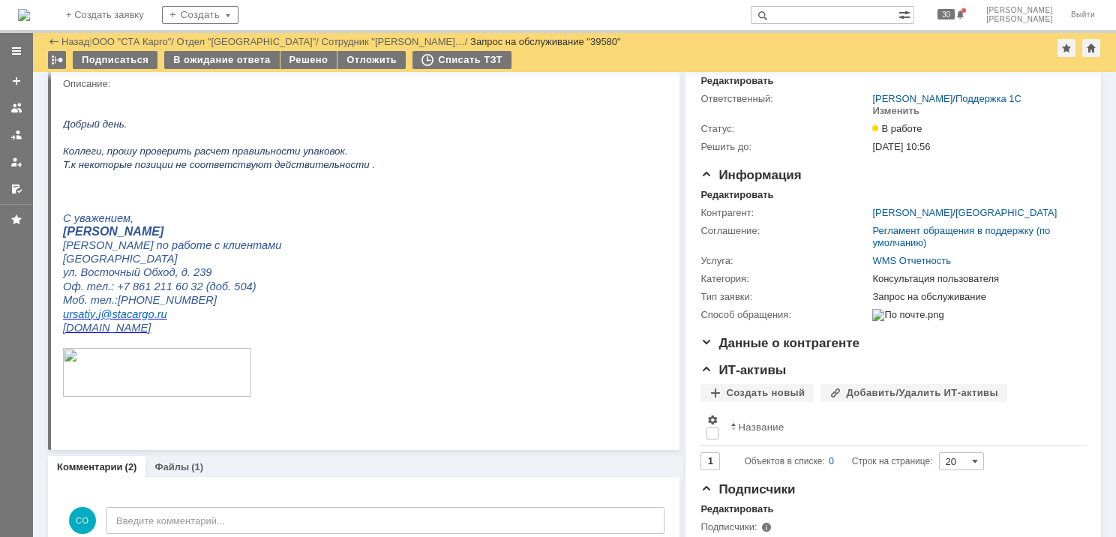
scroll to position [0, 0]
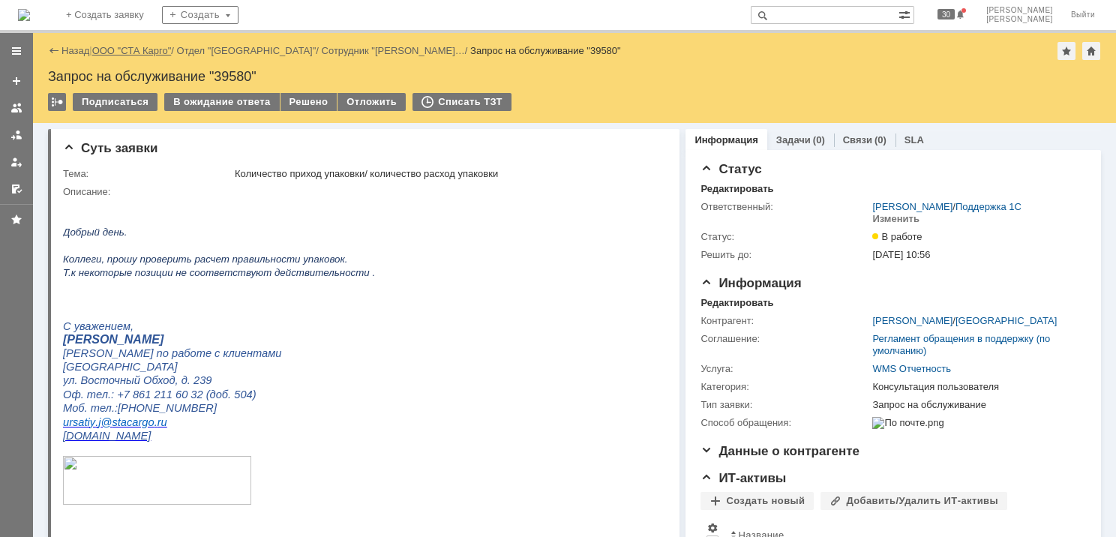
click at [129, 55] on link "ООО "СТА Карго"" at bounding box center [132, 50] width 80 height 11
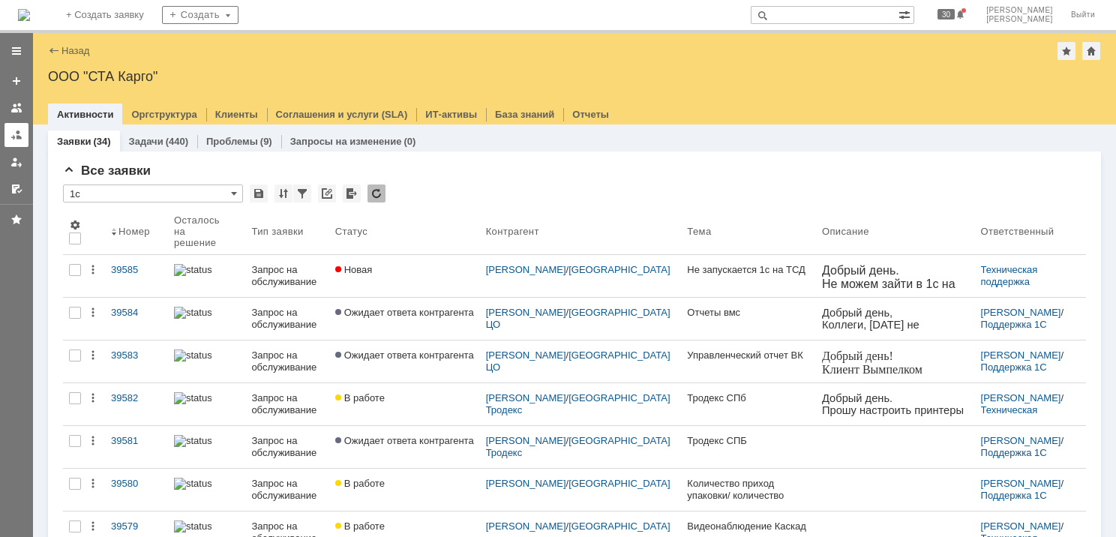
click at [14, 141] on link at bounding box center [17, 135] width 24 height 24
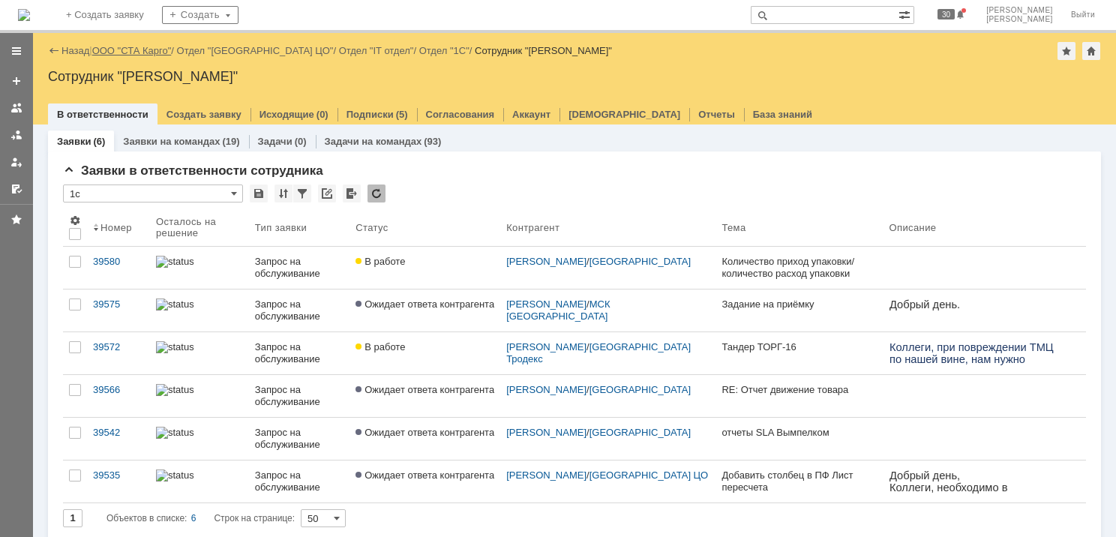
click at [152, 51] on link "ООО "СТА Карго"" at bounding box center [132, 50] width 80 height 11
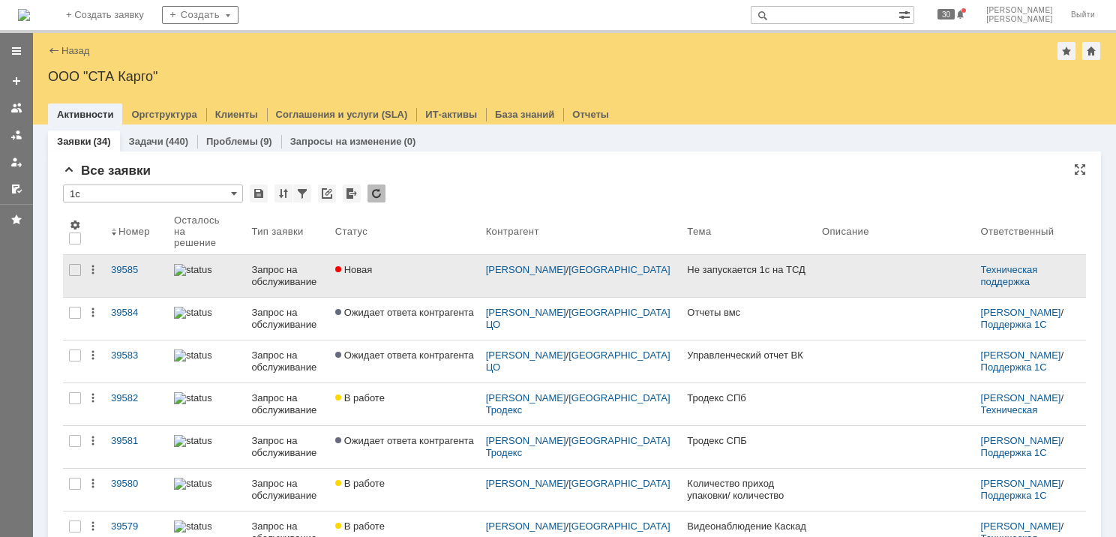
click at [428, 265] on div "Новая" at bounding box center [404, 270] width 139 height 12
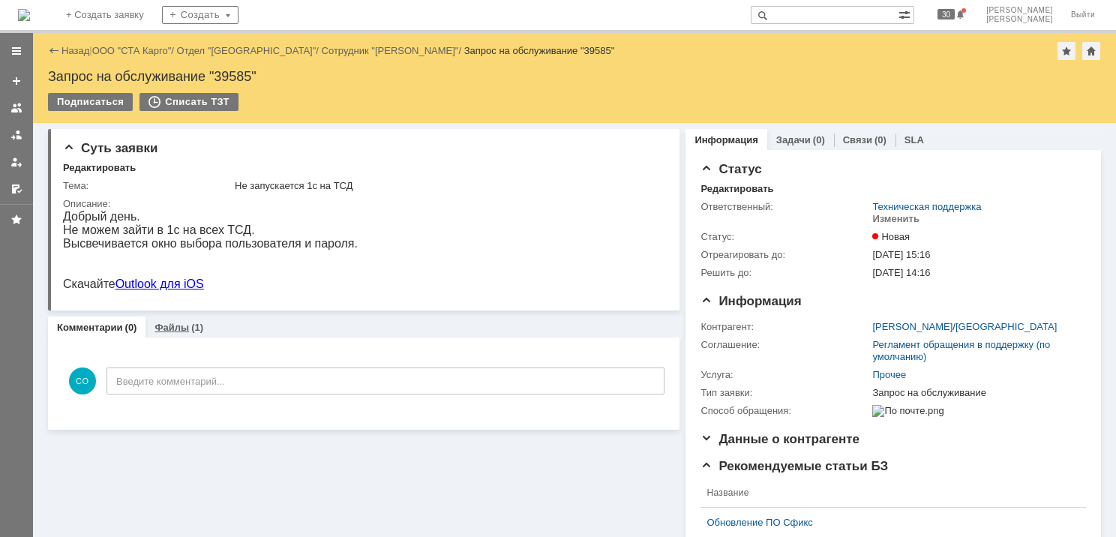
click at [164, 330] on link "Файлы" at bounding box center [172, 327] width 35 height 11
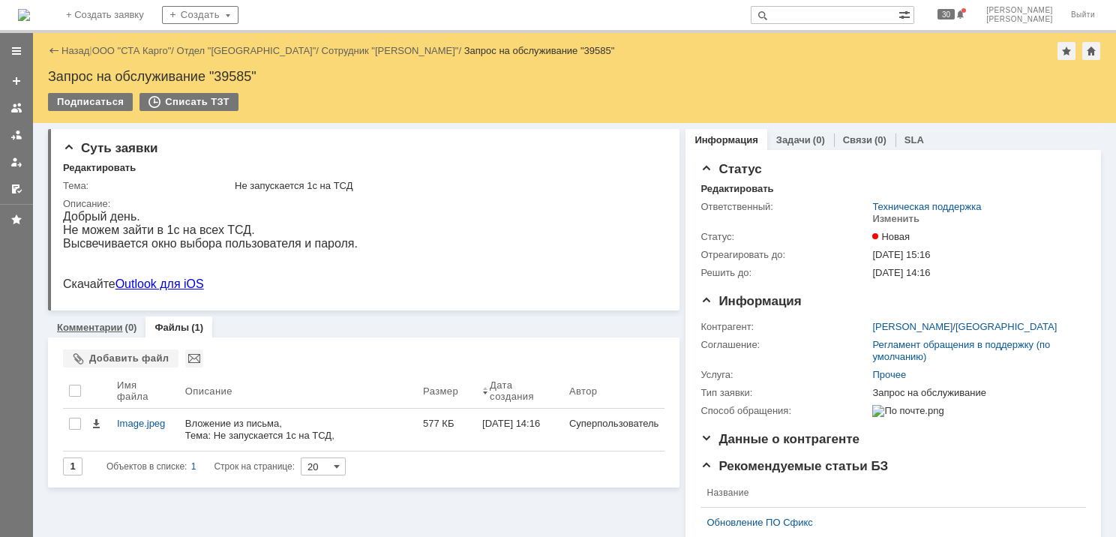
click at [92, 324] on link "Комментарии" at bounding box center [90, 327] width 66 height 11
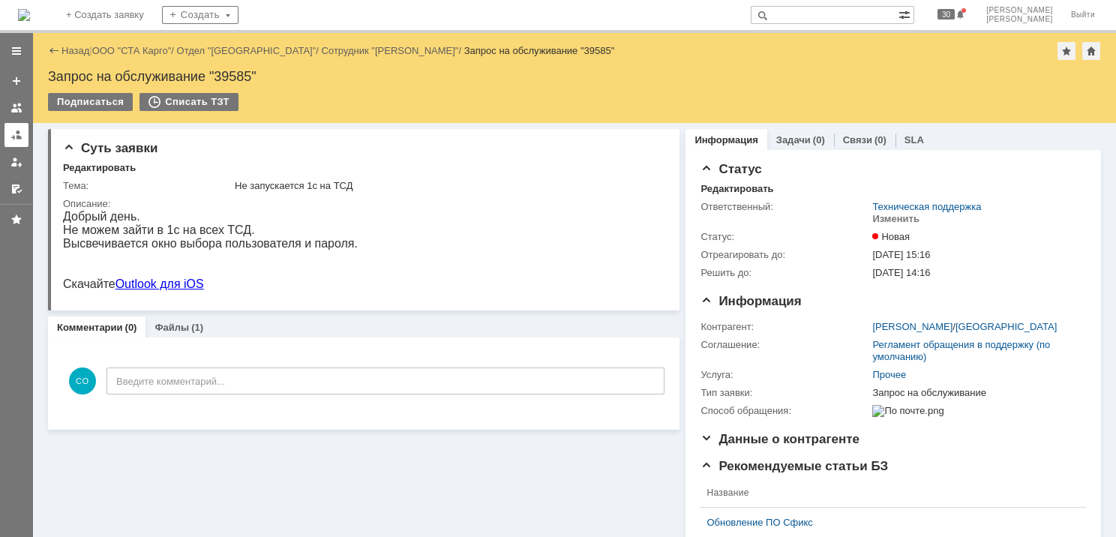
click at [13, 135] on div at bounding box center [17, 135] width 12 height 12
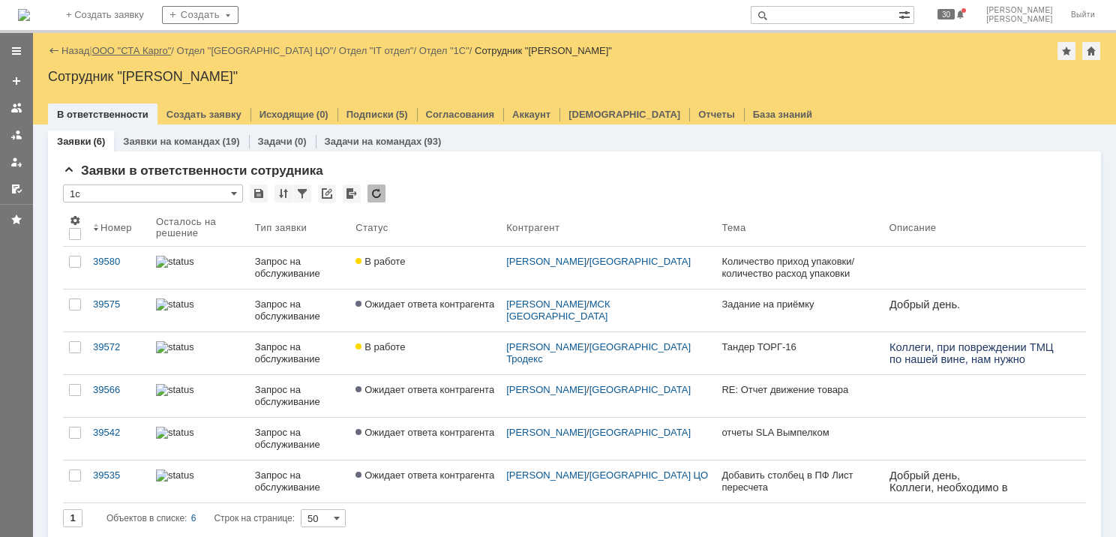
click at [128, 49] on link "ООО "СТА Карго"" at bounding box center [132, 50] width 80 height 11
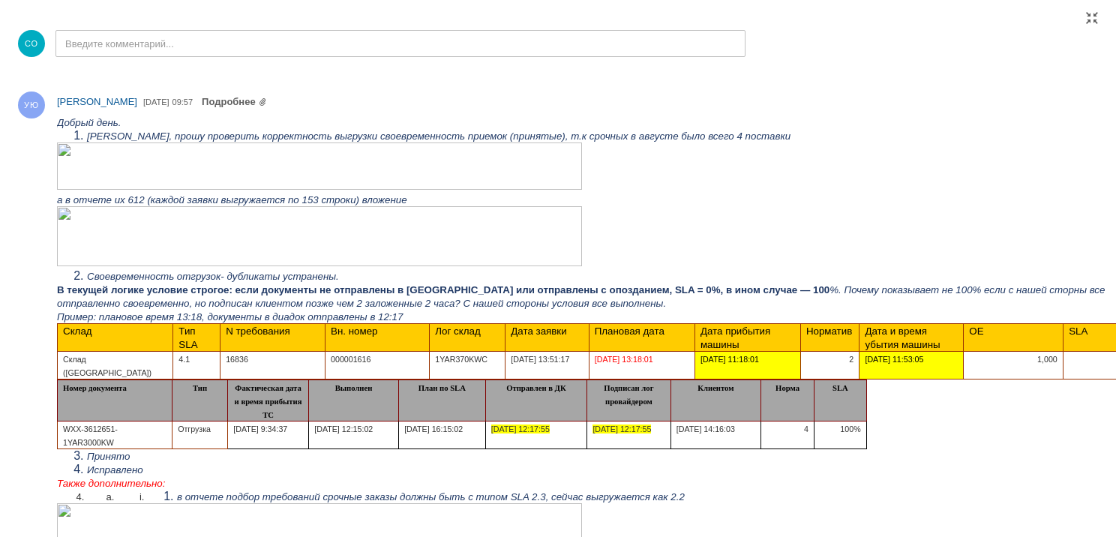
scroll to position [1006, 0]
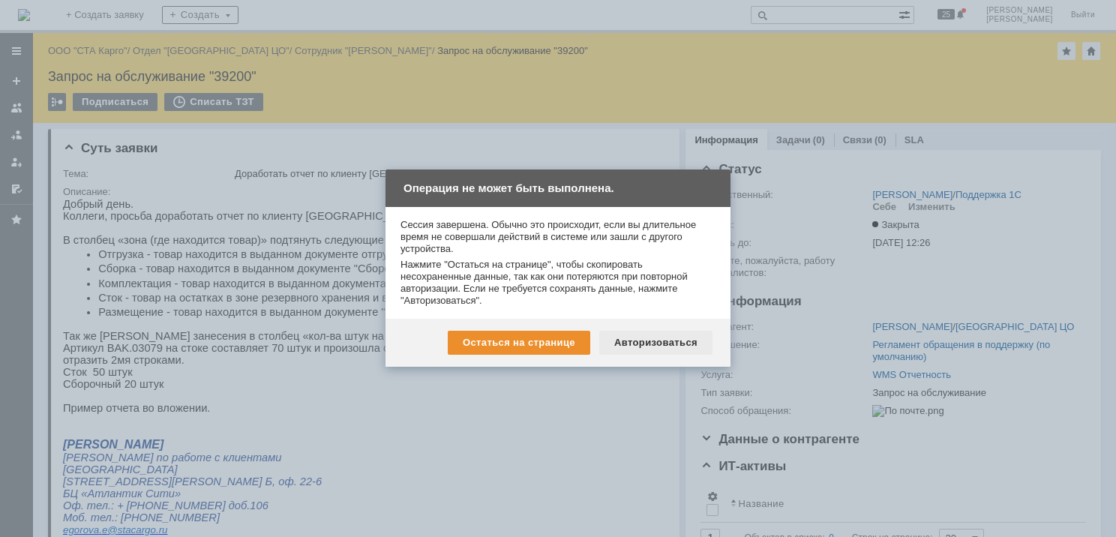
click at [645, 345] on div "Авторизоваться" at bounding box center [655, 343] width 113 height 24
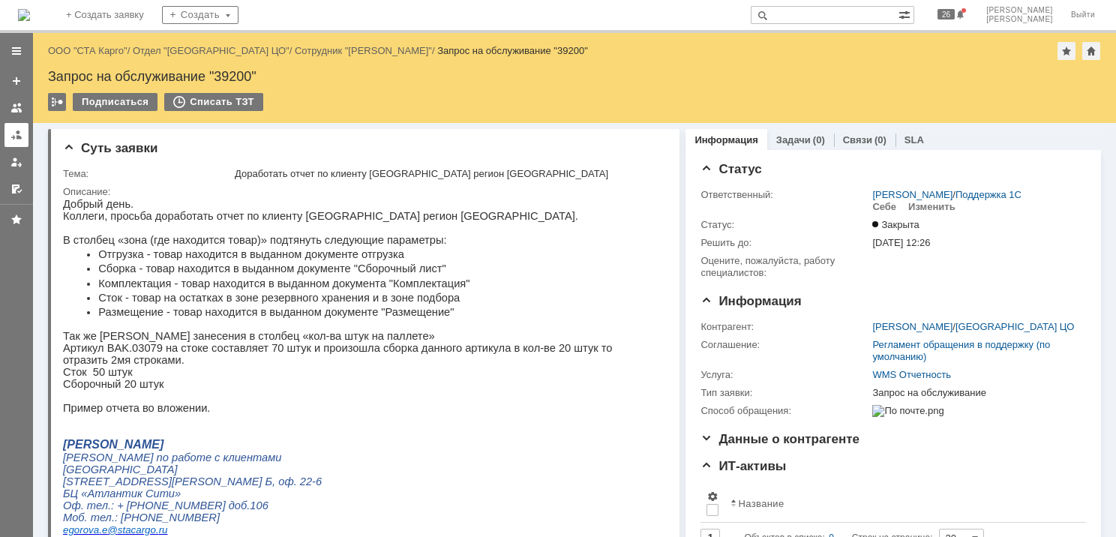
click at [23, 136] on link at bounding box center [17, 135] width 24 height 24
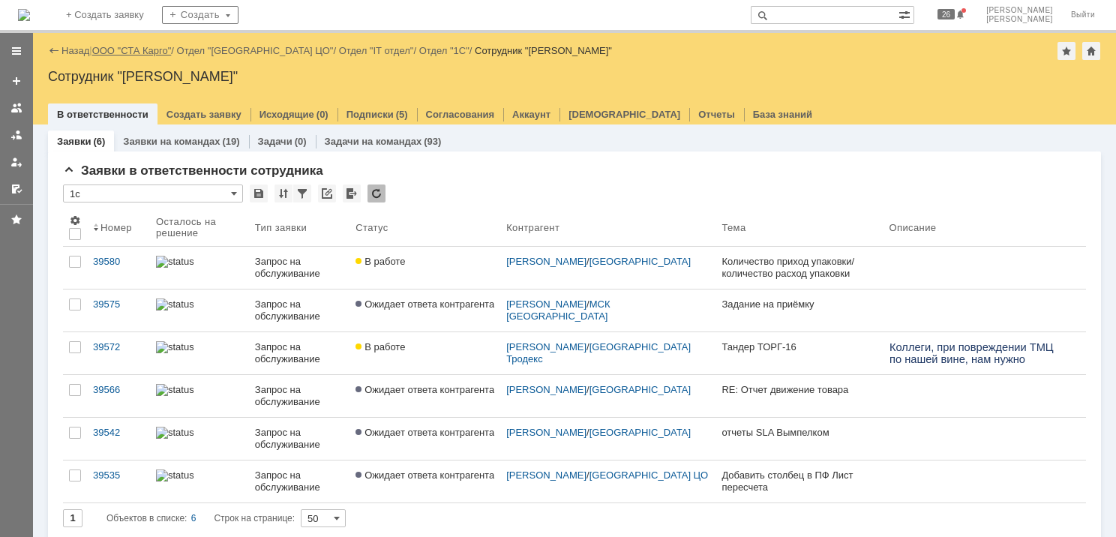
click at [123, 54] on link "ООО "СТА Карго"" at bounding box center [132, 50] width 80 height 11
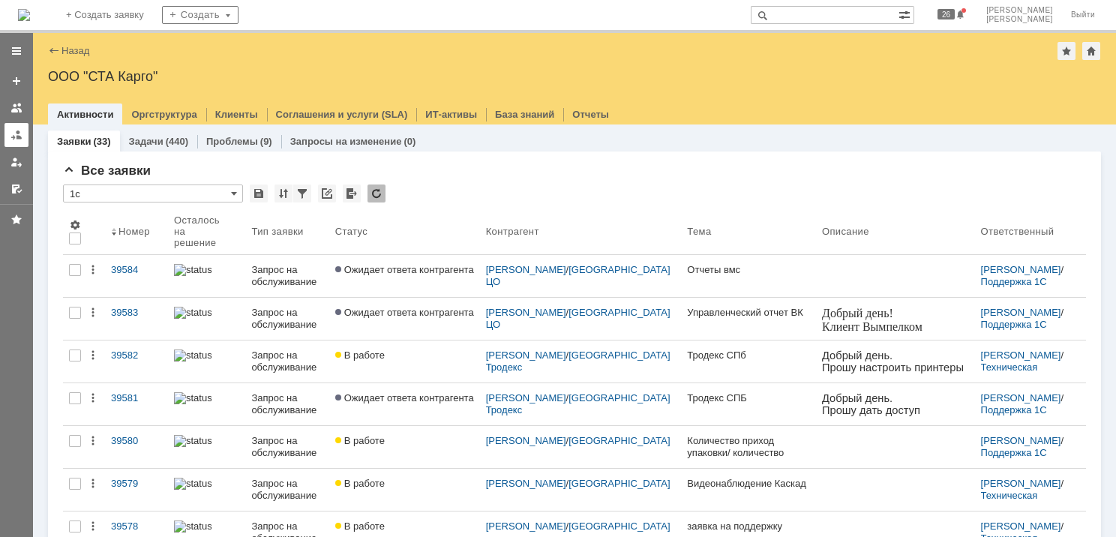
click at [17, 139] on div at bounding box center [17, 135] width 12 height 12
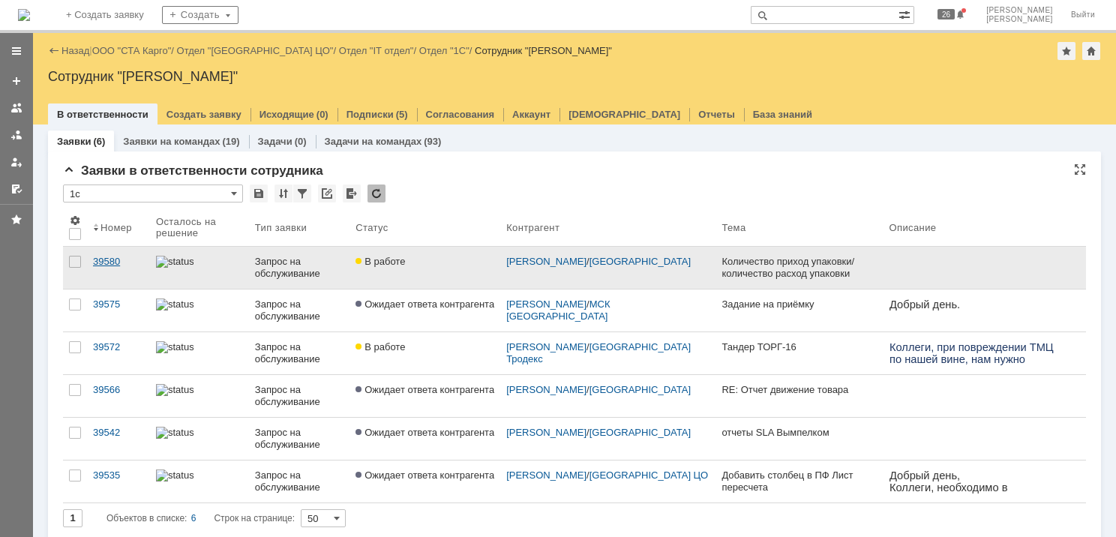
click at [137, 270] on link "39580" at bounding box center [118, 268] width 63 height 42
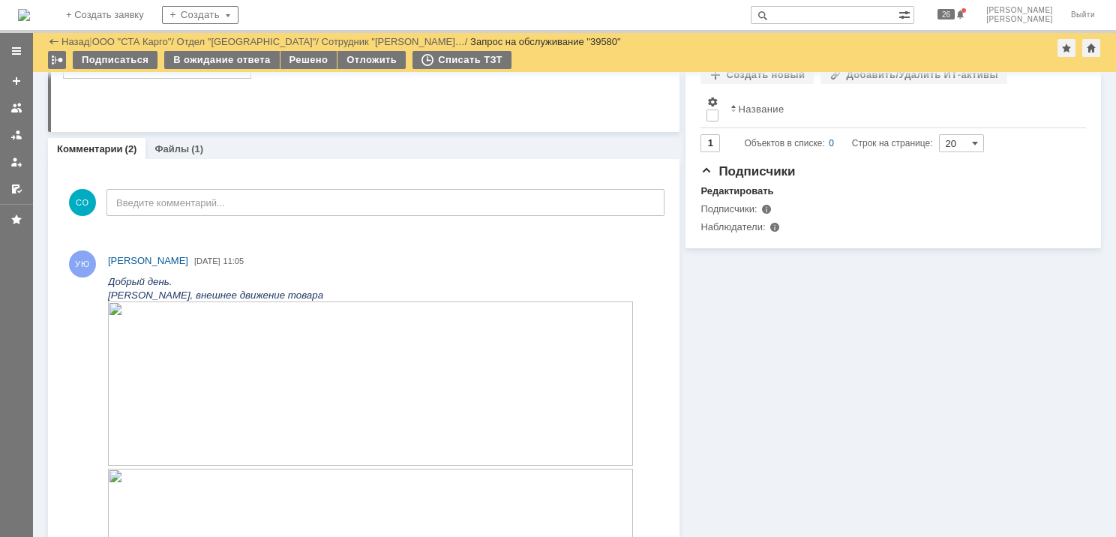
click at [285, 330] on img at bounding box center [370, 384] width 525 height 164
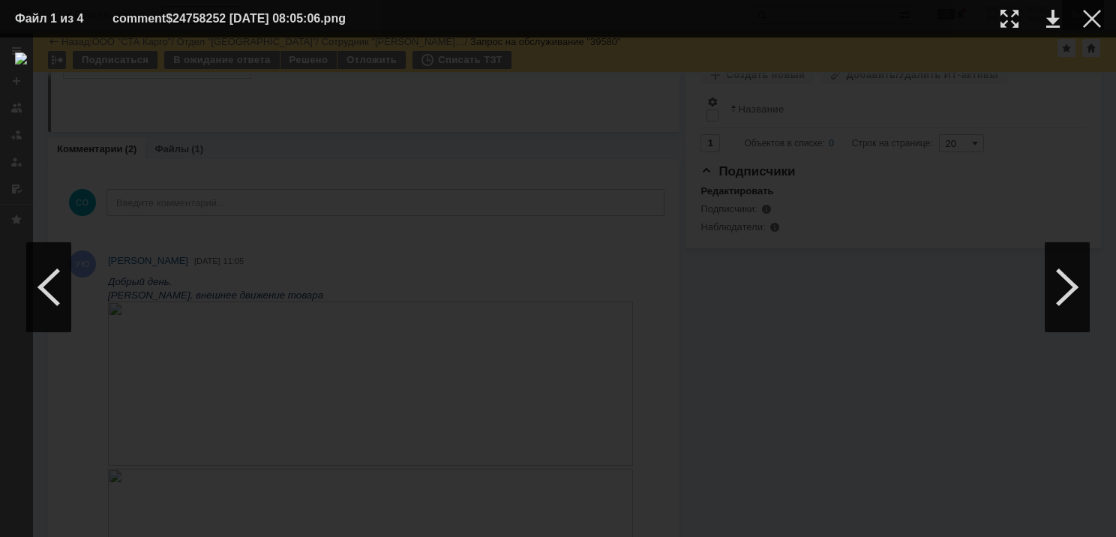
click at [1089, 15] on div at bounding box center [1092, 19] width 18 height 18
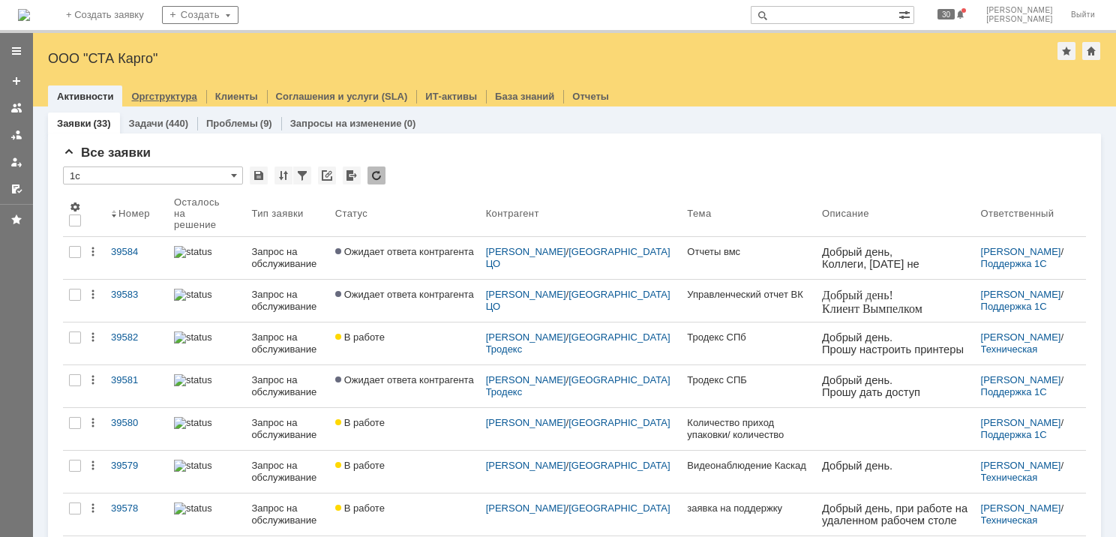
click at [186, 102] on div "Оргструктура" at bounding box center [163, 97] width 83 height 22
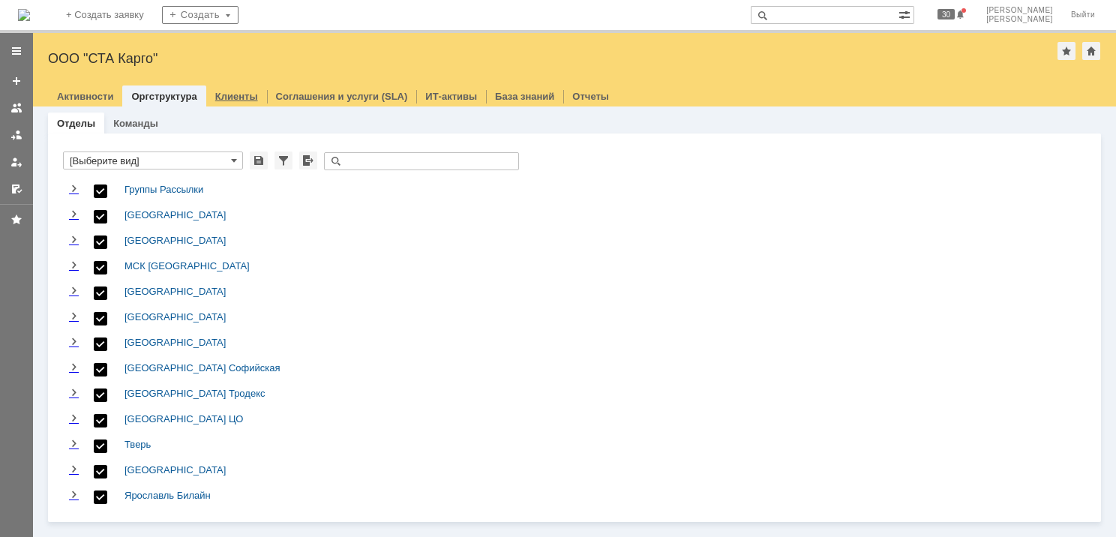
click at [216, 95] on link "Клиенты" at bounding box center [236, 96] width 43 height 11
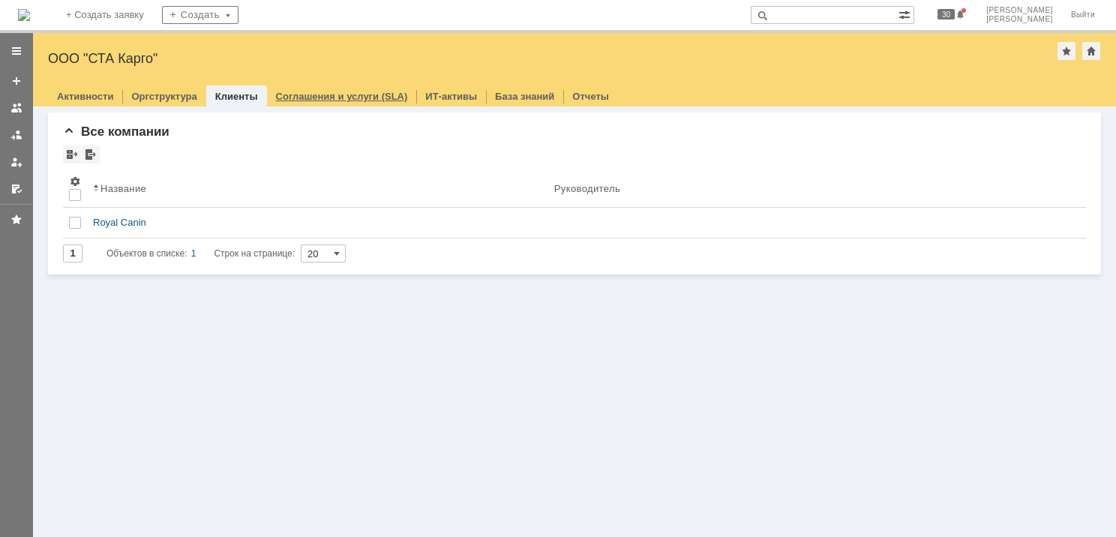
click at [284, 94] on link "Соглашения и услуги (SLA)" at bounding box center [342, 96] width 132 height 11
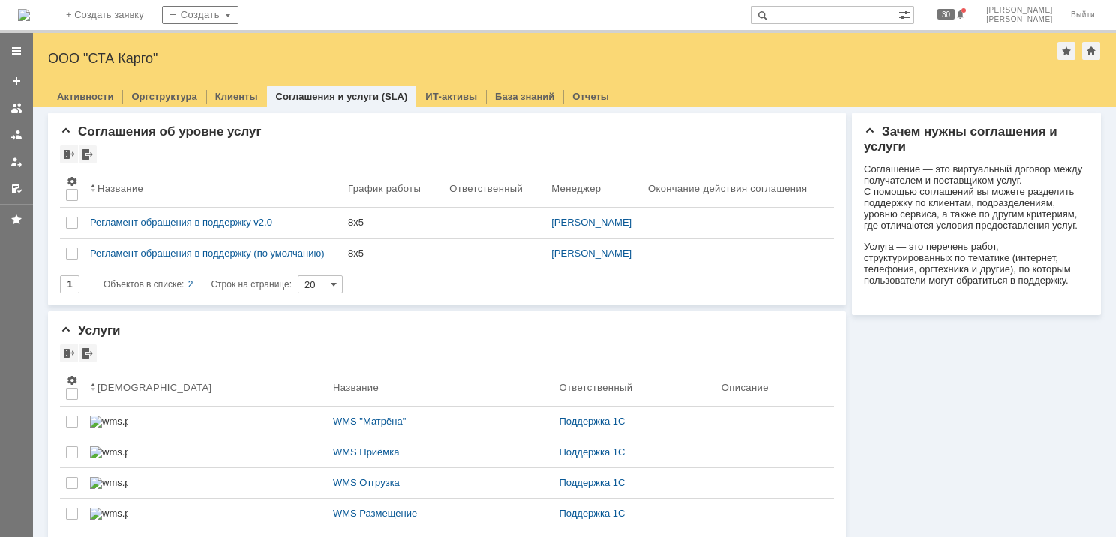
click at [425, 96] on link "ИТ-активы" at bounding box center [451, 96] width 52 height 11
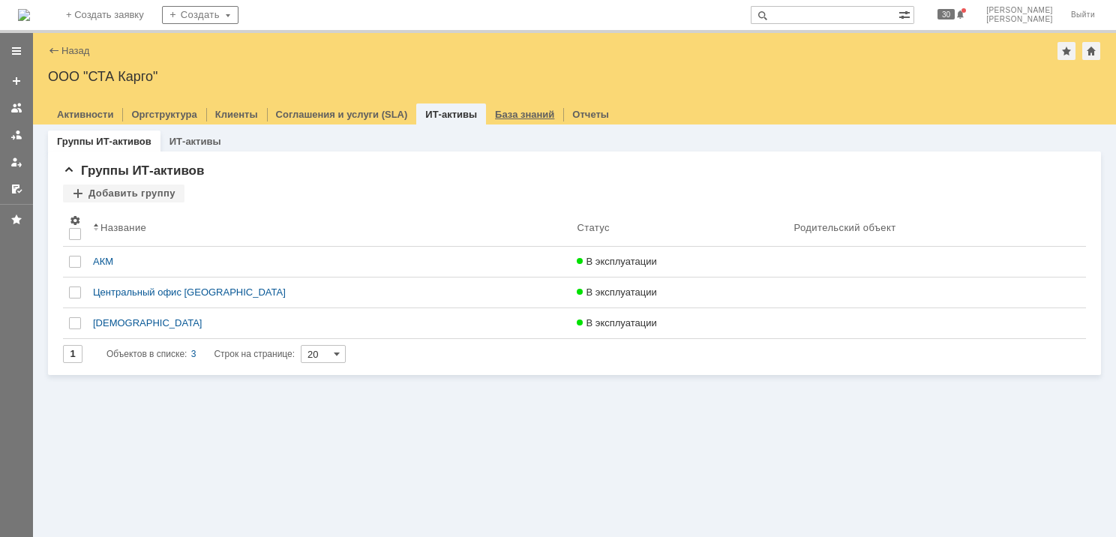
click at [495, 113] on link "База знаний" at bounding box center [524, 114] width 59 height 11
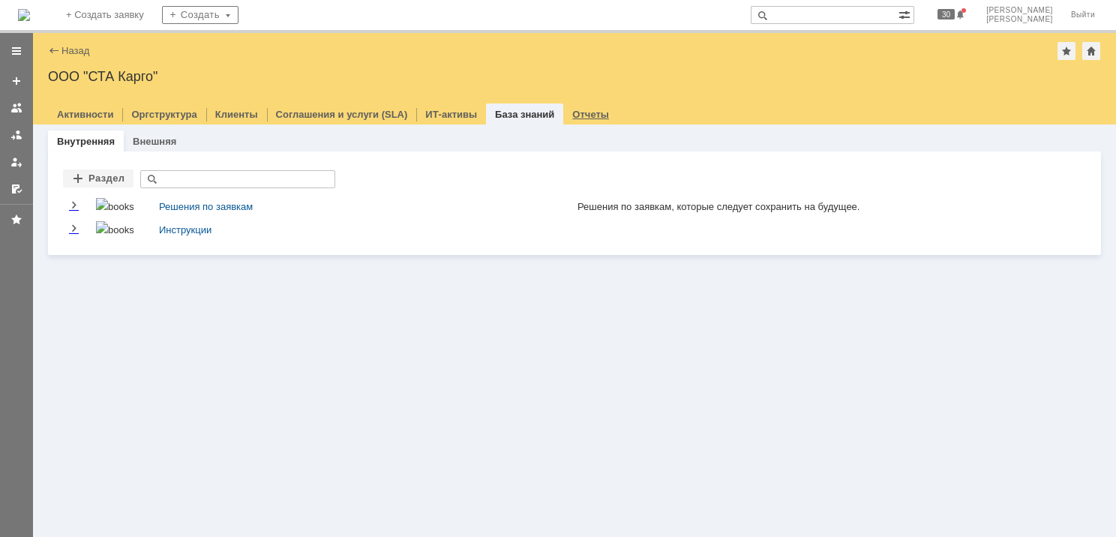
click at [563, 105] on div "Отчеты" at bounding box center [590, 115] width 55 height 22
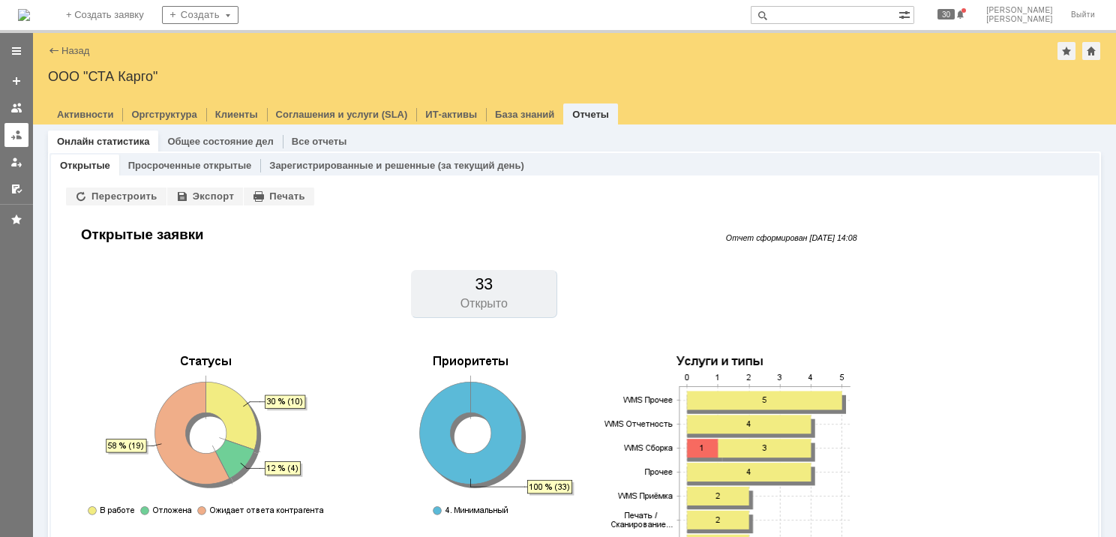
click at [17, 144] on link at bounding box center [17, 135] width 24 height 24
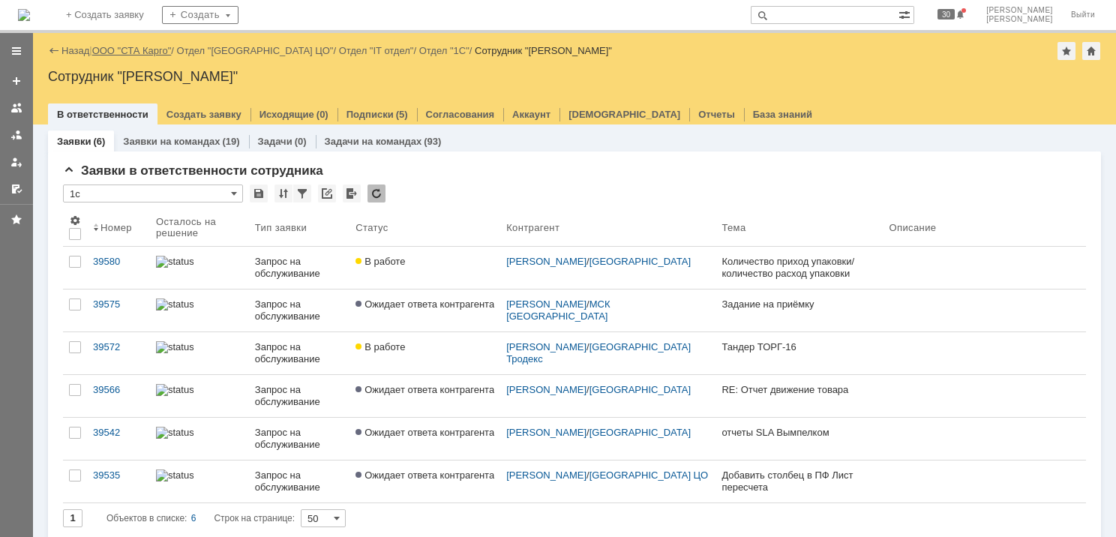
click at [150, 54] on link "ООО "СТА Карго"" at bounding box center [132, 50] width 80 height 11
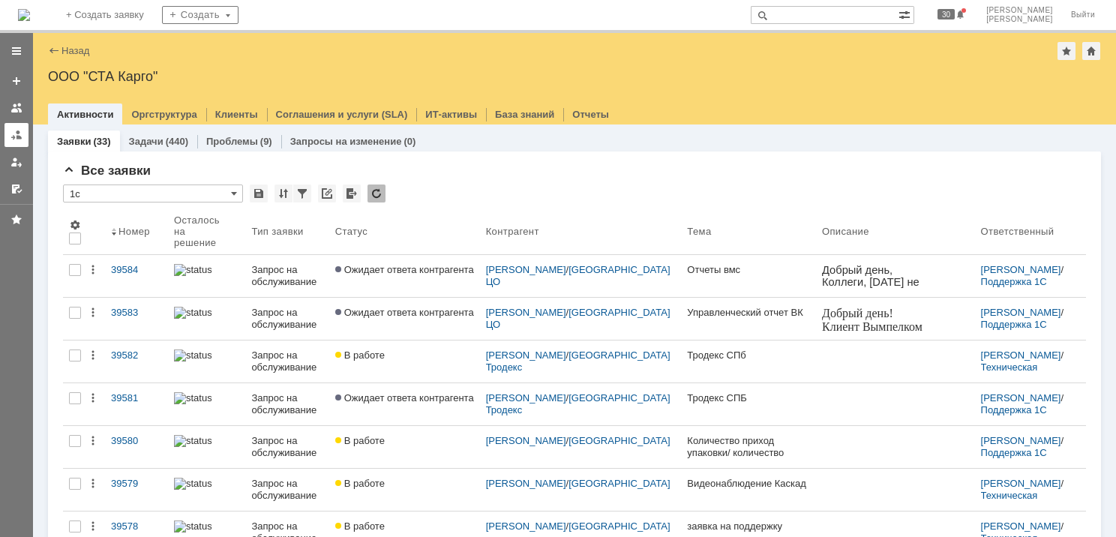
click at [11, 141] on link at bounding box center [17, 135] width 24 height 24
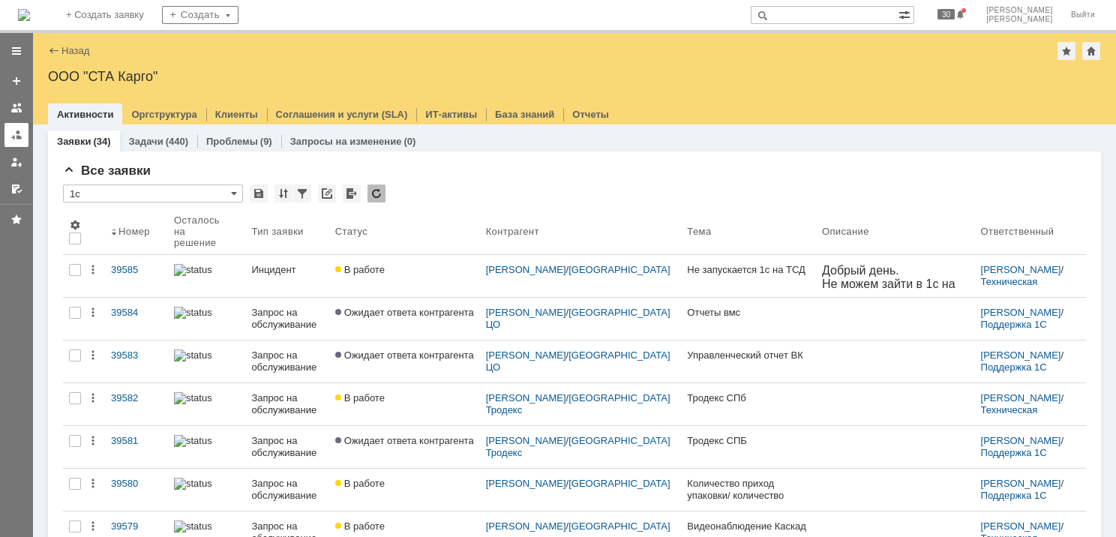
click at [9, 137] on link at bounding box center [17, 135] width 24 height 24
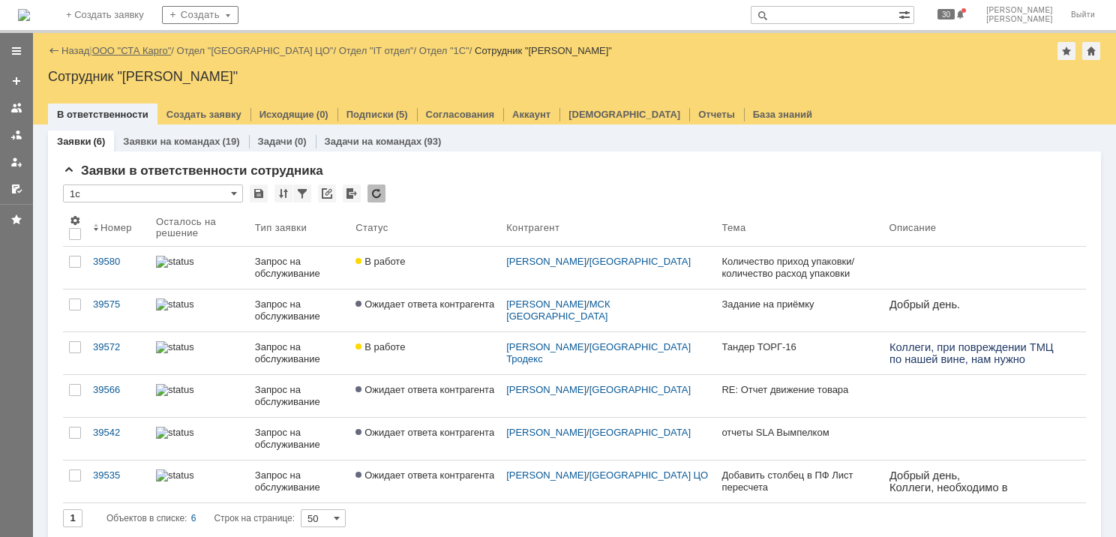
click at [107, 45] on link "ООО "СТА Карго"" at bounding box center [132, 50] width 80 height 11
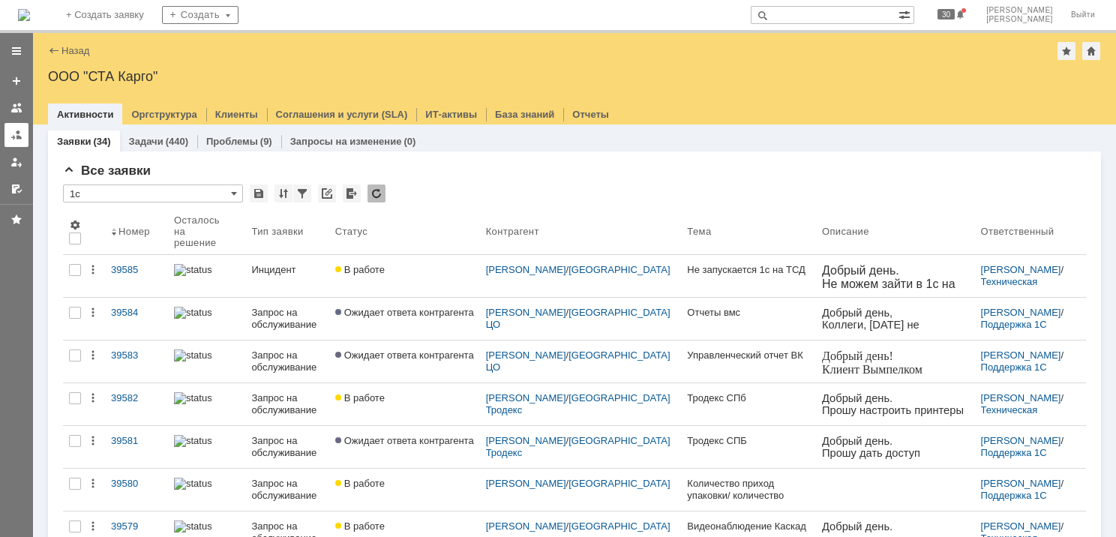
click at [19, 140] on div at bounding box center [17, 135] width 12 height 12
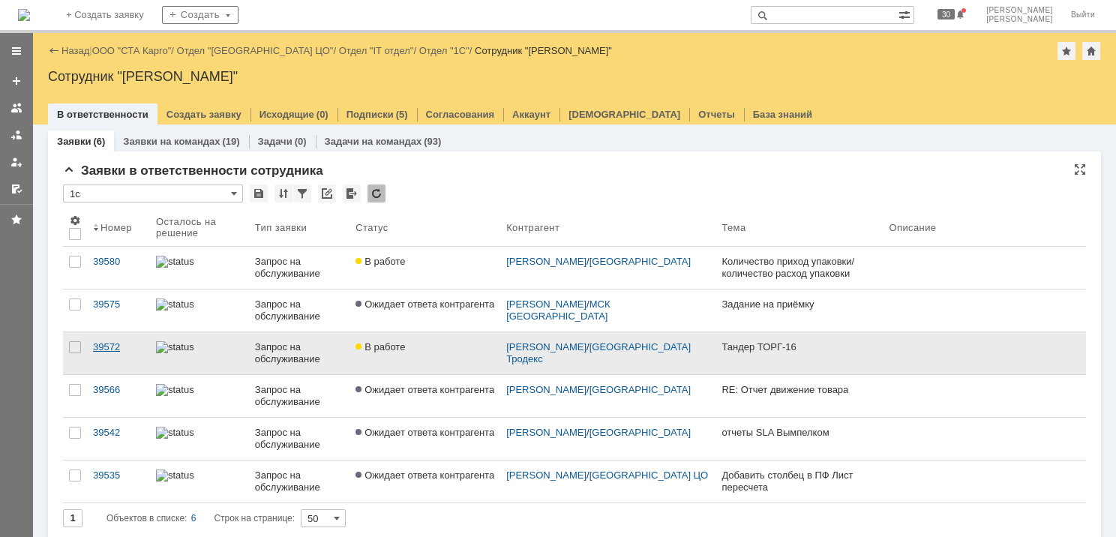
click at [113, 346] on div "39572" at bounding box center [118, 347] width 51 height 12
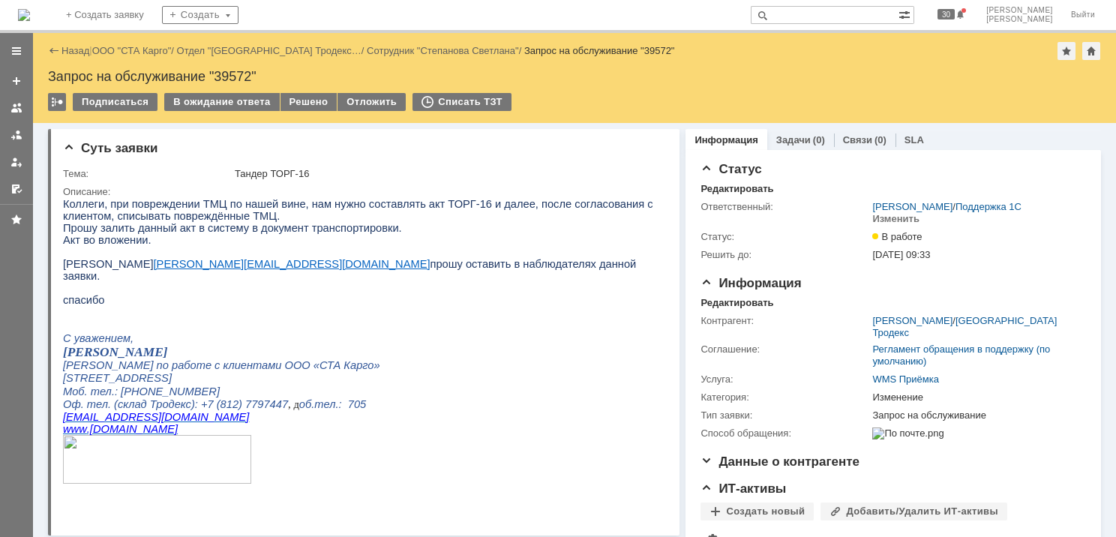
drag, startPoint x: 17, startPoint y: 133, endPoint x: 98, endPoint y: 189, distance: 98.0
click at [17, 133] on div at bounding box center [17, 135] width 12 height 12
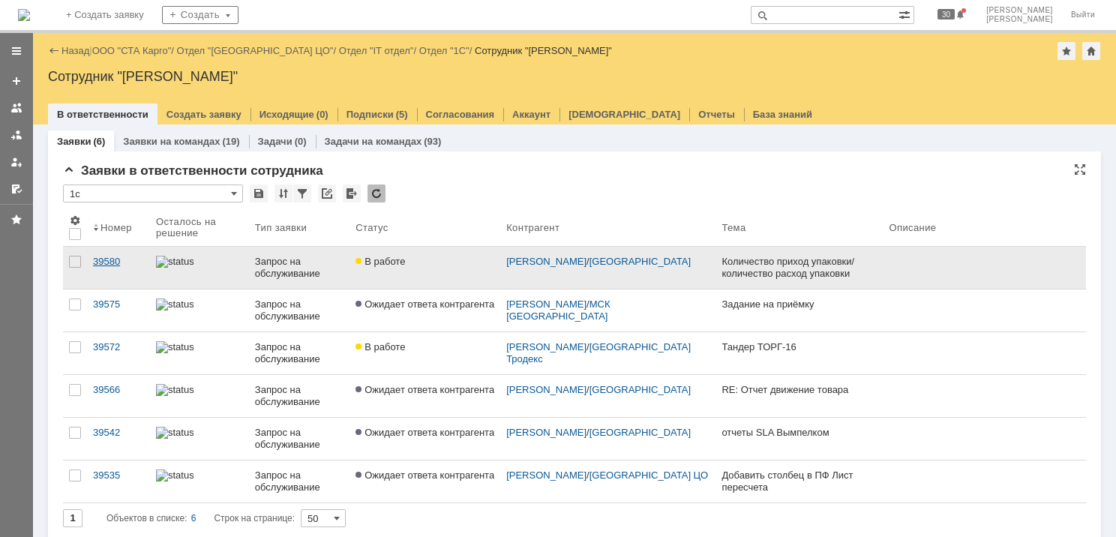
click at [123, 275] on link "39580" at bounding box center [118, 268] width 63 height 42
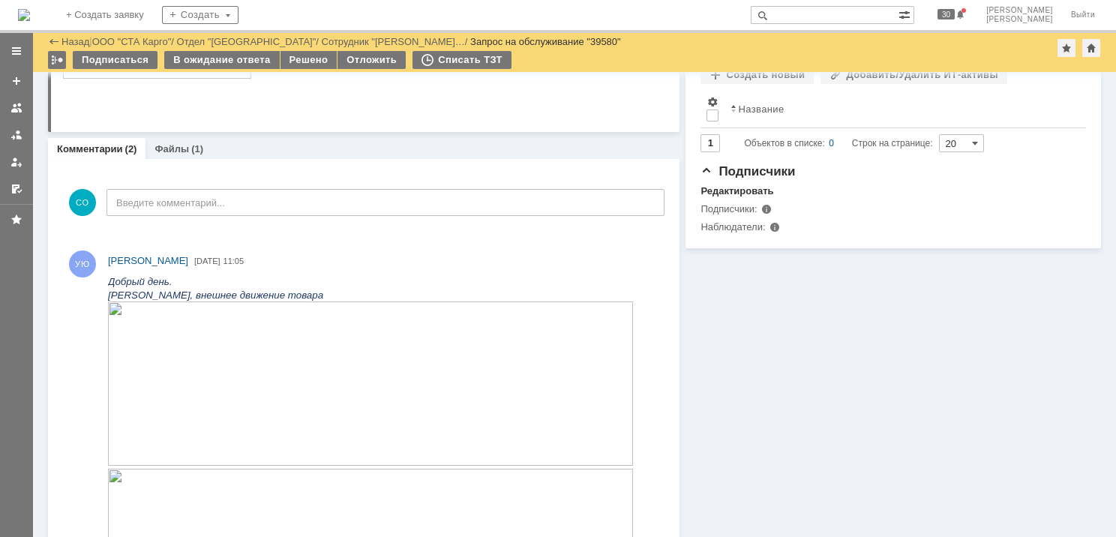
click at [327, 373] on img at bounding box center [370, 384] width 525 height 164
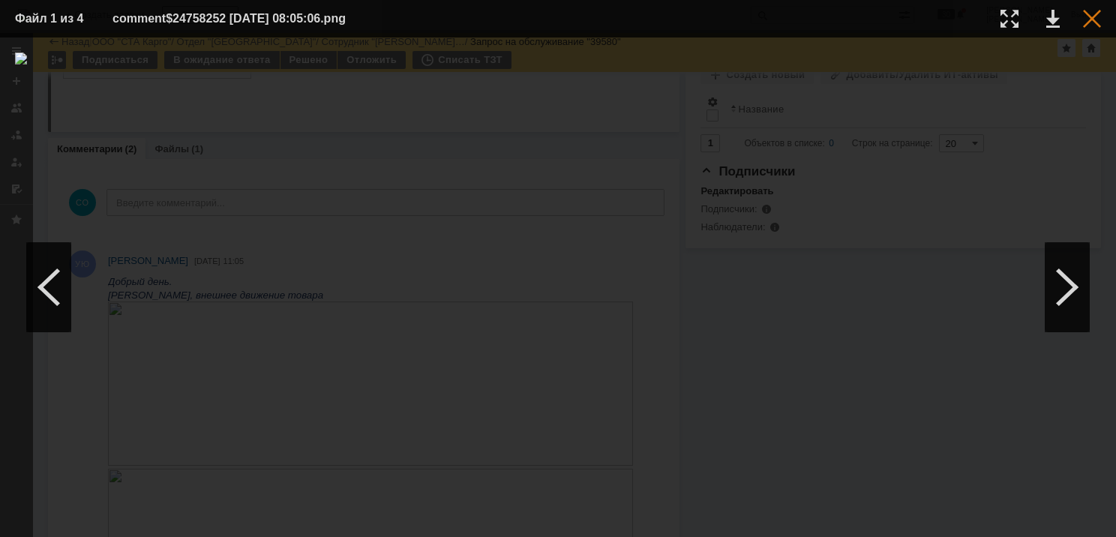
click at [1085, 22] on div at bounding box center [1092, 19] width 18 height 18
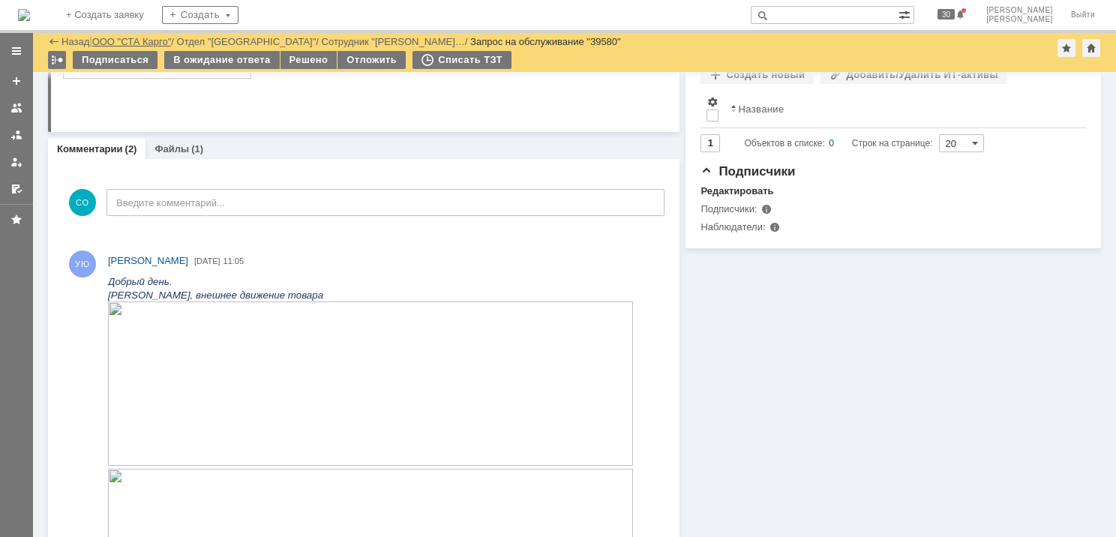
click at [147, 40] on link "ООО "СТА Карго"" at bounding box center [132, 41] width 80 height 11
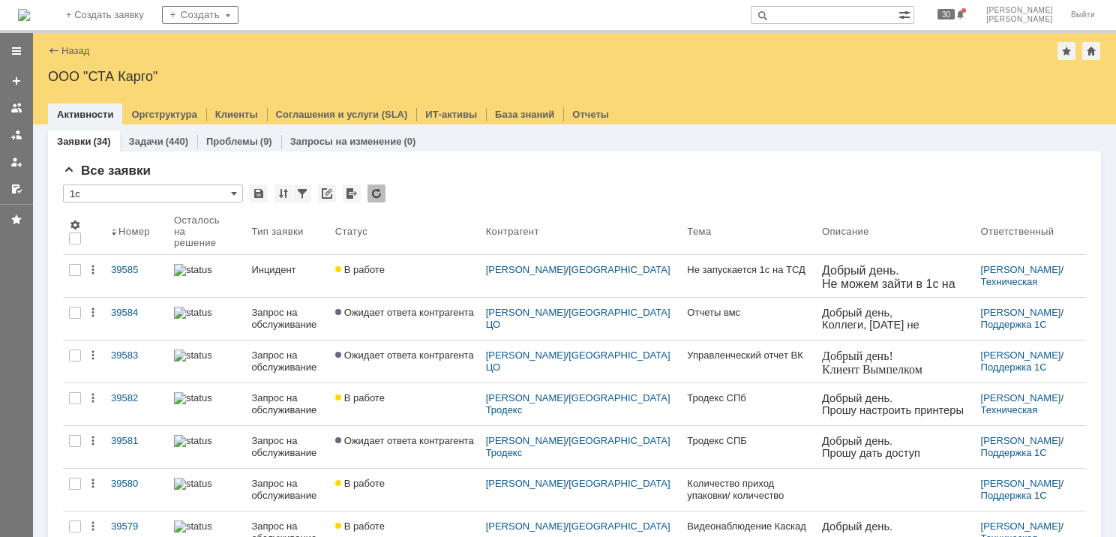
drag, startPoint x: 20, startPoint y: 136, endPoint x: 18, endPoint y: 153, distance: 17.4
click at [20, 136] on div at bounding box center [17, 135] width 12 height 12
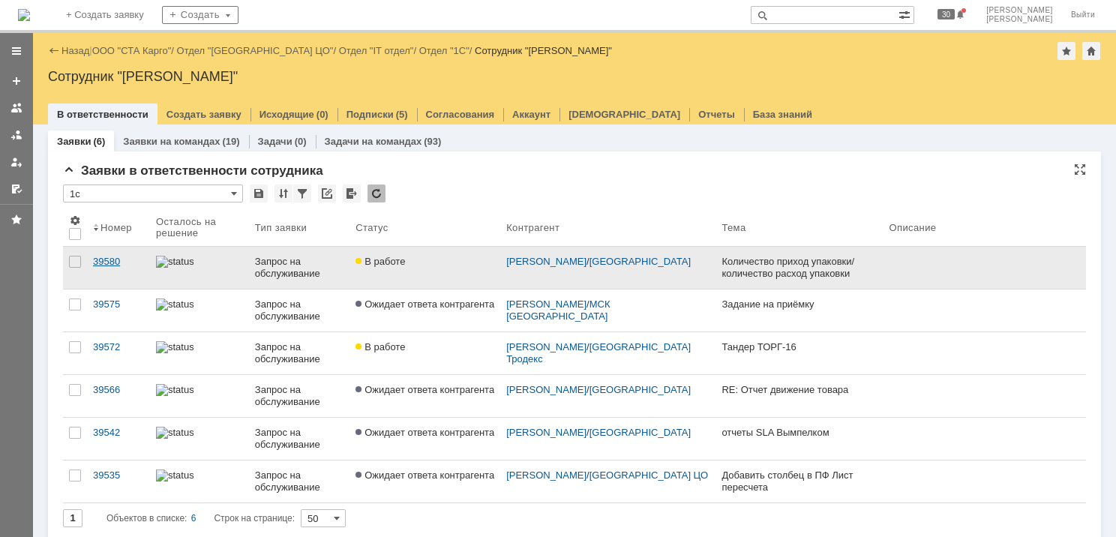
click at [132, 260] on div "39580" at bounding box center [118, 262] width 51 height 12
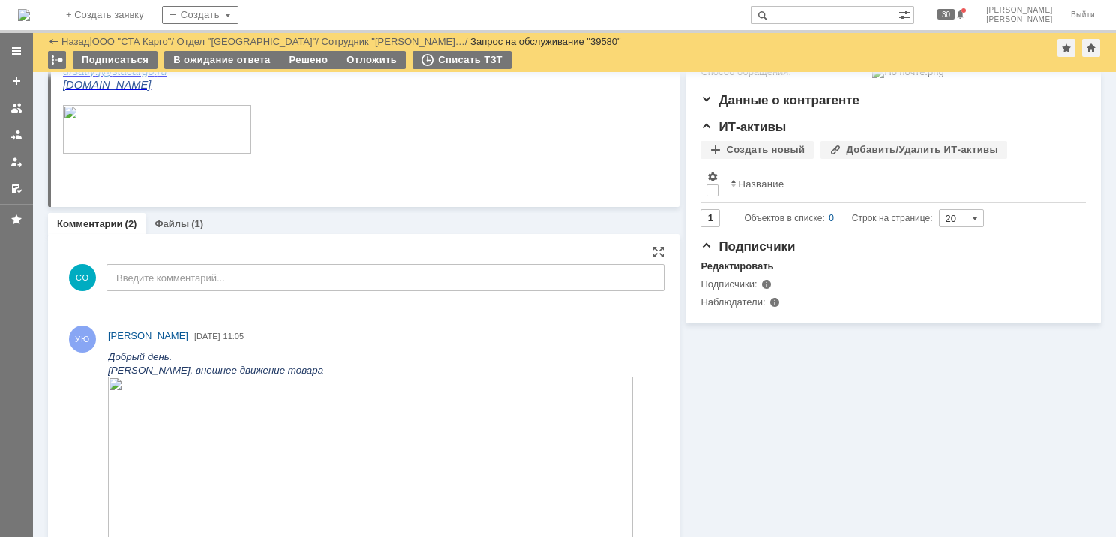
scroll to position [450, 0]
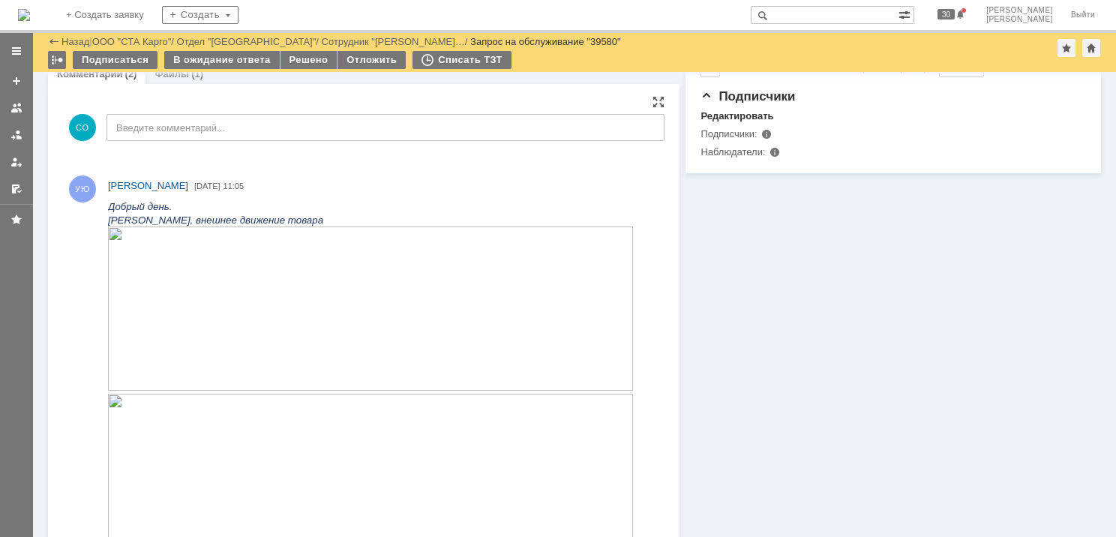
click at [255, 349] on img at bounding box center [370, 309] width 525 height 164
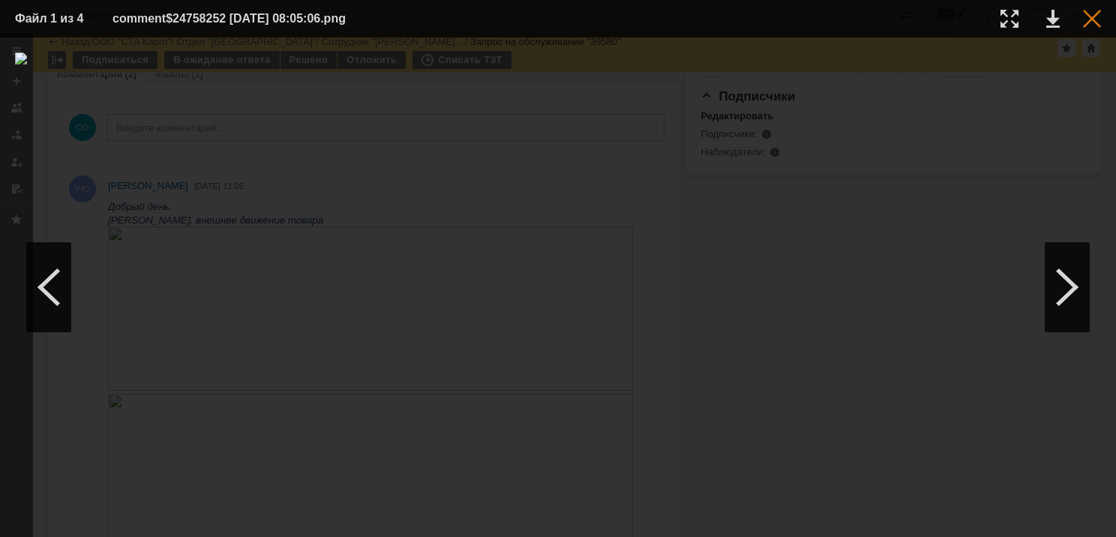
click at [1095, 26] on div at bounding box center [1092, 19] width 18 height 18
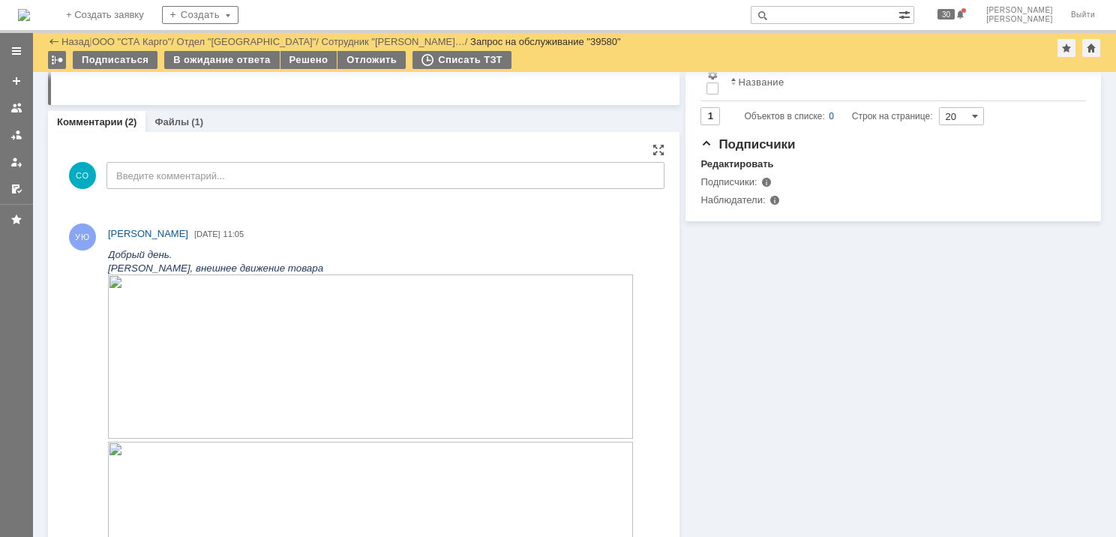
scroll to position [300, 0]
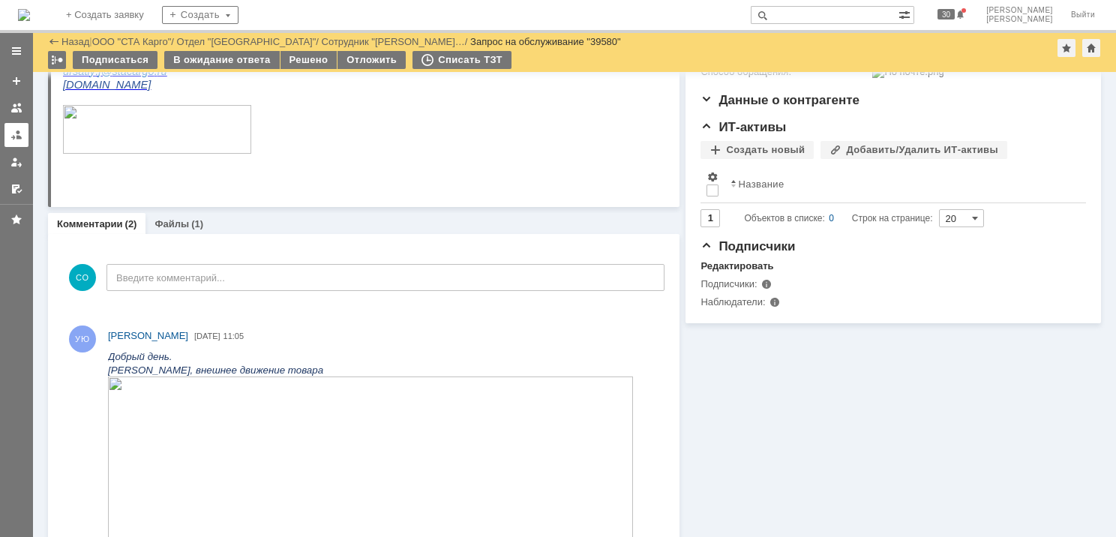
click at [11, 137] on div at bounding box center [17, 135] width 12 height 12
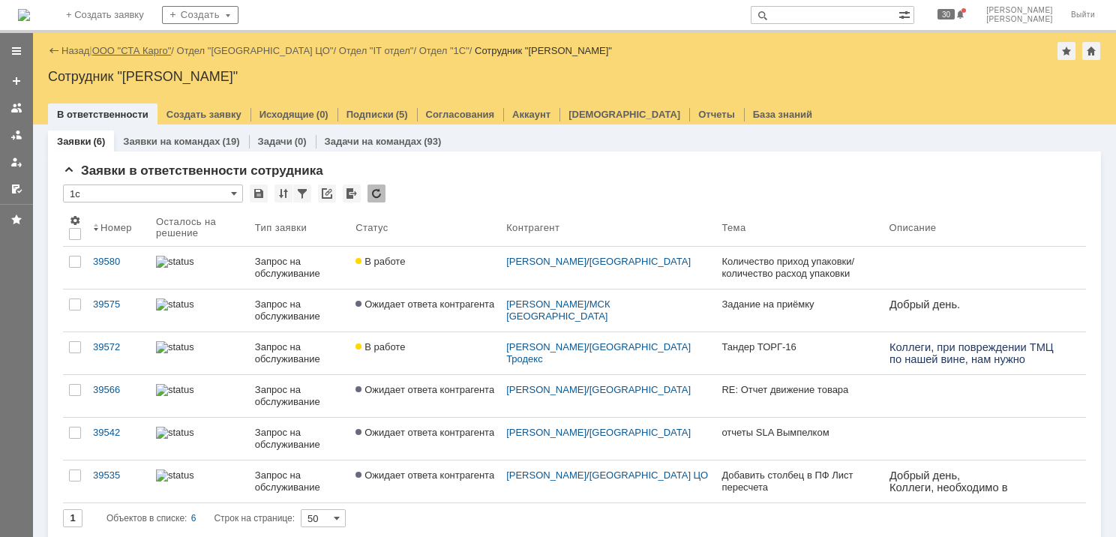
click at [151, 55] on link "ООО "СТА Карго"" at bounding box center [132, 50] width 80 height 11
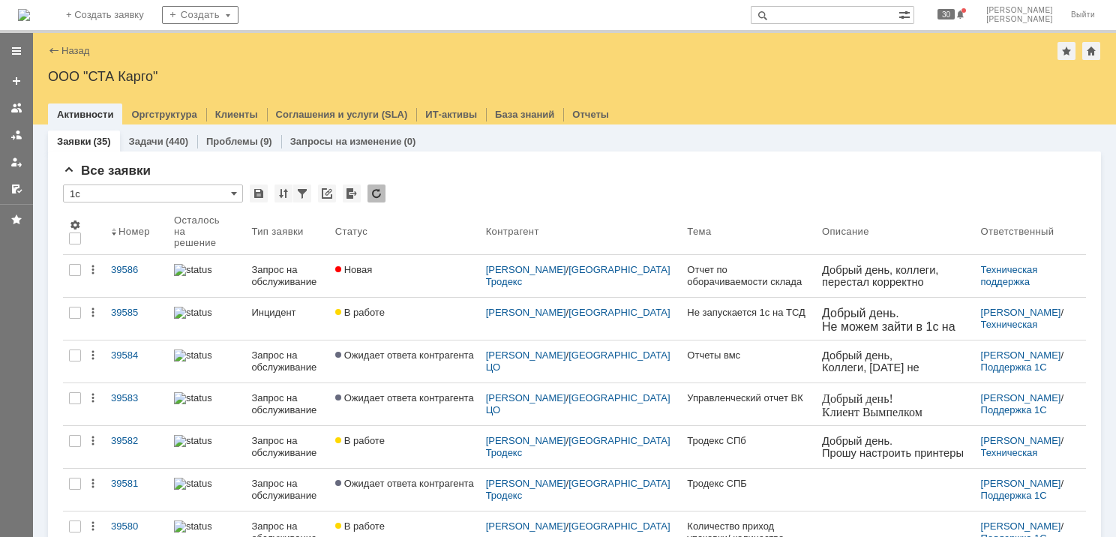
click at [131, 264] on div "39586" at bounding box center [136, 270] width 51 height 12
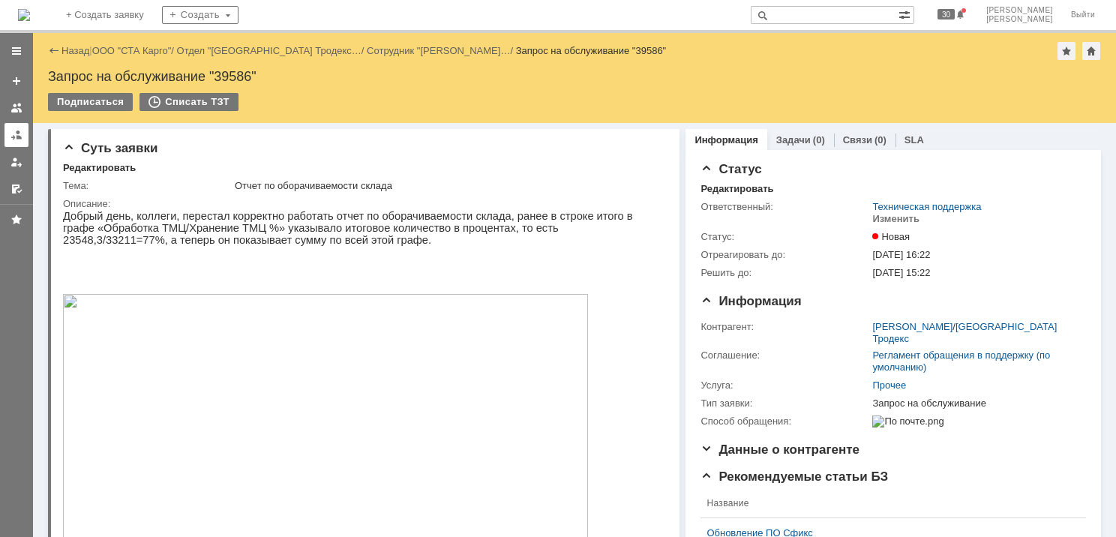
click at [12, 138] on div at bounding box center [17, 135] width 12 height 12
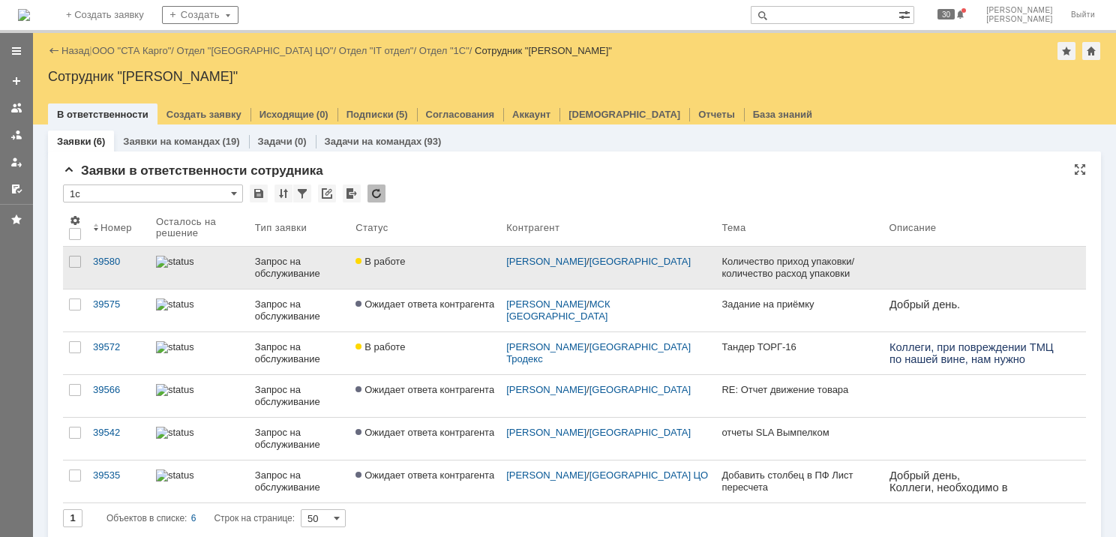
click at [301, 273] on div "Запрос на обслуживание" at bounding box center [299, 268] width 89 height 24
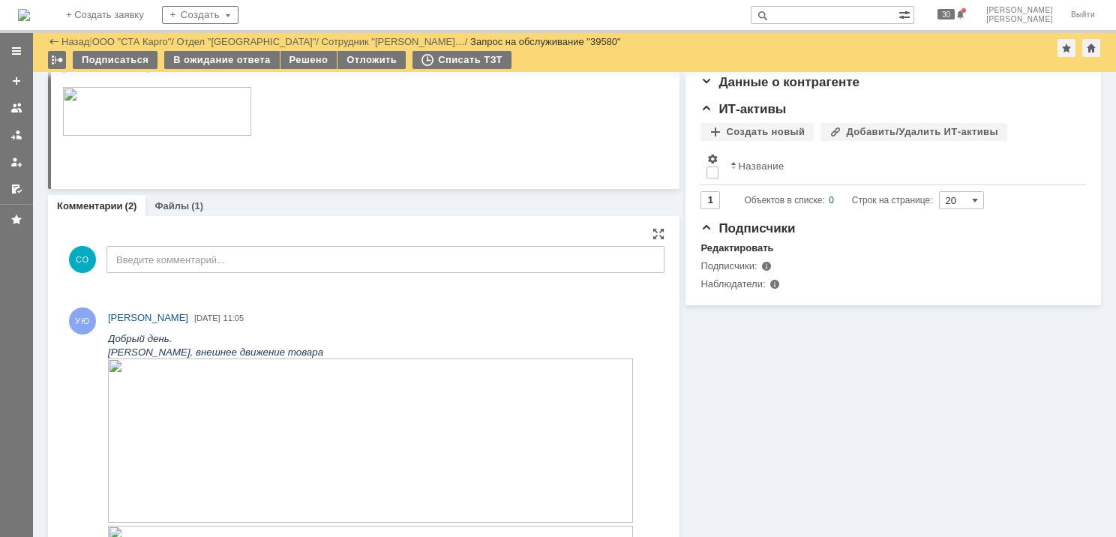
scroll to position [450, 0]
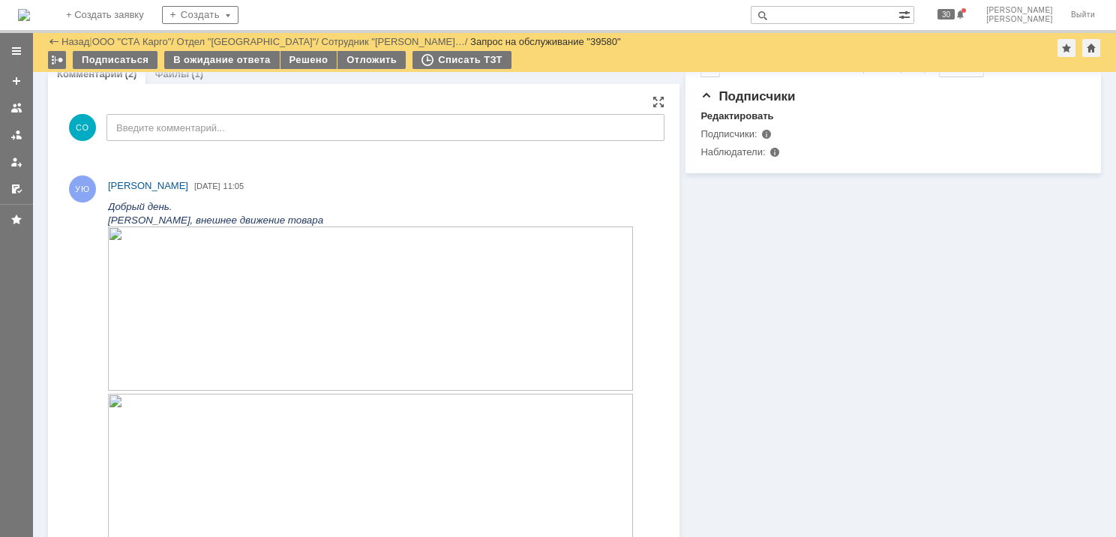
click at [287, 345] on img at bounding box center [370, 309] width 525 height 164
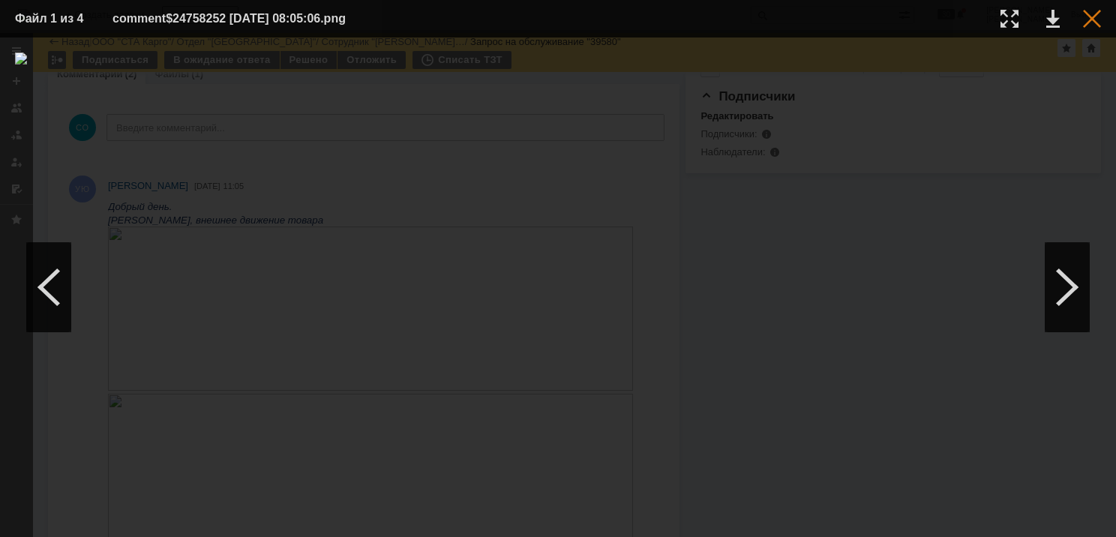
click at [1090, 20] on div at bounding box center [1092, 19] width 18 height 18
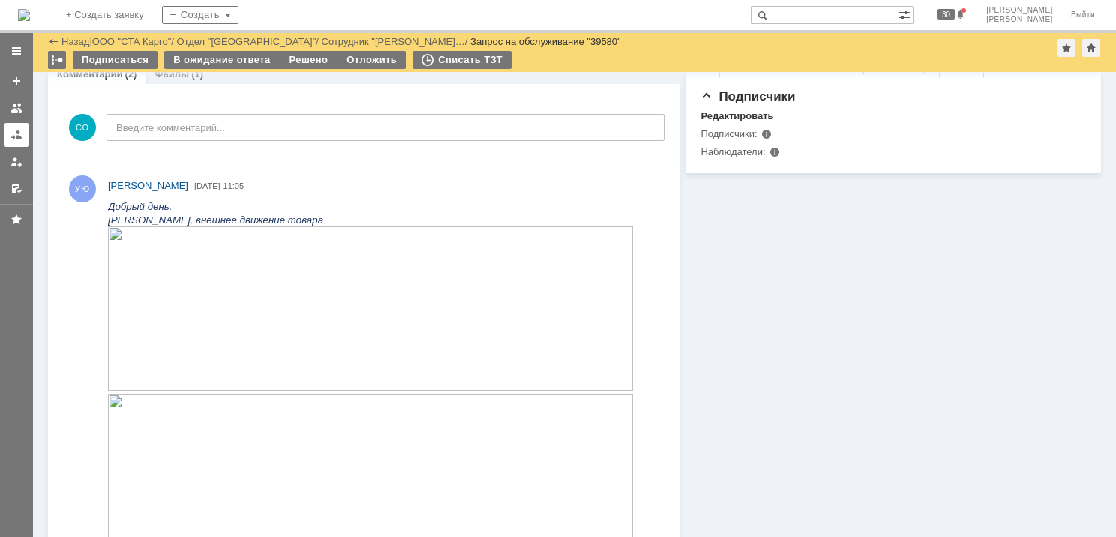
click at [13, 141] on link at bounding box center [17, 135] width 24 height 24
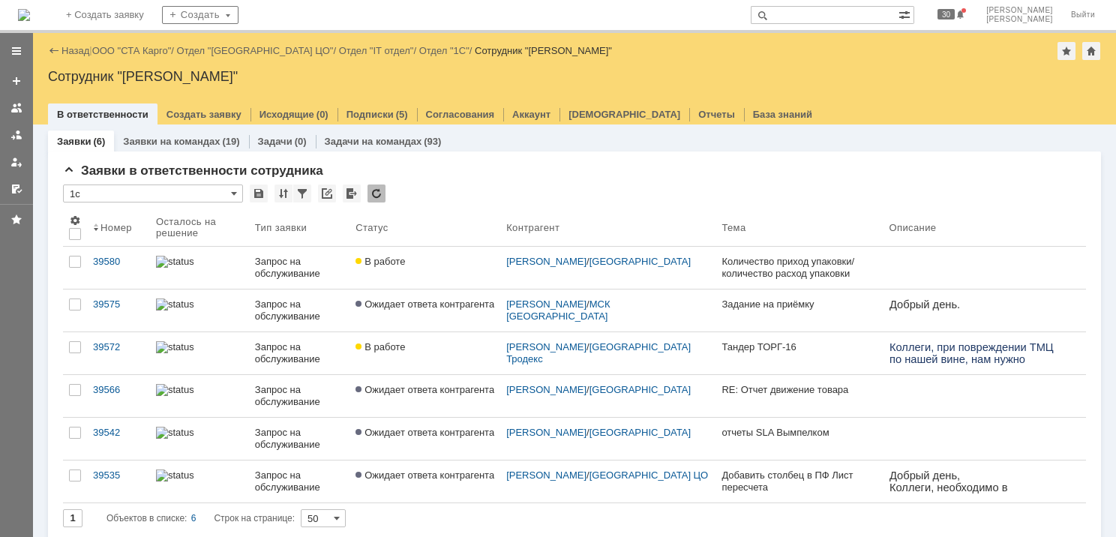
drag, startPoint x: 138, startPoint y: 49, endPoint x: 146, endPoint y: 77, distance: 29.7
click at [138, 50] on link "ООО "СТА Карго"" at bounding box center [132, 50] width 80 height 11
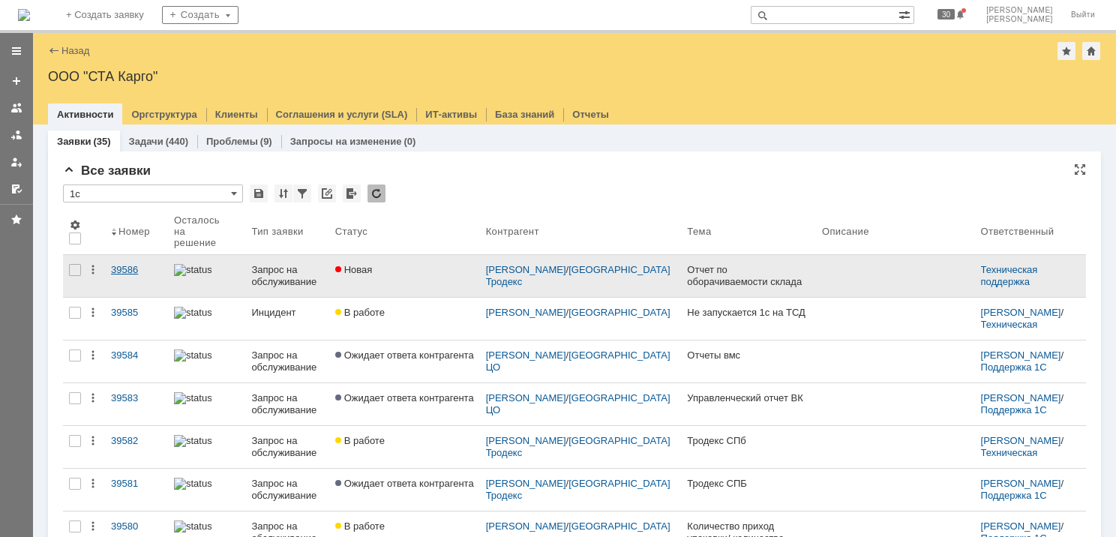
click at [129, 264] on div "39586" at bounding box center [136, 270] width 51 height 12
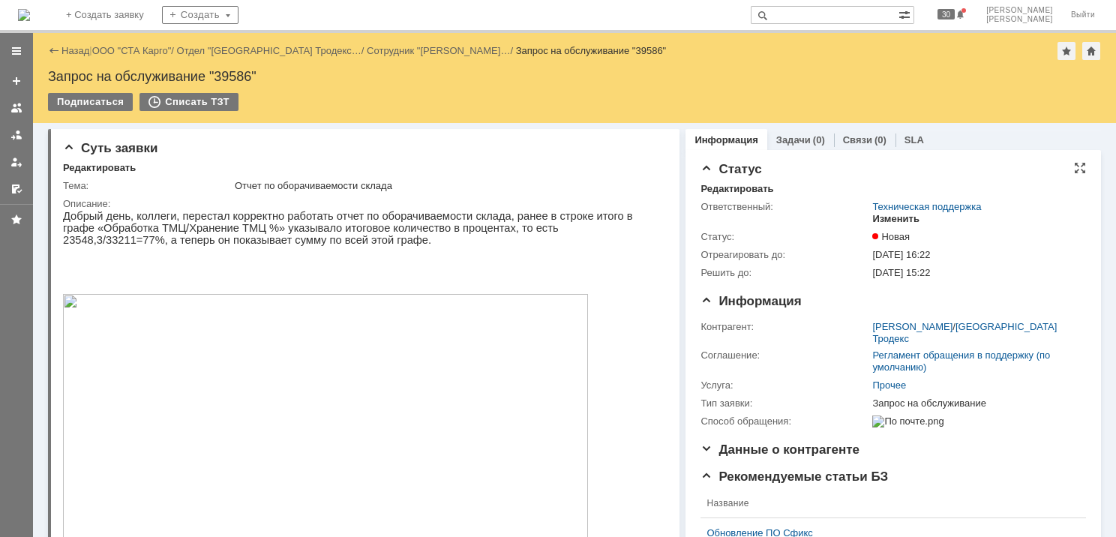
click at [887, 217] on div "Изменить" at bounding box center [895, 219] width 47 height 12
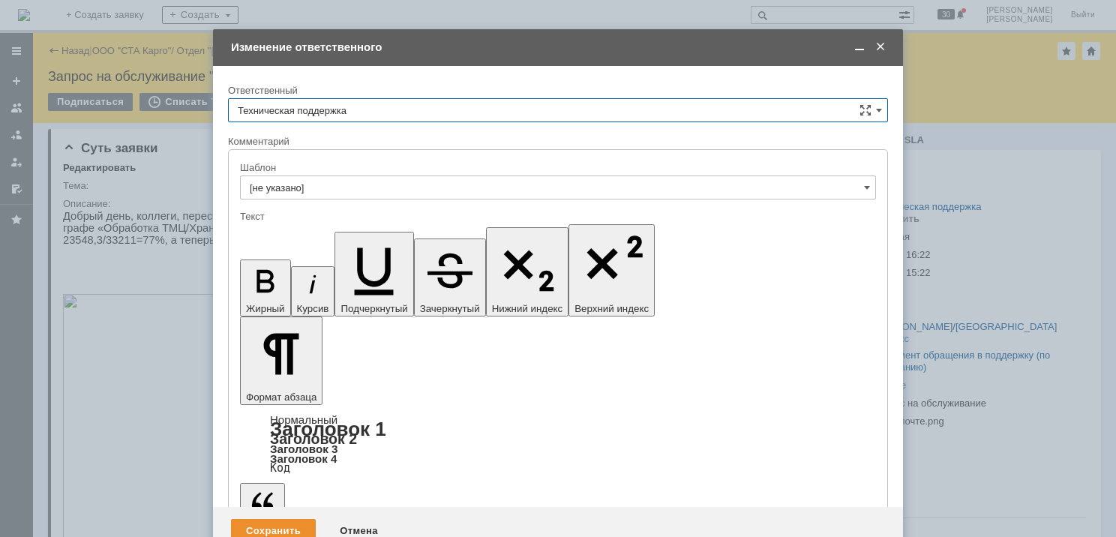
click at [389, 112] on input "Техническая поддержка" at bounding box center [558, 110] width 660 height 24
click at [334, 182] on span "[PERSON_NAME]" at bounding box center [558, 188] width 641 height 12
type input "[PERSON_NAME]"
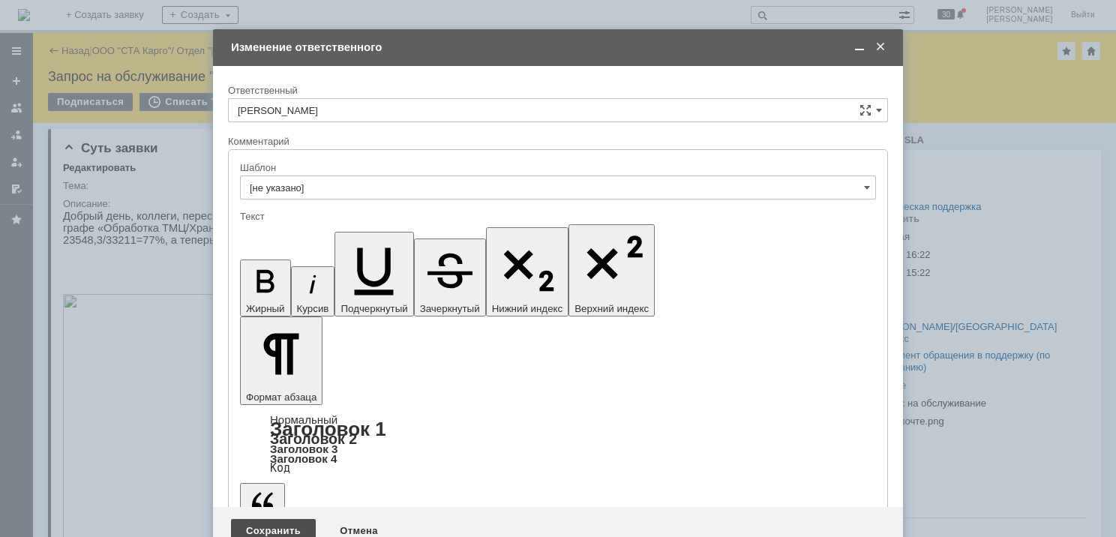
click at [270, 519] on div "Сохранить" at bounding box center [273, 531] width 85 height 24
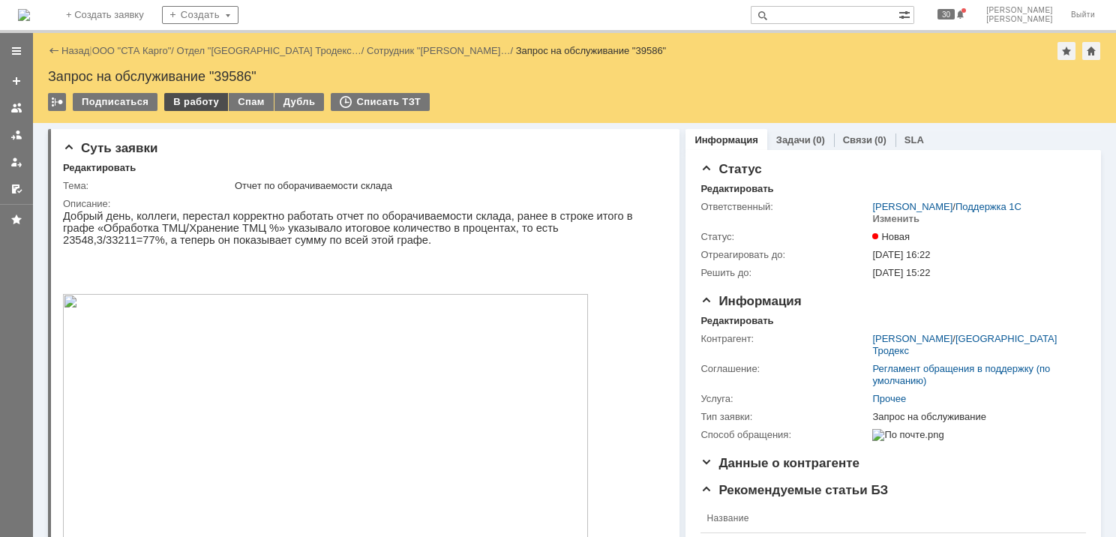
click at [189, 108] on div "В работу" at bounding box center [196, 102] width 64 height 18
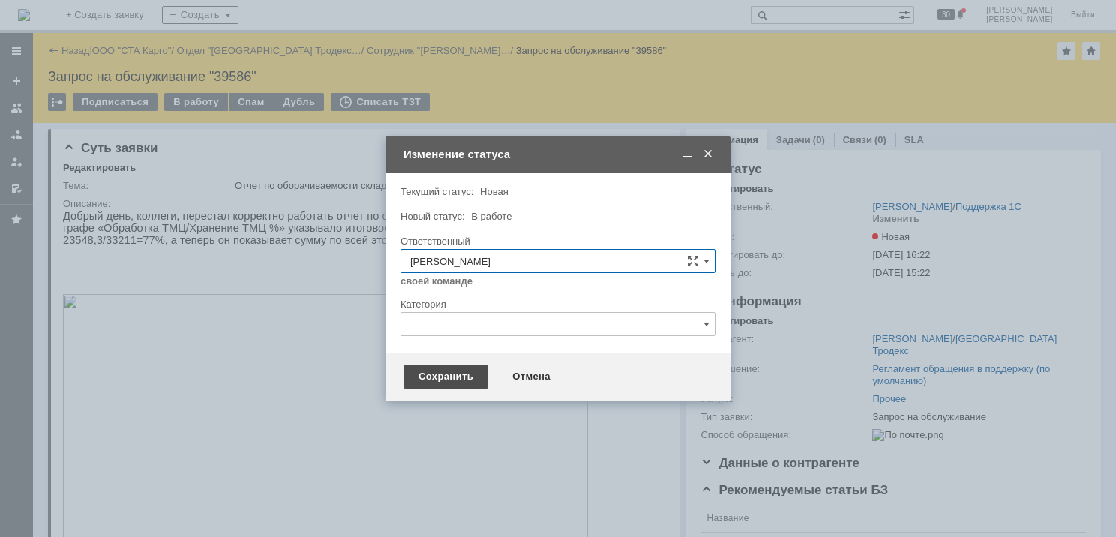
click at [426, 378] on div "Сохранить" at bounding box center [446, 377] width 85 height 24
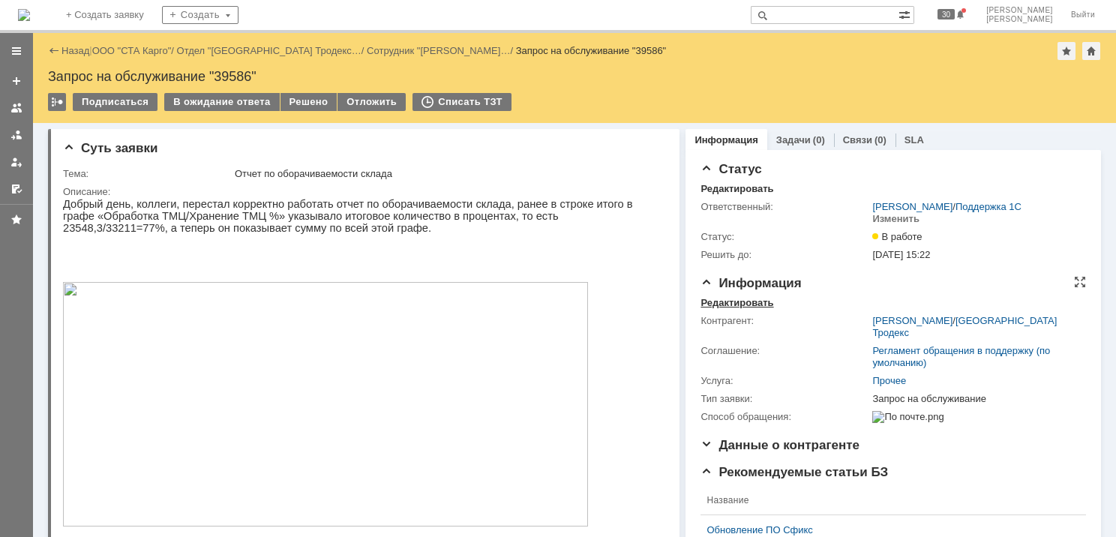
click at [729, 301] on div "Редактировать" at bounding box center [737, 303] width 73 height 12
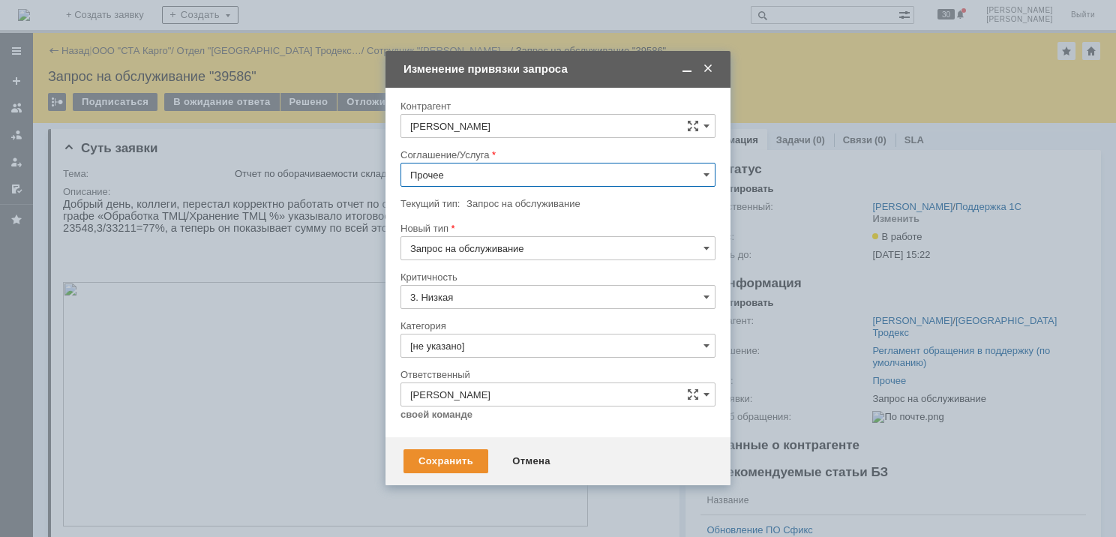
drag, startPoint x: 469, startPoint y: 168, endPoint x: 468, endPoint y: 176, distance: 8.3
click at [470, 168] on input "Прочее" at bounding box center [558, 175] width 315 height 24
click at [526, 319] on span "WMS Отчетность" at bounding box center [558, 323] width 296 height 12
type input "WMS Отчетность"
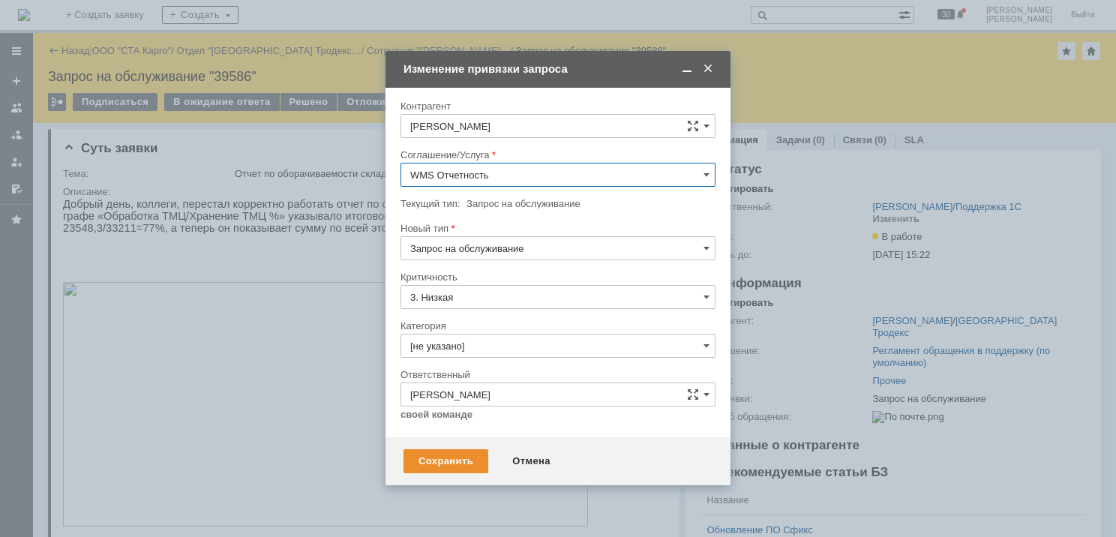
click at [503, 345] on input "[не указано]" at bounding box center [558, 346] width 315 height 24
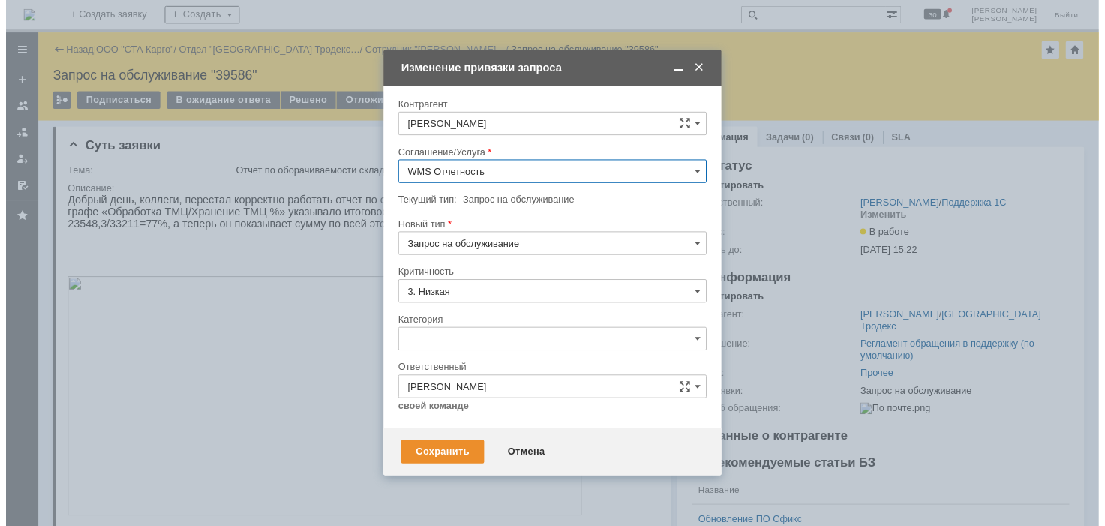
scroll to position [35, 0]
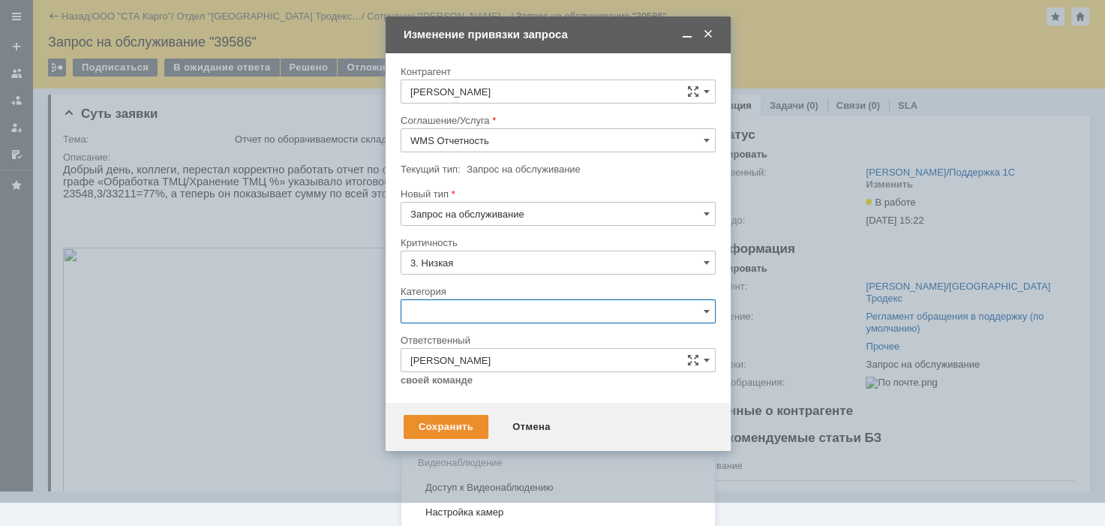
click at [488, 408] on span "Консультация пользователя" at bounding box center [558, 413] width 296 height 12
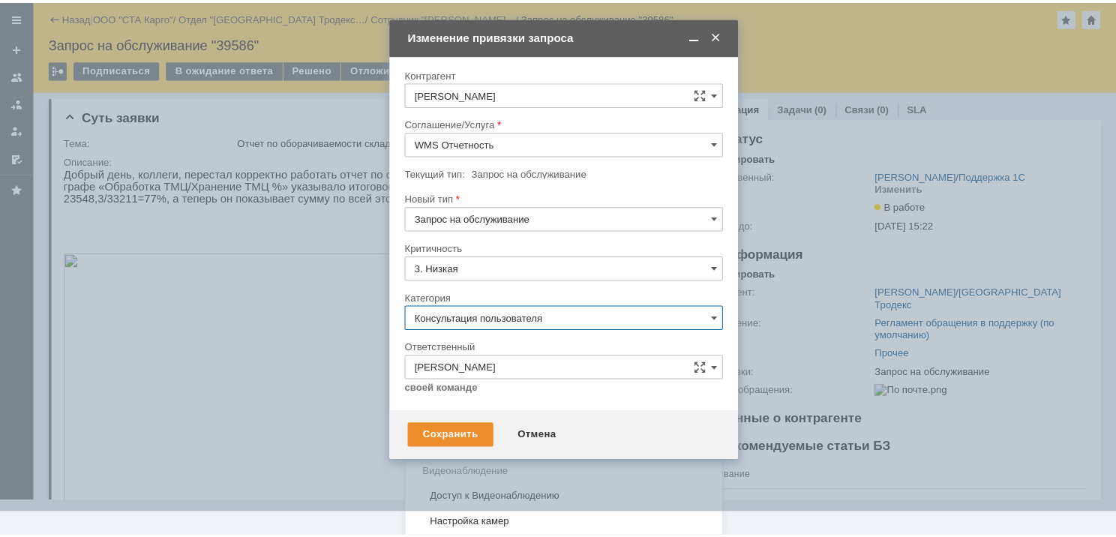
scroll to position [0, 0]
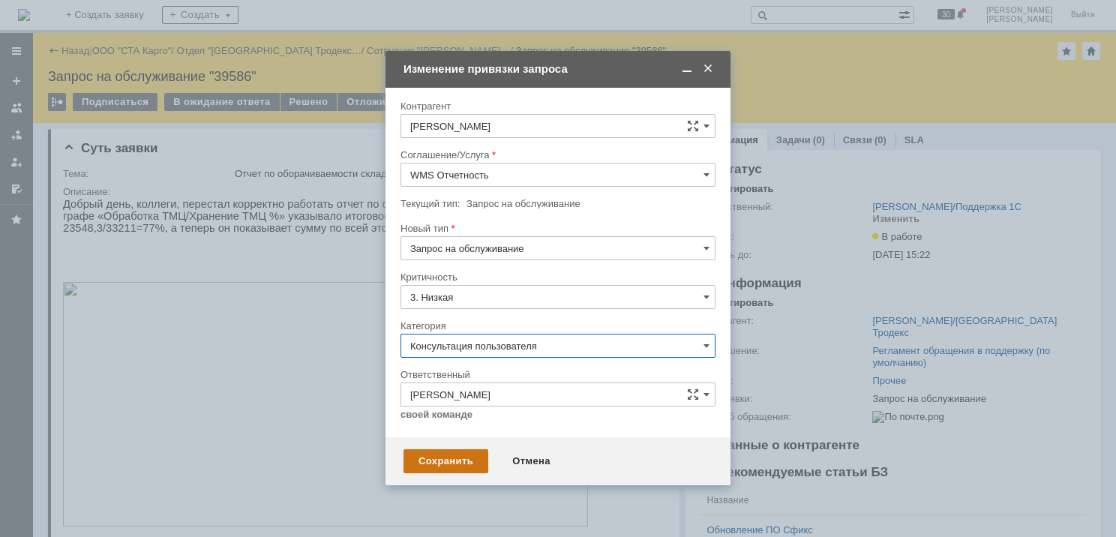
type input "Консультация пользователя"
click at [445, 465] on div "Сохранить" at bounding box center [446, 461] width 85 height 24
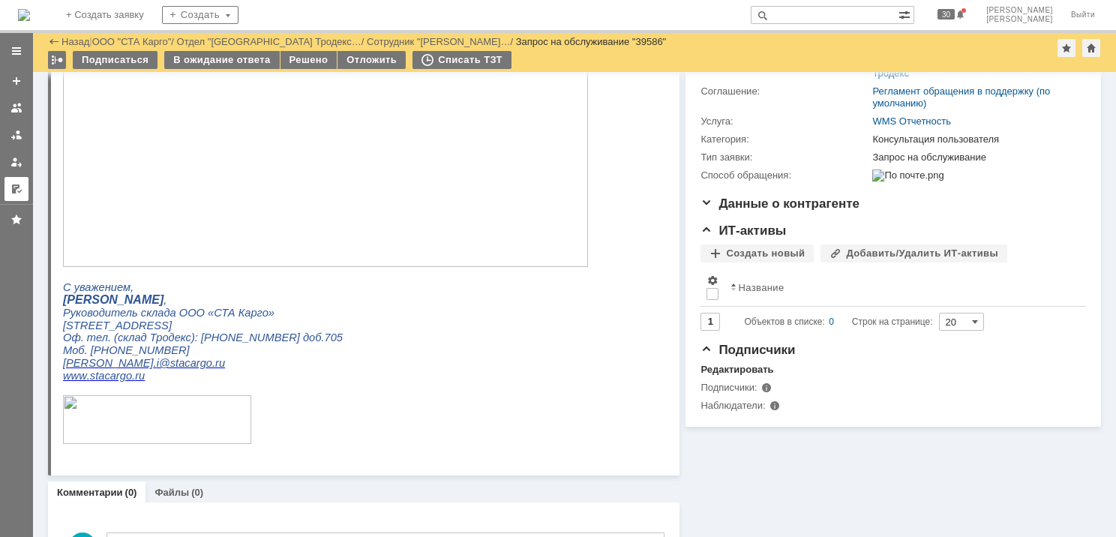
scroll to position [197, 0]
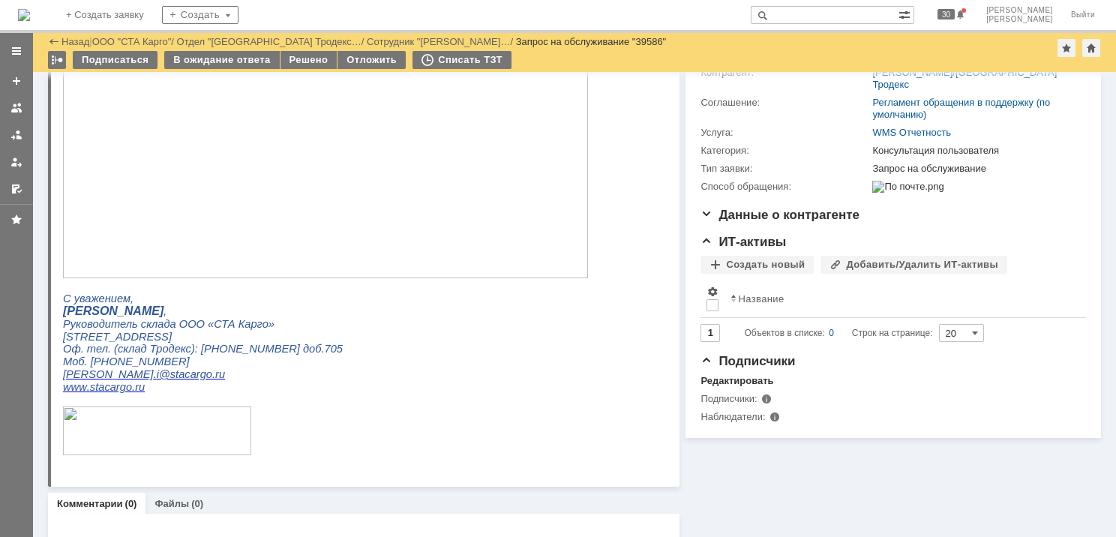
click at [5, 135] on link at bounding box center [17, 135] width 24 height 24
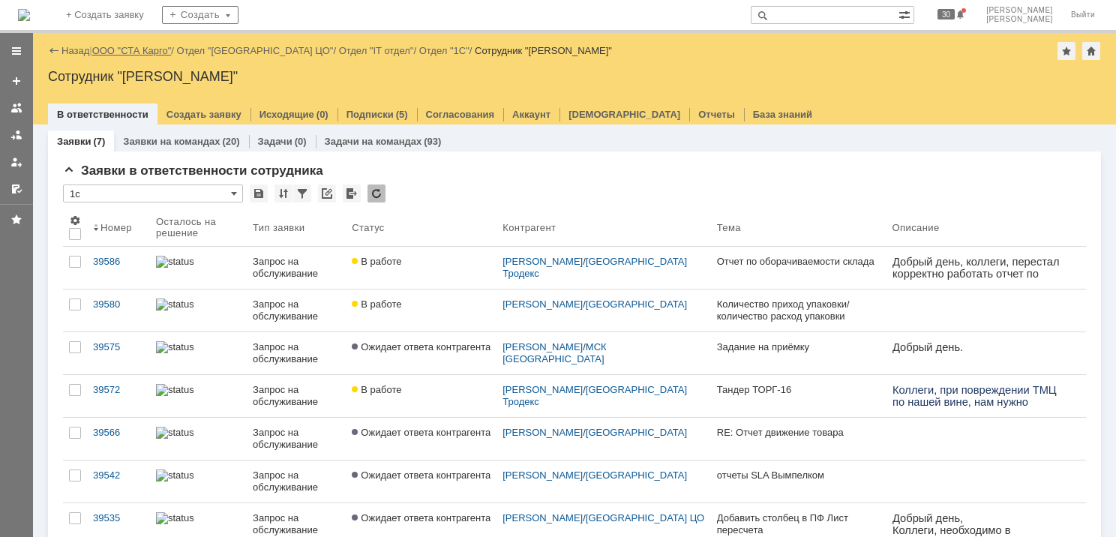
click at [154, 50] on link "ООО "СТА Карго"" at bounding box center [132, 50] width 80 height 11
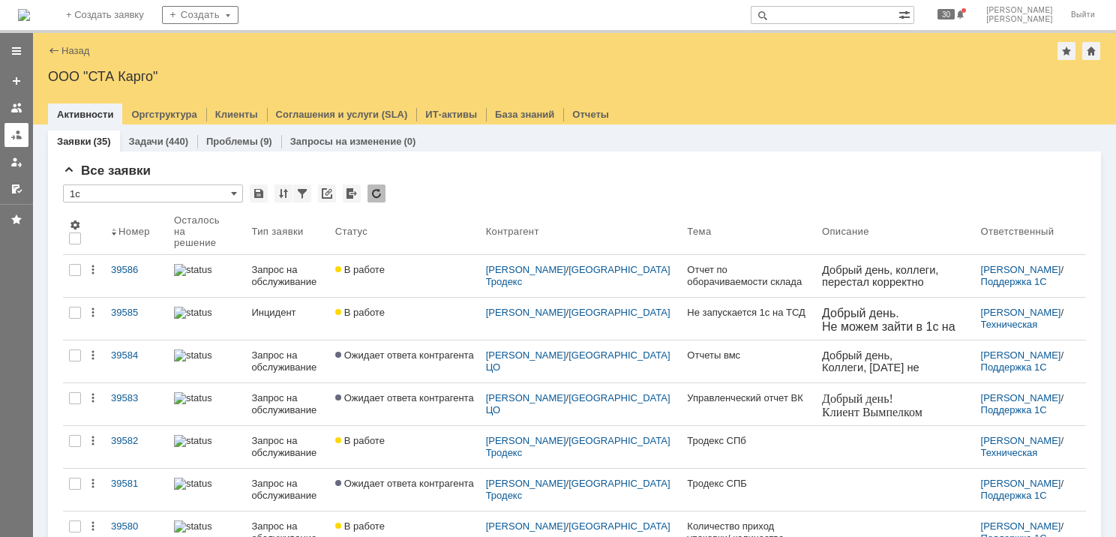
click at [16, 137] on div at bounding box center [17, 135] width 12 height 12
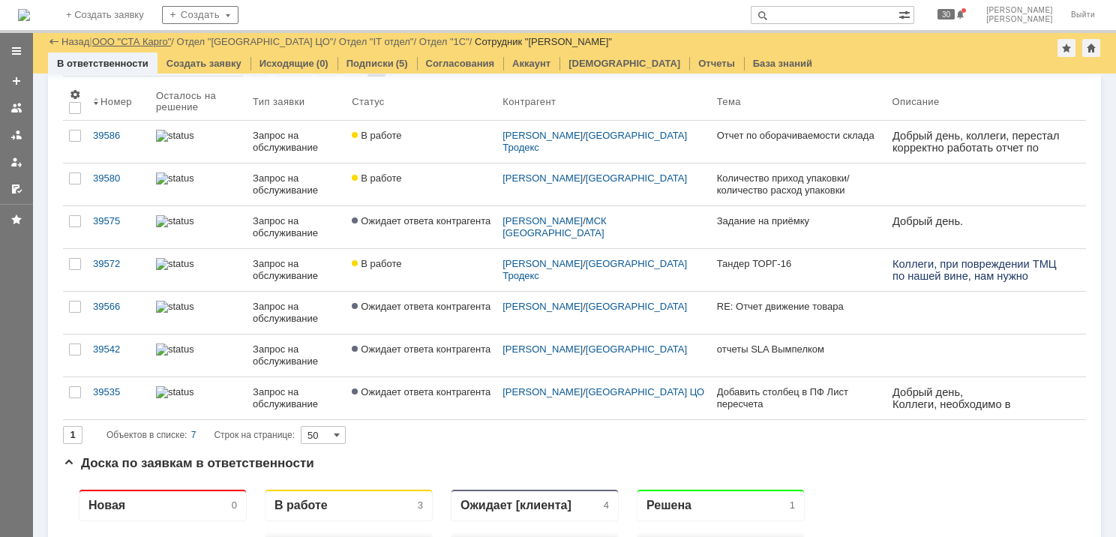
click at [144, 42] on link "ООО "СТА Карго"" at bounding box center [132, 41] width 80 height 11
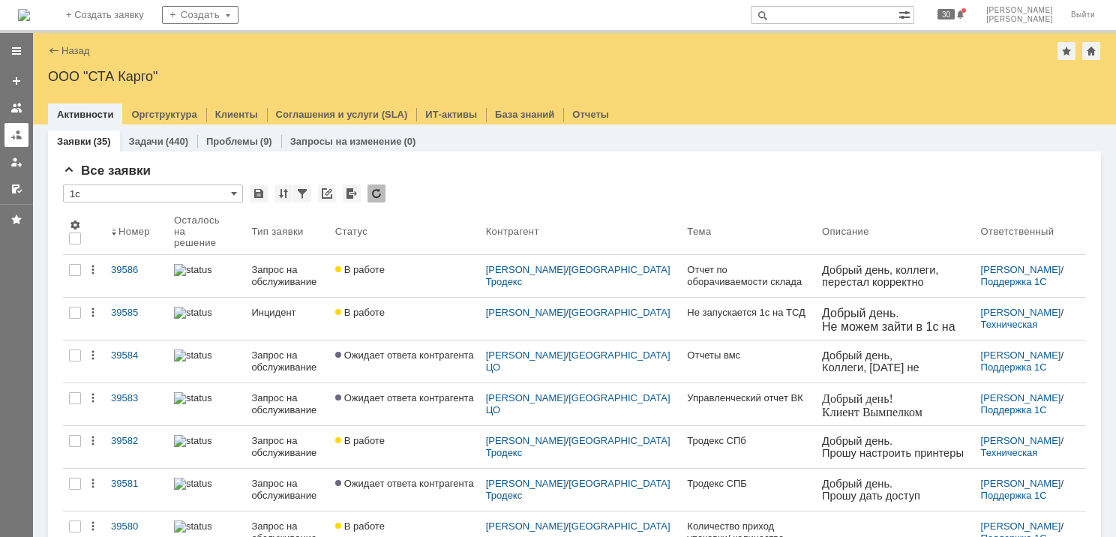
click at [14, 146] on link at bounding box center [17, 135] width 24 height 24
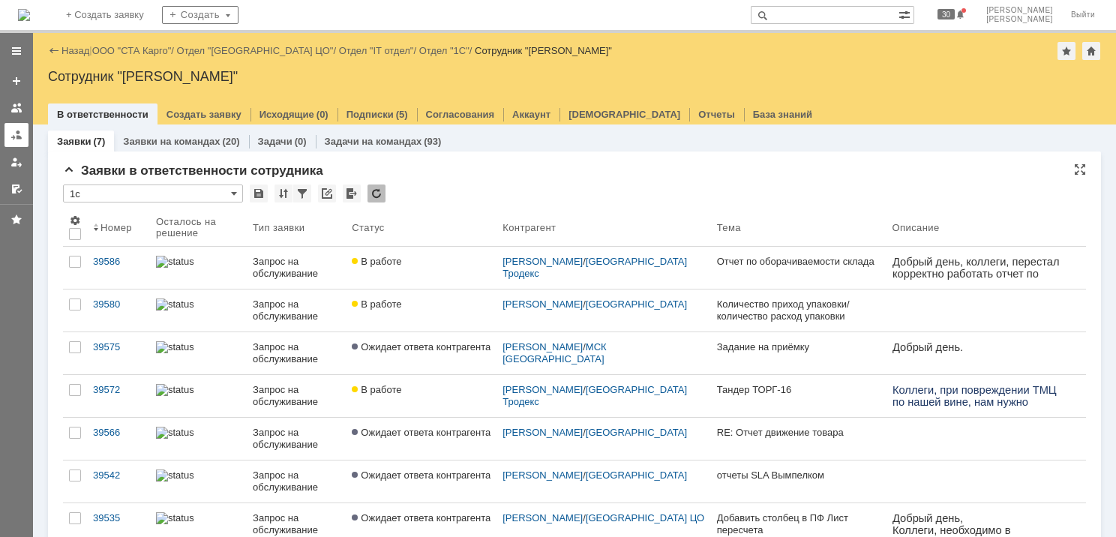
click at [14, 133] on div at bounding box center [17, 135] width 12 height 12
click at [129, 48] on link "ООО "СТА Карго"" at bounding box center [132, 50] width 80 height 11
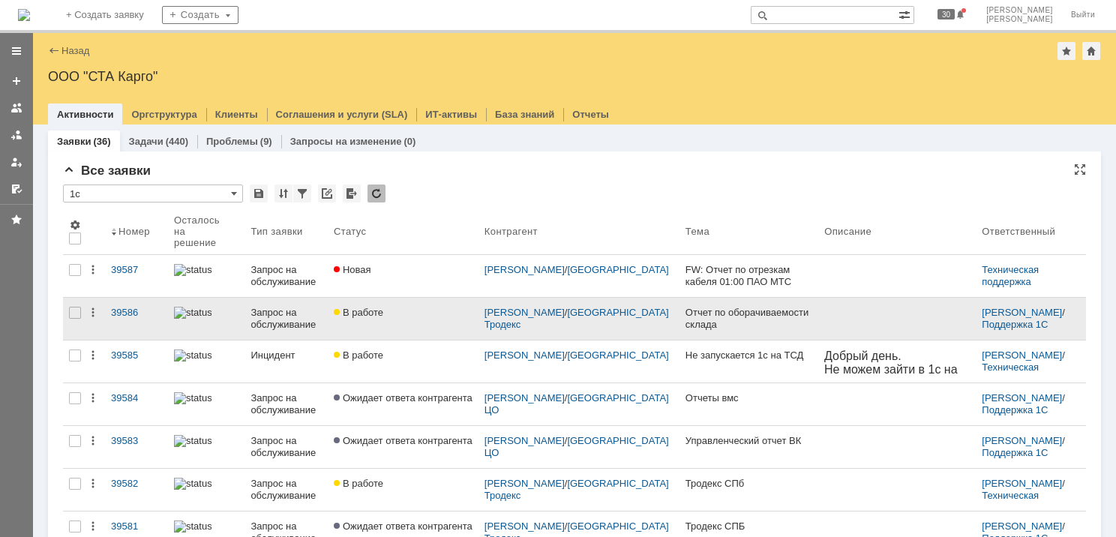
click at [419, 324] on link "В работе" at bounding box center [403, 319] width 151 height 42
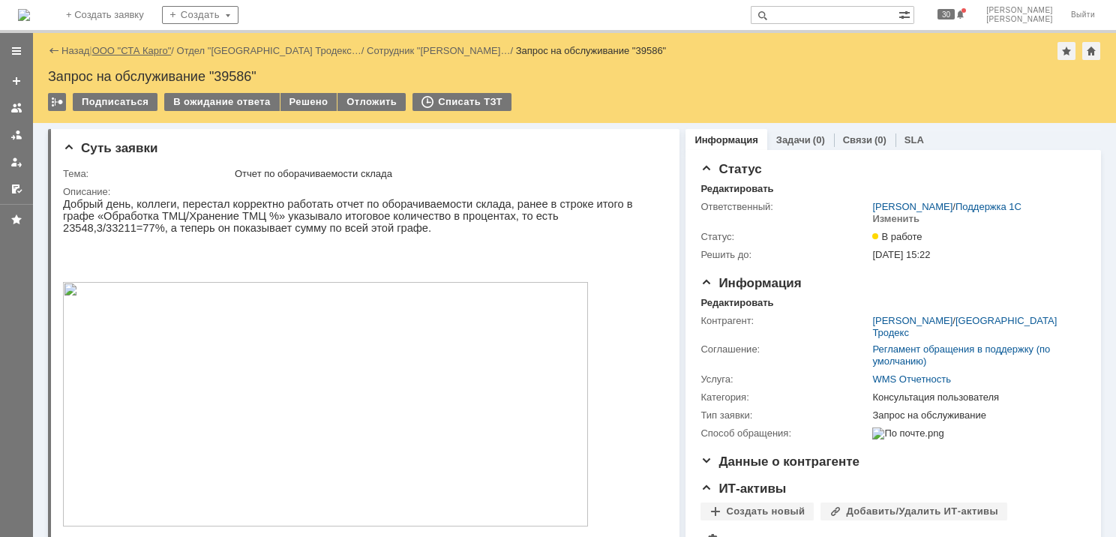
click at [137, 47] on link "ООО "СТА Карго"" at bounding box center [132, 50] width 80 height 11
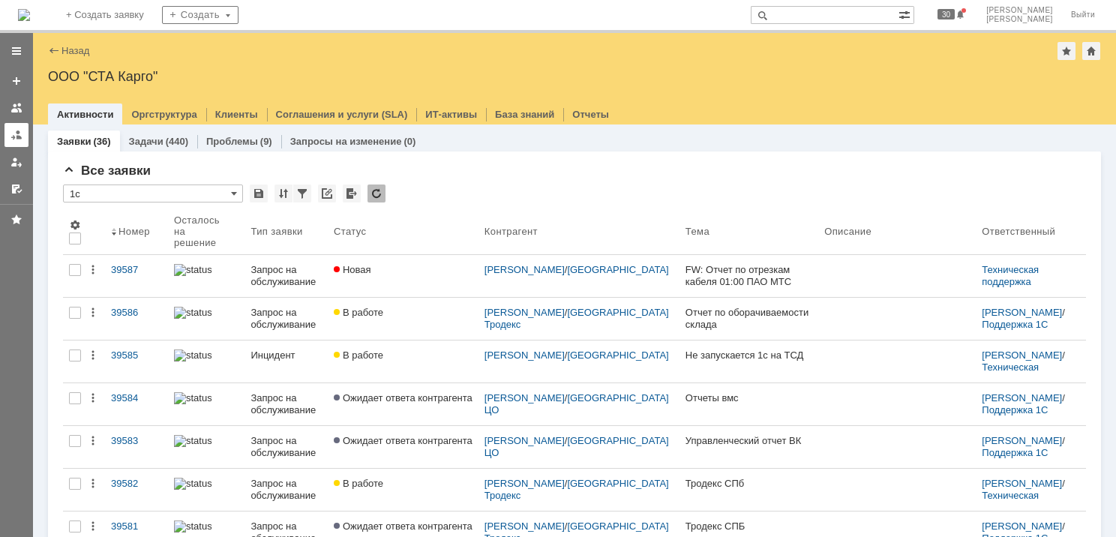
drag, startPoint x: 20, startPoint y: 132, endPoint x: 21, endPoint y: 141, distance: 9.0
click at [20, 132] on div at bounding box center [17, 135] width 12 height 12
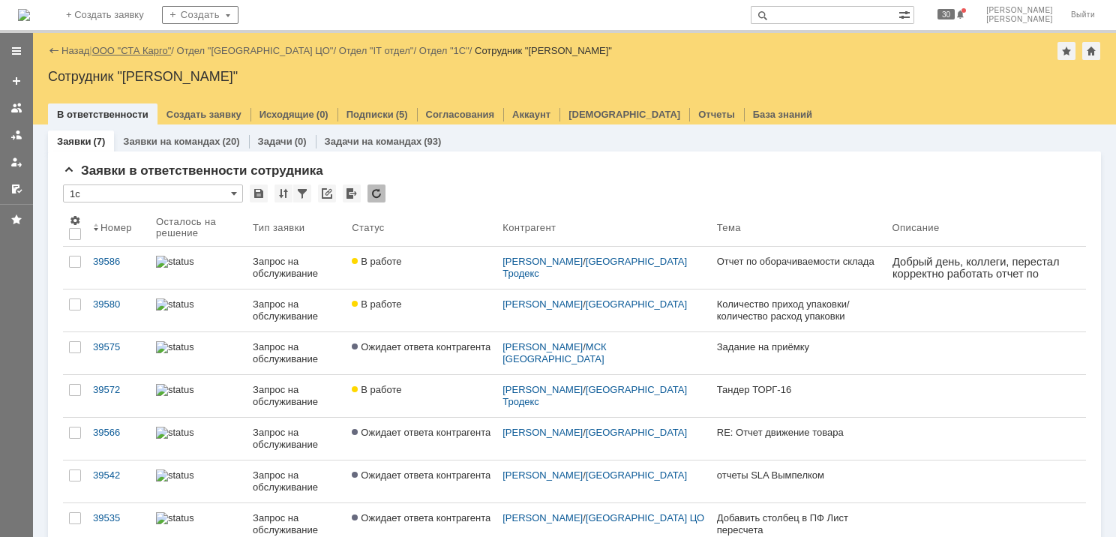
click at [129, 51] on link "ООО "СТА Карго"" at bounding box center [132, 50] width 80 height 11
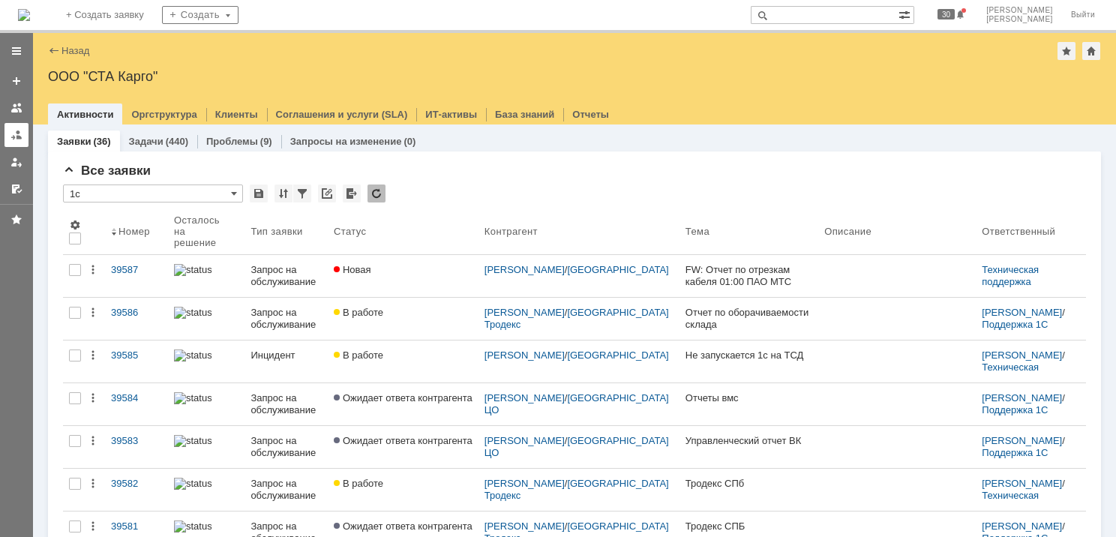
click at [15, 134] on div at bounding box center [17, 135] width 12 height 12
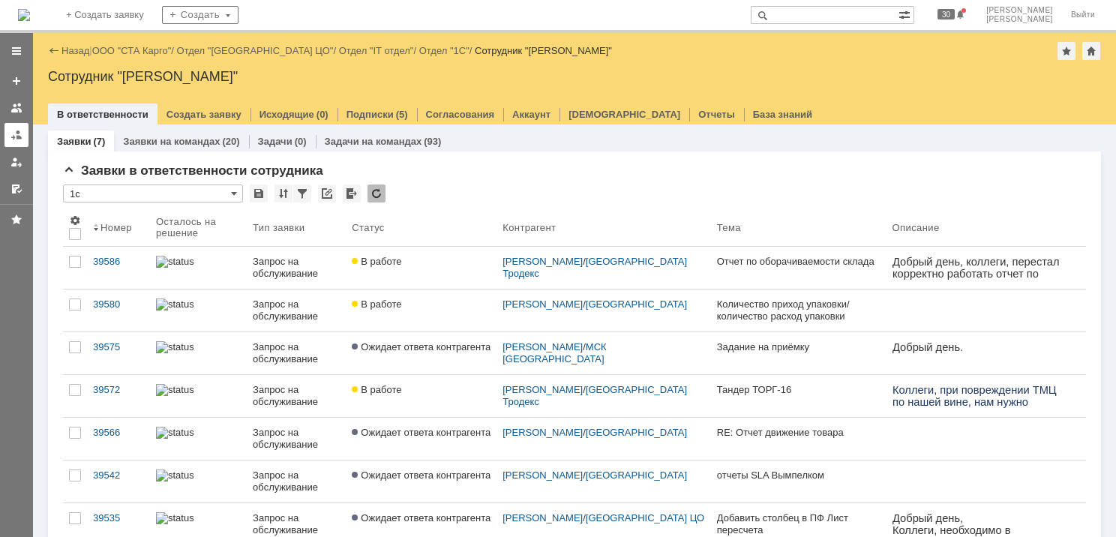
click at [12, 134] on div at bounding box center [17, 135] width 12 height 12
click at [123, 45] on link "ООО "СТА Карго"" at bounding box center [132, 50] width 80 height 11
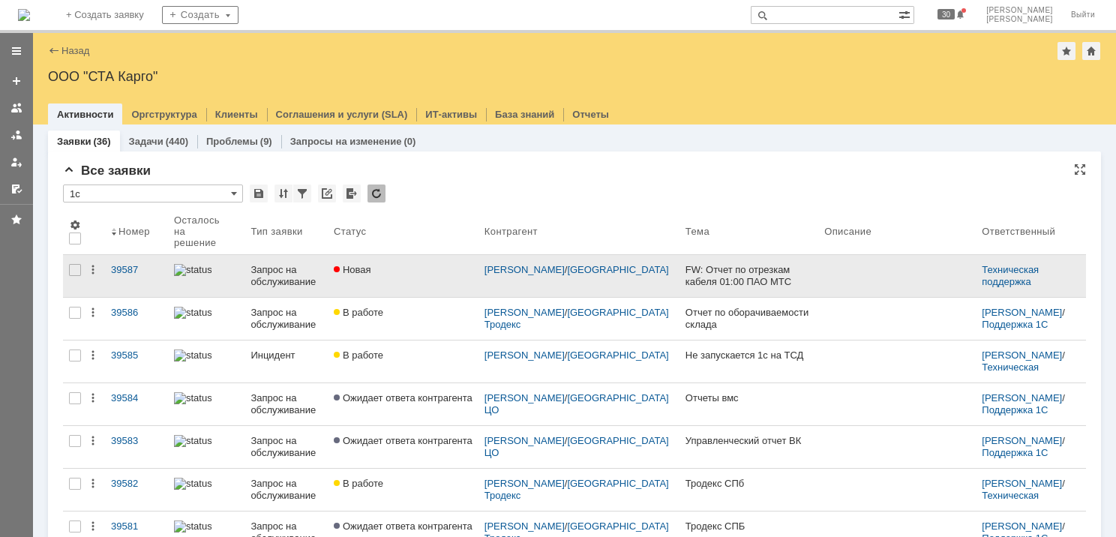
click at [297, 267] on div "Запрос на обслуживание" at bounding box center [286, 276] width 71 height 24
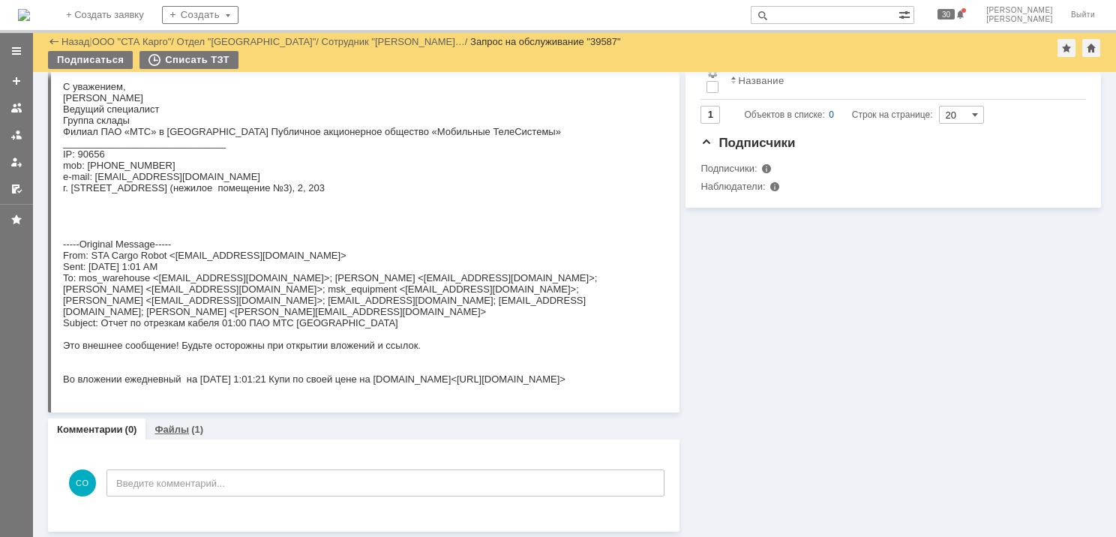
click at [173, 431] on link "Файлы" at bounding box center [172, 429] width 35 height 11
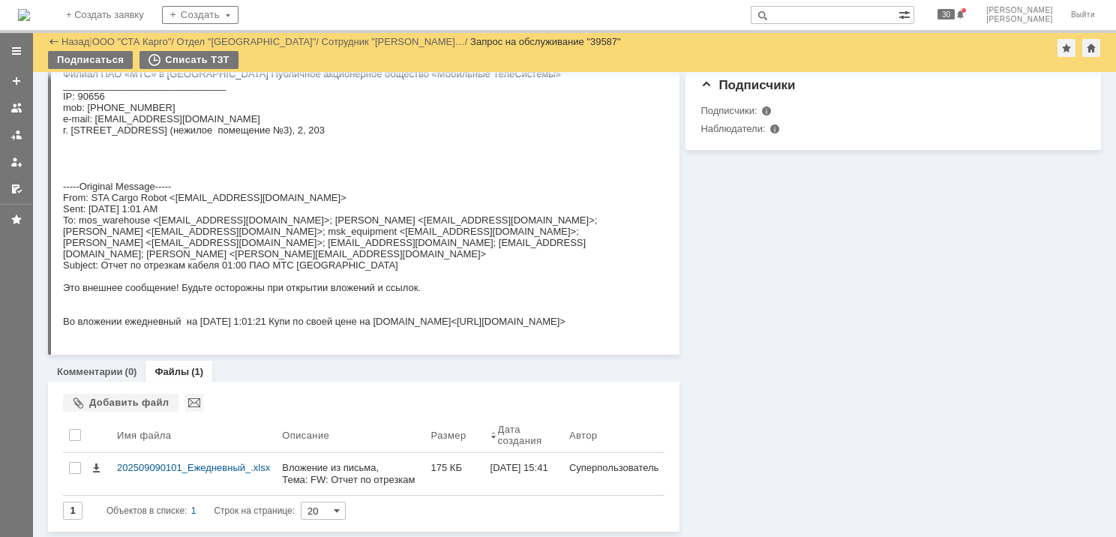
click at [23, 139] on link at bounding box center [17, 135] width 24 height 24
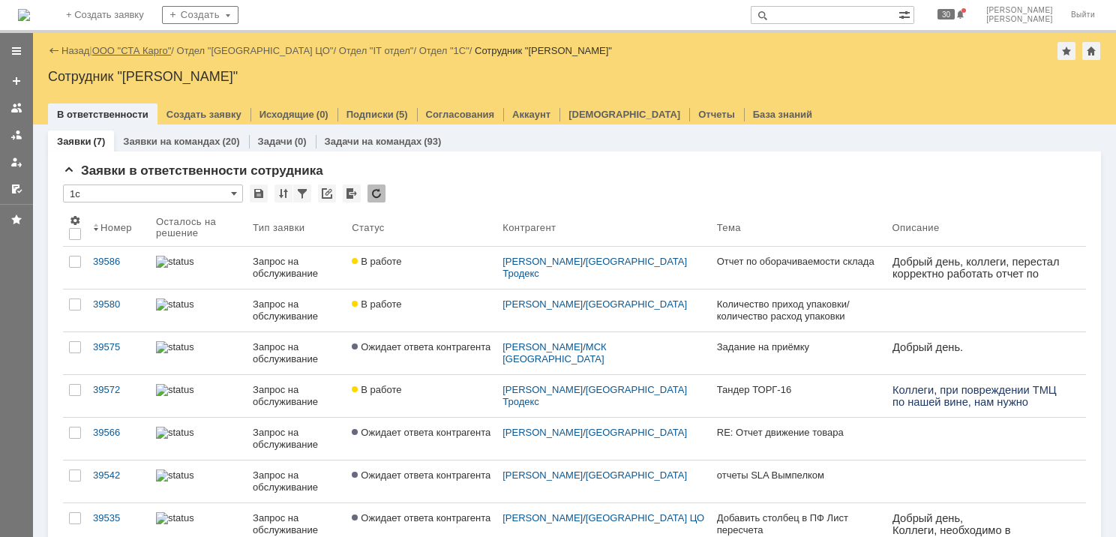
click at [148, 53] on link "ООО "СТА Карго"" at bounding box center [132, 50] width 80 height 11
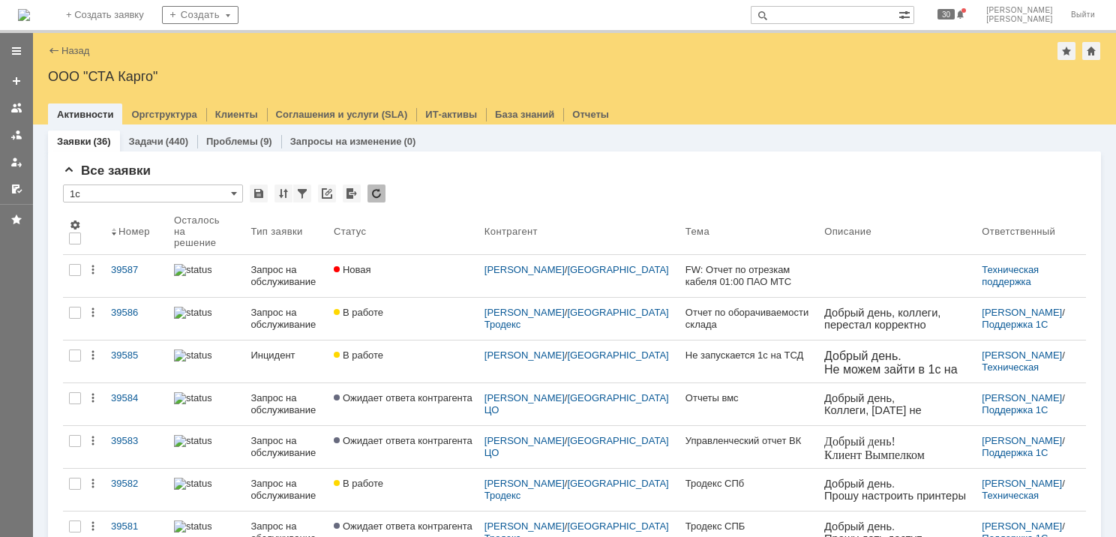
click at [270, 273] on div "Запрос на обслуживание" at bounding box center [286, 276] width 71 height 24
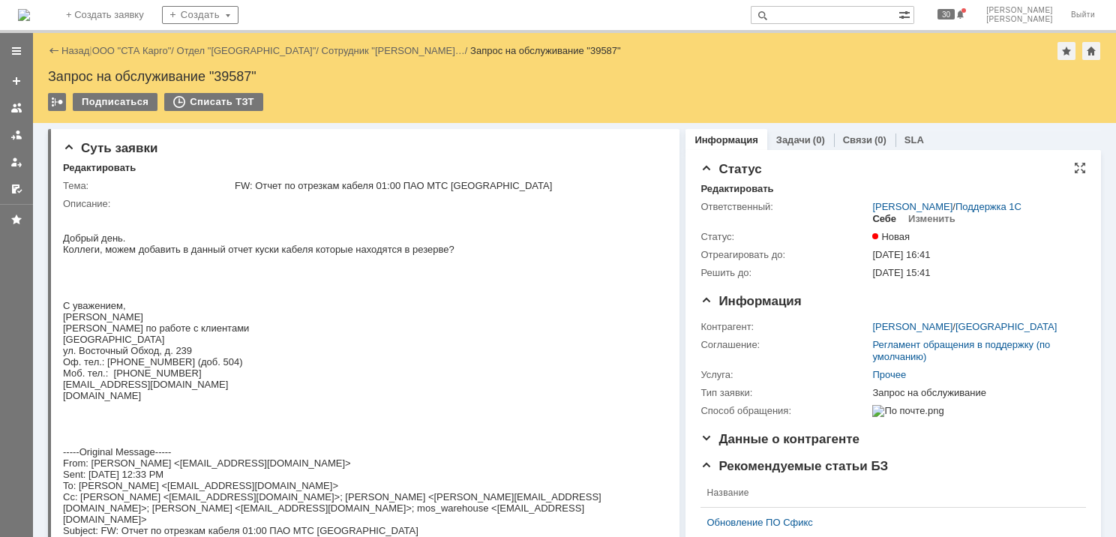
click at [875, 221] on div "Себе" at bounding box center [884, 219] width 24 height 12
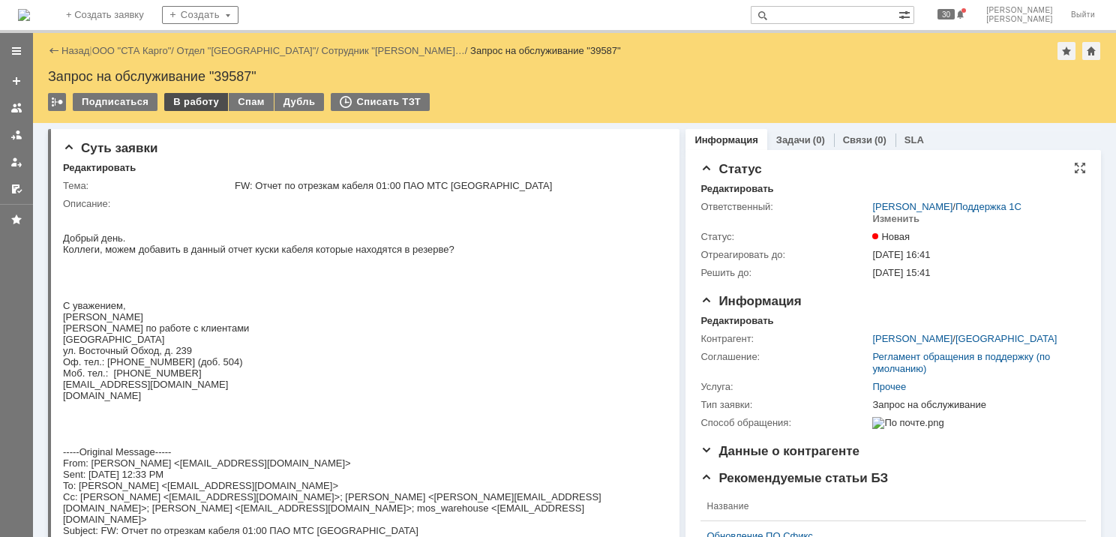
click at [197, 107] on div "В работу" at bounding box center [196, 102] width 64 height 18
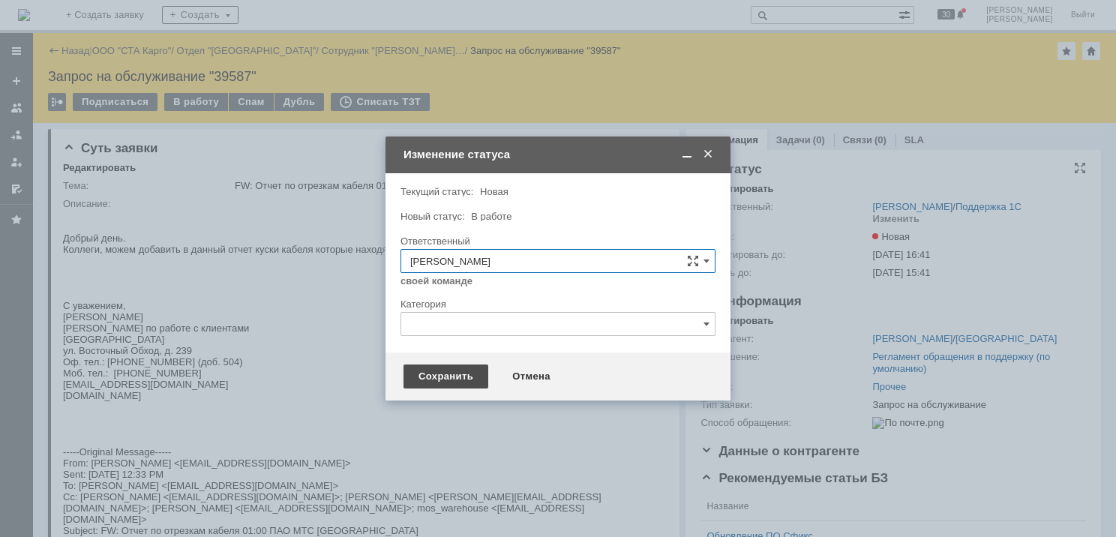
click at [436, 370] on div "Сохранить" at bounding box center [446, 377] width 85 height 24
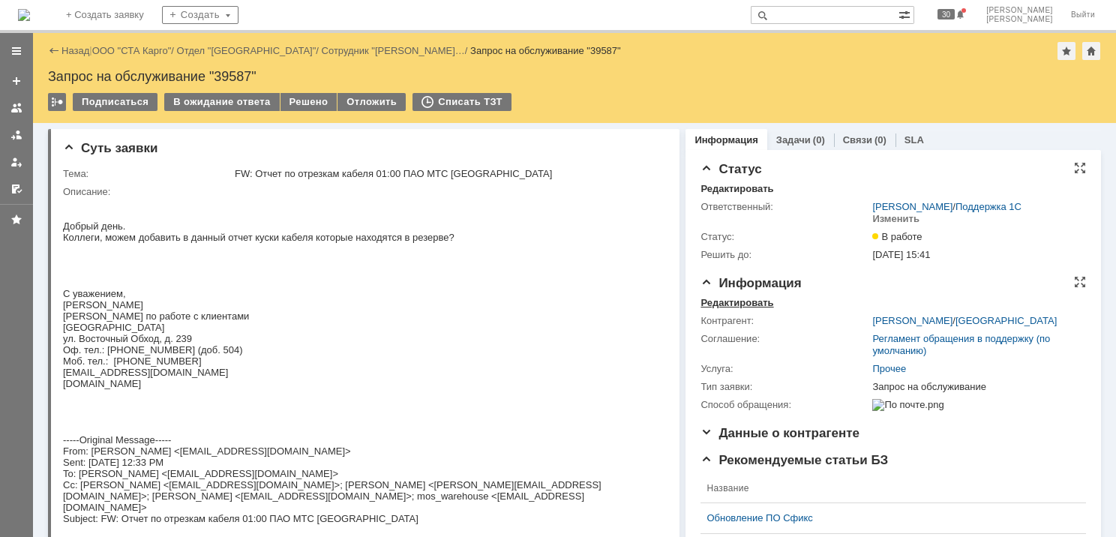
click at [728, 303] on div "Редактировать" at bounding box center [737, 303] width 73 height 12
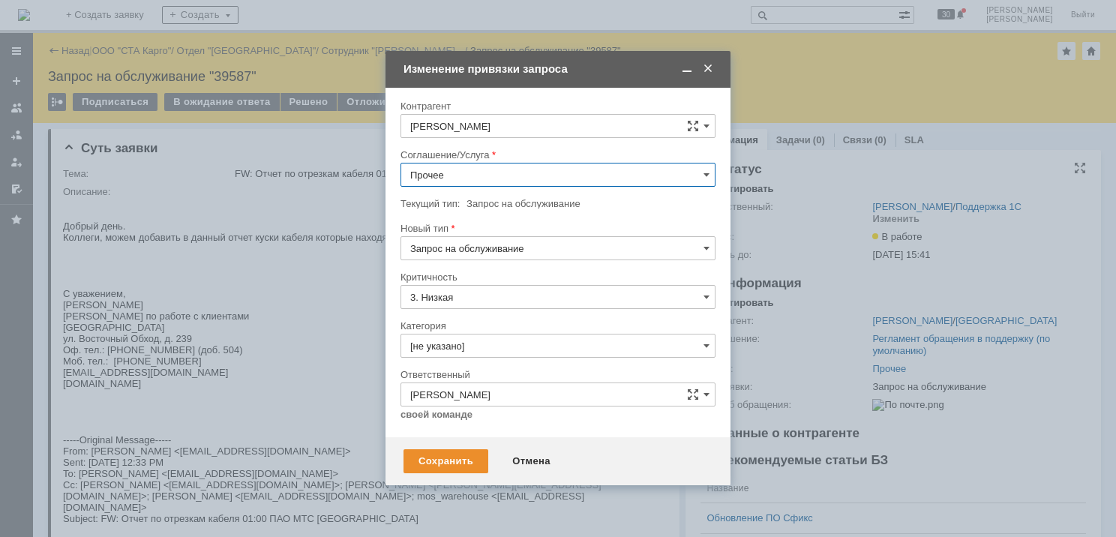
click at [482, 178] on input "Прочее" at bounding box center [558, 175] width 315 height 24
click at [829, 219] on div at bounding box center [558, 268] width 1116 height 537
type input "Прочее"
click at [710, 68] on span at bounding box center [708, 69] width 15 height 14
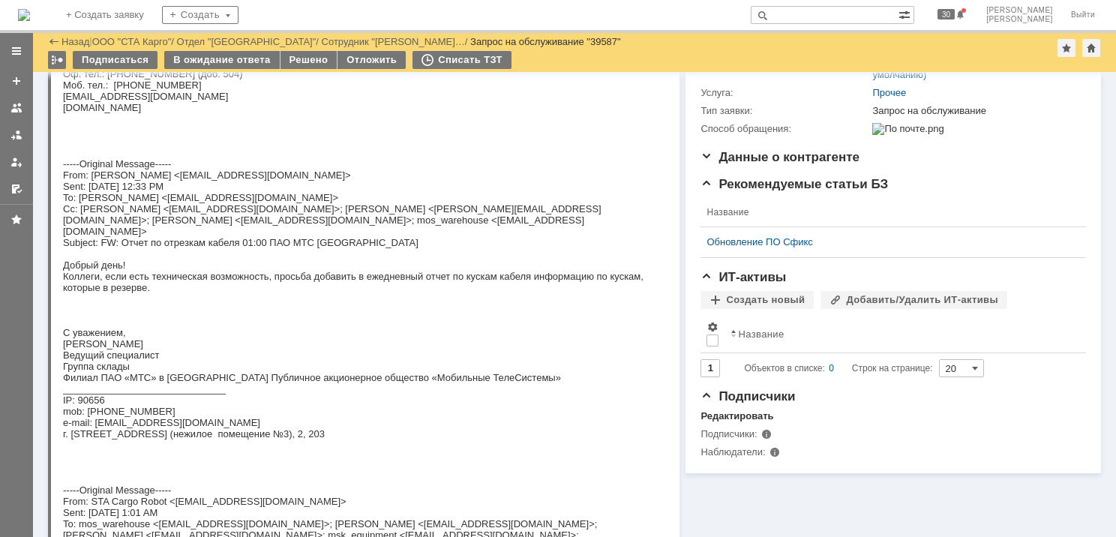
scroll to position [0, 0]
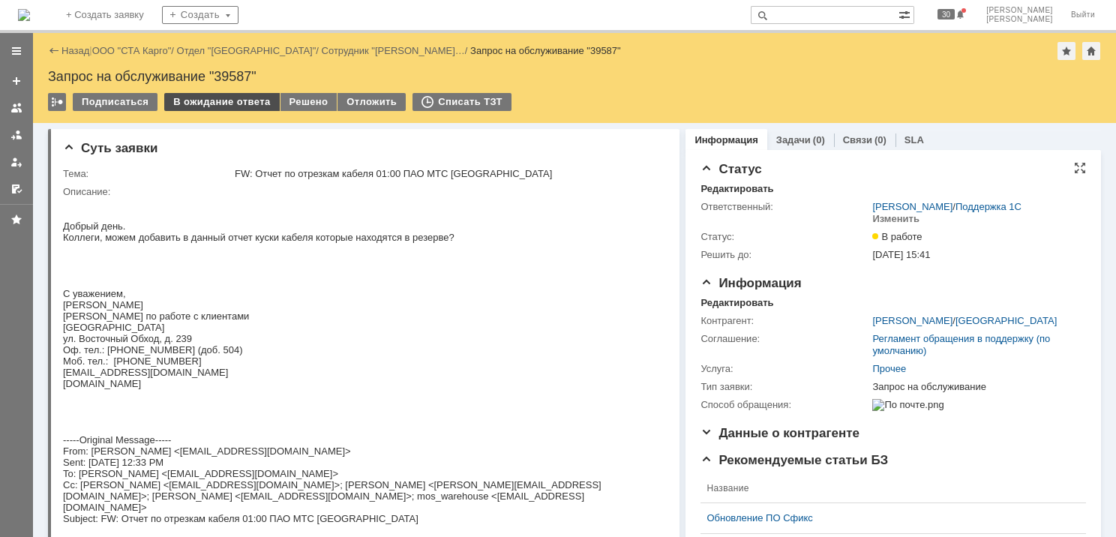
click at [247, 104] on div "В ожидание ответа" at bounding box center [221, 102] width 115 height 18
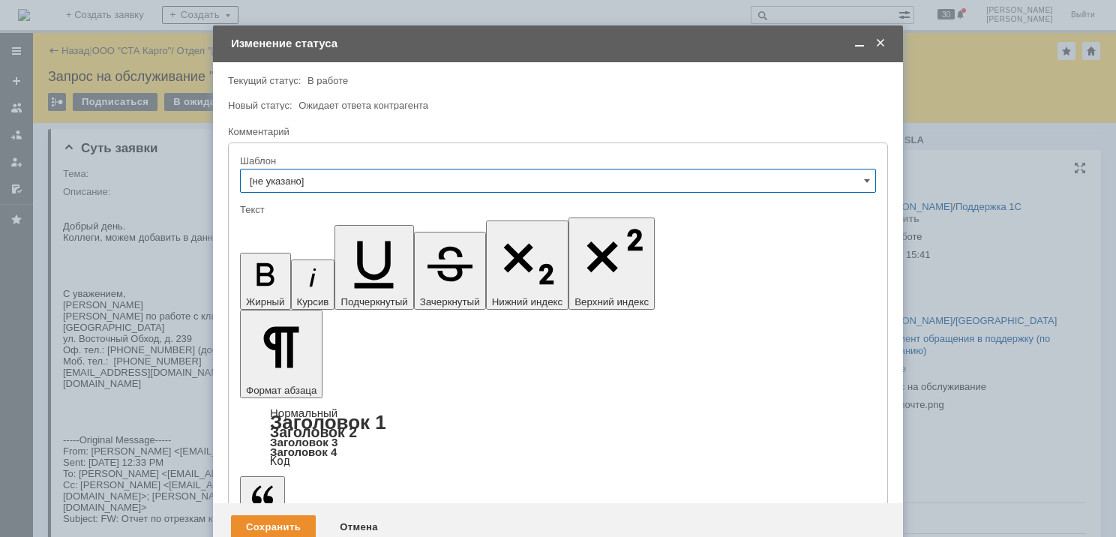
click at [340, 188] on input "[не указано]" at bounding box center [558, 181] width 636 height 24
click at [380, 159] on div "Шаблон" at bounding box center [556, 161] width 633 height 10
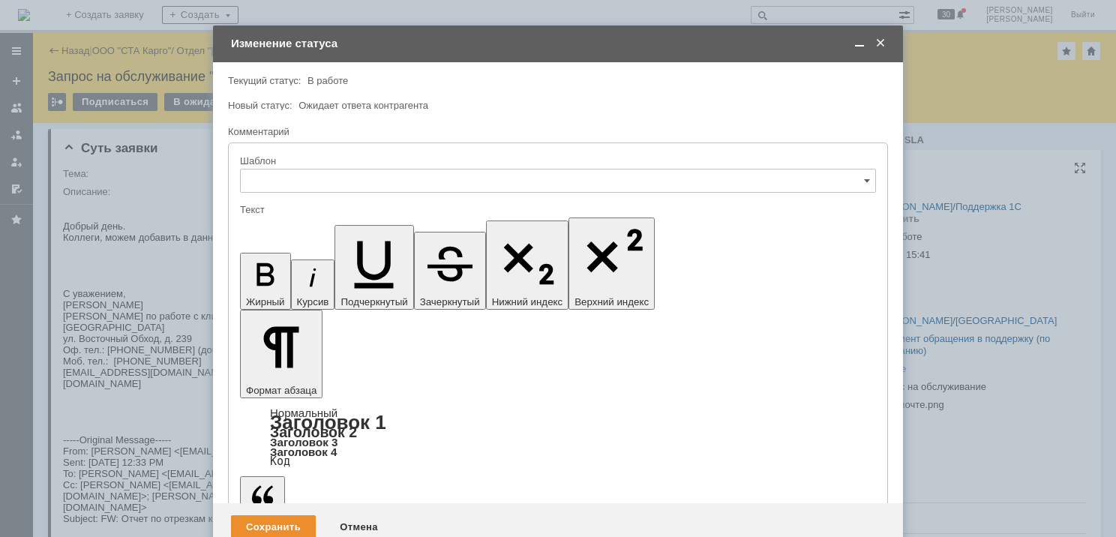
type input "[не указано]"
click at [885, 38] on span at bounding box center [880, 44] width 15 height 14
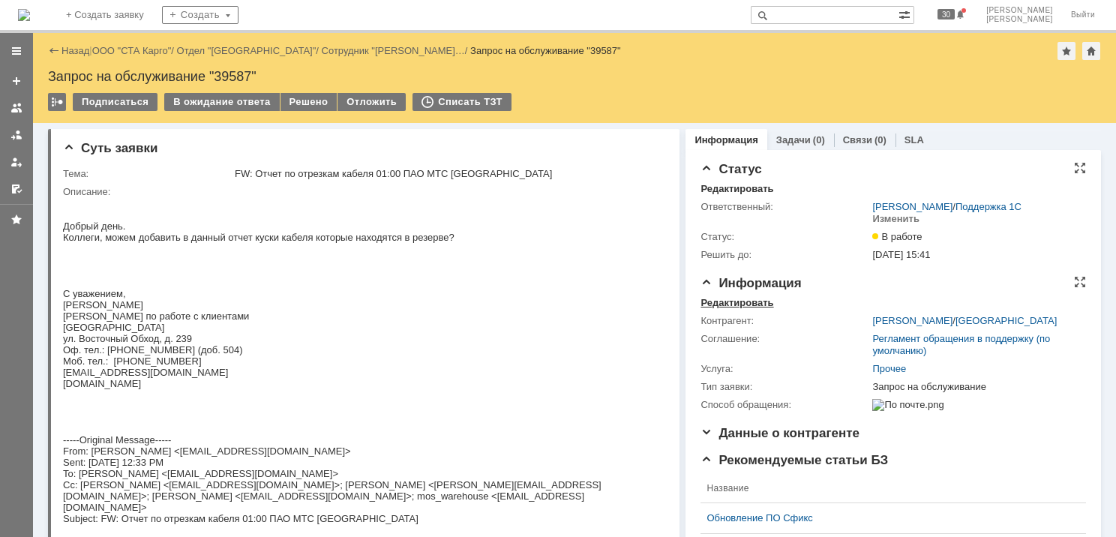
click at [760, 300] on div "Редактировать" at bounding box center [737, 303] width 73 height 12
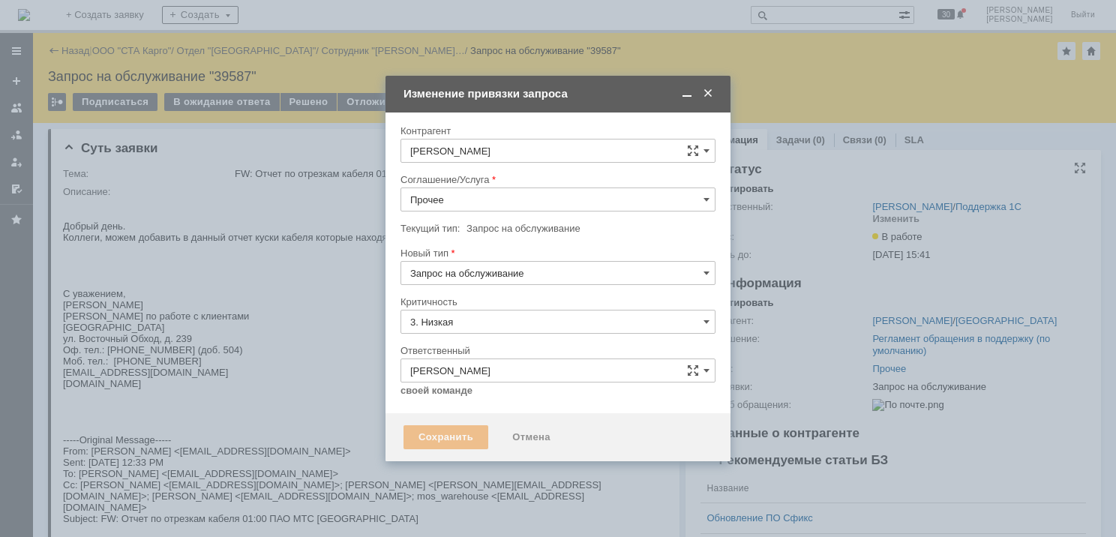
type input "[не указано]"
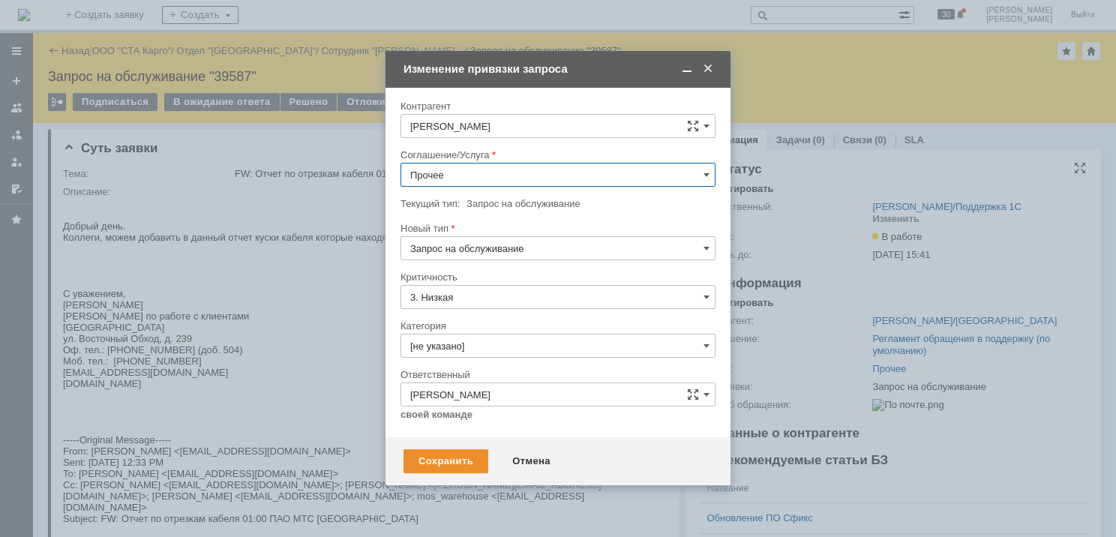
click at [509, 177] on input "Прочее" at bounding box center [558, 175] width 315 height 24
click at [527, 254] on div "WMS Отчетность" at bounding box center [558, 248] width 314 height 24
type input "WMS Отчетность"
click at [498, 344] on input "[не указано]" at bounding box center [558, 346] width 315 height 24
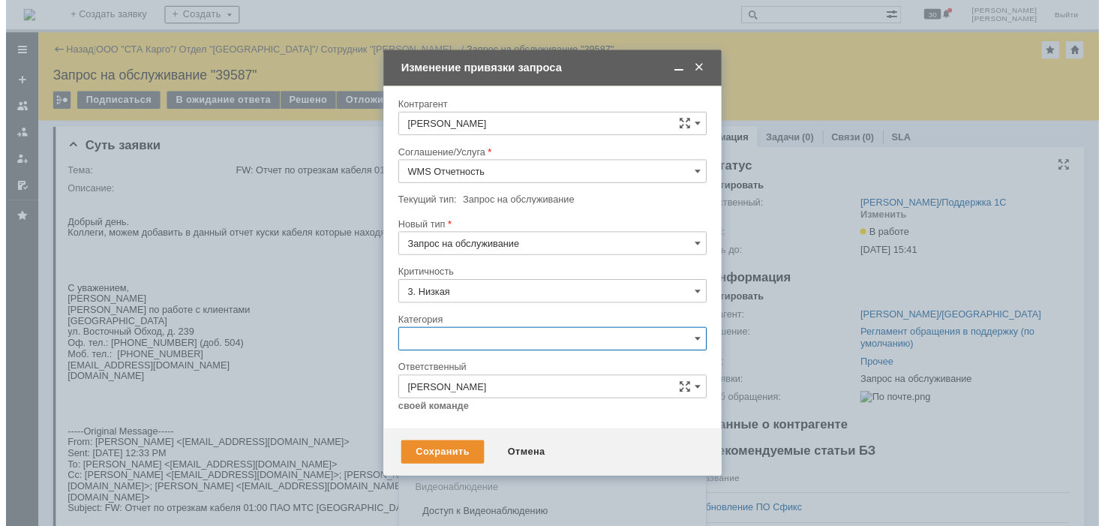
scroll to position [35, 0]
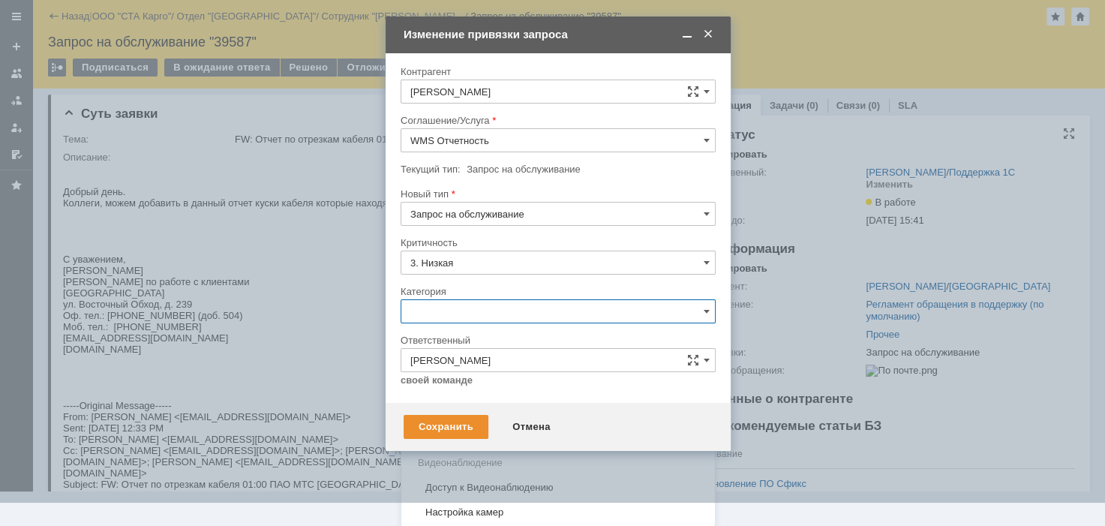
click at [481, 389] on span "Изменение" at bounding box center [558, 389] width 296 height 12
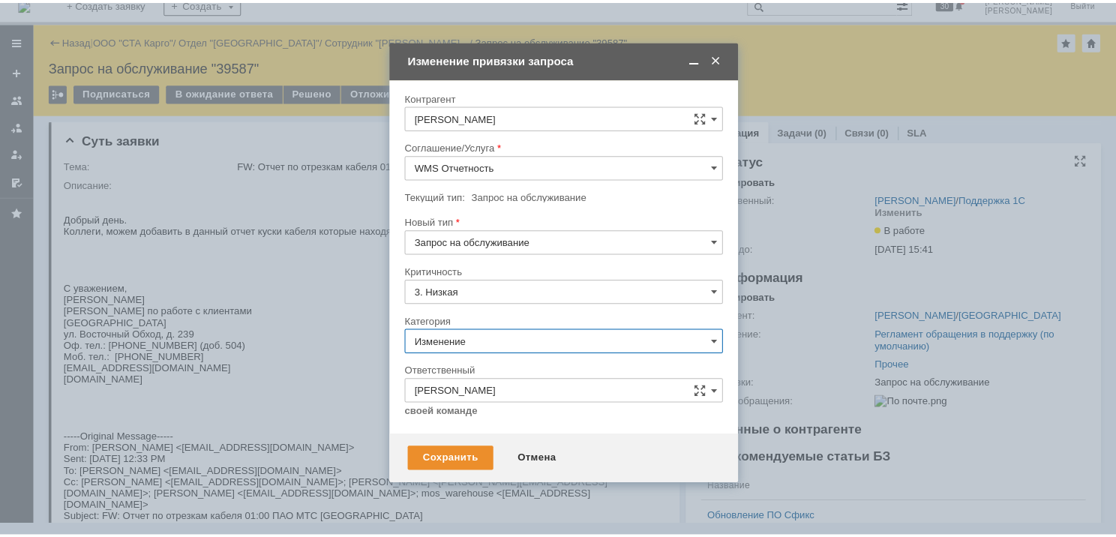
scroll to position [0, 0]
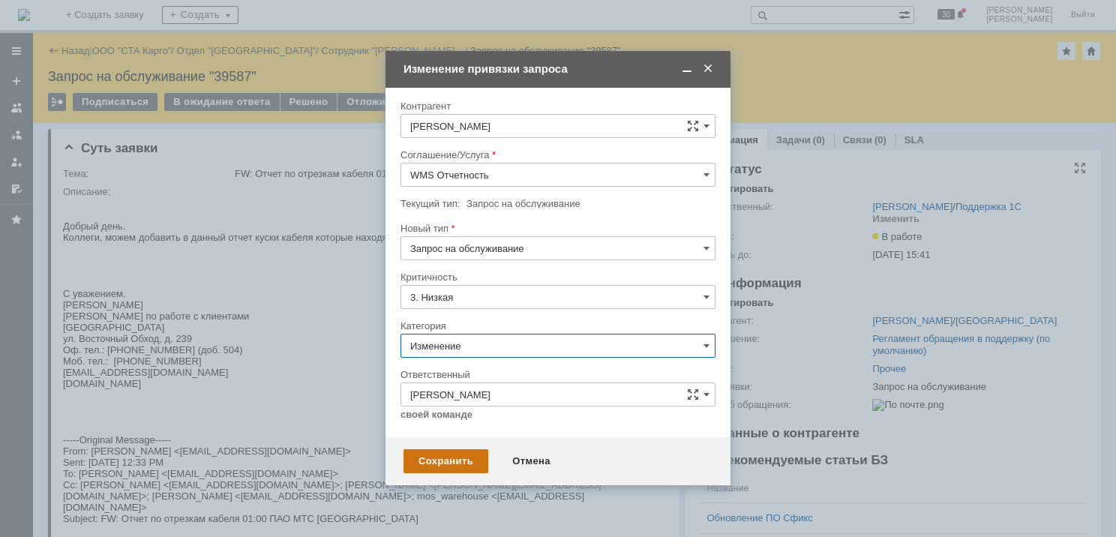
type input "Изменение"
click at [449, 466] on div "Сохранить" at bounding box center [446, 461] width 85 height 24
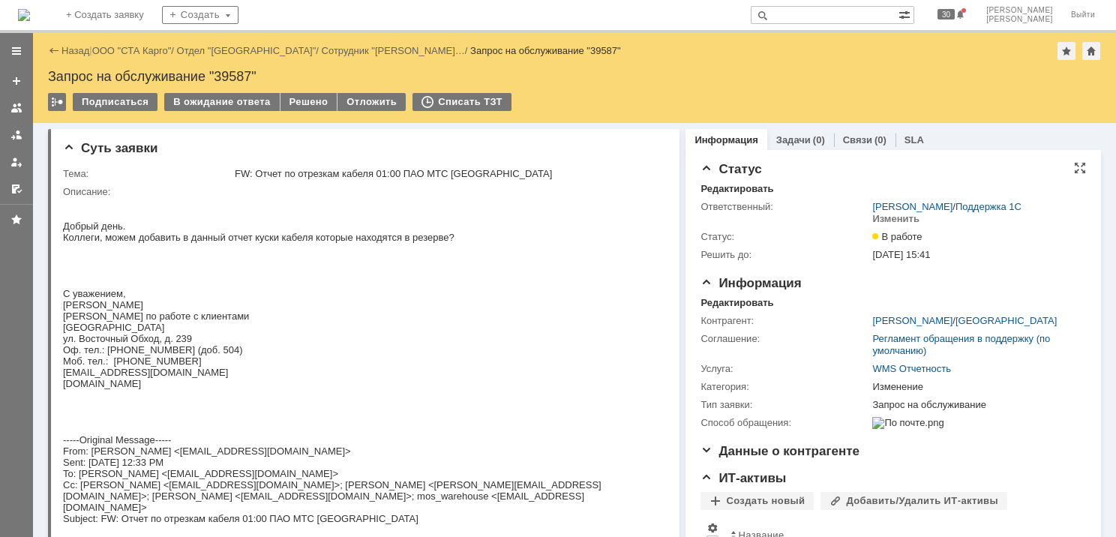
drag, startPoint x: 251, startPoint y: 108, endPoint x: 242, endPoint y: 114, distance: 10.8
click at [251, 108] on div "В ожидание ответа" at bounding box center [221, 102] width 115 height 18
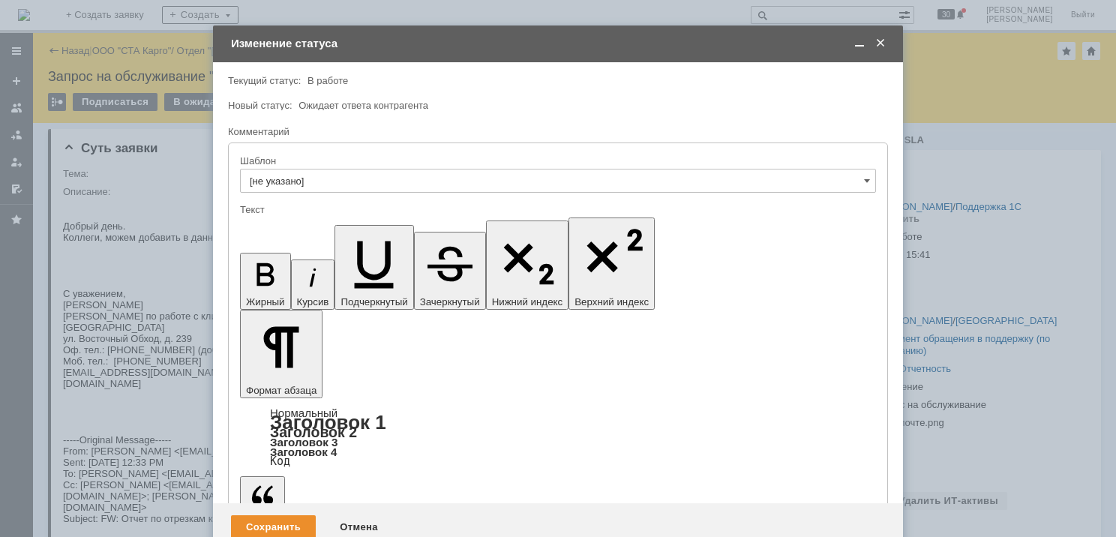
drag, startPoint x: 422, startPoint y: 4199, endPoint x: 428, endPoint y: 4187, distance: 13.4
drag, startPoint x: 263, startPoint y: 4145, endPoint x: 251, endPoint y: 4163, distance: 21.6
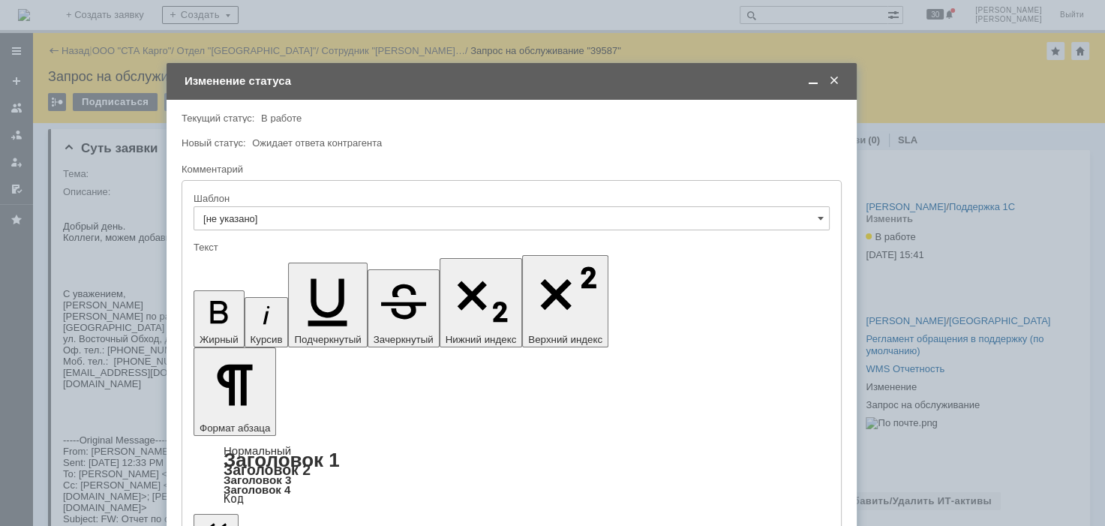
drag, startPoint x: 656, startPoint y: 48, endPoint x: 609, endPoint y: 85, distance: 59.3
click at [609, 85] on div "Изменение статуса" at bounding box center [513, 81] width 657 height 14
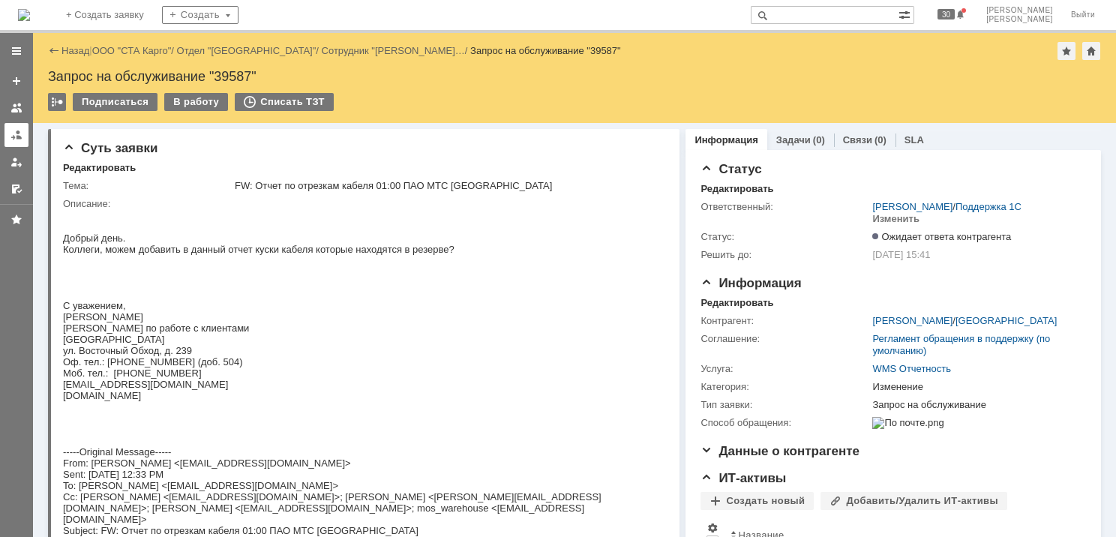
click at [17, 135] on div at bounding box center [17, 135] width 12 height 12
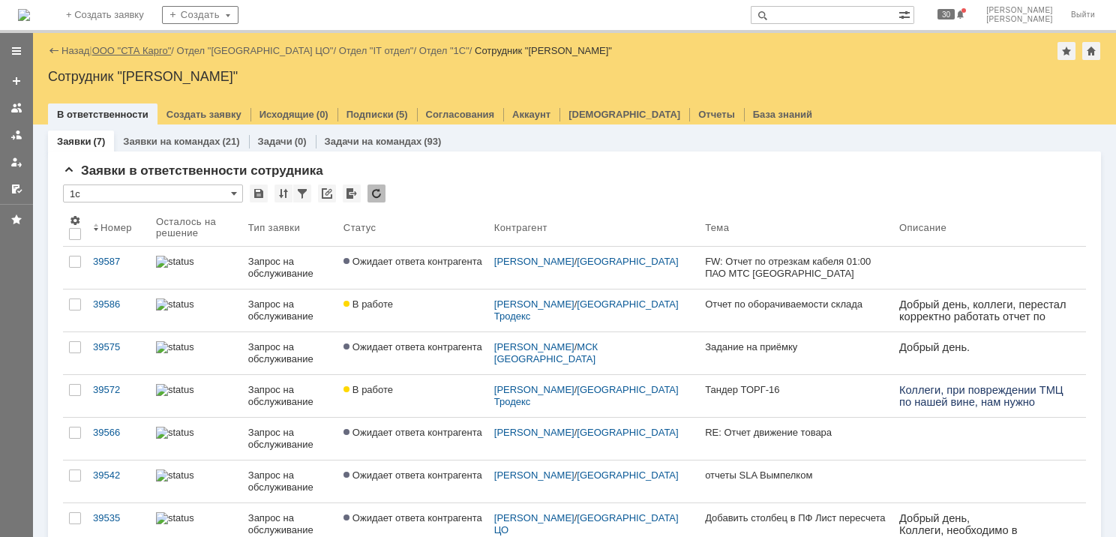
click at [134, 52] on link "ООО "СТА Карго"" at bounding box center [132, 50] width 80 height 11
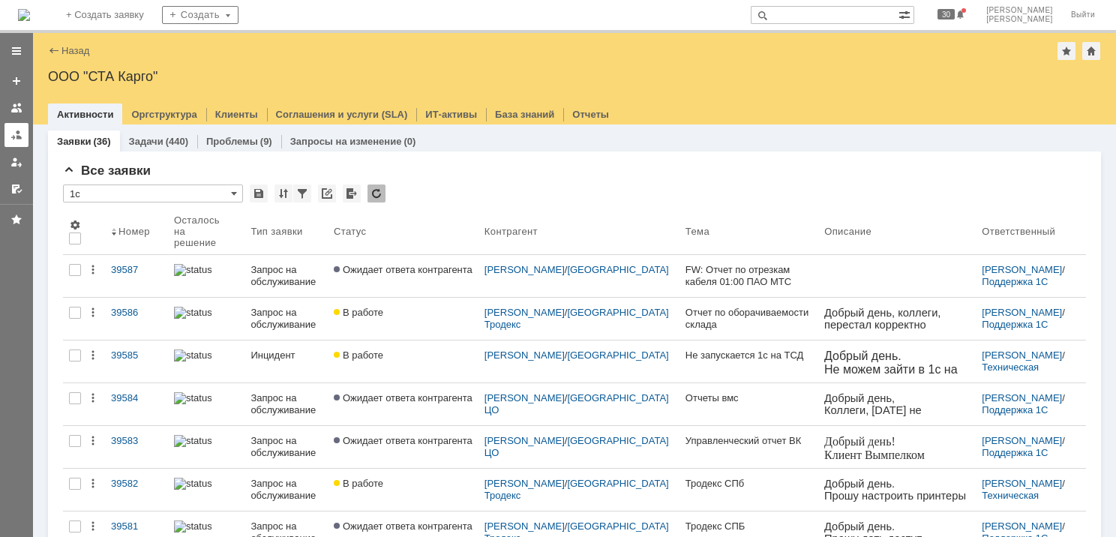
click at [16, 134] on div at bounding box center [17, 135] width 12 height 12
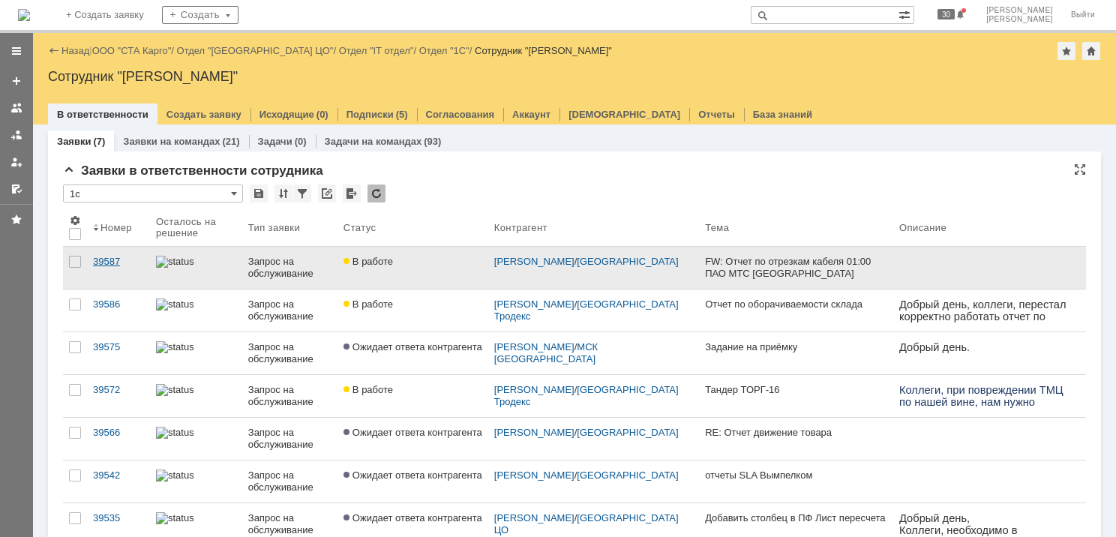
click at [95, 265] on div "39587" at bounding box center [118, 262] width 51 height 12
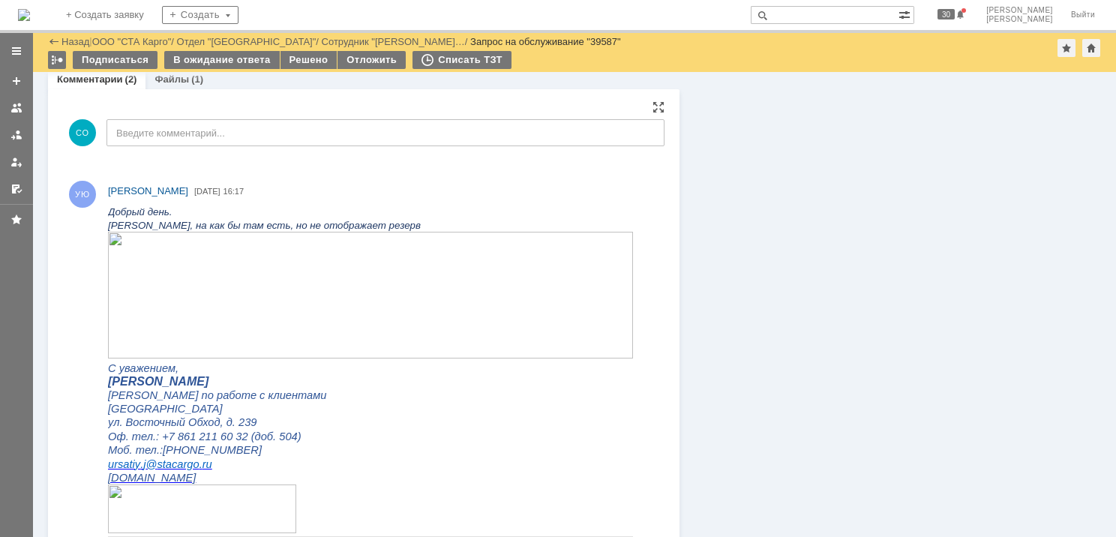
scroll to position [596, 0]
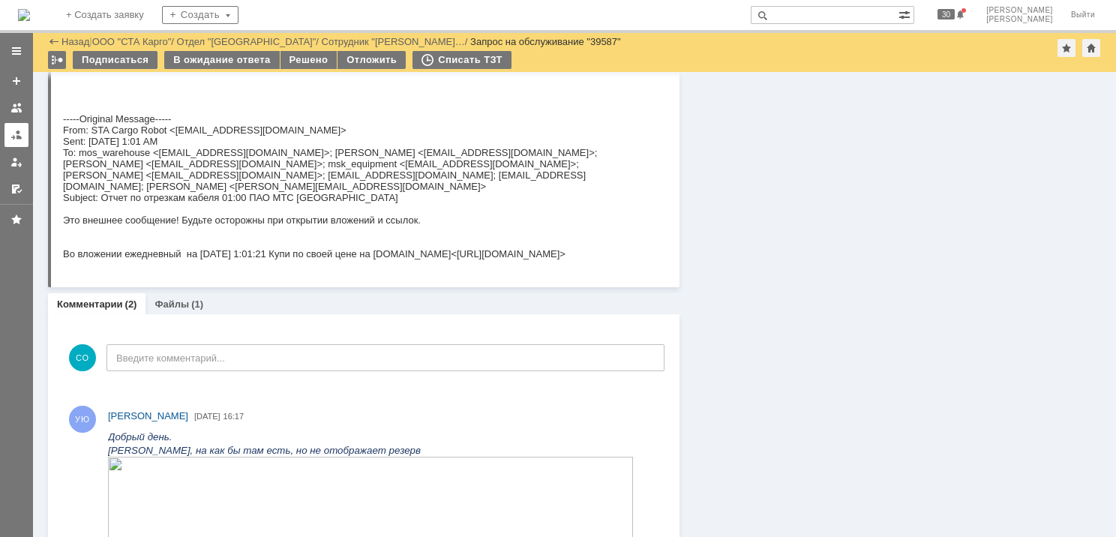
click at [14, 141] on link at bounding box center [17, 135] width 24 height 24
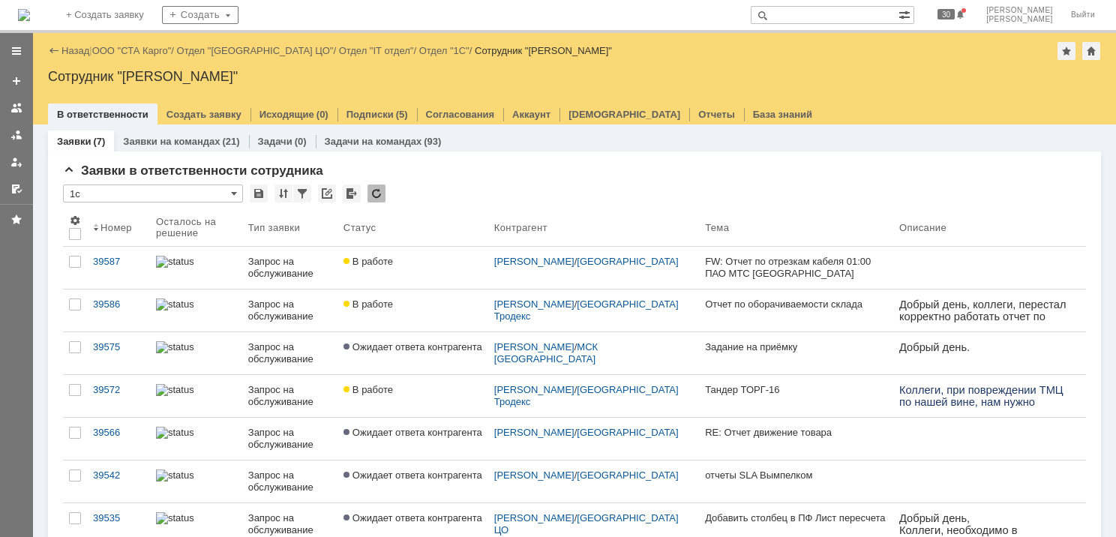
click at [152, 57] on div "Назад | ООО "СТА Карго" / Отдел "Санкт-Петербург ЦО" / Отдел "IT отдел" / Отдел…" at bounding box center [574, 51] width 1053 height 18
click at [150, 55] on link "ООО "СТА Карго"" at bounding box center [132, 50] width 80 height 11
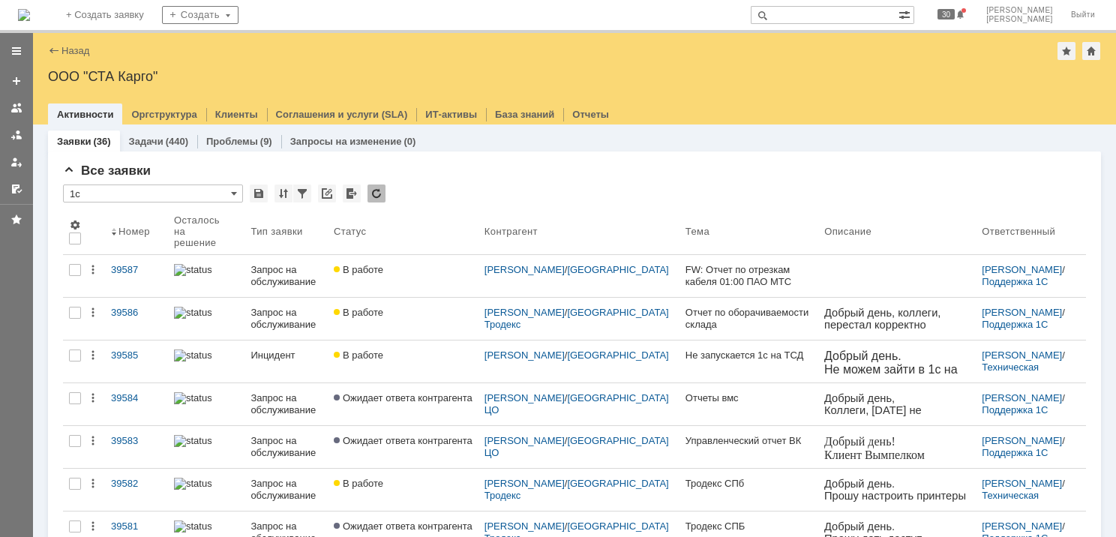
drag, startPoint x: 20, startPoint y: 164, endPoint x: 29, endPoint y: 155, distance: 13.3
click at [21, 162] on div at bounding box center [17, 162] width 12 height 12
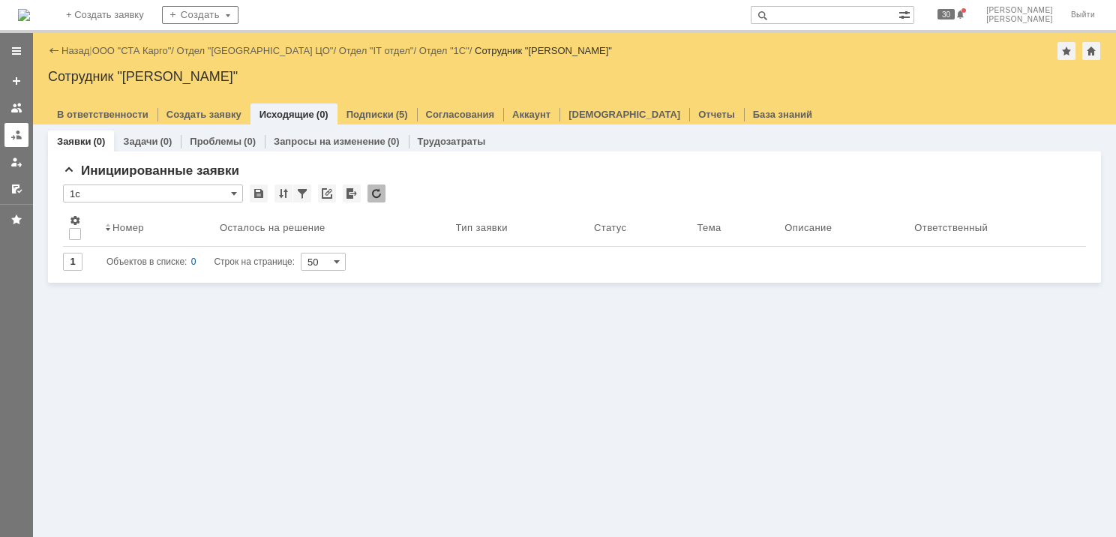
click at [9, 136] on link at bounding box center [17, 135] width 24 height 24
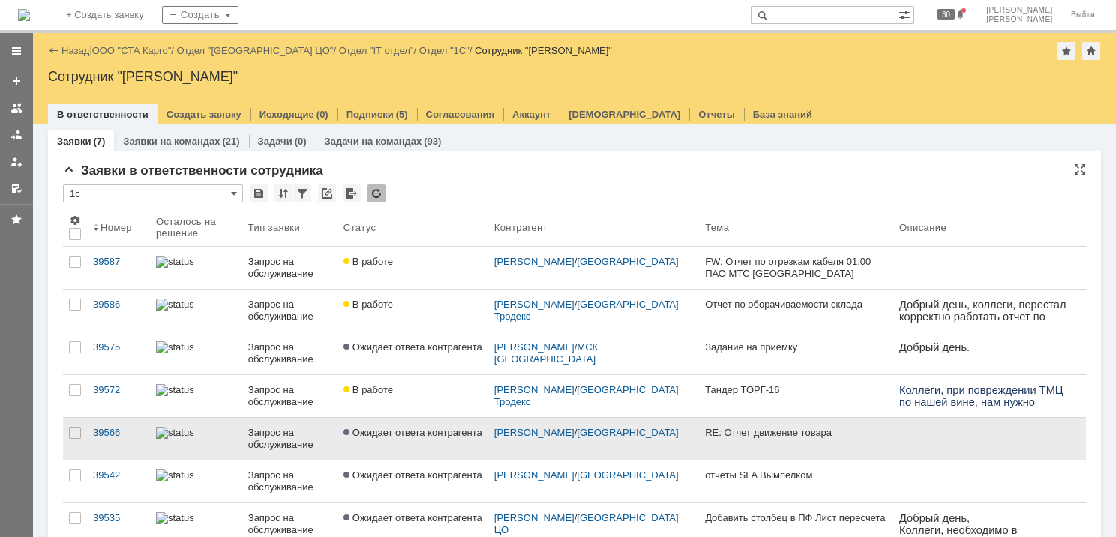
click at [264, 427] on div "Запрос на обслуживание" at bounding box center [289, 439] width 83 height 24
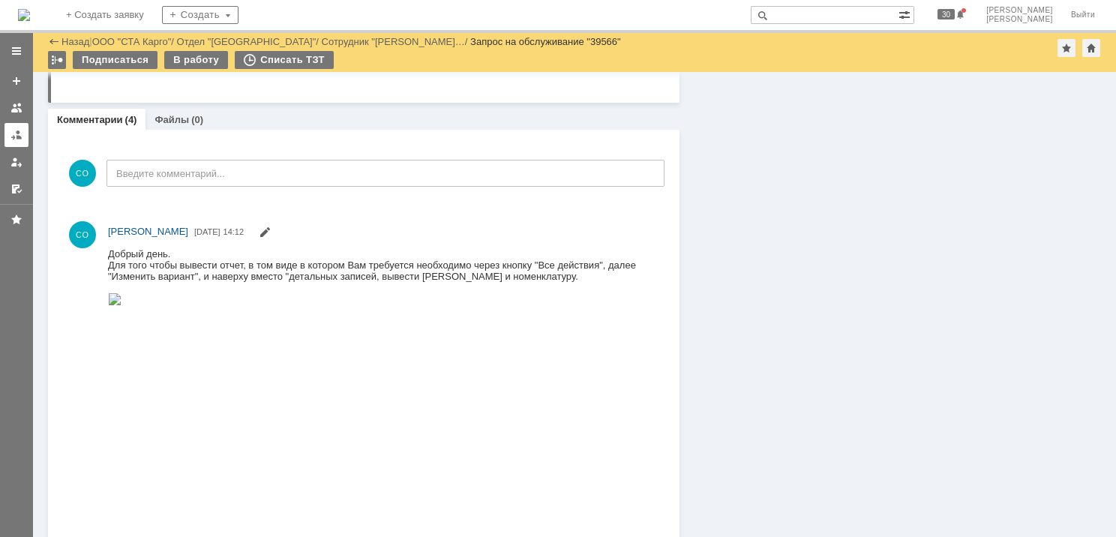
click at [14, 139] on div at bounding box center [17, 135] width 12 height 12
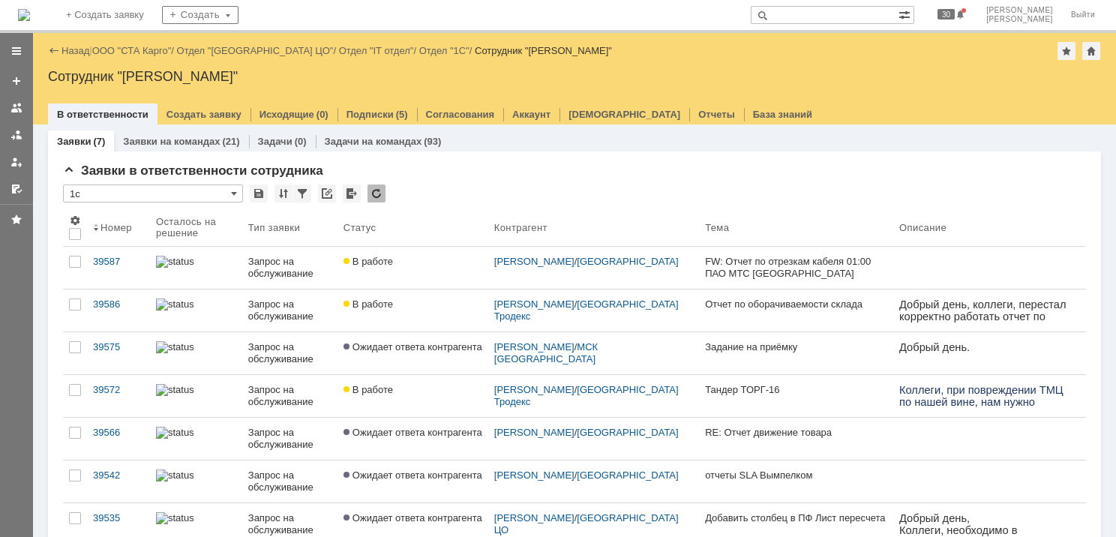
click at [126, 312] on link "39586" at bounding box center [118, 311] width 63 height 42
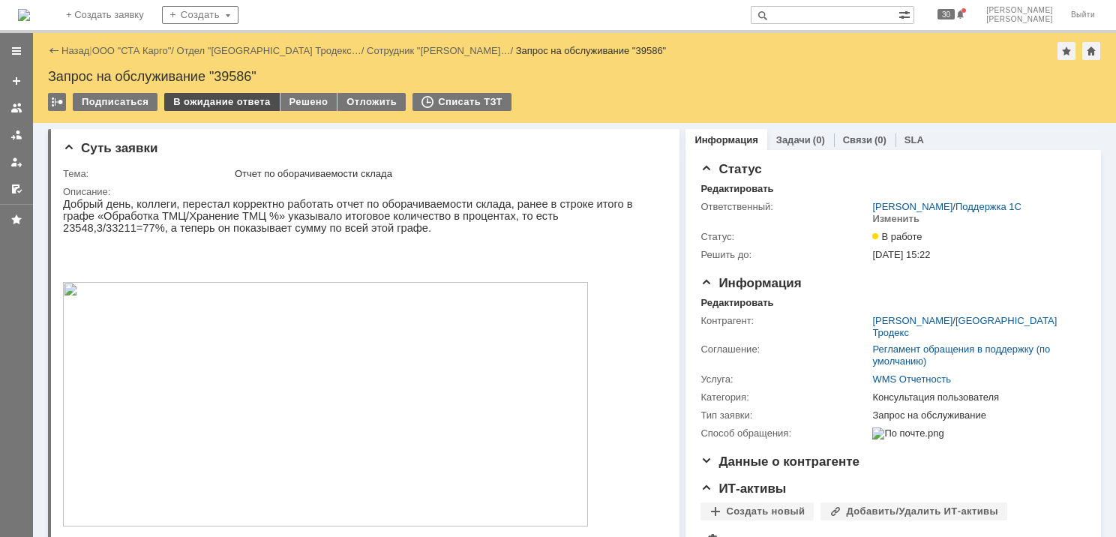
click at [217, 101] on div "В ожидание ответа" at bounding box center [221, 102] width 115 height 18
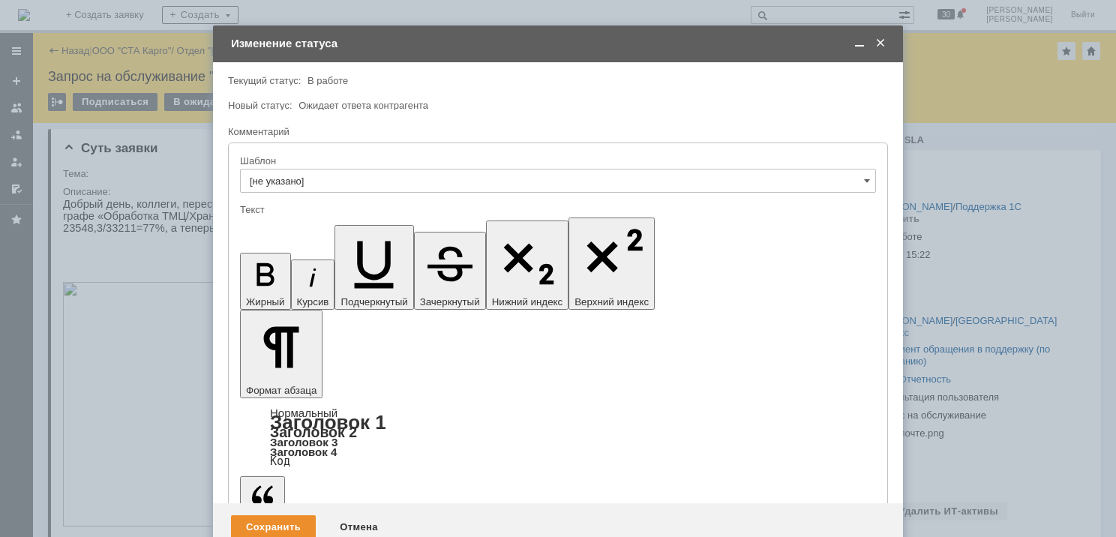
click at [268, 515] on div "Сохранить" at bounding box center [273, 527] width 85 height 24
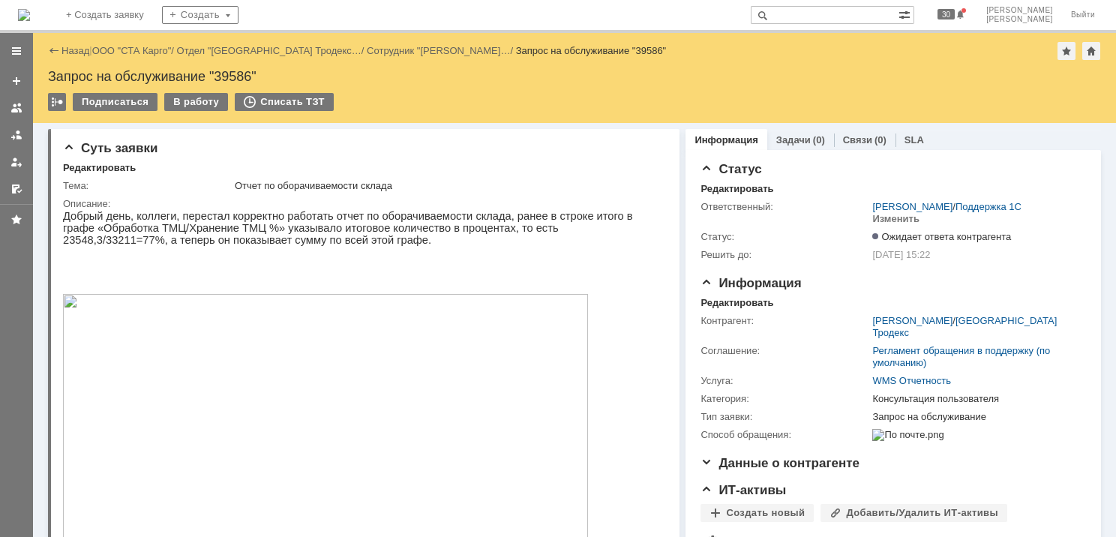
click at [19, 139] on div at bounding box center [17, 135] width 12 height 12
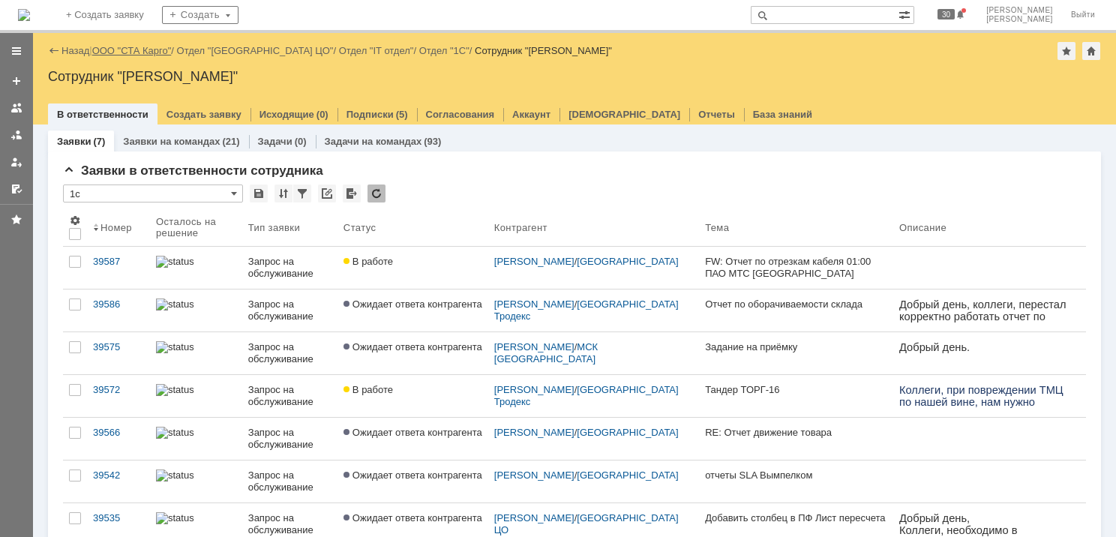
click at [142, 49] on link "ООО "СТА Карго"" at bounding box center [132, 50] width 80 height 11
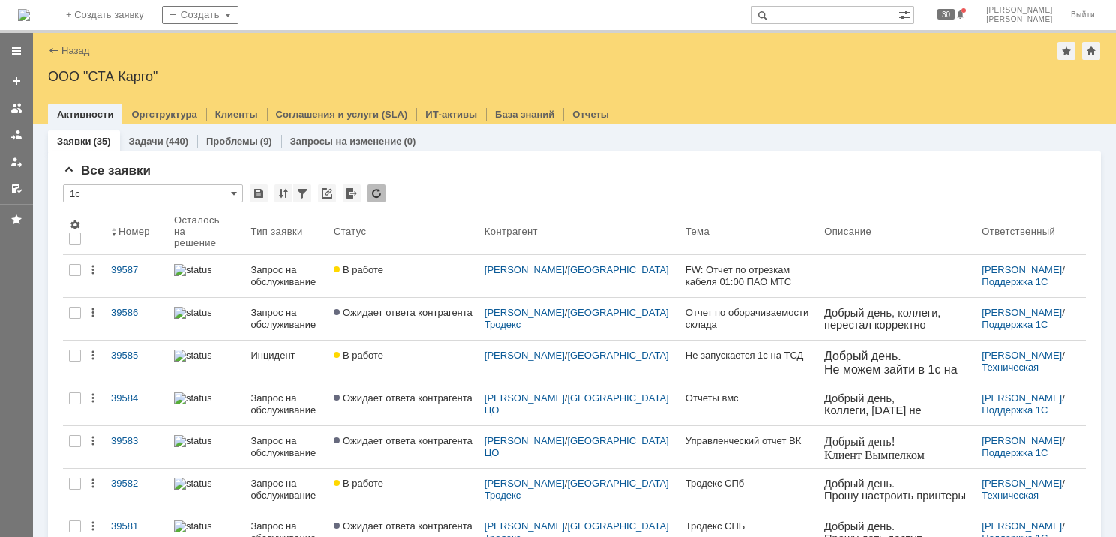
drag, startPoint x: 23, startPoint y: 138, endPoint x: 17, endPoint y: 144, distance: 9.0
click at [22, 138] on link at bounding box center [17, 135] width 24 height 24
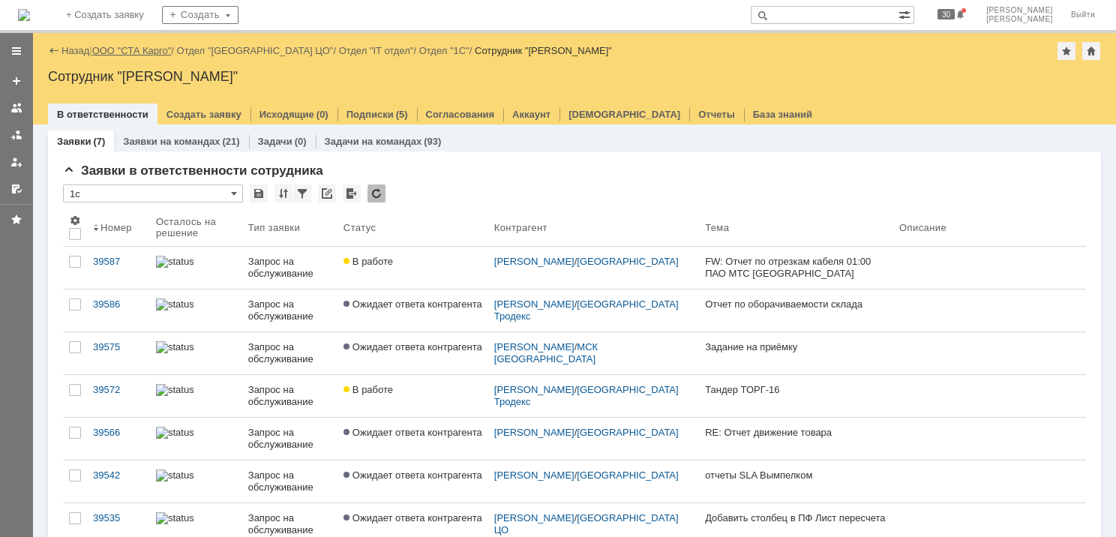
click at [141, 49] on link "ООО "СТА Карго"" at bounding box center [132, 50] width 80 height 11
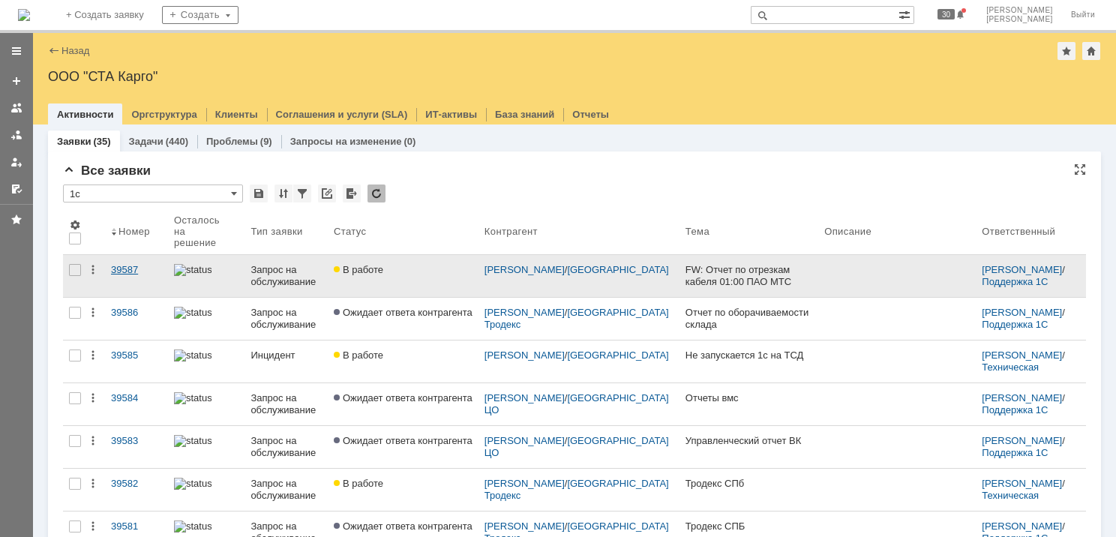
click at [117, 266] on div "39587" at bounding box center [136, 270] width 51 height 12
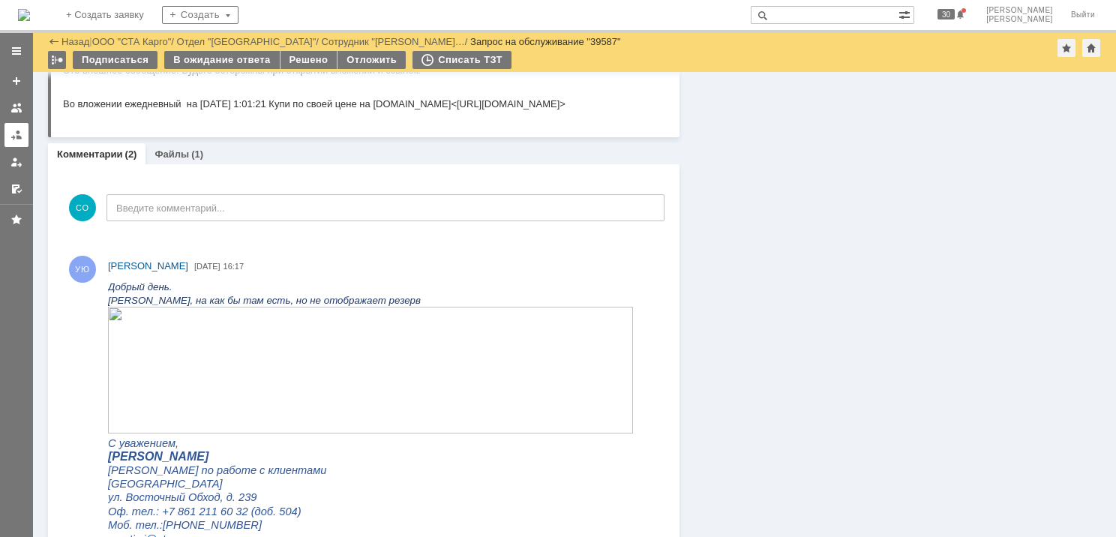
click at [20, 135] on div at bounding box center [17, 135] width 12 height 12
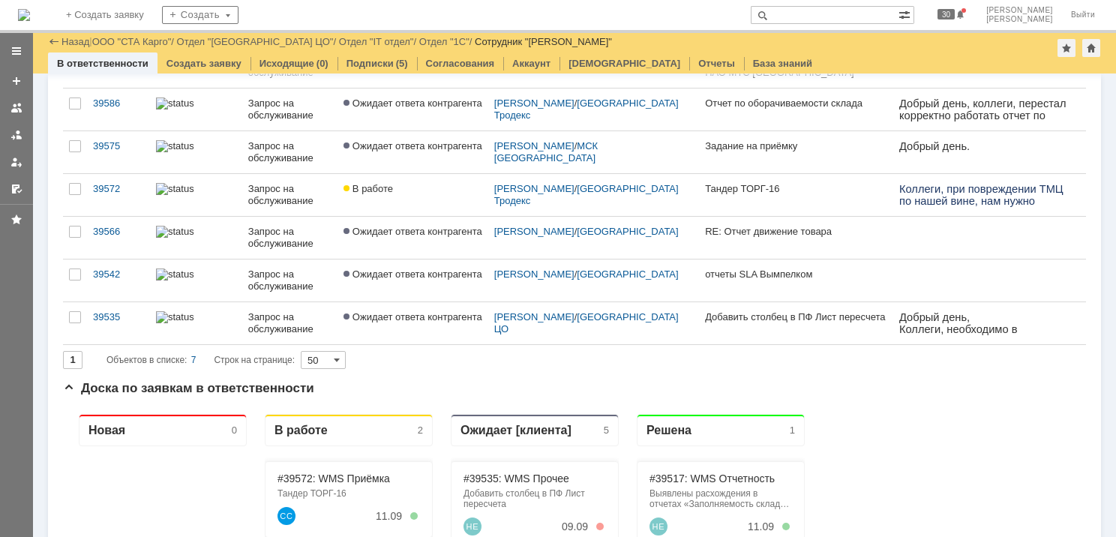
scroll to position [75, 0]
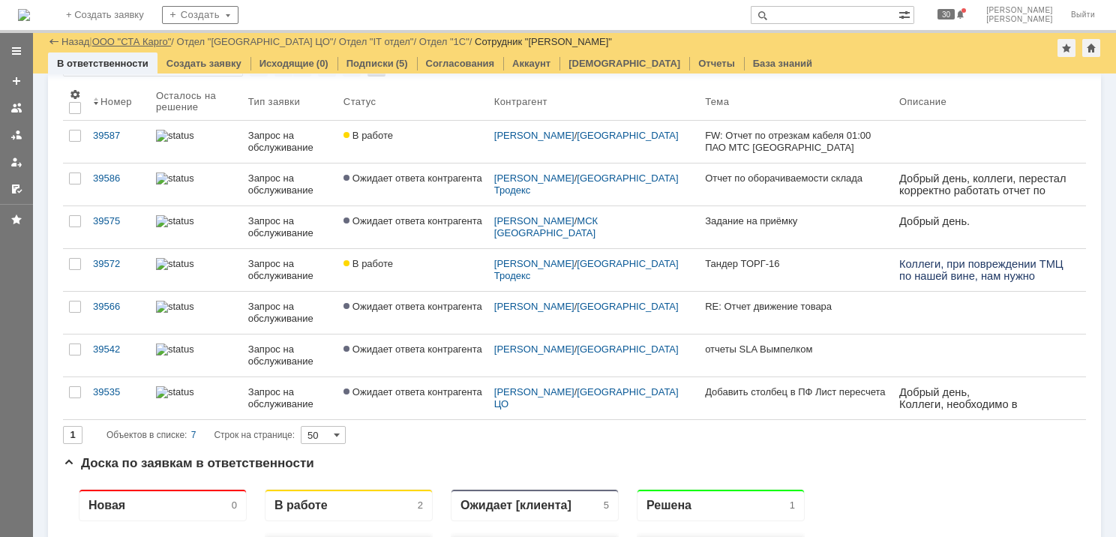
click at [152, 44] on link "ООО "СТА Карго"" at bounding box center [132, 41] width 80 height 11
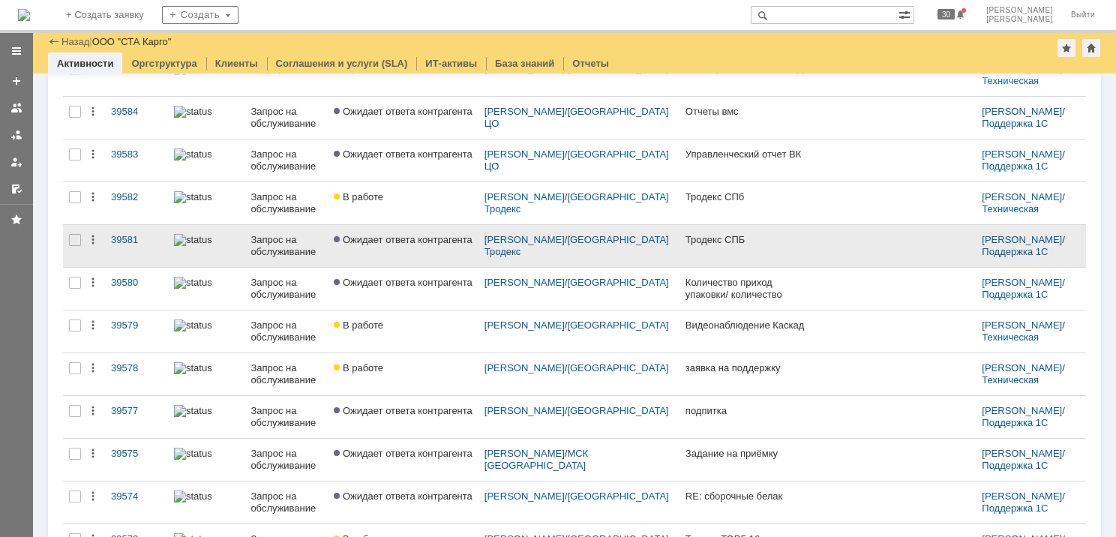
scroll to position [299, 0]
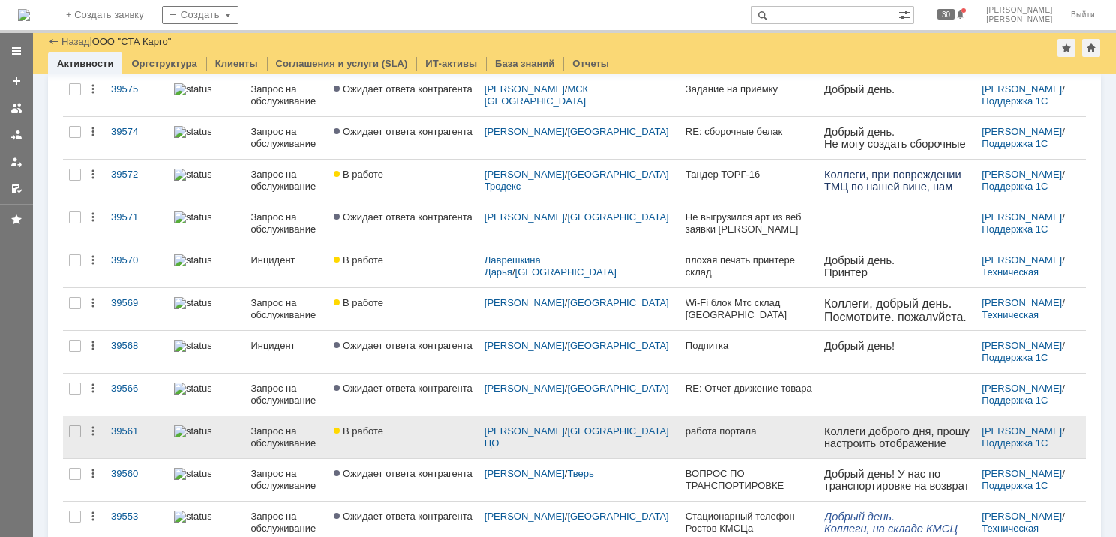
click at [239, 425] on div at bounding box center [206, 431] width 65 height 12
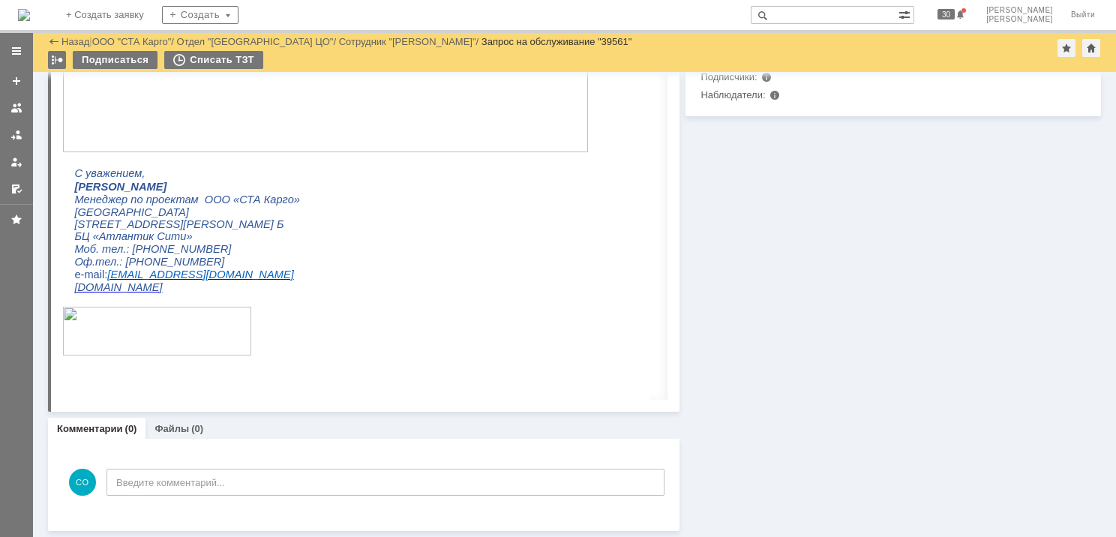
click at [59, 41] on div "Назад" at bounding box center [68, 41] width 41 height 11
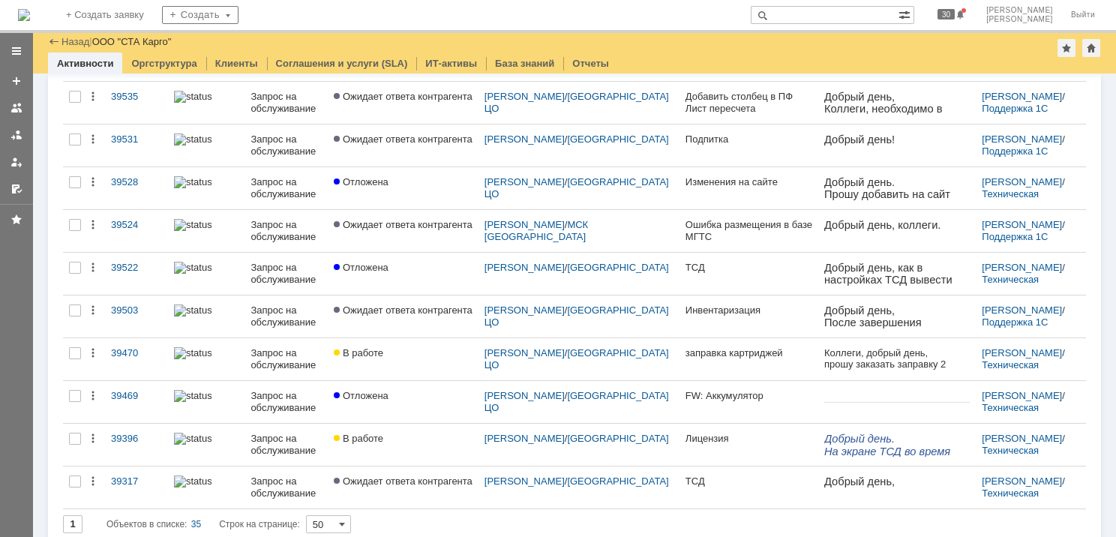
click at [343, 476] on div at bounding box center [338, 481] width 9 height 11
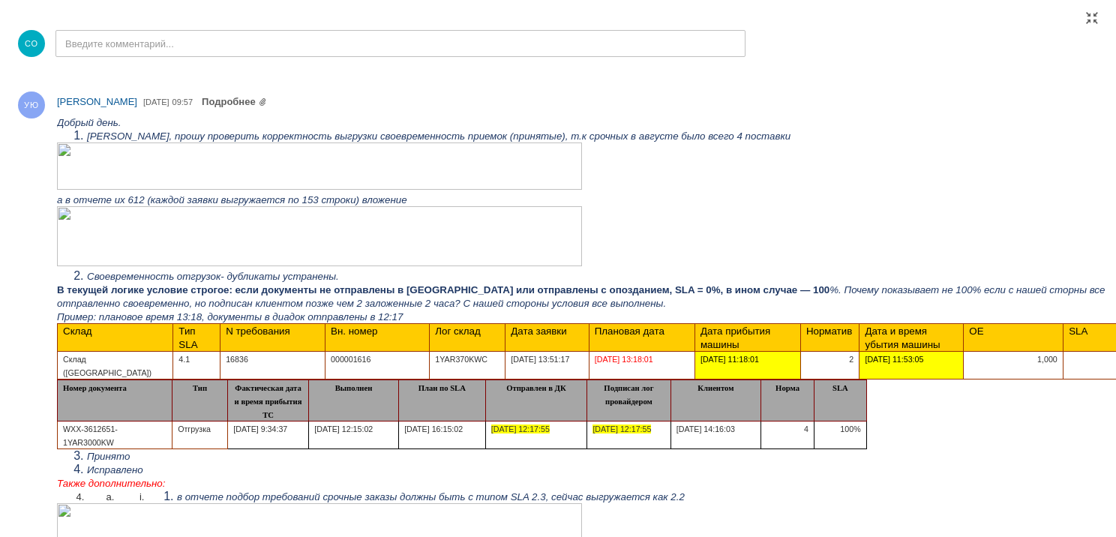
scroll to position [1006, 0]
click at [1087, 19] on div at bounding box center [1092, 18] width 12 height 12
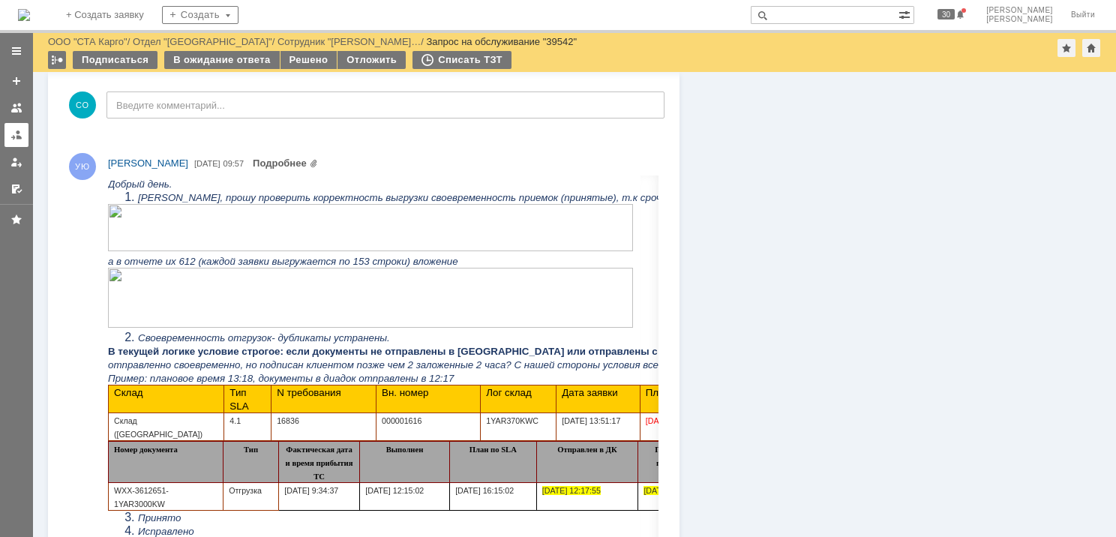
click at [7, 134] on link at bounding box center [17, 135] width 24 height 24
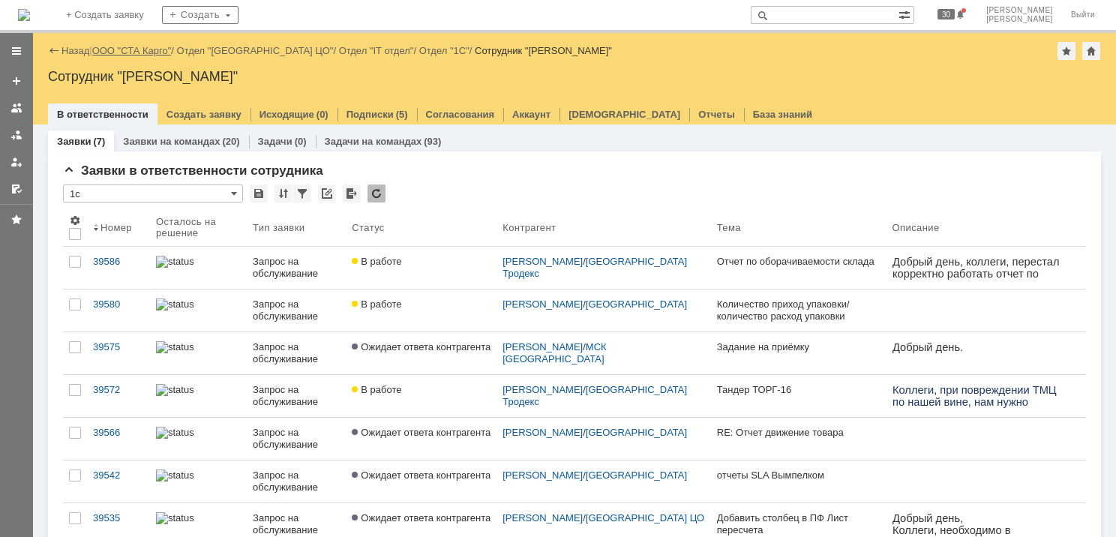
click at [138, 47] on link "ООО "СТА Карго"" at bounding box center [132, 50] width 80 height 11
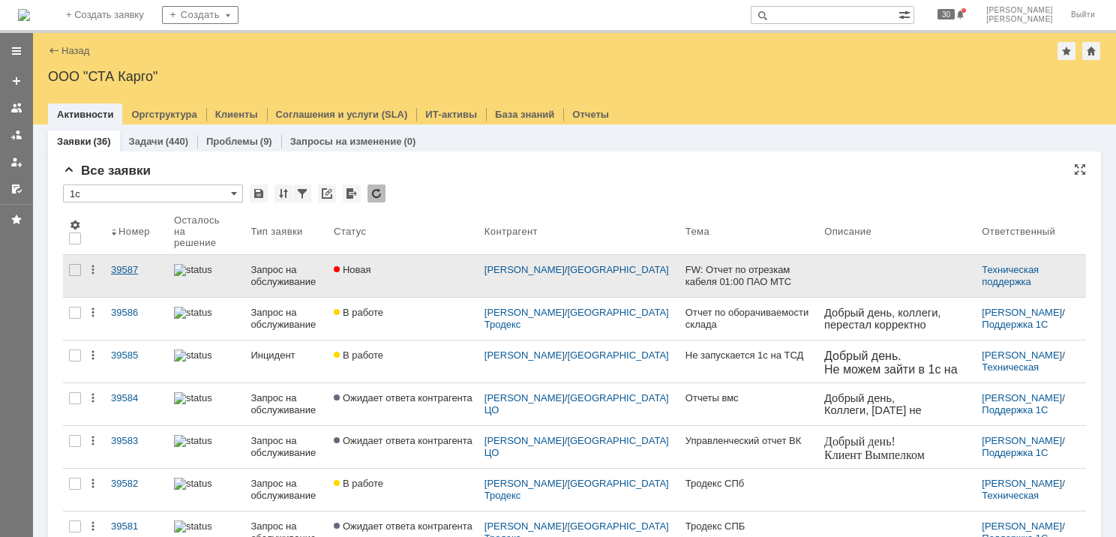
click at [135, 264] on div "39587" at bounding box center [136, 270] width 51 height 12
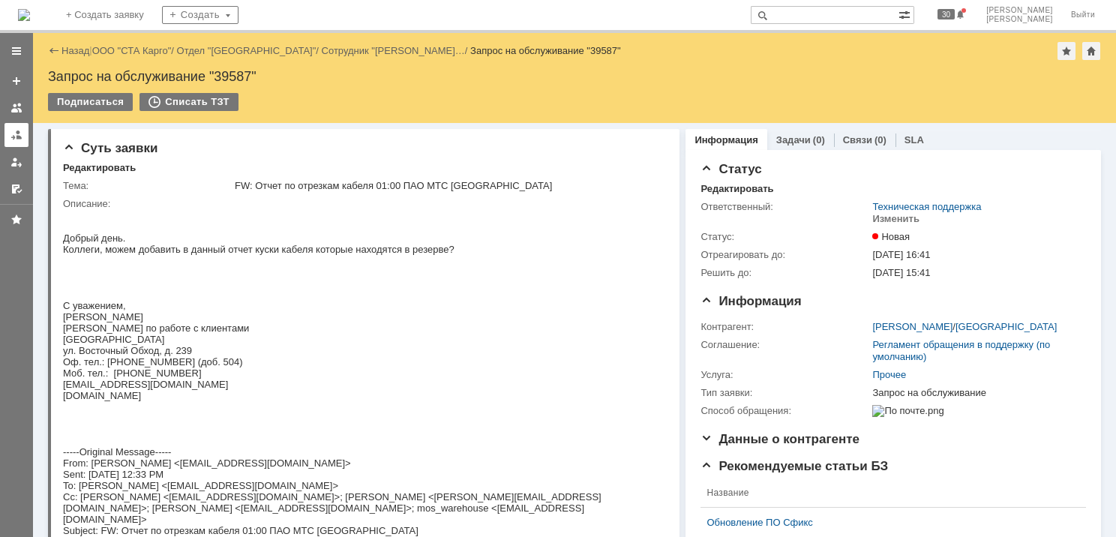
click at [18, 135] on div at bounding box center [17, 135] width 12 height 12
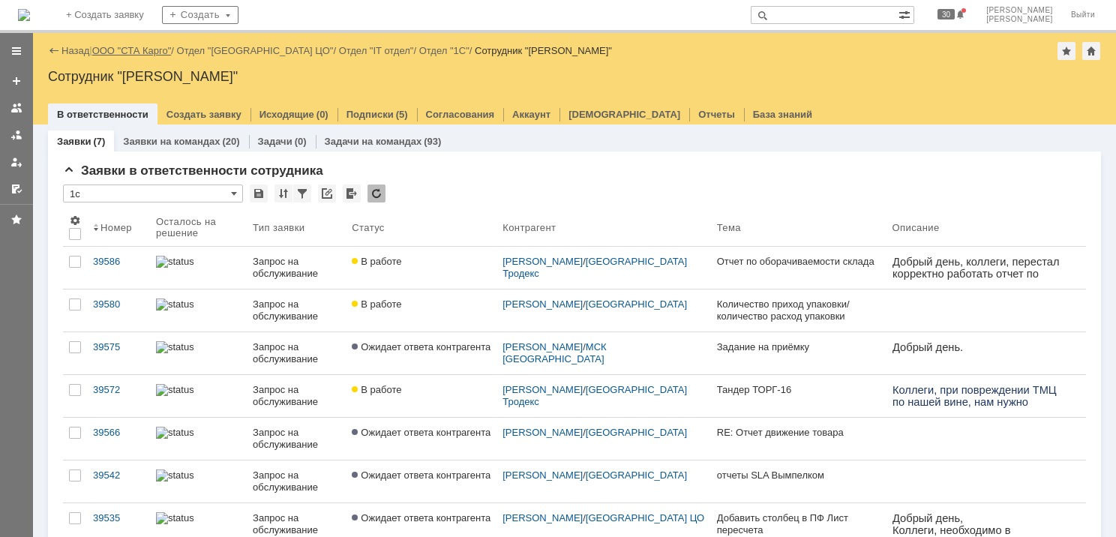
click at [151, 55] on link "ООО "СТА Карго"" at bounding box center [132, 50] width 80 height 11
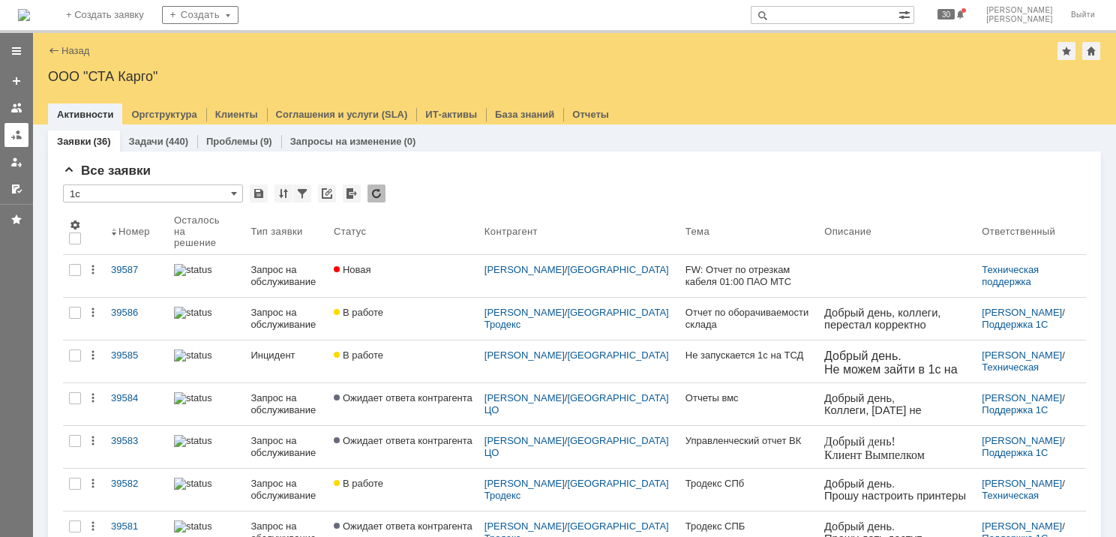
click at [18, 135] on div at bounding box center [17, 135] width 12 height 12
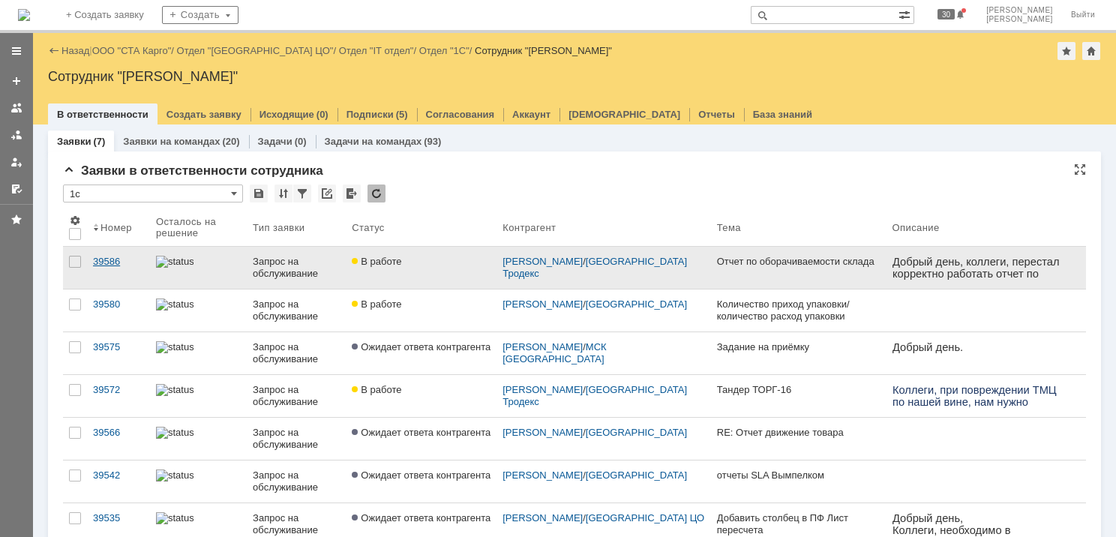
click at [114, 263] on div "39586" at bounding box center [118, 262] width 51 height 12
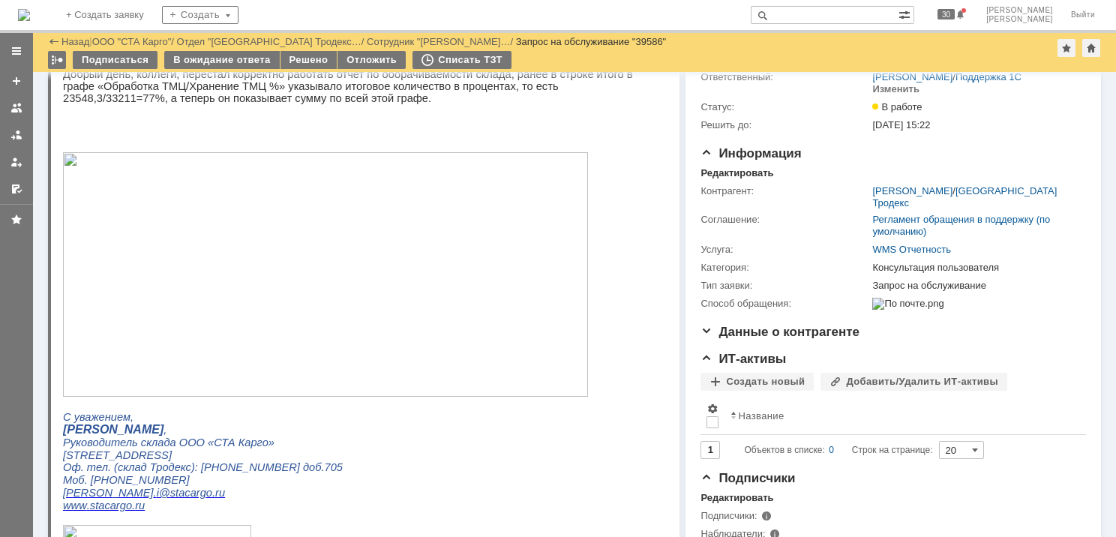
scroll to position [47, 0]
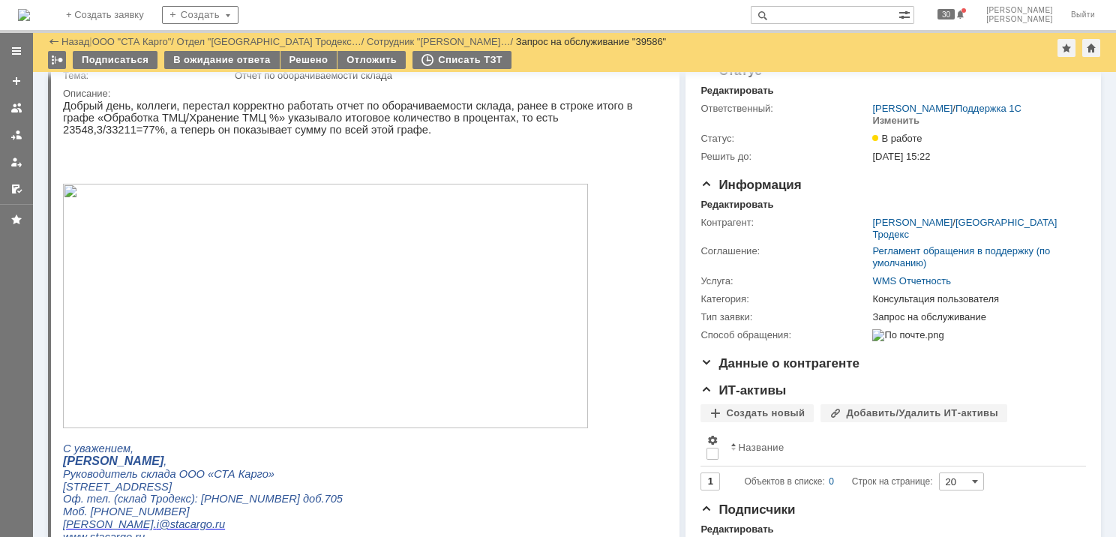
click at [458, 396] on img at bounding box center [325, 306] width 525 height 245
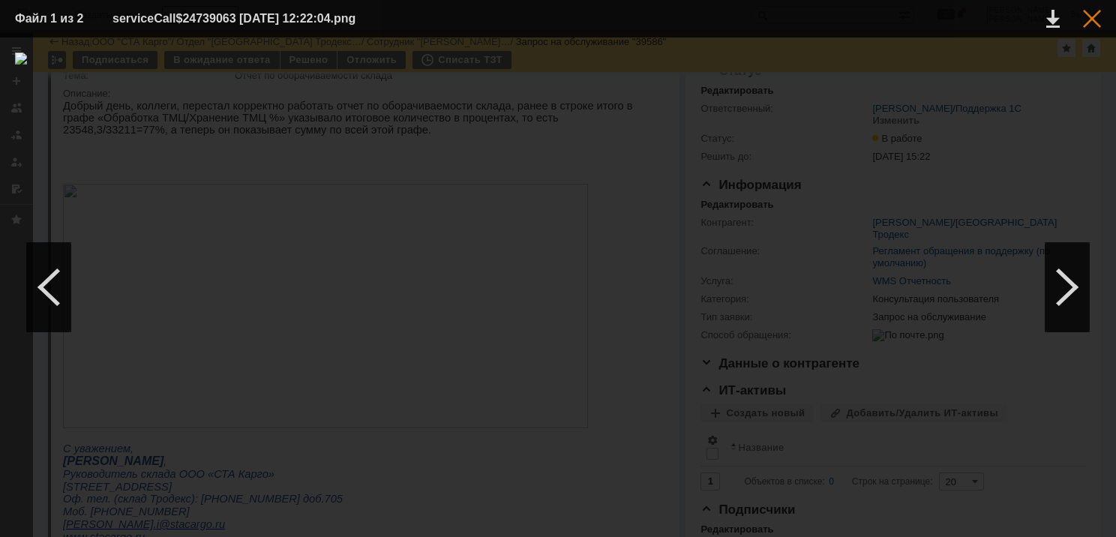
click at [1088, 21] on div at bounding box center [1092, 19] width 18 height 18
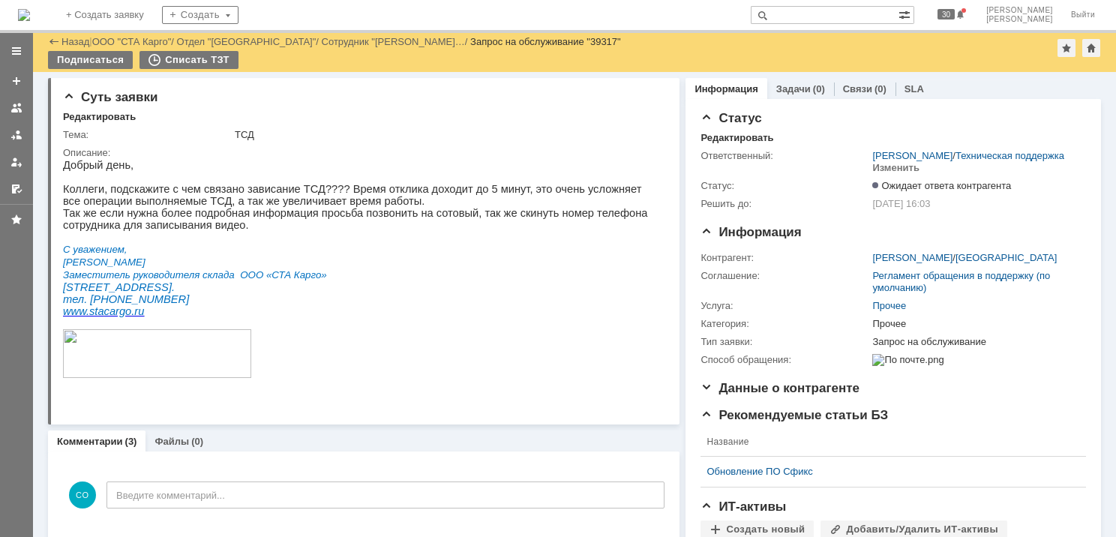
scroll to position [269, 0]
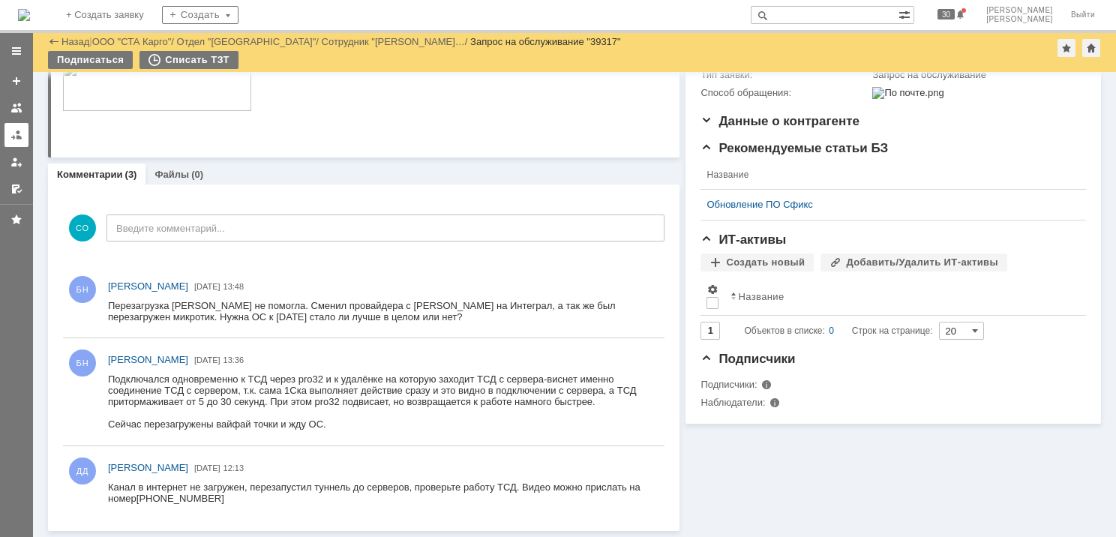
click at [14, 137] on div at bounding box center [17, 135] width 12 height 12
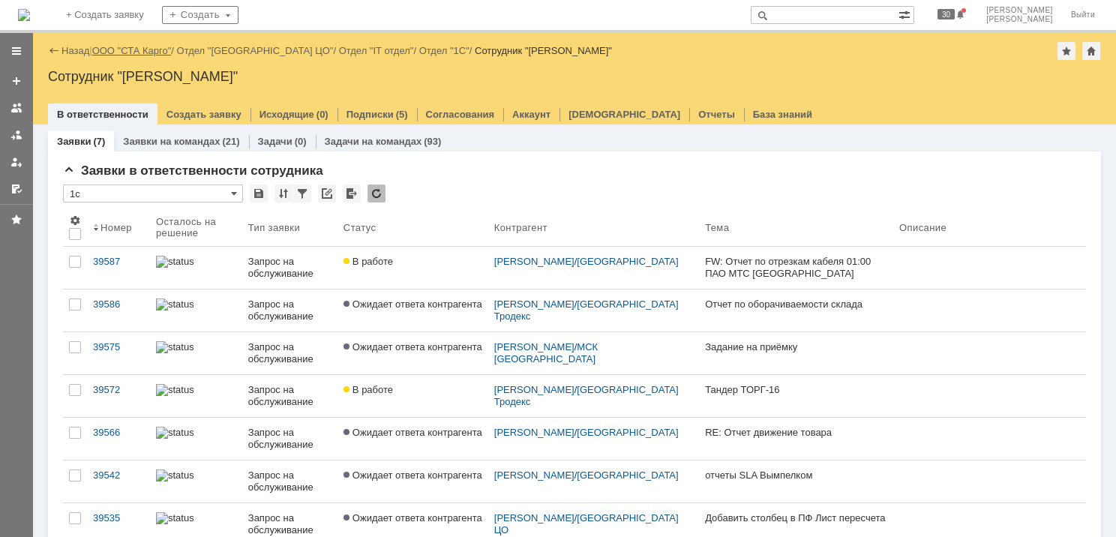
click at [147, 52] on link "ООО "СТА Карго"" at bounding box center [132, 50] width 80 height 11
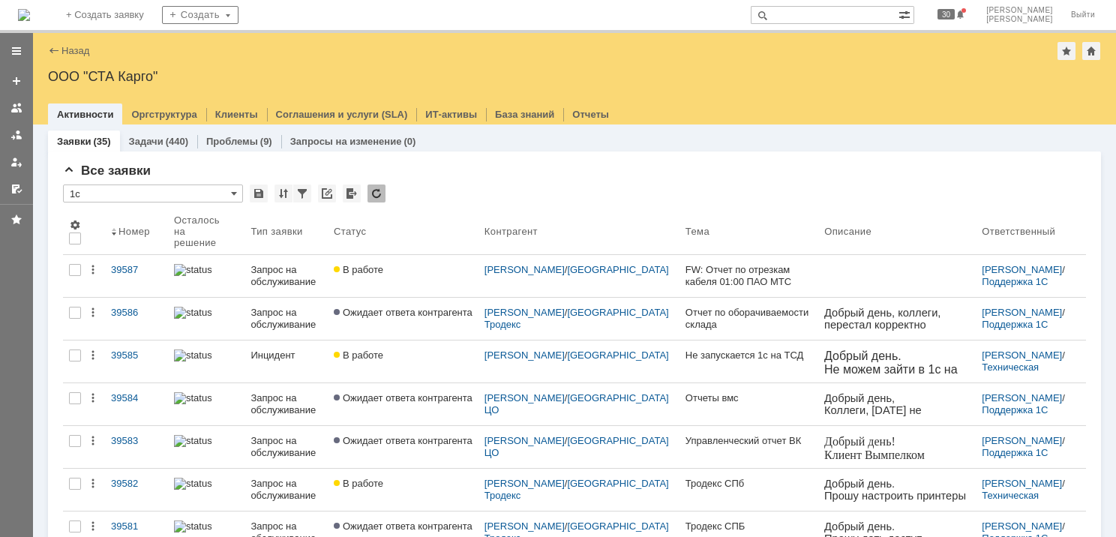
click at [223, 355] on div at bounding box center [206, 356] width 65 height 12
click at [11, 131] on div at bounding box center [17, 135] width 12 height 12
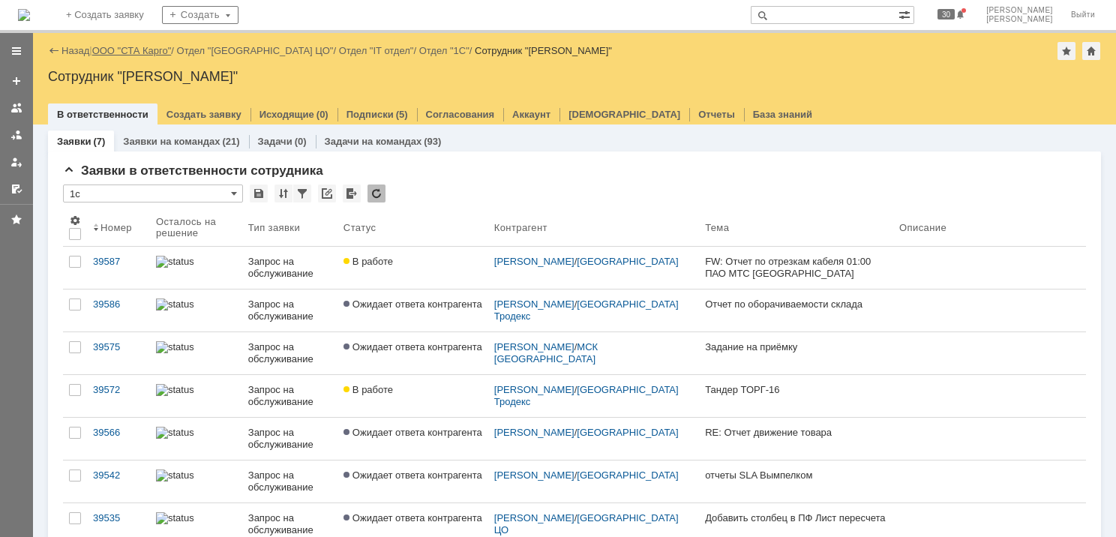
click at [149, 49] on link "ООО "СТА Карго"" at bounding box center [132, 50] width 80 height 11
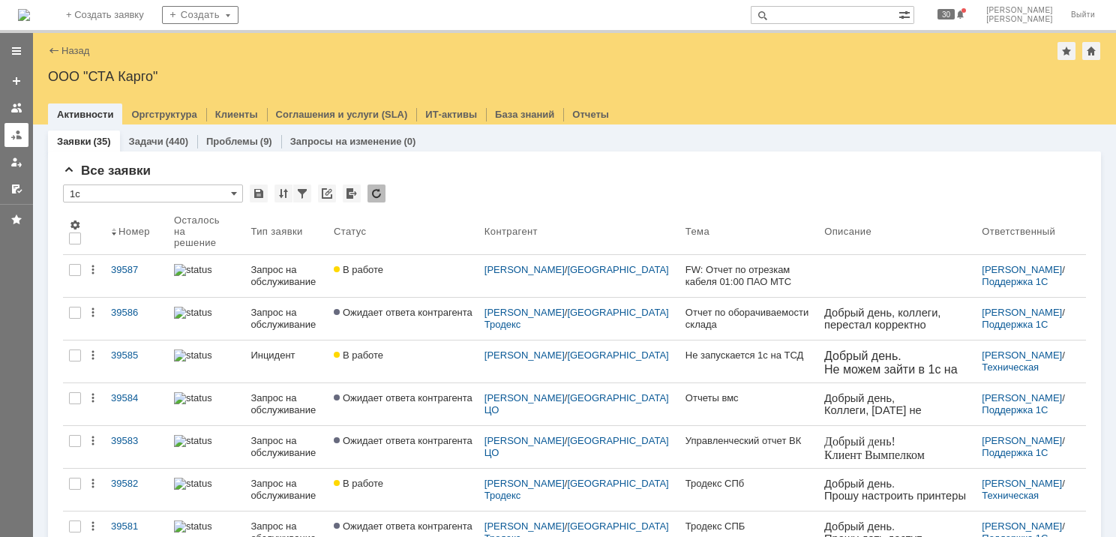
click at [22, 140] on div at bounding box center [17, 135] width 12 height 12
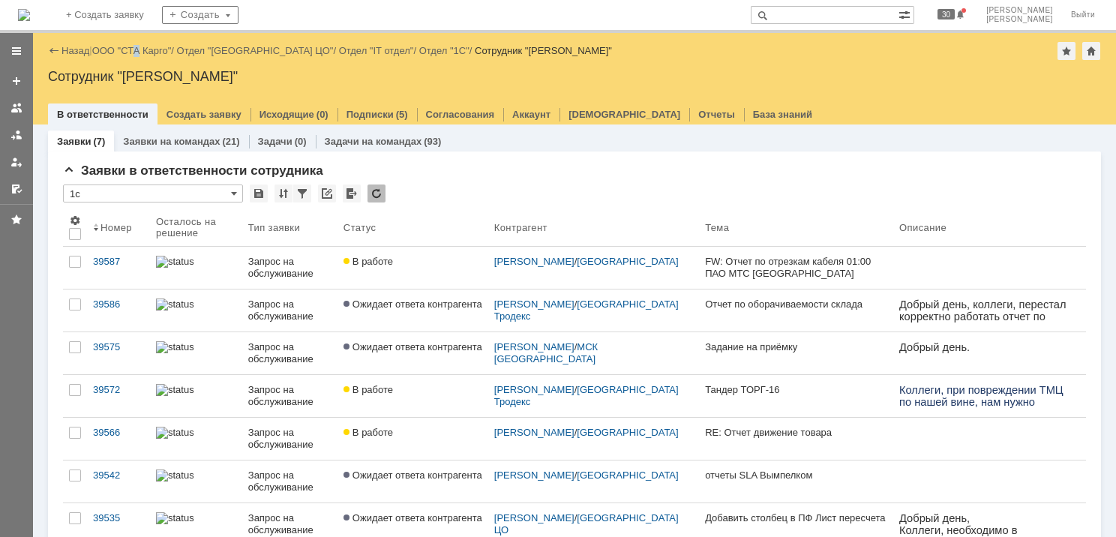
click at [143, 41] on div "Назад | ООО "СТА Карго" / Отдел "[GEOGRAPHIC_DATA] ЦО" / Отдел "IT отдел" / Отд…" at bounding box center [574, 79] width 1083 height 92
click at [144, 47] on link "ООО "СТА Карго"" at bounding box center [132, 50] width 80 height 11
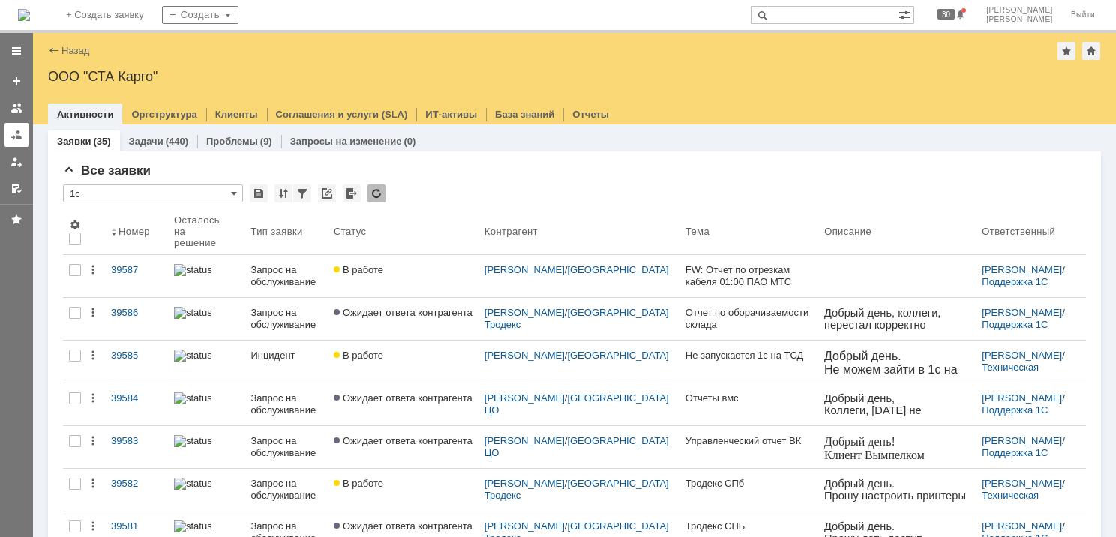
click at [20, 140] on div at bounding box center [17, 135] width 12 height 12
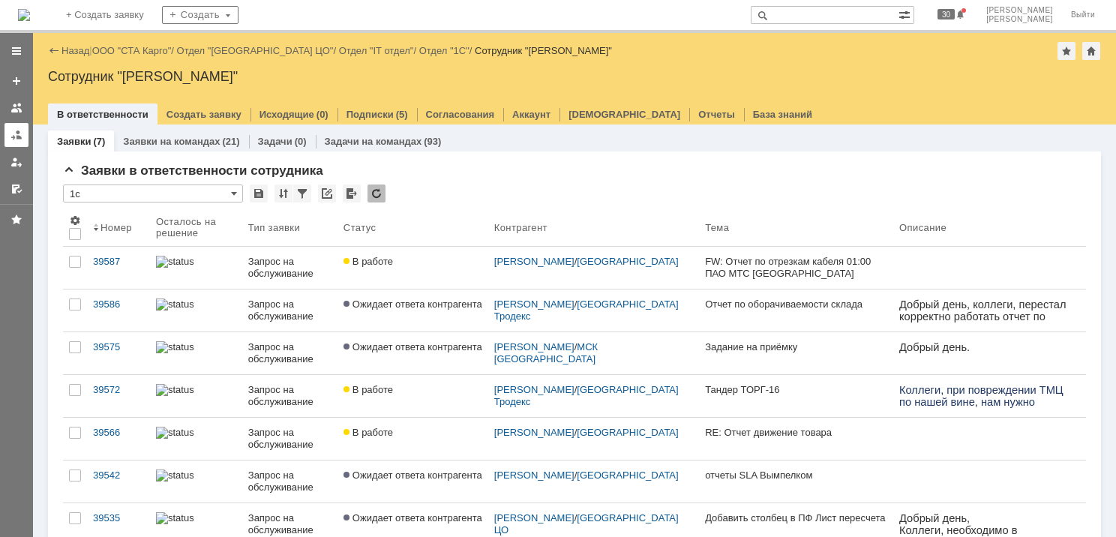
click at [12, 137] on div at bounding box center [17, 135] width 12 height 12
click at [14, 139] on div at bounding box center [17, 135] width 12 height 12
click at [18, 138] on div at bounding box center [17, 135] width 12 height 12
click at [156, 53] on link "ООО "СТА Карго"" at bounding box center [132, 50] width 80 height 11
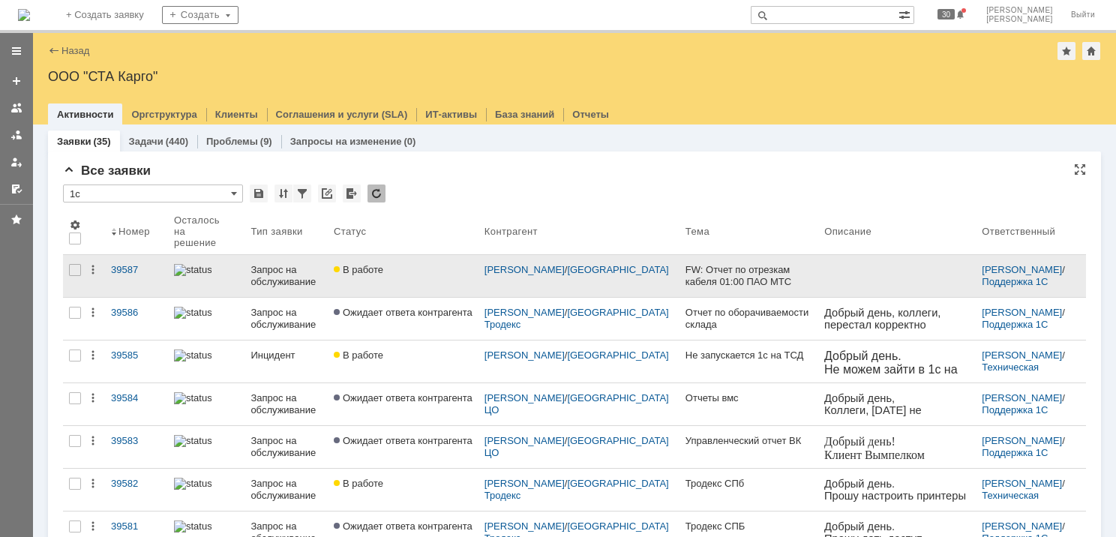
click at [468, 266] on div "В работе" at bounding box center [403, 270] width 139 height 12
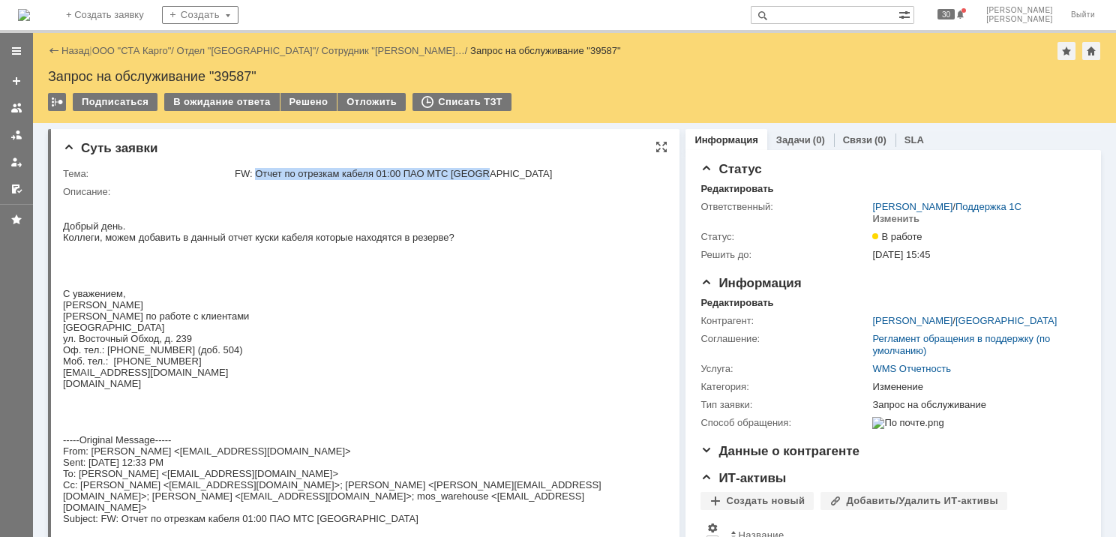
drag, startPoint x: 257, startPoint y: 174, endPoint x: 485, endPoint y: 180, distance: 228.8
click at [485, 180] on td "FW: Отчет по отрезкам кабеля 01:00 ПАО МТС [GEOGRAPHIC_DATA]" at bounding box center [447, 174] width 430 height 18
copy div "Отчет по отрезкам кабеля 01:00 ПАО МТС [GEOGRAPHIC_DATA]"
drag, startPoint x: 136, startPoint y: 48, endPoint x: 131, endPoint y: 59, distance: 12.1
click at [136, 47] on link "ООО "СТА Карго"" at bounding box center [132, 50] width 80 height 11
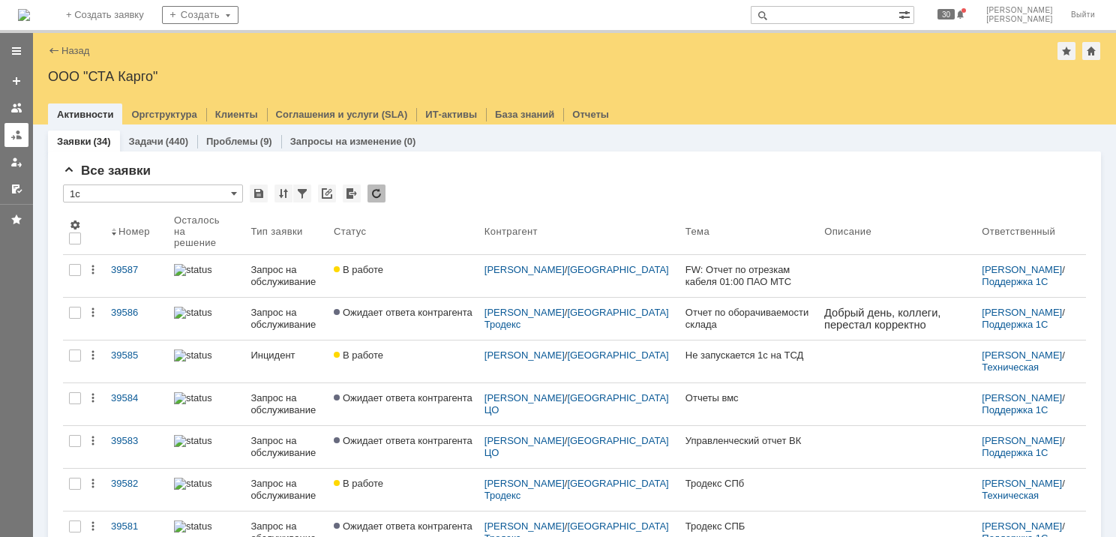
click at [20, 138] on div at bounding box center [17, 135] width 12 height 12
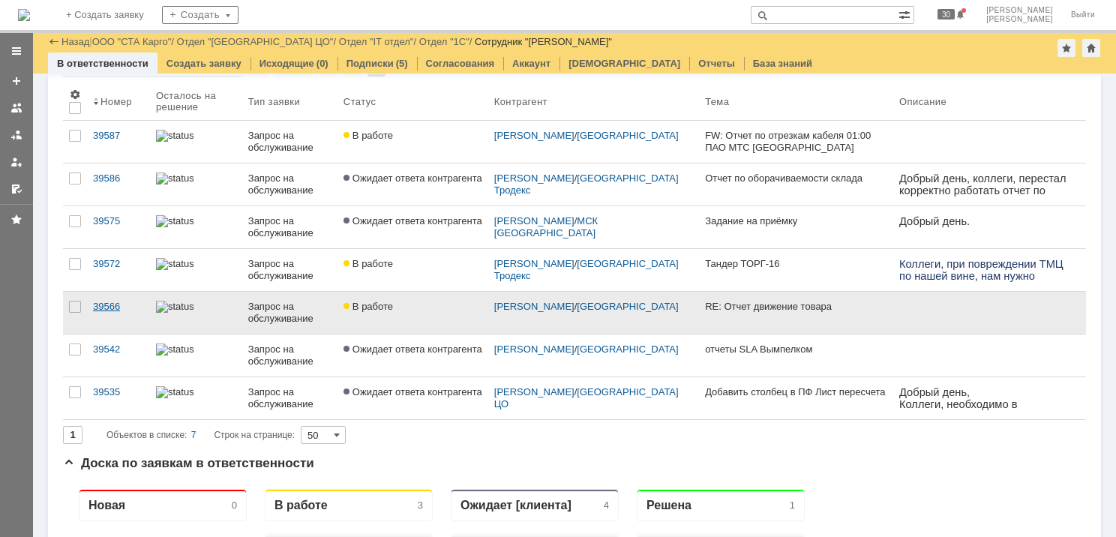
click at [116, 310] on div "39566" at bounding box center [118, 307] width 51 height 12
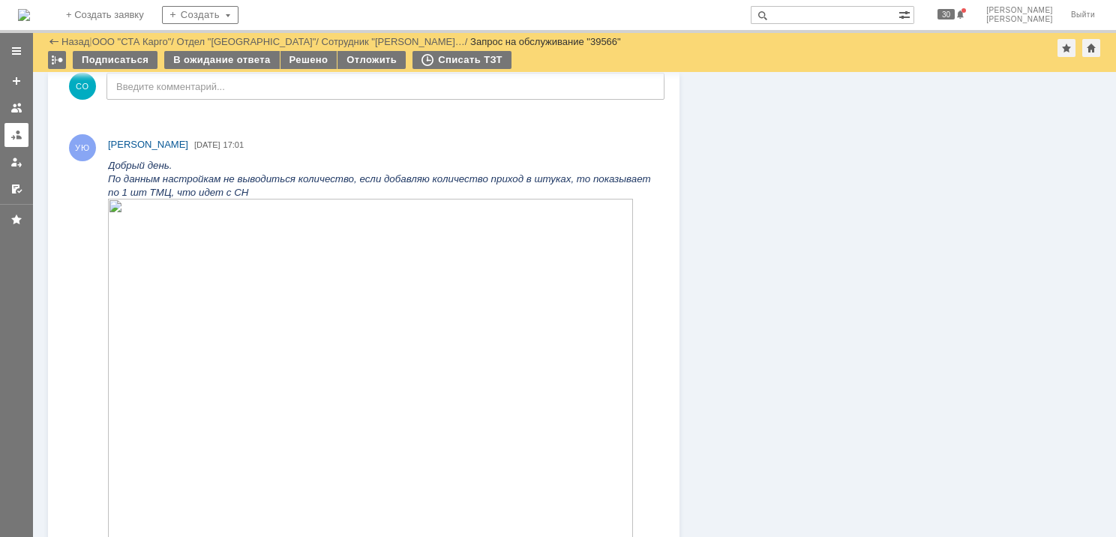
click at [8, 137] on link at bounding box center [17, 135] width 24 height 24
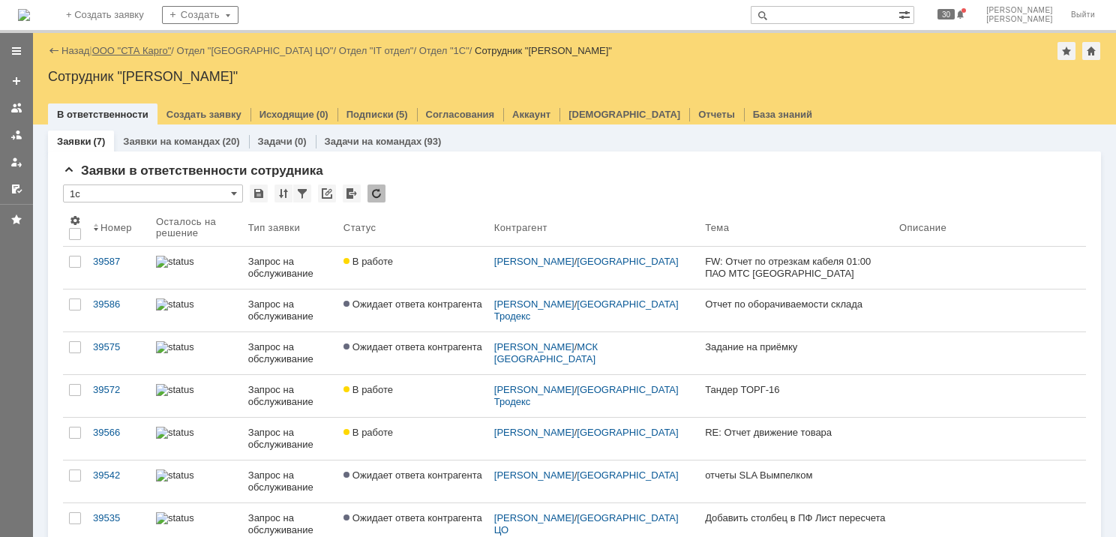
click at [117, 53] on link "ООО "СТА Карго"" at bounding box center [132, 50] width 80 height 11
